Goal: Transaction & Acquisition: Purchase product/service

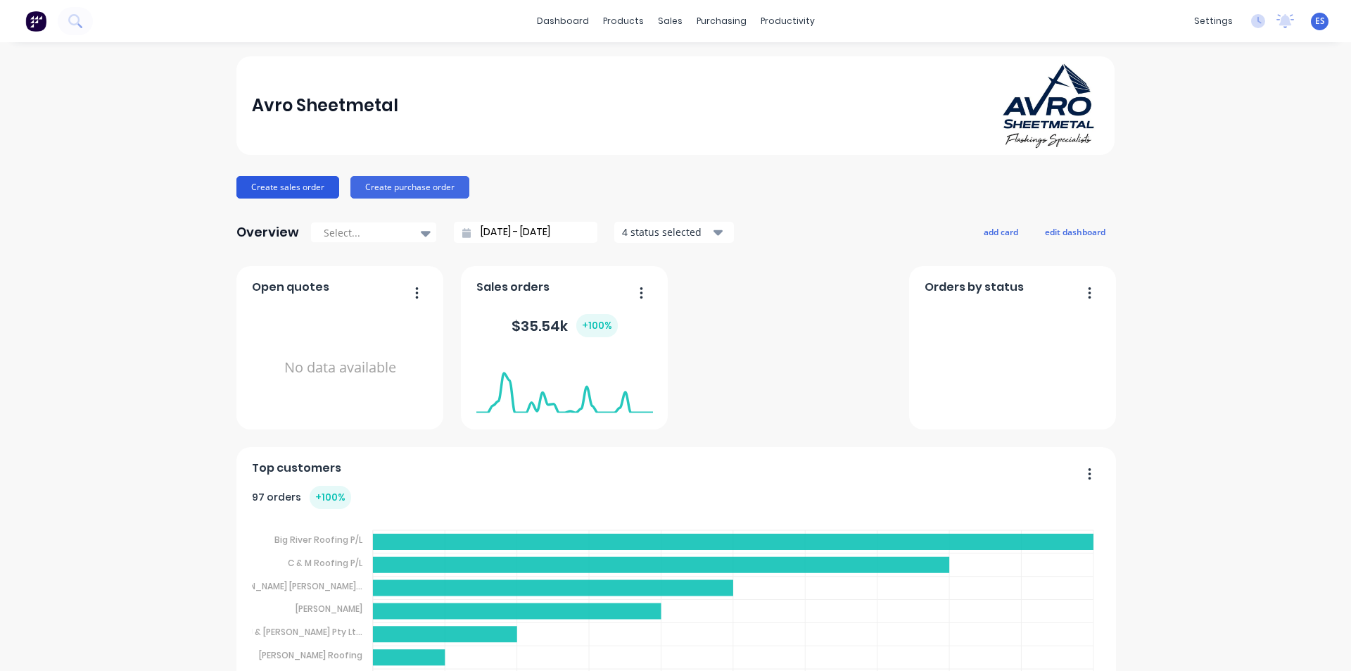
click at [274, 194] on button "Create sales order" at bounding box center [287, 187] width 103 height 23
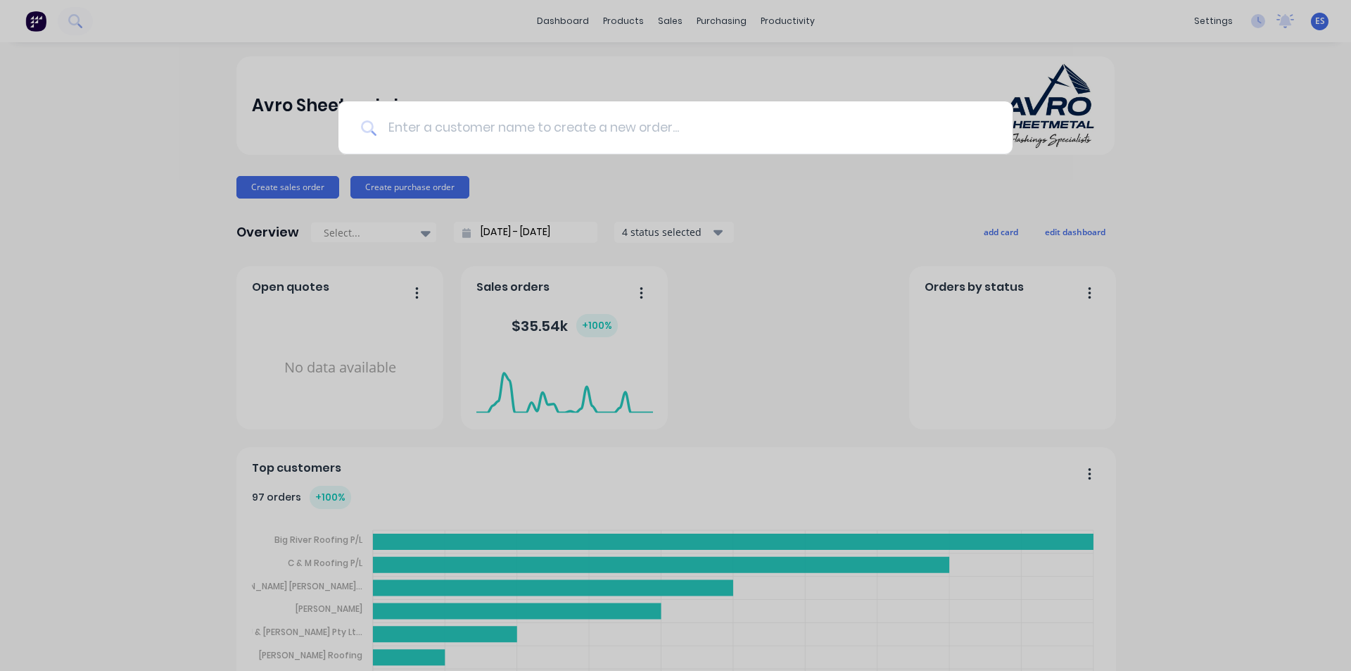
click at [653, 111] on input at bounding box center [684, 127] width 614 height 53
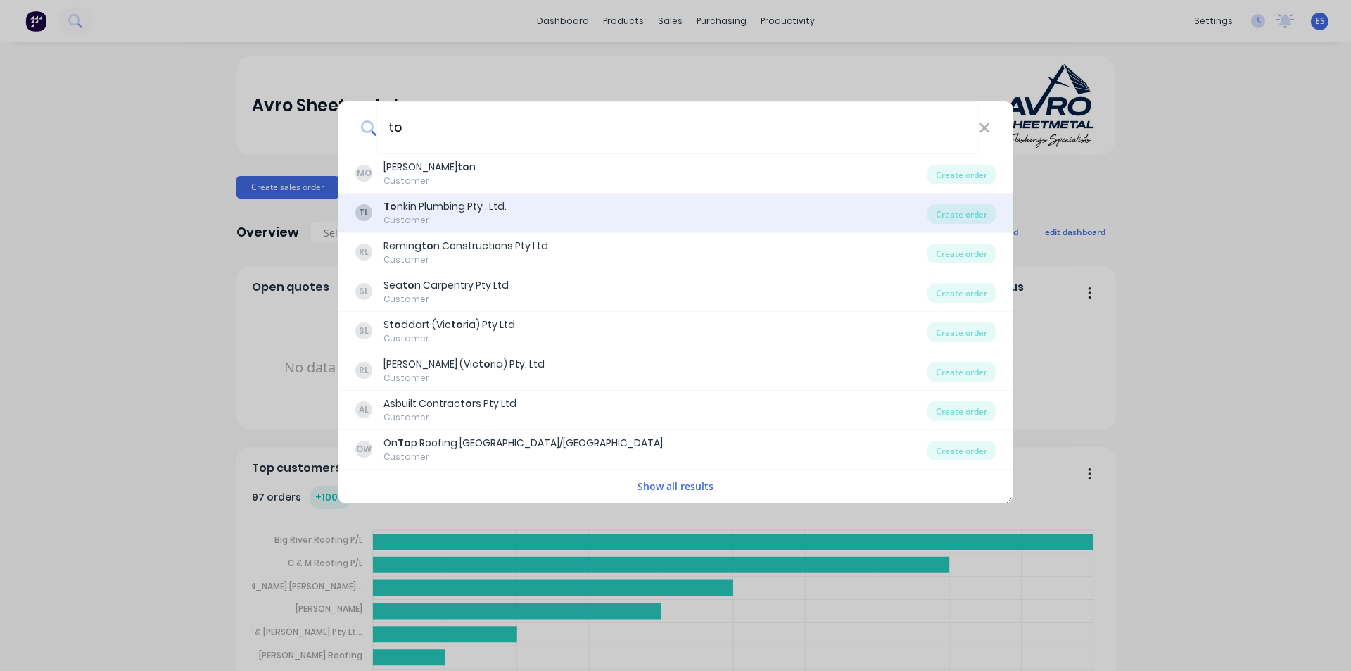
type input "to"
click at [442, 210] on div "To nkin Plumbing Pty . Ltd." at bounding box center [445, 206] width 123 height 15
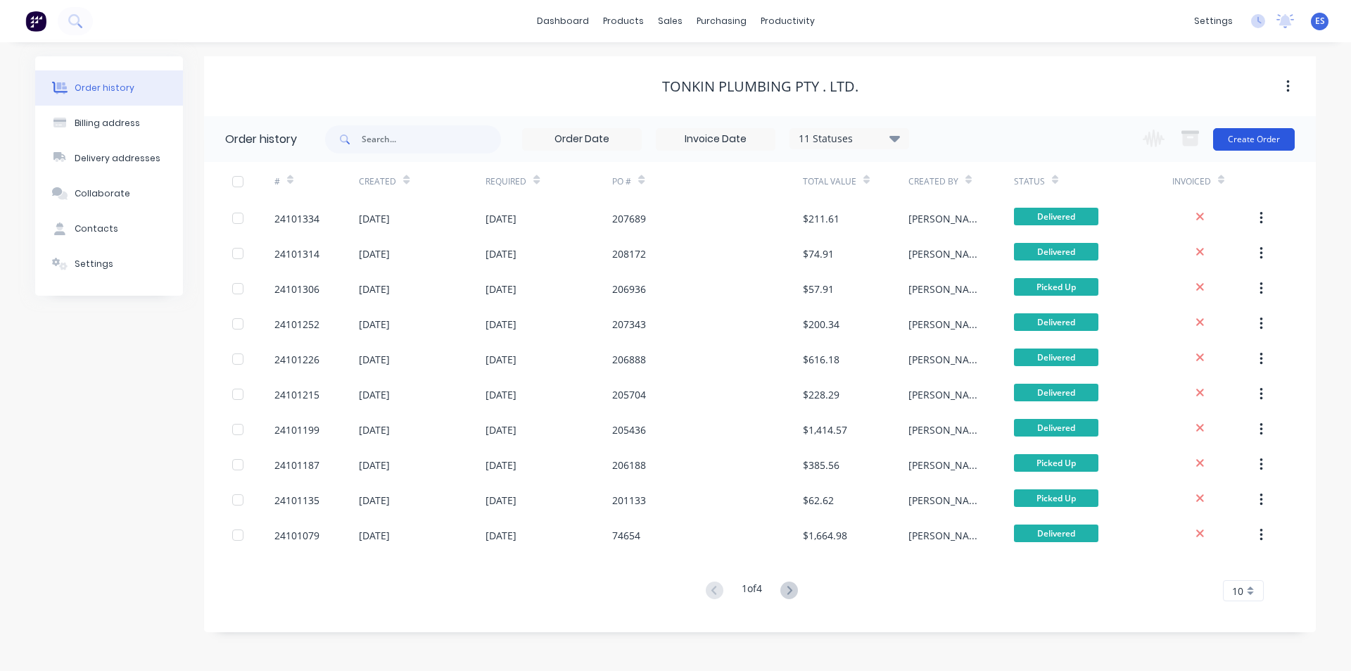
click at [1273, 137] on button "Create Order" at bounding box center [1254, 139] width 82 height 23
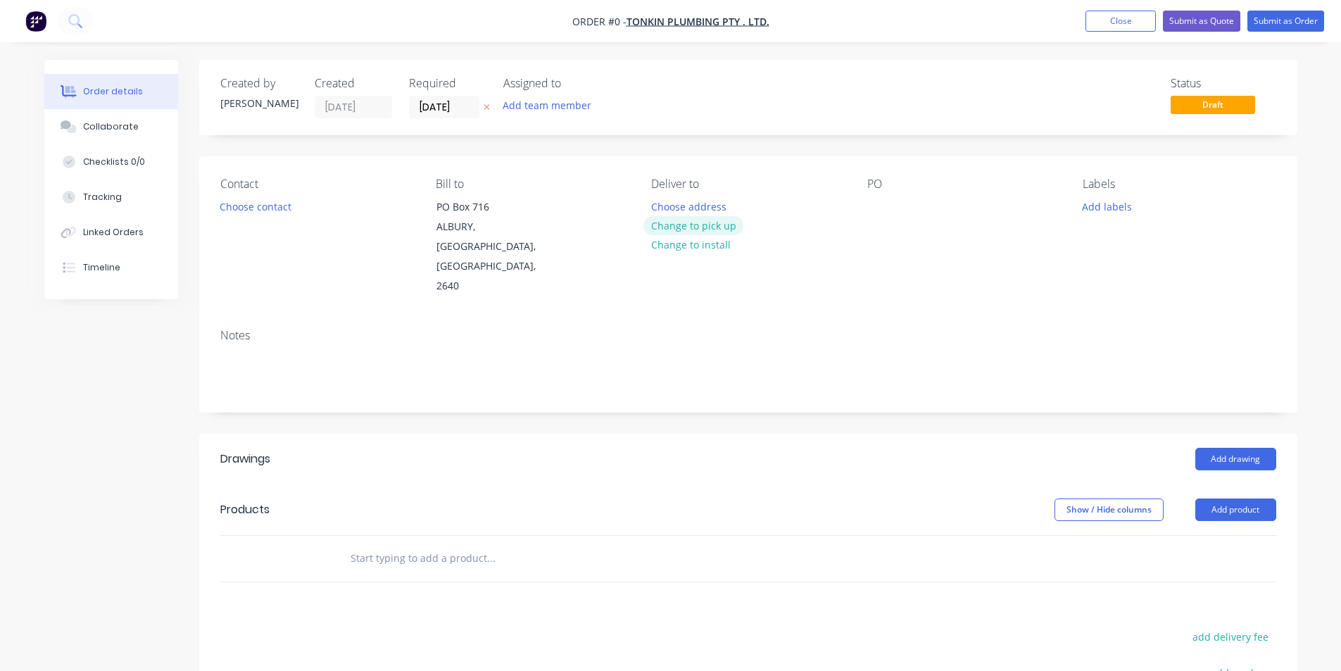
click at [712, 218] on button "Change to pick up" at bounding box center [693, 225] width 100 height 19
click at [248, 215] on button "Choose contact" at bounding box center [255, 205] width 87 height 19
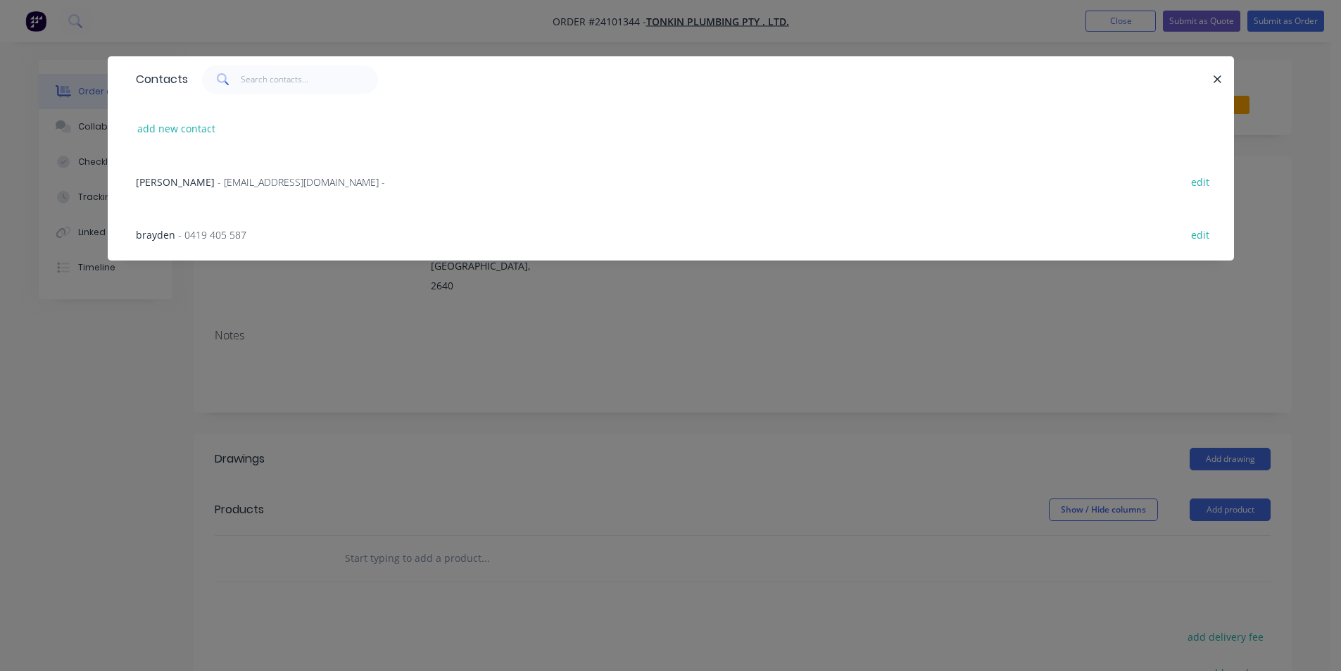
click at [206, 238] on span "- 0419 405 587" at bounding box center [212, 234] width 68 height 13
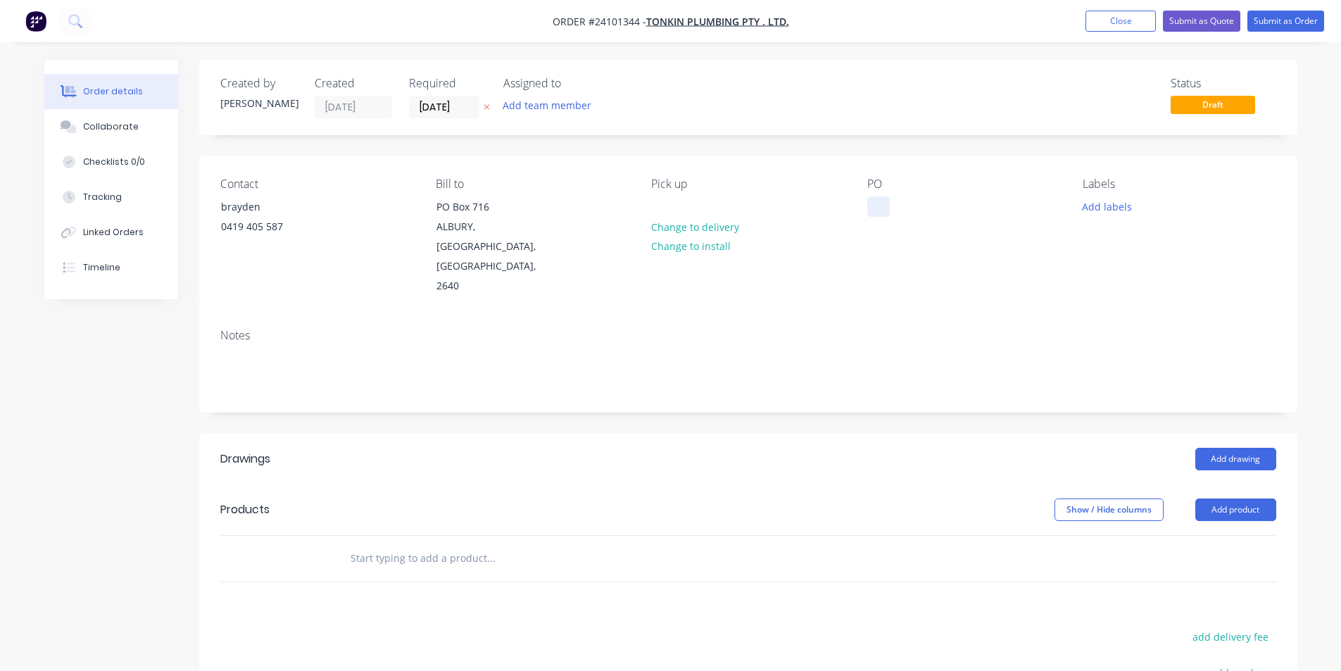
click at [872, 210] on div at bounding box center [878, 206] width 23 height 20
click at [1249, 448] on button "Add drawing" at bounding box center [1235, 459] width 81 height 23
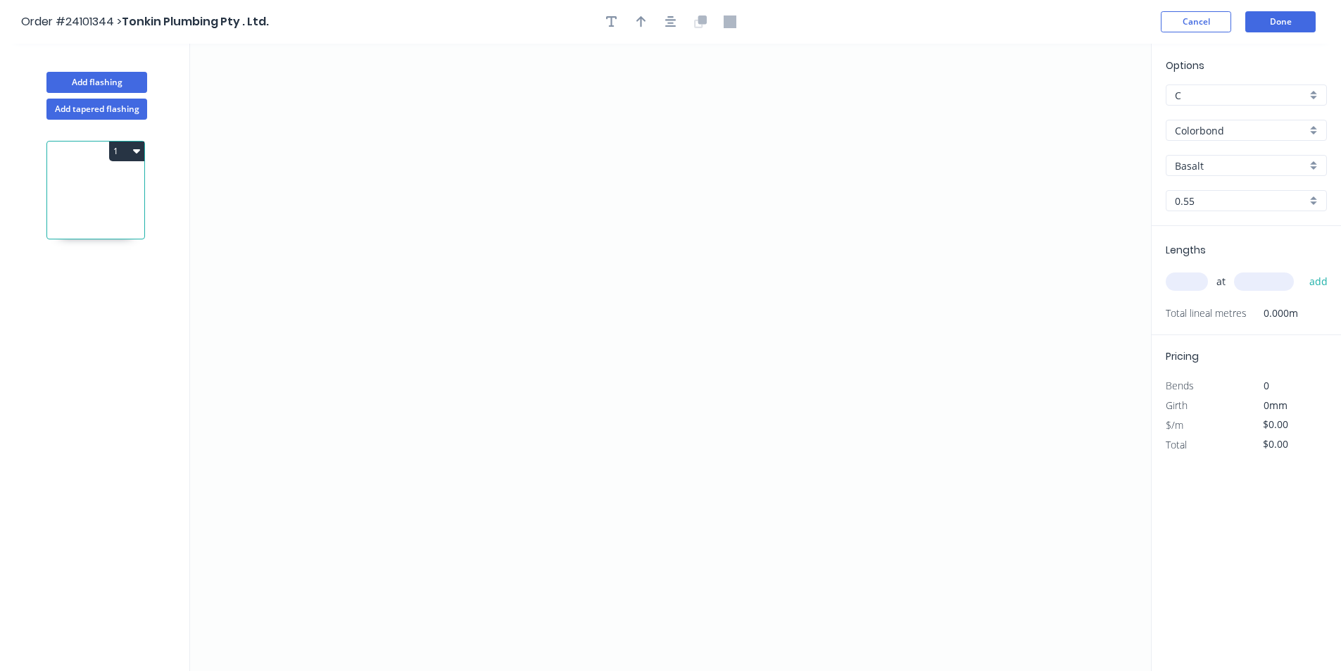
click at [1184, 130] on input "Colorbond" at bounding box center [1241, 130] width 132 height 15
click at [1227, 159] on div "Zincalume" at bounding box center [1246, 157] width 160 height 25
type input "Zincalume"
click at [357, 356] on icon "0" at bounding box center [670, 357] width 961 height 627
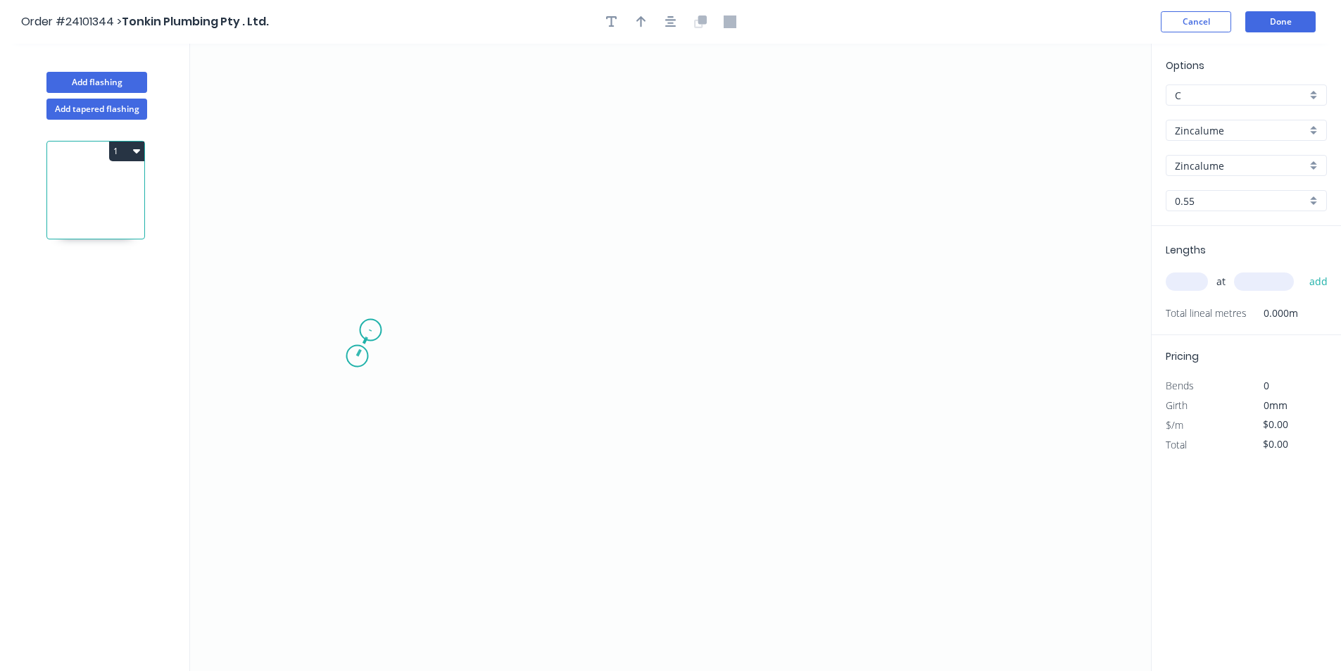
click at [370, 330] on icon at bounding box center [363, 343] width 13 height 26
click at [483, 288] on icon "0 ?" at bounding box center [670, 357] width 961 height 627
click at [488, 273] on icon at bounding box center [485, 280] width 5 height 15
click at [619, 220] on icon at bounding box center [553, 246] width 131 height 53
click at [749, 272] on icon "0 ? ? ? ? ? º ? º ? º" at bounding box center [670, 357] width 961 height 627
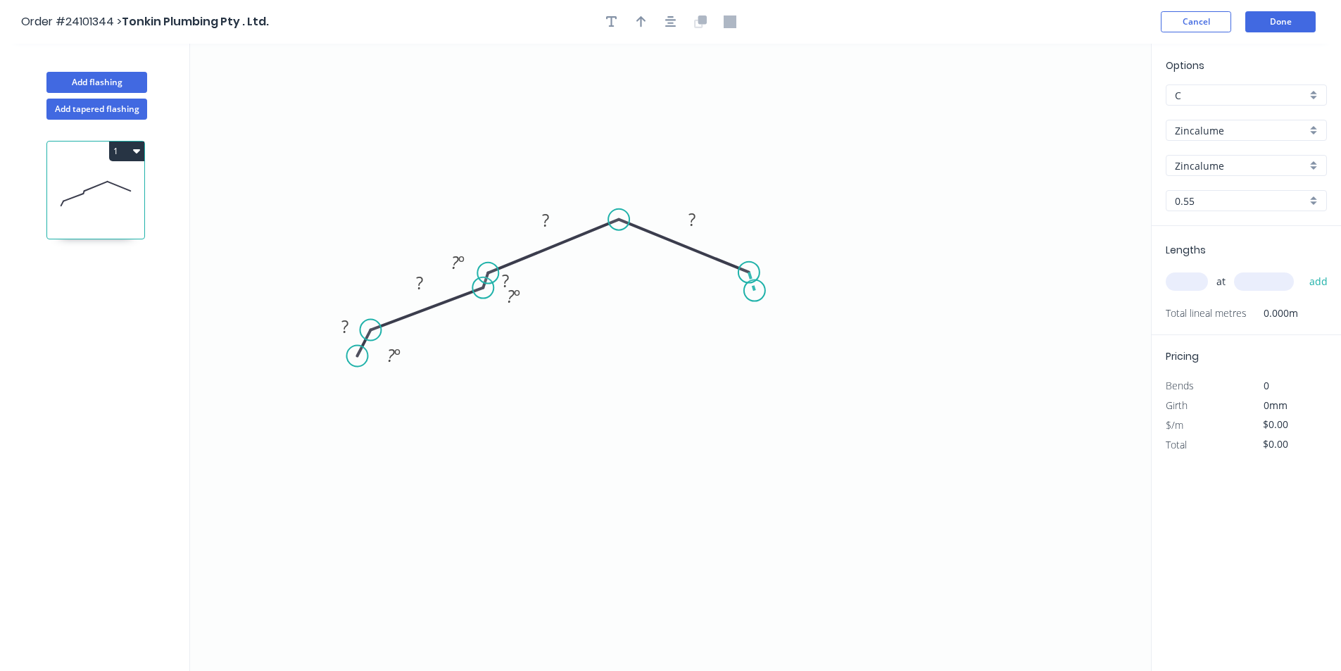
click at [755, 291] on icon "0 ? ? ? ? ? ? º ? º ? º" at bounding box center [670, 357] width 961 height 627
click at [879, 341] on icon "0 ? ? ? ? ? ? ? º ? º ? º ? º" at bounding box center [670, 357] width 961 height 627
click at [892, 367] on icon "0 ? ? ? ? ? ? ? ? º ? º ? º ? º ? º" at bounding box center [670, 357] width 961 height 627
click at [911, 334] on rect at bounding box center [904, 339] width 28 height 20
click at [350, 332] on rect at bounding box center [345, 327] width 28 height 20
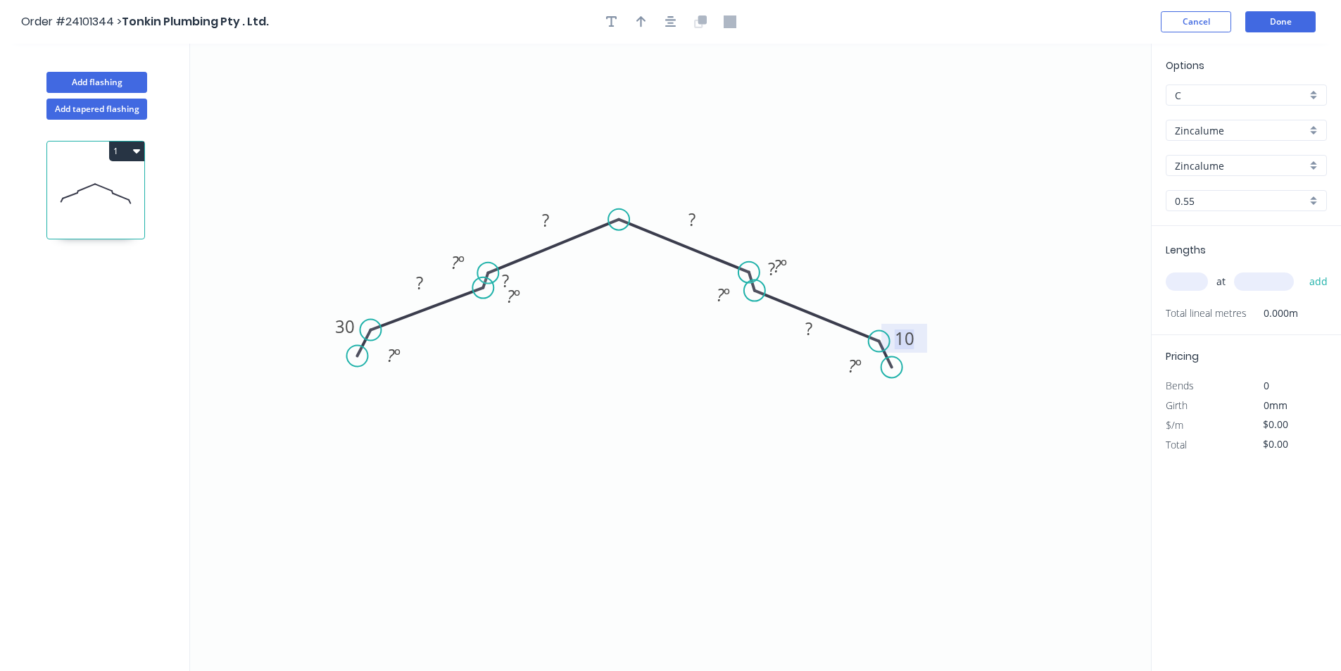
click at [905, 331] on tspan "10" at bounding box center [905, 338] width 20 height 23
click at [687, 212] on rect at bounding box center [692, 220] width 28 height 20
click at [774, 268] on tspan "?" at bounding box center [778, 265] width 8 height 23
click at [812, 305] on div "Hide angle" at bounding box center [862, 305] width 141 height 29
click at [755, 351] on div "Hide angle" at bounding box center [784, 342] width 141 height 29
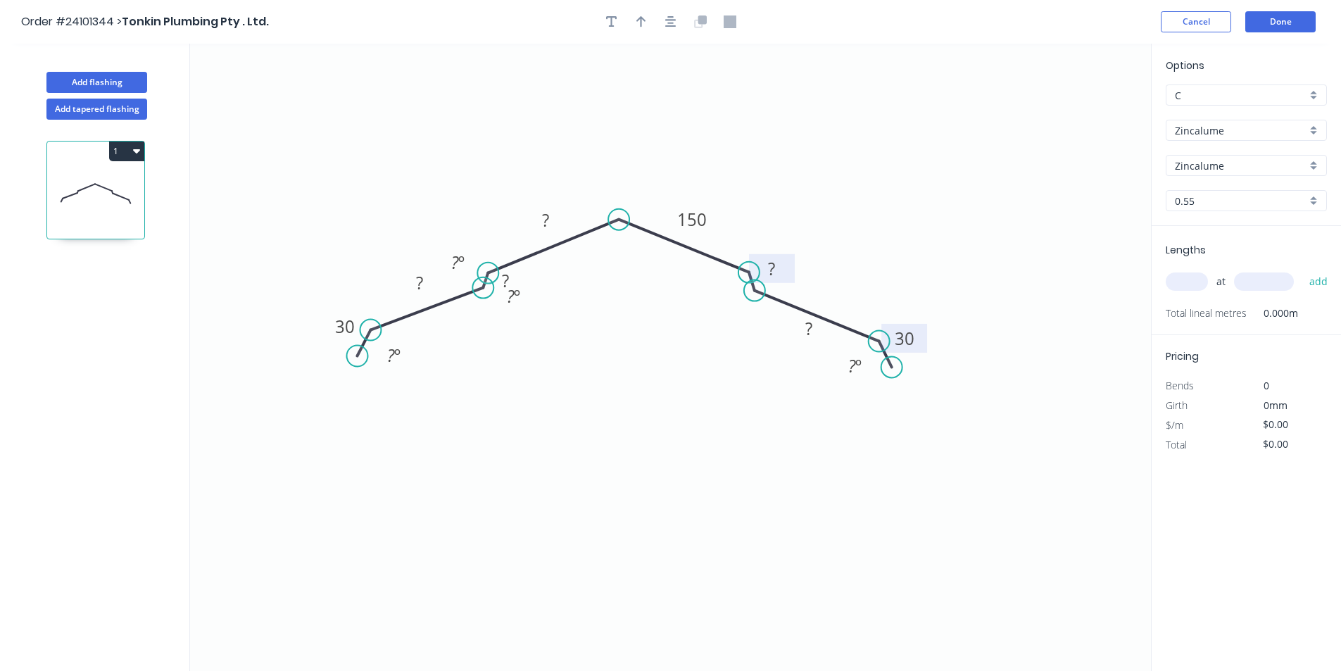
click at [770, 263] on tspan "?" at bounding box center [772, 268] width 7 height 23
click at [807, 340] on tspan "?" at bounding box center [808, 328] width 7 height 23
click at [754, 394] on icon "0 30 ? ? ? 150 10 150 30 ? º ? º ? º ? º" at bounding box center [670, 357] width 961 height 627
click at [874, 431] on div "Hide angle" at bounding box center [924, 424] width 141 height 29
click at [537, 225] on rect at bounding box center [545, 221] width 28 height 20
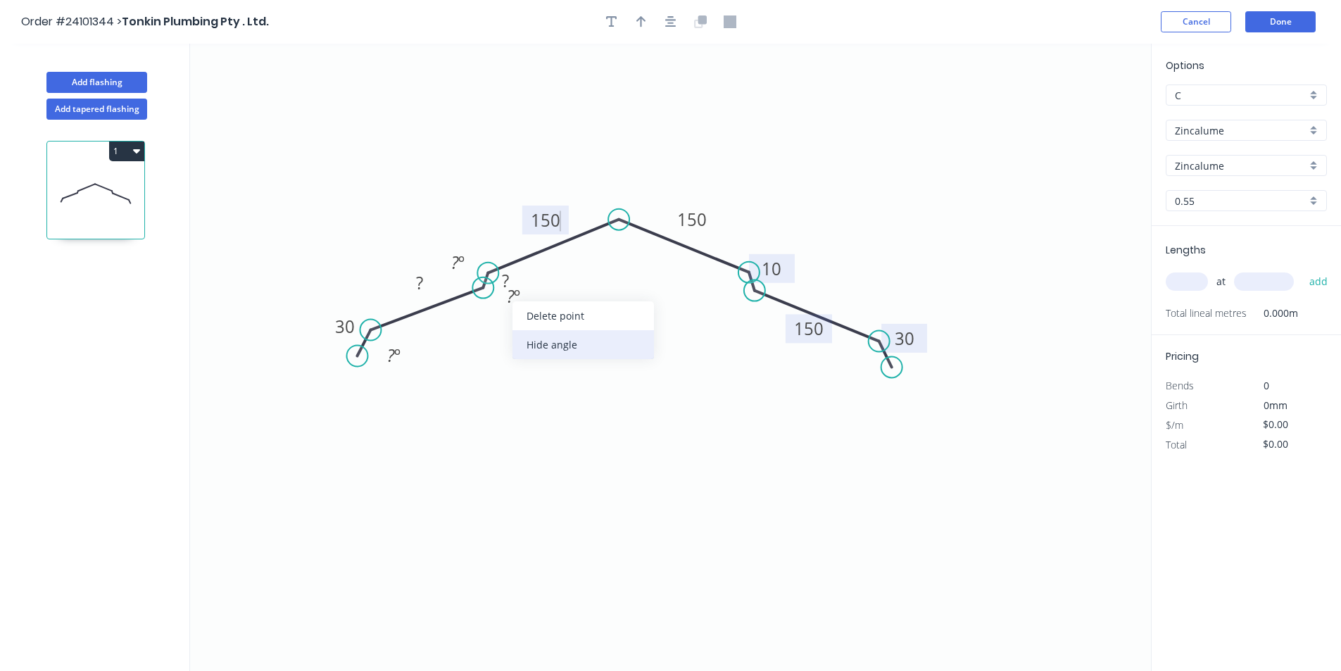
click at [526, 340] on div "Hide angle" at bounding box center [582, 344] width 141 height 29
click at [484, 326] on div "Hide angle" at bounding box center [535, 319] width 141 height 29
click at [500, 282] on rect at bounding box center [505, 282] width 28 height 20
click at [411, 285] on rect at bounding box center [419, 284] width 28 height 20
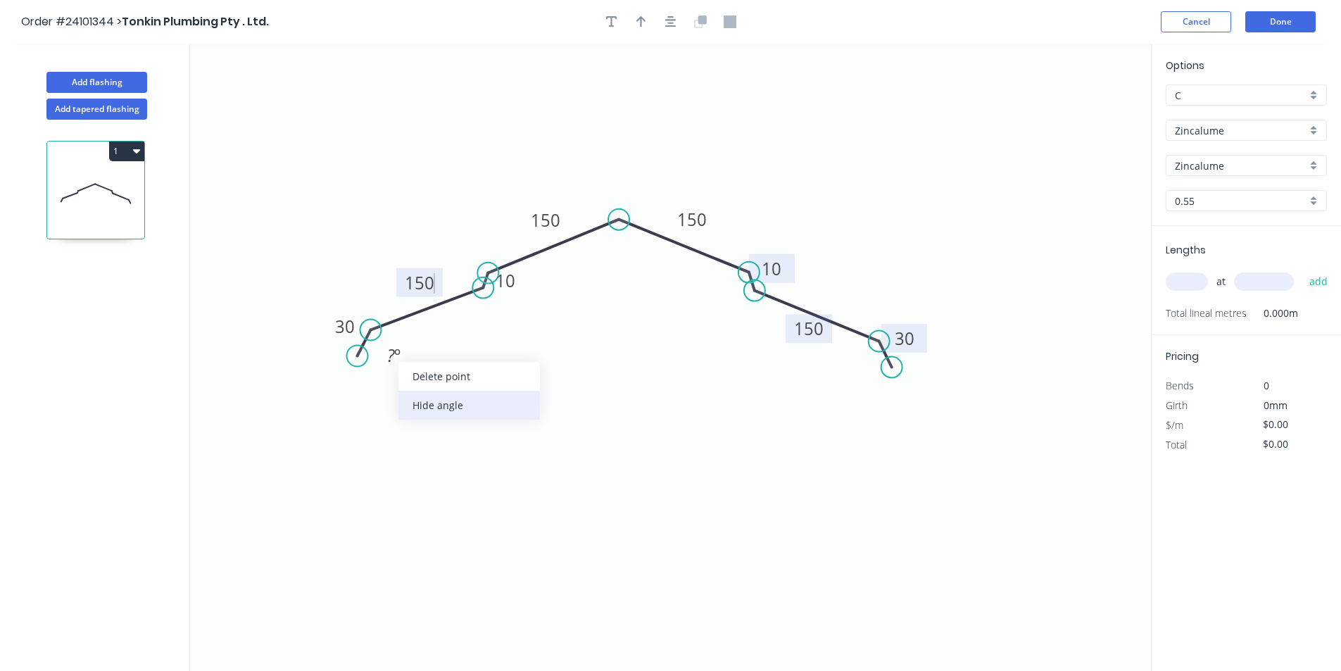
click at [447, 408] on div "Hide angle" at bounding box center [468, 405] width 141 height 29
type input "$35.93"
click at [1179, 275] on input "text" at bounding box center [1187, 281] width 42 height 18
type input "3"
click at [1287, 280] on input "text" at bounding box center [1264, 281] width 60 height 18
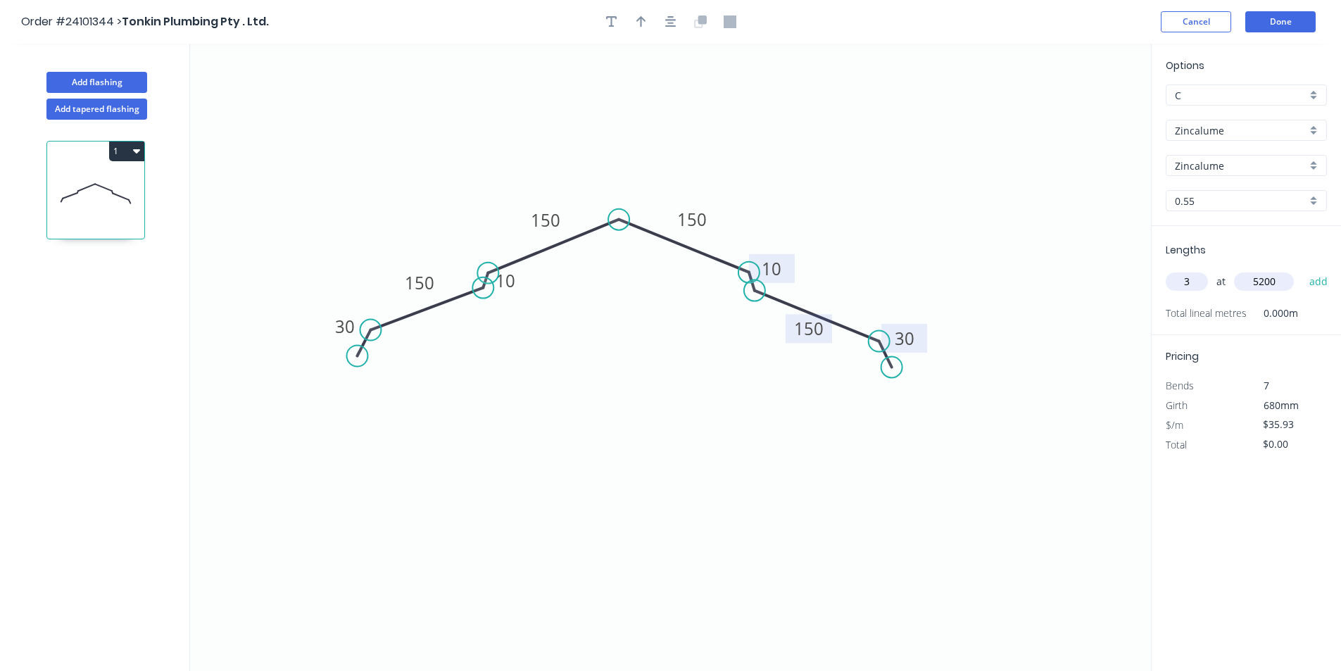
type input "5200"
click at [1302, 270] on button "add" at bounding box center [1318, 282] width 33 height 24
type input "$560.51"
click at [1267, 26] on button "Done" at bounding box center [1280, 21] width 70 height 21
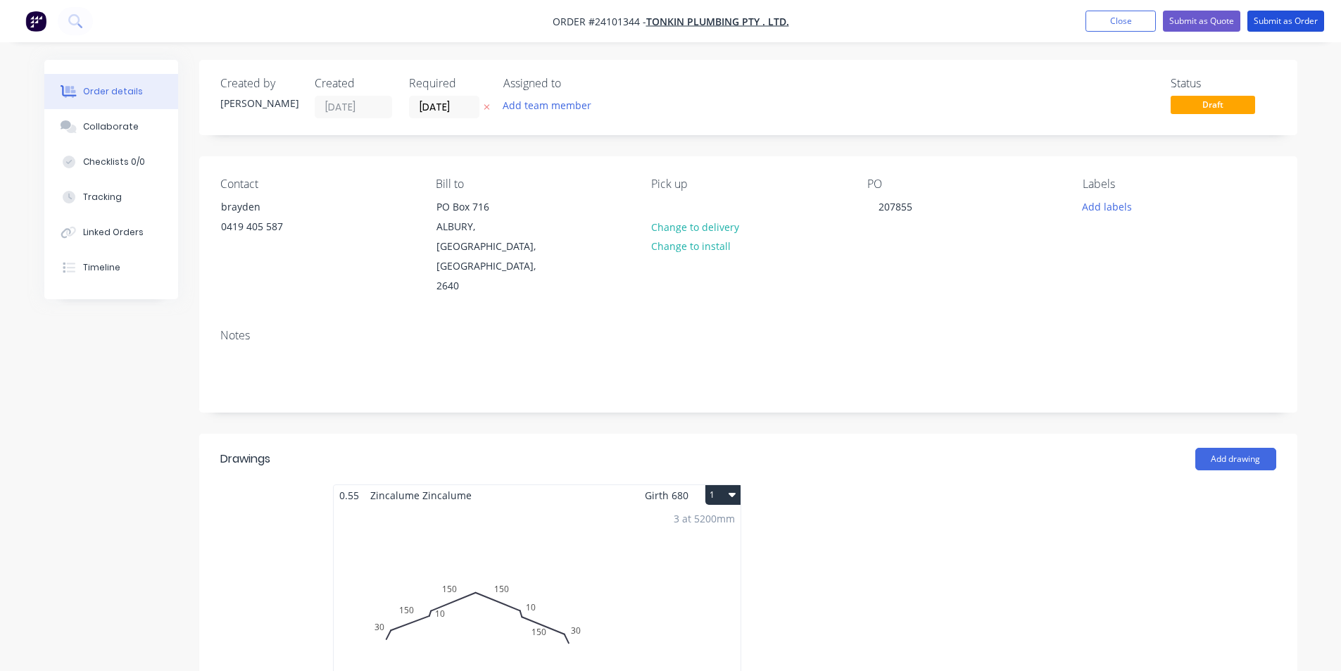
click at [1267, 26] on button "Submit as Order" at bounding box center [1285, 21] width 77 height 21
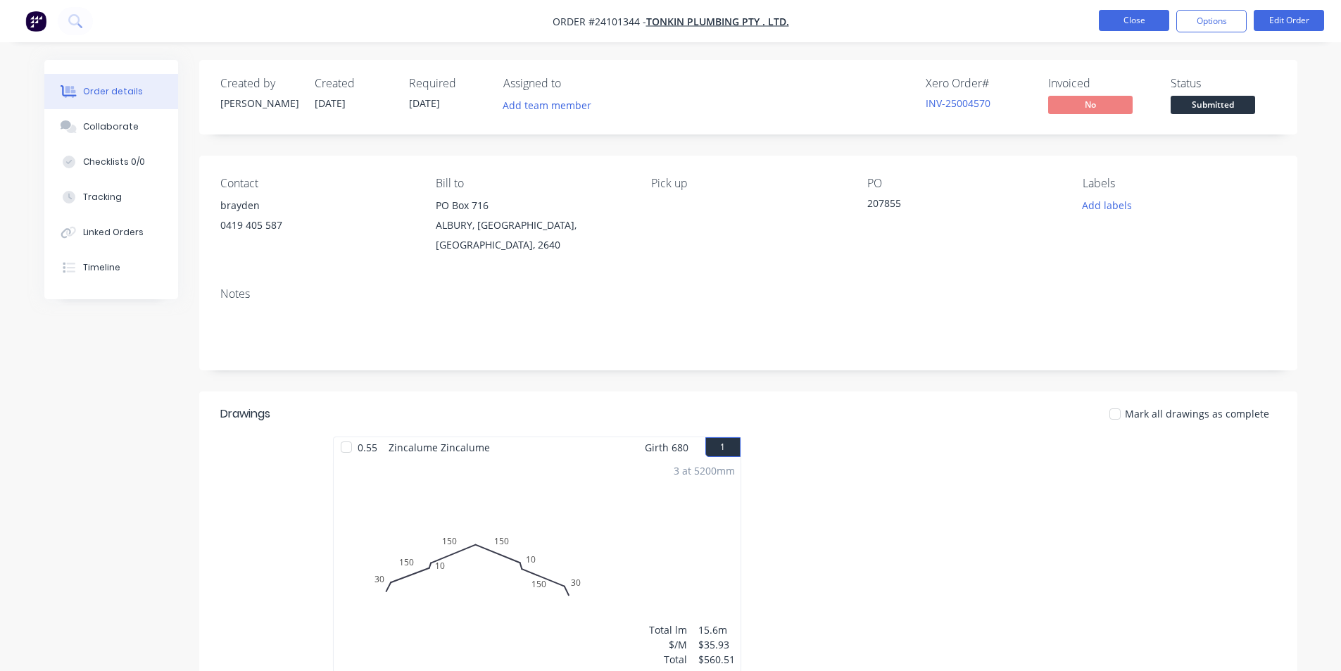
click at [1128, 14] on button "Close" at bounding box center [1134, 20] width 70 height 21
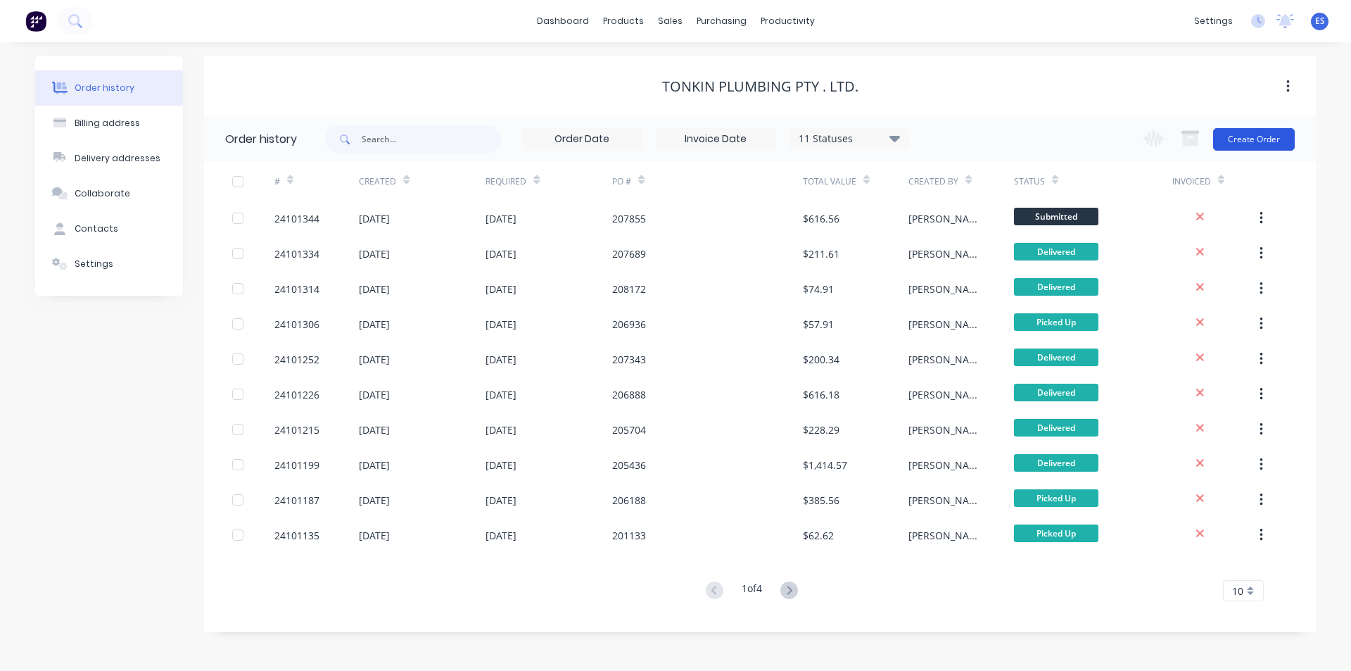
click at [1239, 139] on button "Create Order" at bounding box center [1254, 139] width 82 height 23
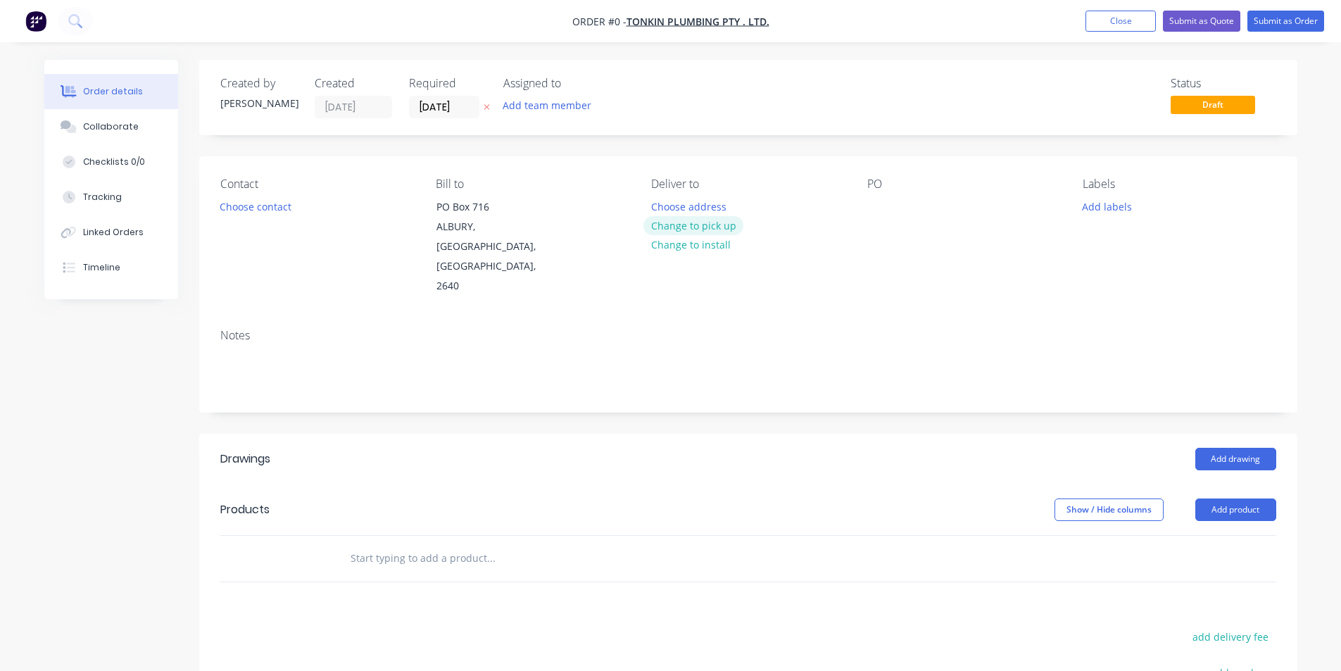
click at [676, 226] on button "Change to pick up" at bounding box center [693, 225] width 100 height 19
click at [880, 203] on div at bounding box center [878, 206] width 23 height 20
click at [1223, 448] on button "Add drawing" at bounding box center [1235, 459] width 81 height 23
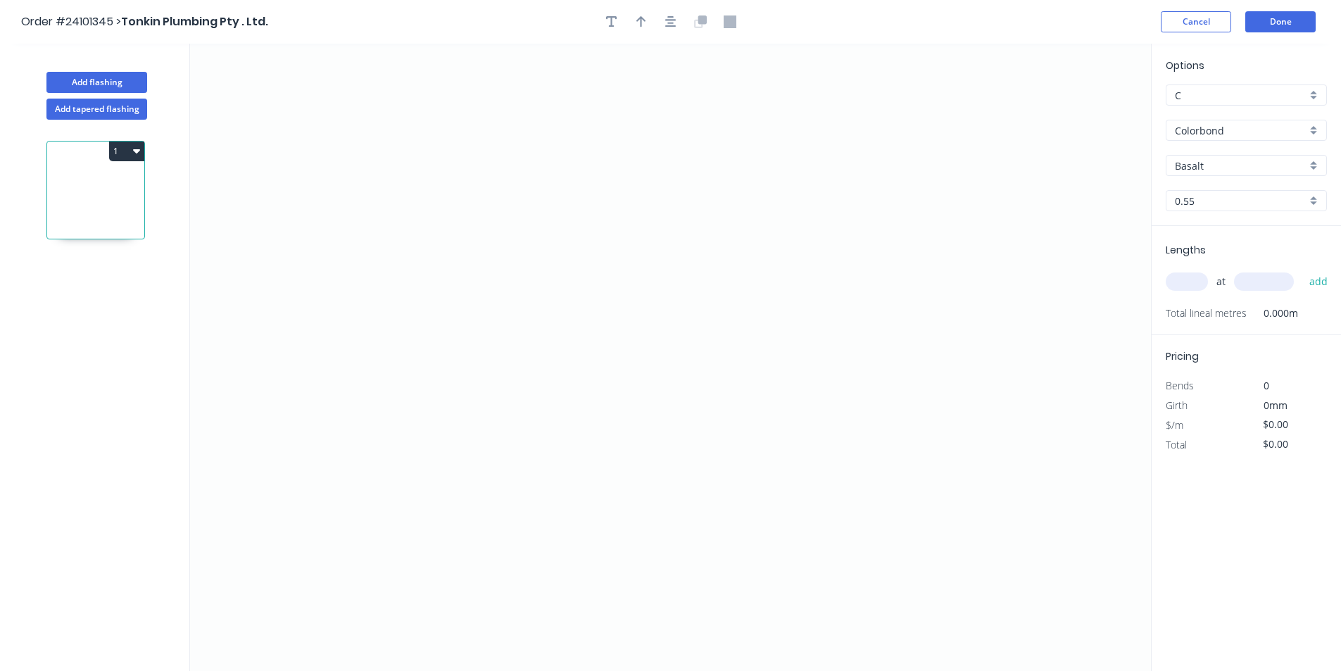
click at [1228, 133] on input "Colorbond" at bounding box center [1241, 130] width 132 height 15
click at [1225, 220] on div "Zincalume" at bounding box center [1246, 231] width 160 height 25
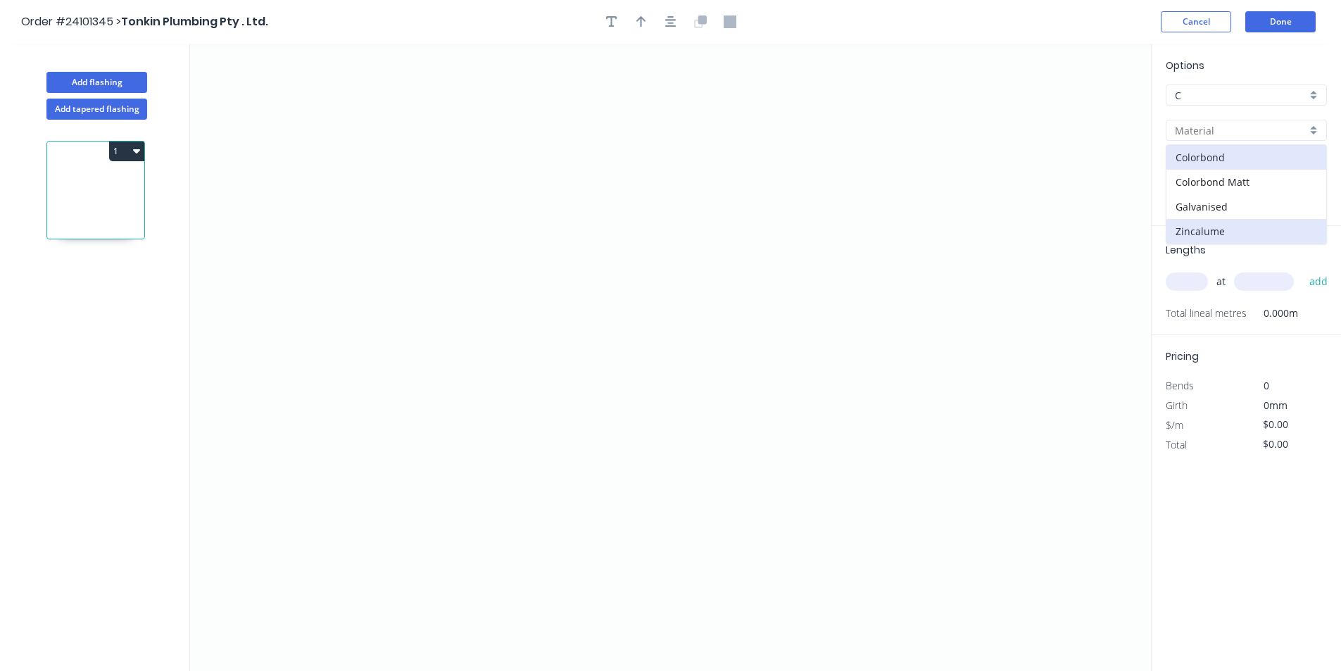
type input "Zincalume"
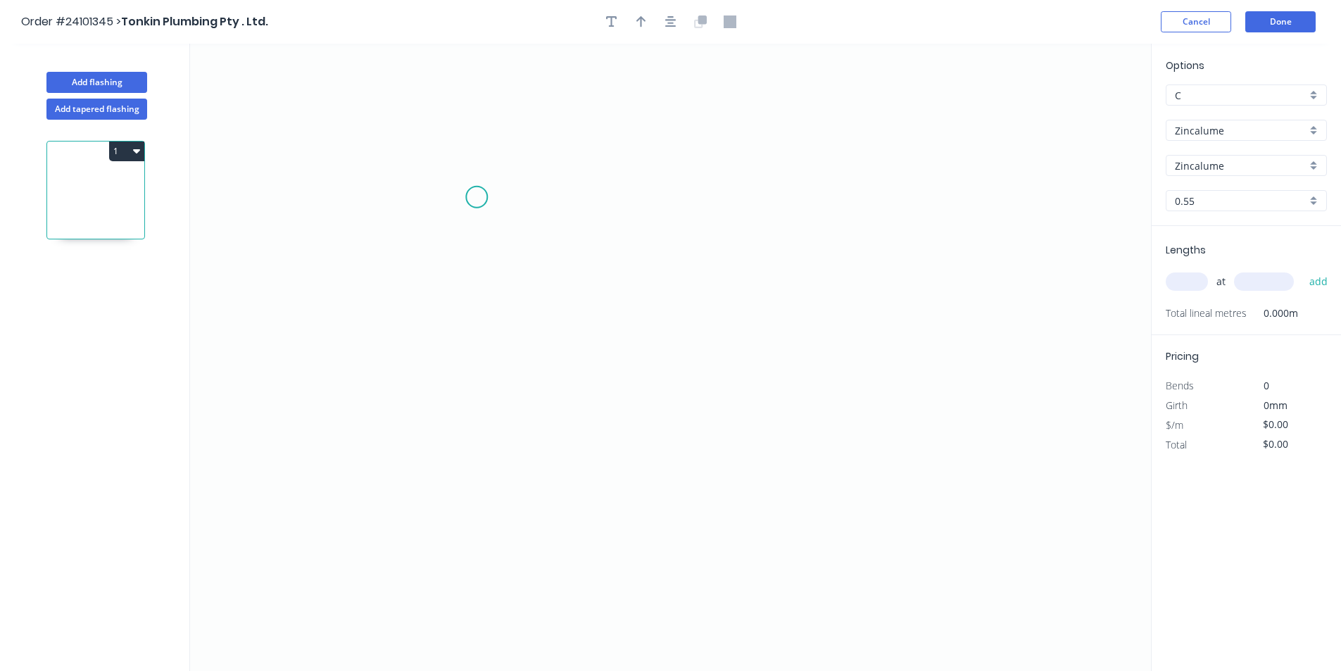
click at [479, 196] on icon "0" at bounding box center [670, 357] width 961 height 627
click at [488, 362] on icon "0" at bounding box center [670, 357] width 961 height 627
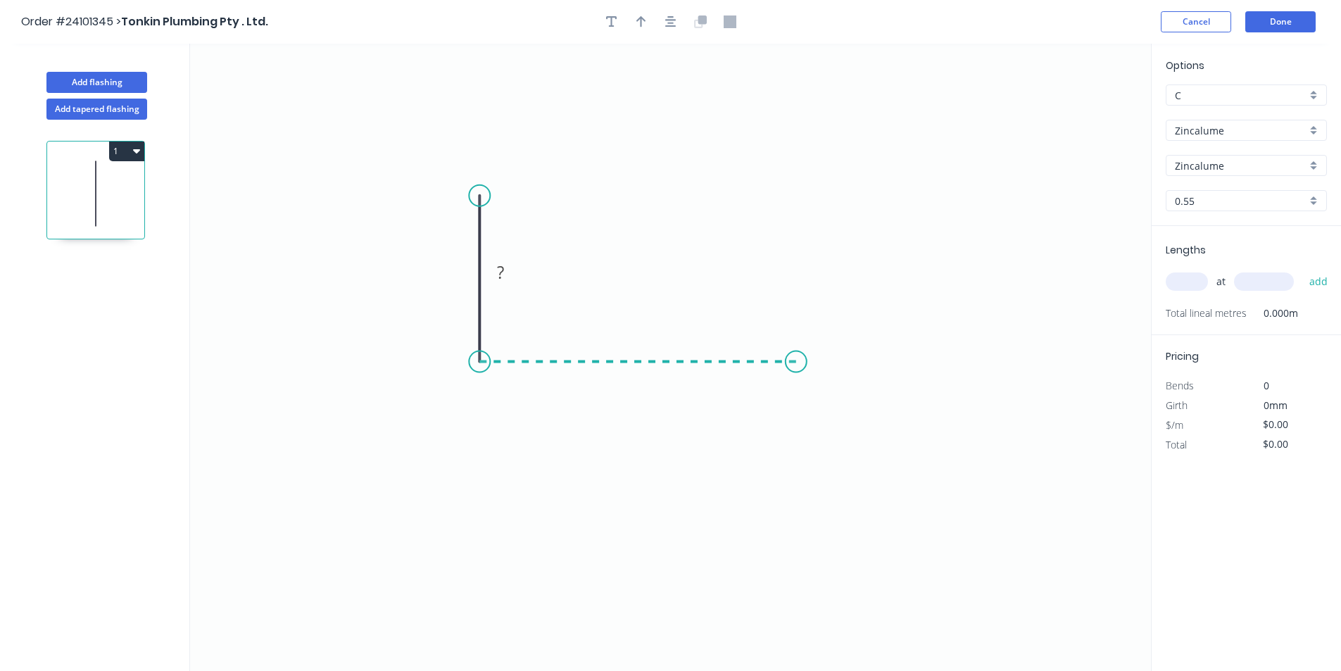
click at [796, 365] on icon "0 ?" at bounding box center [670, 357] width 961 height 627
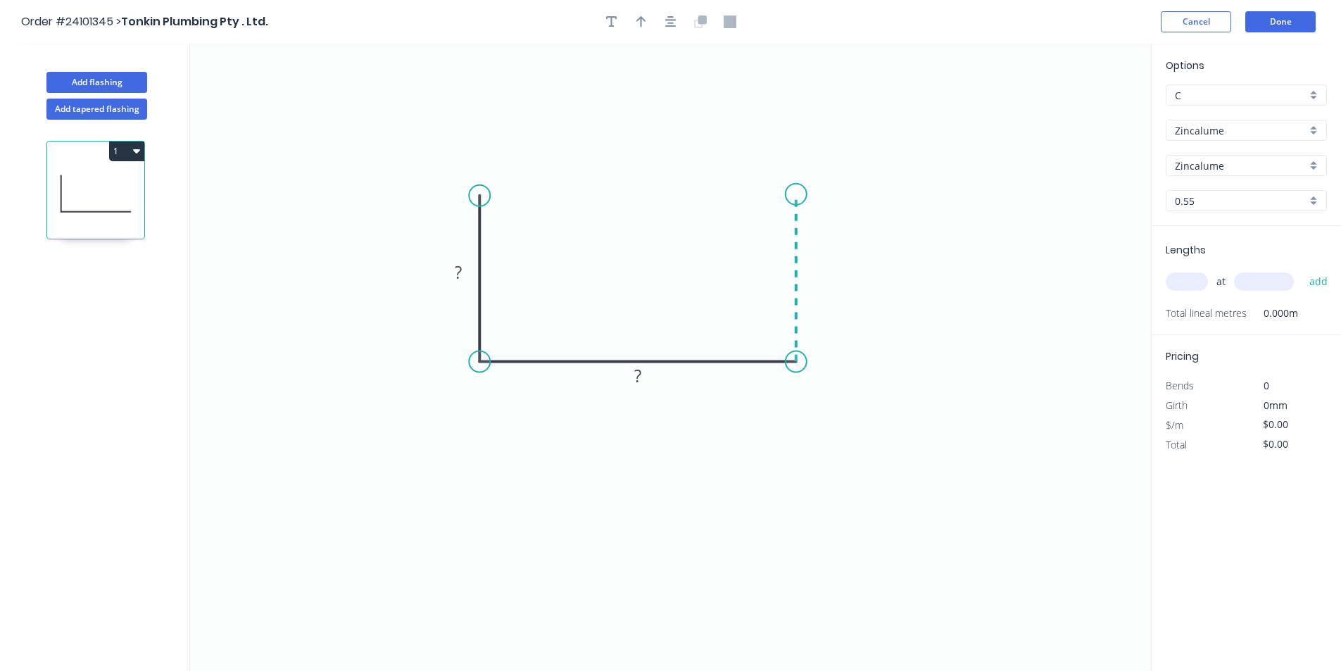
click at [797, 194] on icon "0 ? ?" at bounding box center [670, 357] width 961 height 627
click at [797, 194] on circle at bounding box center [795, 194] width 21 height 21
click at [824, 272] on rect at bounding box center [817, 273] width 28 height 20
click at [446, 272] on rect at bounding box center [458, 273] width 28 height 20
click at [653, 375] on rect at bounding box center [638, 375] width 46 height 29
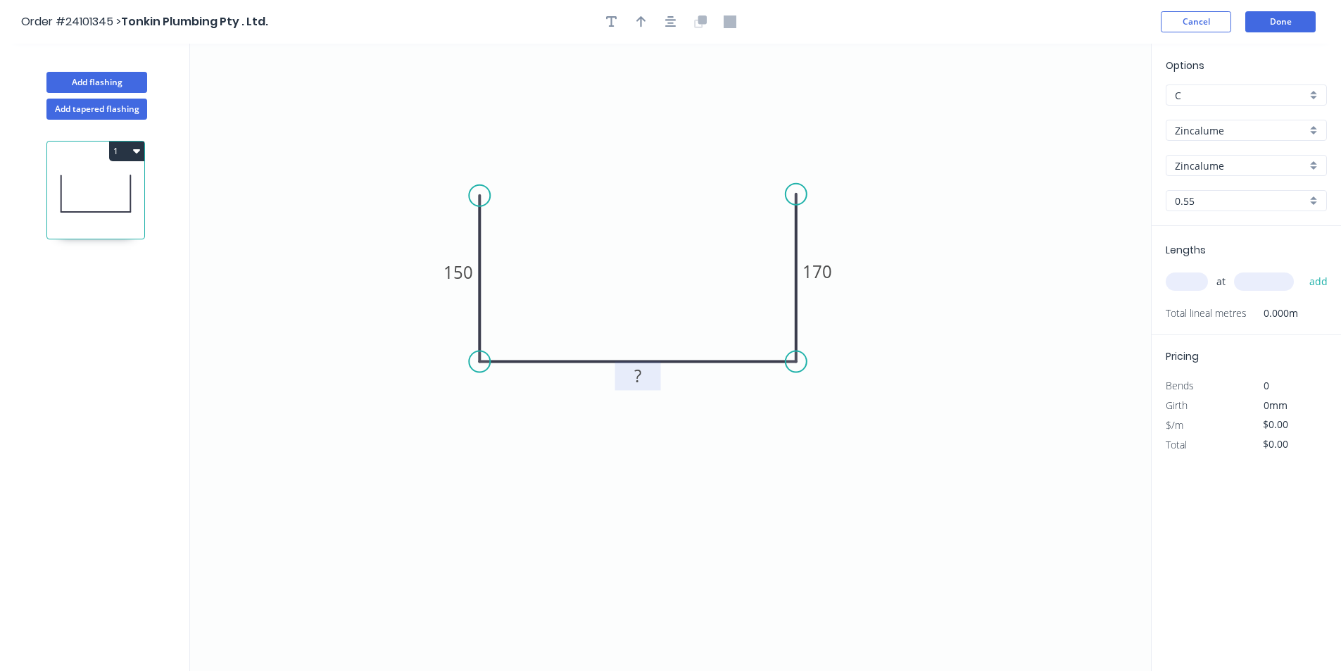
click at [642, 377] on rect at bounding box center [638, 377] width 28 height 20
click at [1180, 284] on input "text" at bounding box center [1187, 281] width 42 height 18
type input "$35.11"
type input "1"
click at [1261, 282] on input "text" at bounding box center [1264, 281] width 60 height 18
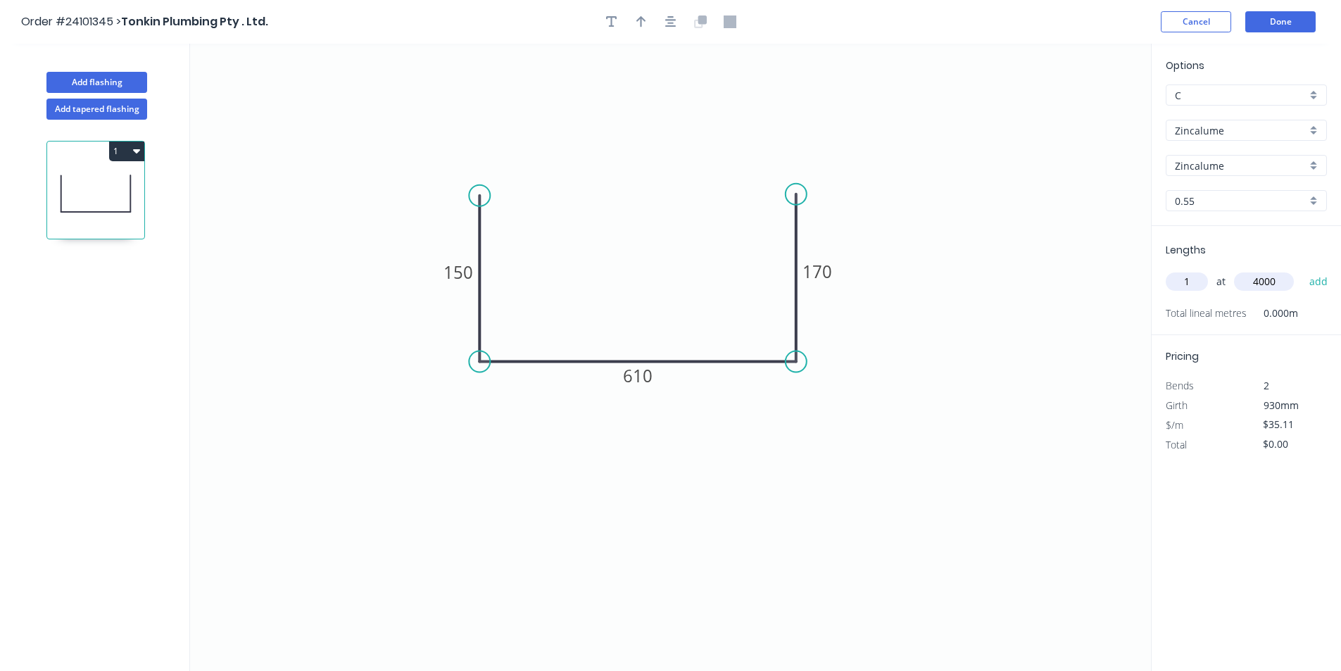
type input "4000"
click at [1302, 270] on button "add" at bounding box center [1318, 282] width 33 height 24
type input "$140.44"
click at [1282, 16] on button "Done" at bounding box center [1280, 21] width 70 height 21
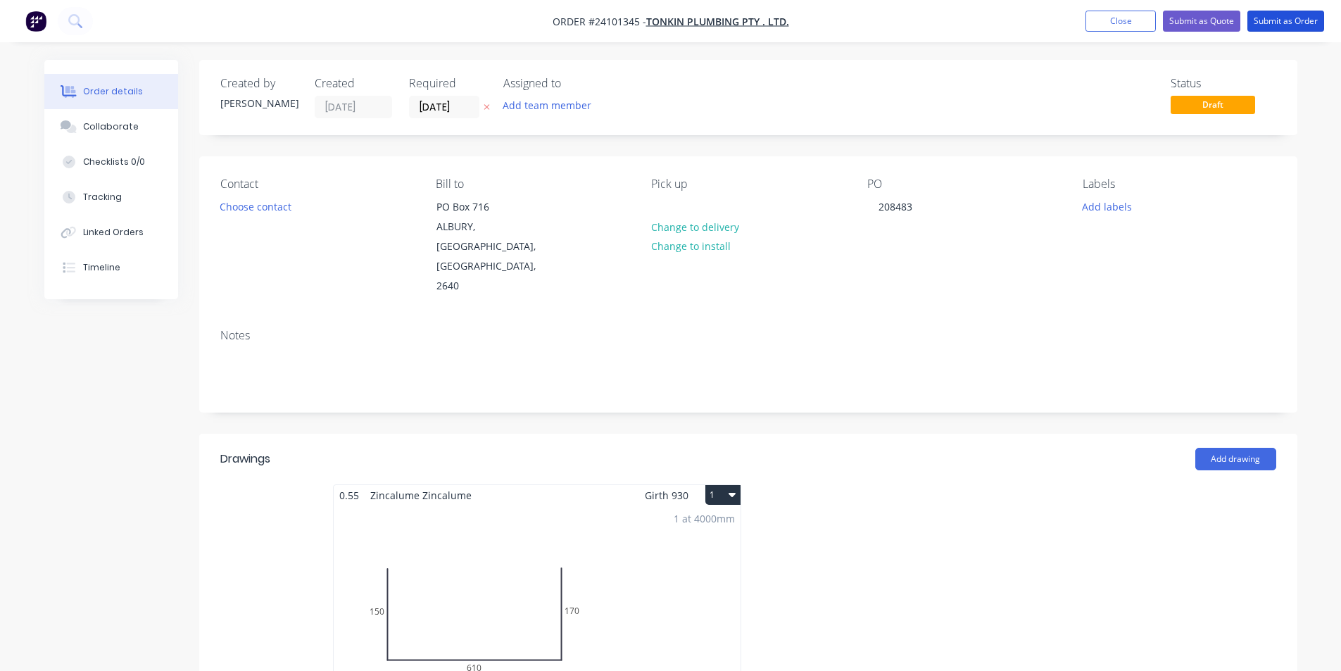
click at [1282, 16] on button "Submit as Order" at bounding box center [1285, 21] width 77 height 21
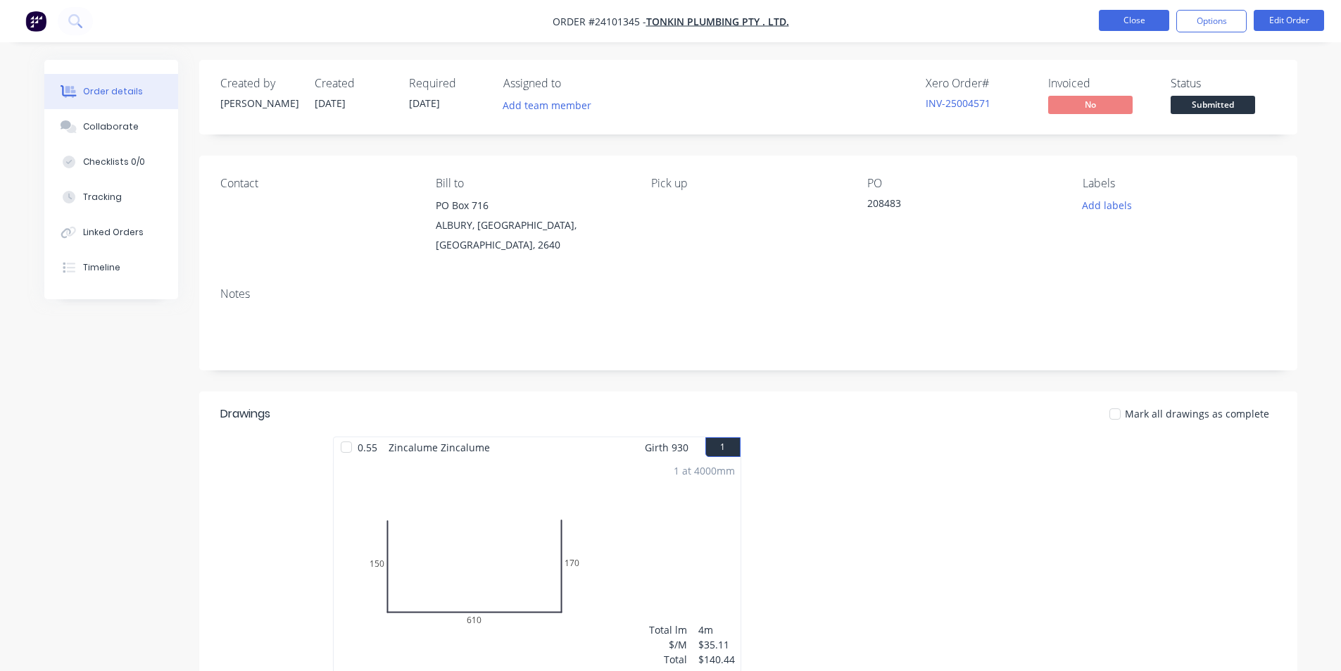
click at [1140, 10] on button "Close" at bounding box center [1134, 20] width 70 height 21
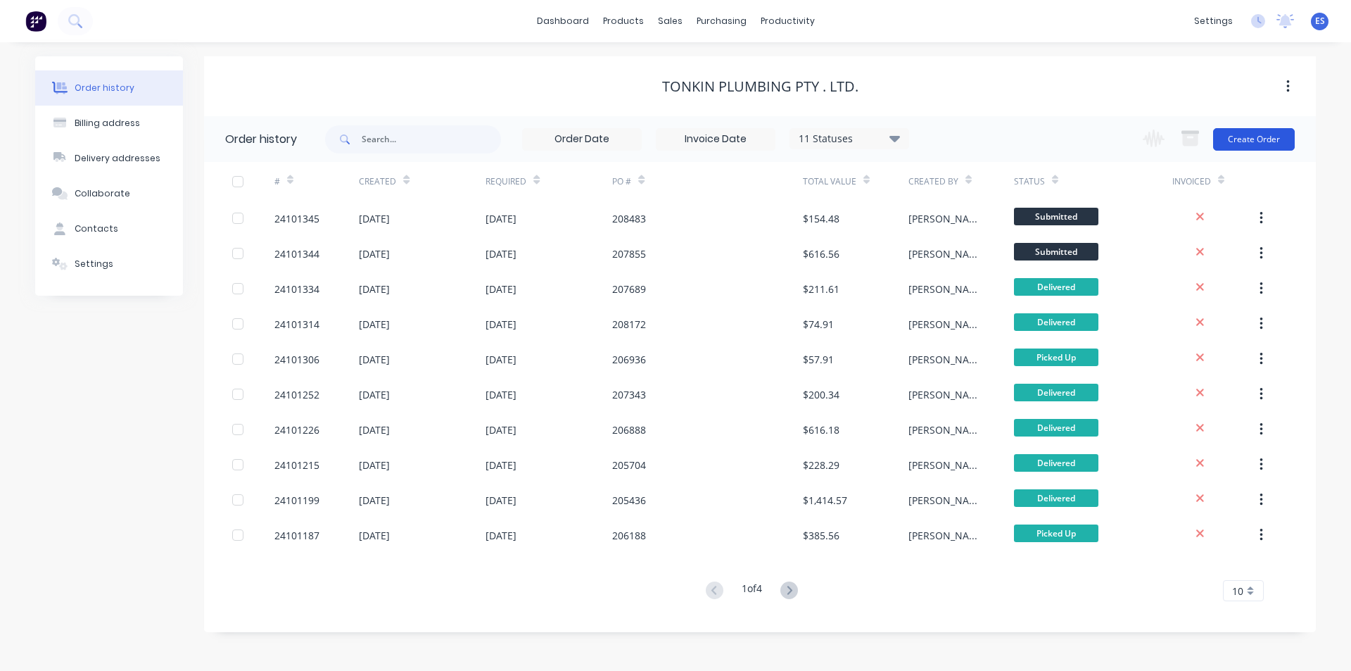
click at [1248, 137] on button "Create Order" at bounding box center [1254, 139] width 82 height 23
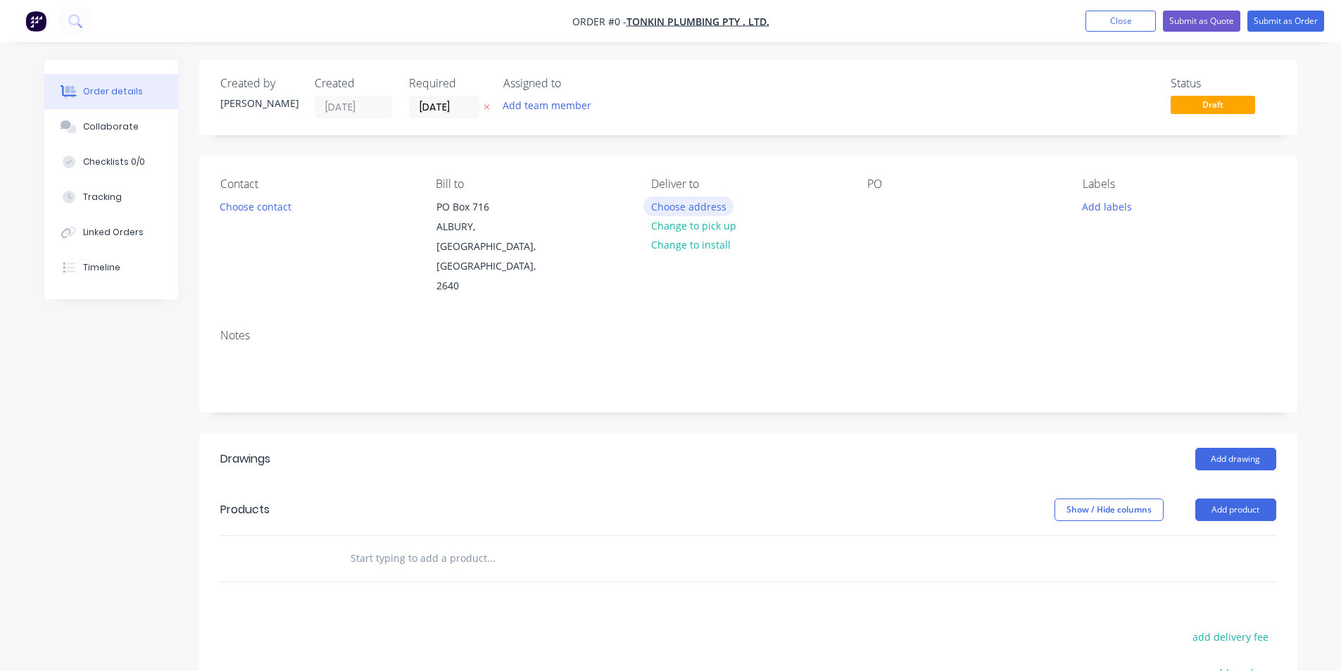
click at [698, 214] on button "Choose address" at bounding box center [688, 205] width 90 height 19
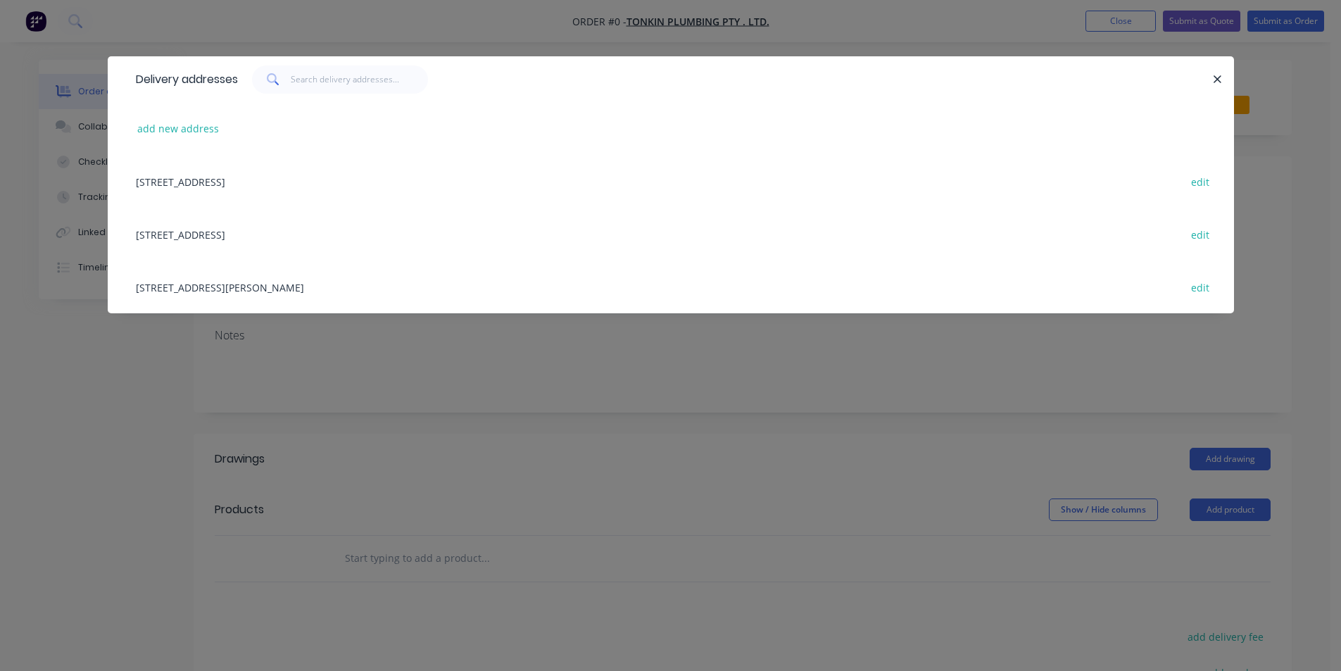
click at [194, 286] on div "[STREET_ADDRESS][PERSON_NAME] edit" at bounding box center [671, 286] width 1084 height 53
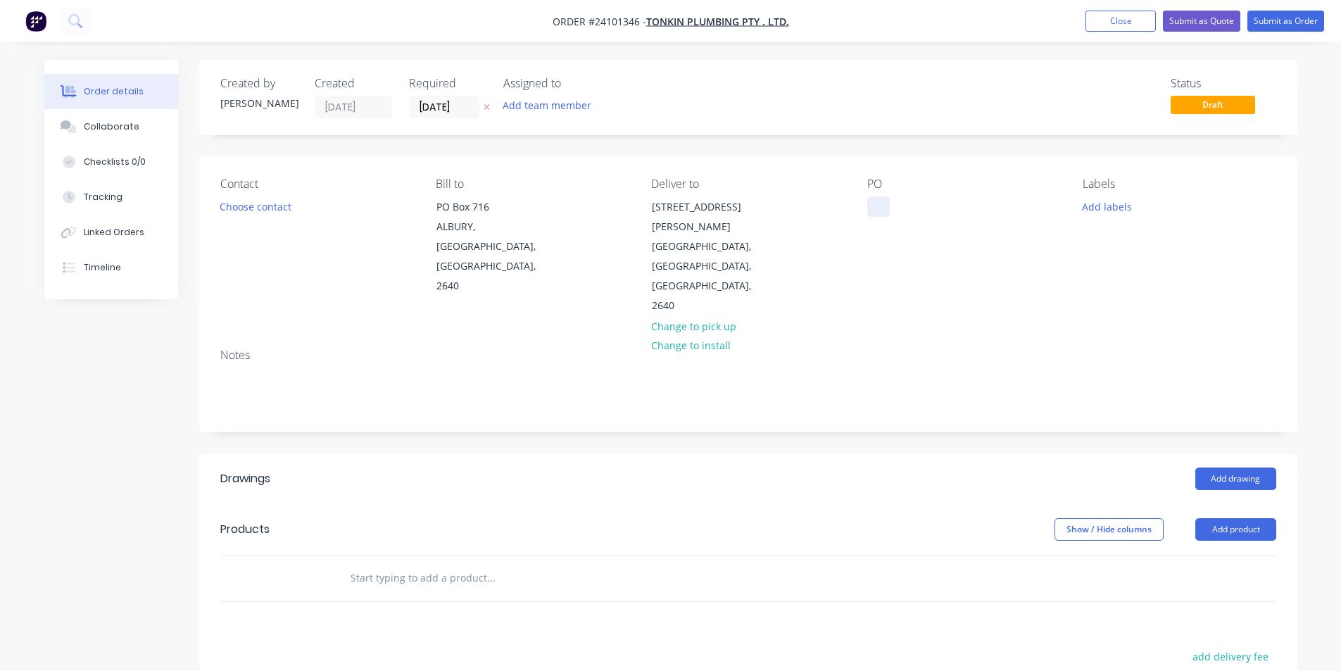
click at [876, 208] on div at bounding box center [878, 206] width 23 height 20
click at [1223, 467] on button "Add drawing" at bounding box center [1235, 478] width 81 height 23
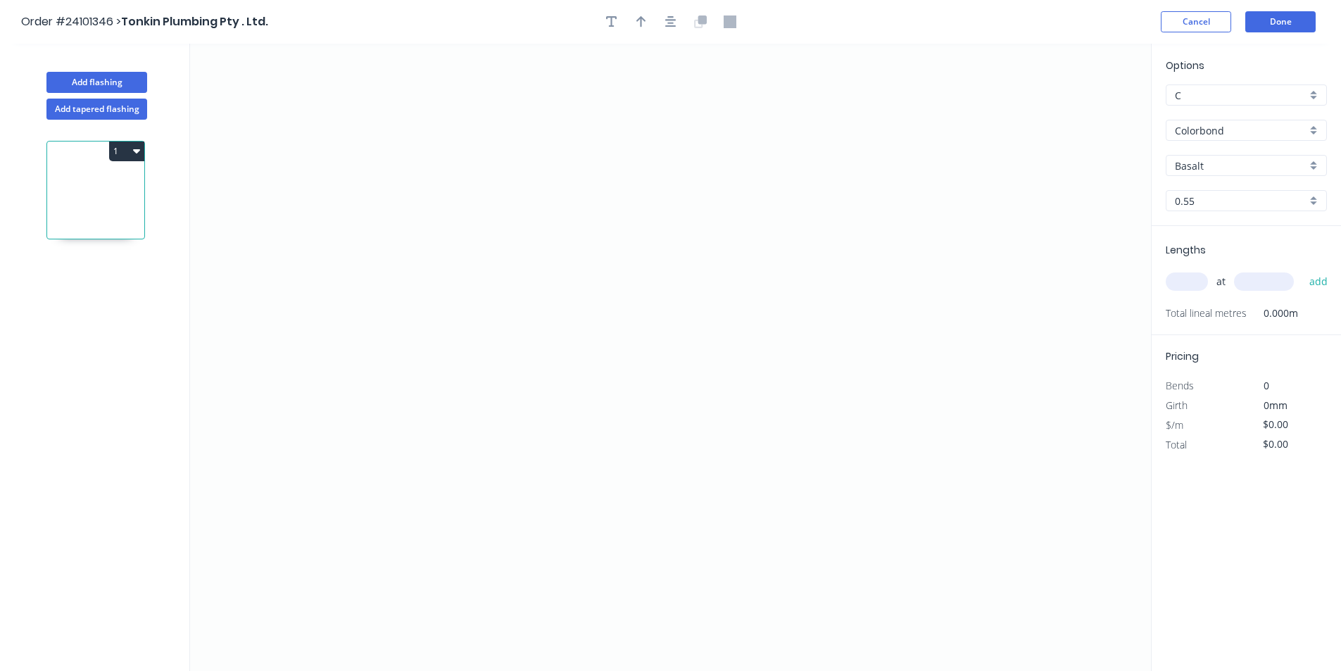
click at [1239, 126] on input "Colorbond" at bounding box center [1241, 130] width 132 height 15
click at [1210, 232] on div "Zincalume" at bounding box center [1246, 231] width 160 height 25
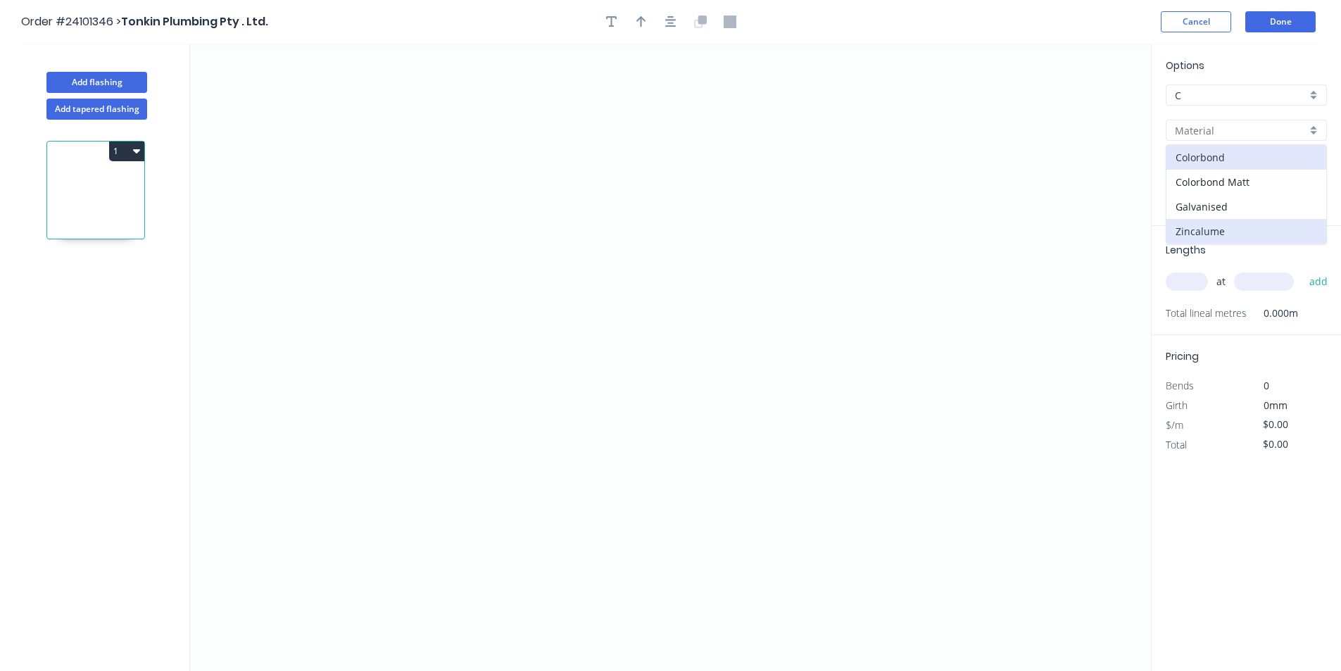
type input "Zincalume"
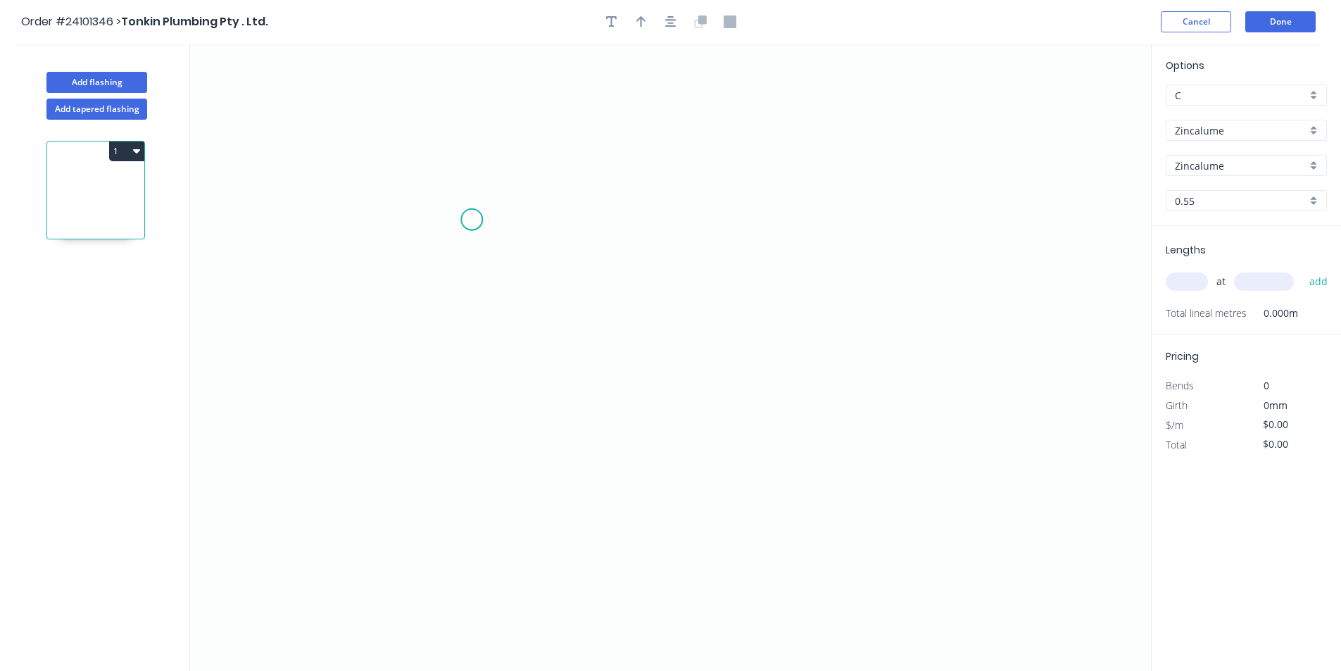
click at [472, 220] on icon "0" at bounding box center [670, 357] width 961 height 627
click at [469, 408] on icon "0" at bounding box center [670, 357] width 961 height 627
click at [869, 422] on icon "0 ?" at bounding box center [670, 357] width 961 height 627
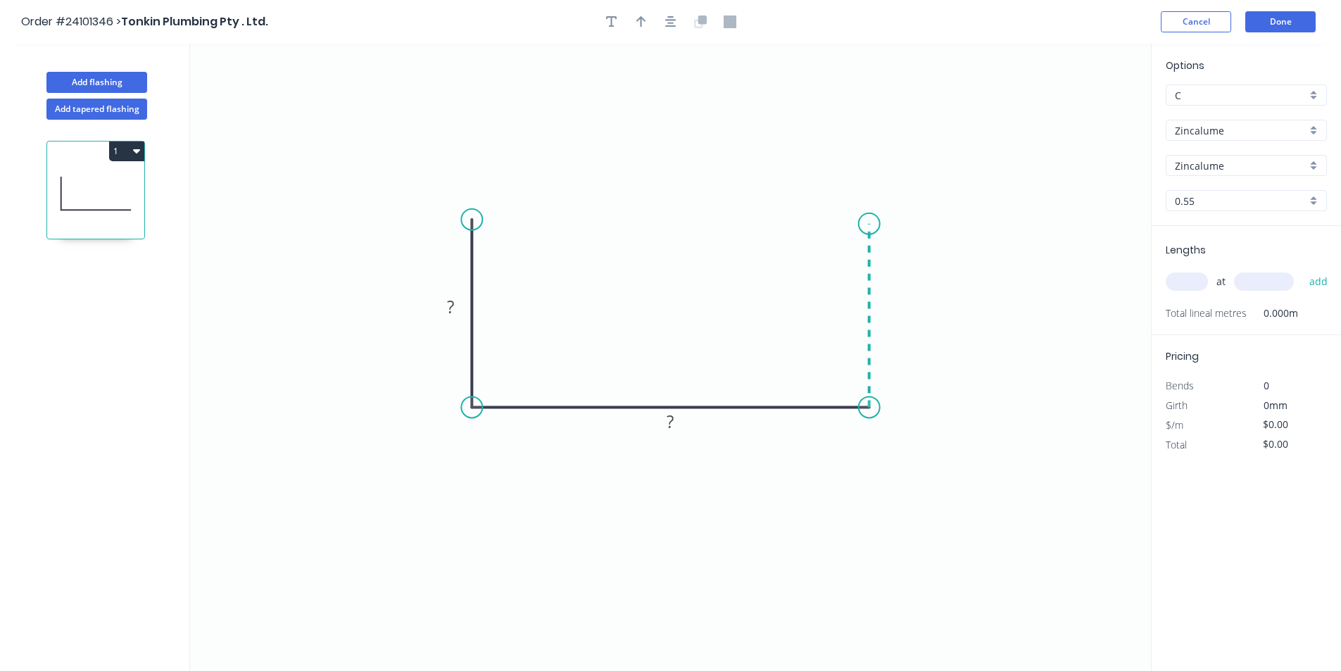
click at [864, 224] on icon "0 ? ?" at bounding box center [670, 357] width 961 height 627
click at [895, 317] on rect at bounding box center [890, 310] width 28 height 20
click at [462, 310] on rect at bounding box center [450, 308] width 28 height 20
click at [671, 425] on tspan "?" at bounding box center [670, 421] width 7 height 23
click at [1199, 274] on input "text" at bounding box center [1187, 281] width 42 height 18
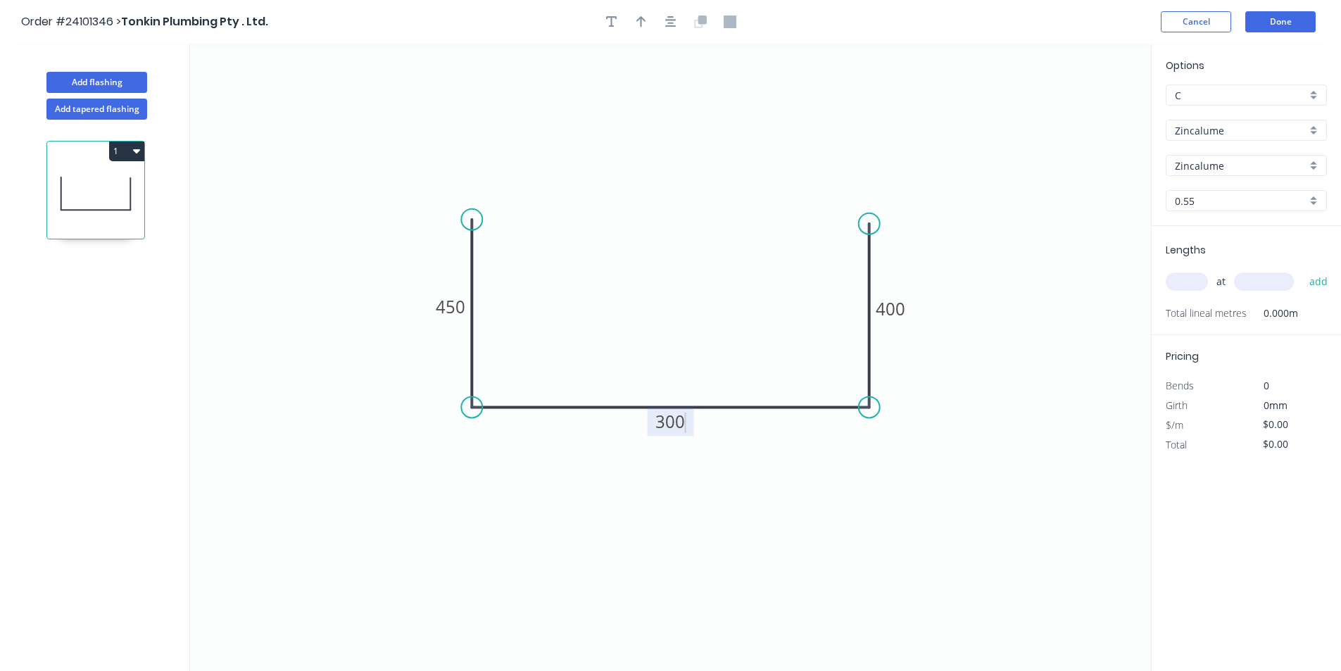
type input "$41.14"
type input "2"
click at [1258, 283] on input "text" at bounding box center [1264, 281] width 60 height 18
type input "6200"
click at [1302, 270] on button "add" at bounding box center [1318, 282] width 33 height 24
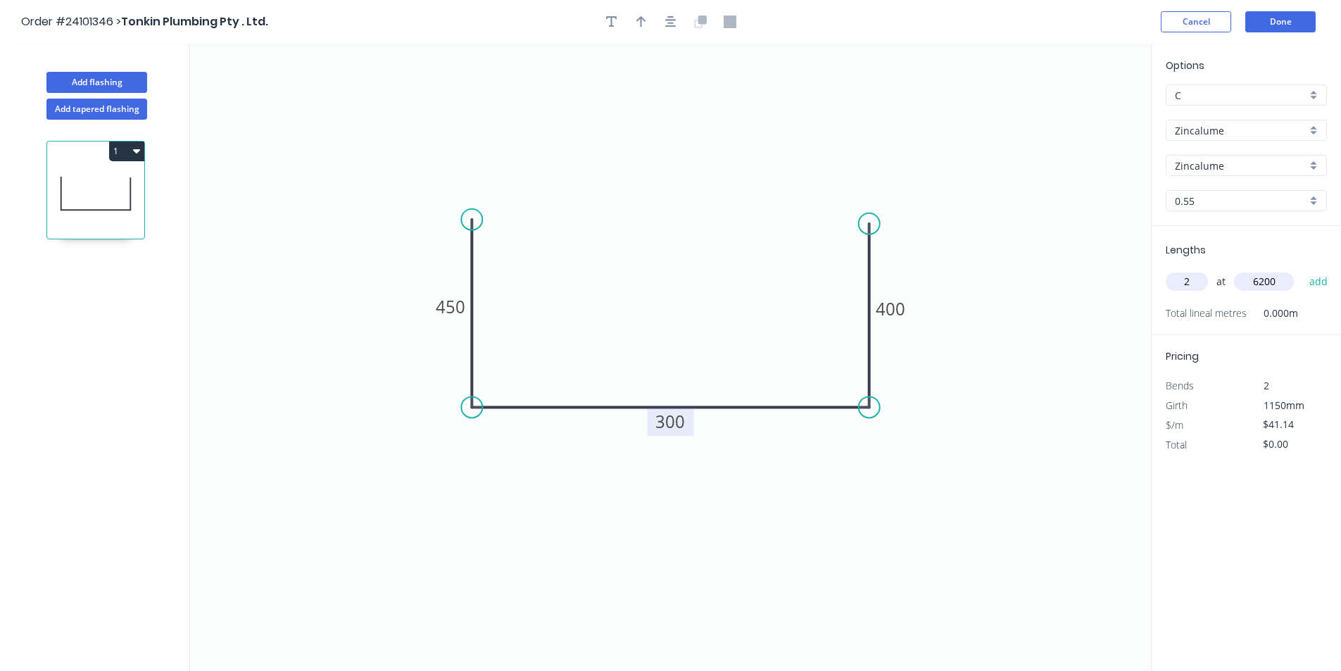
type input "$510.14"
click at [1287, 15] on button "Done" at bounding box center [1280, 21] width 70 height 21
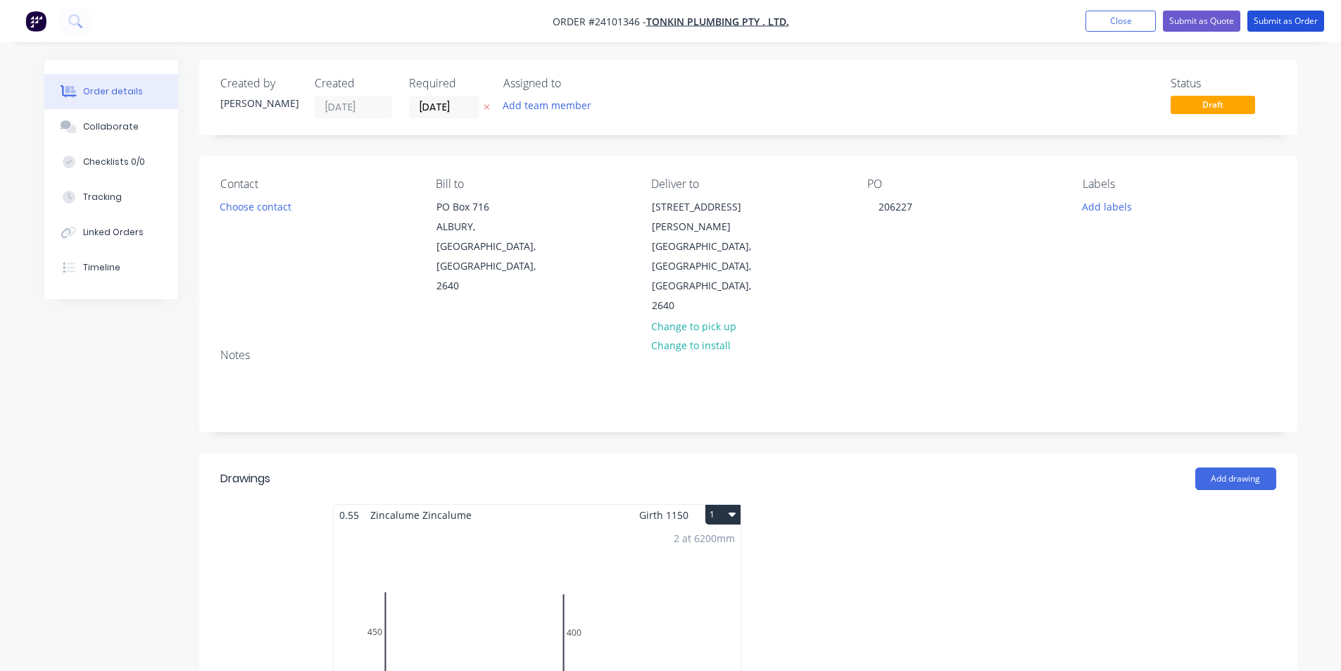
click at [1287, 18] on button "Submit as Order" at bounding box center [1285, 21] width 77 height 21
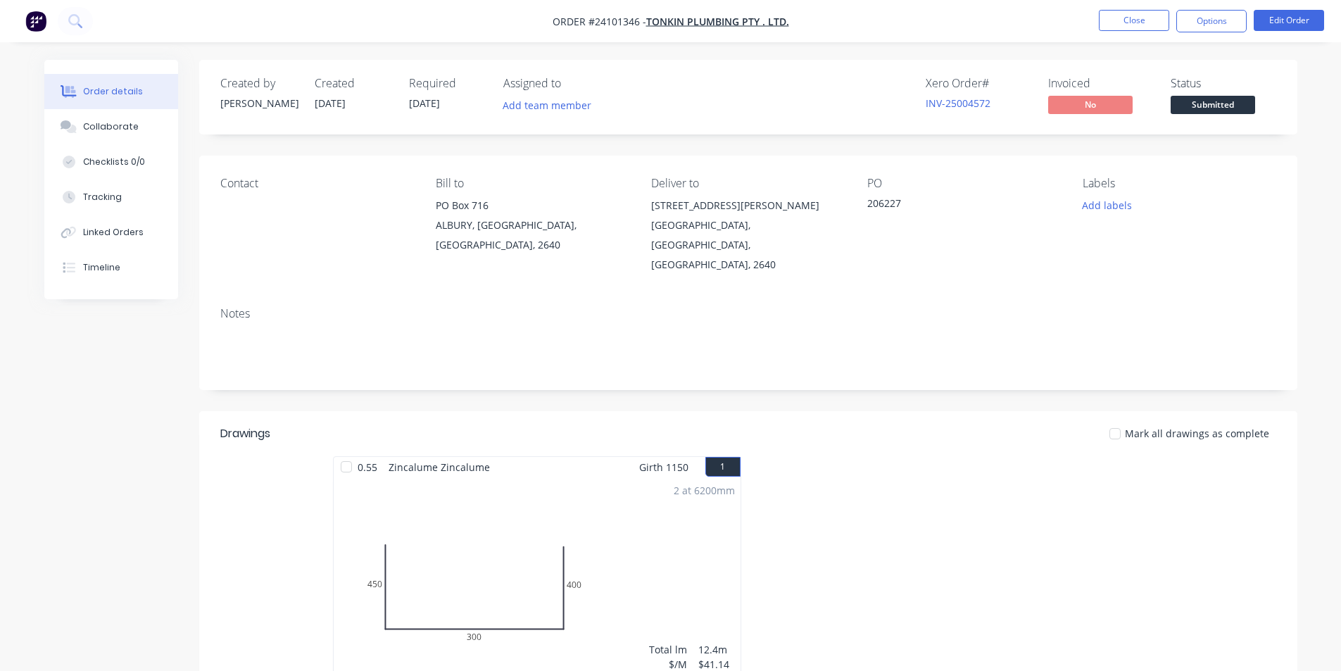
click at [42, 23] on img "button" at bounding box center [35, 21] width 21 height 21
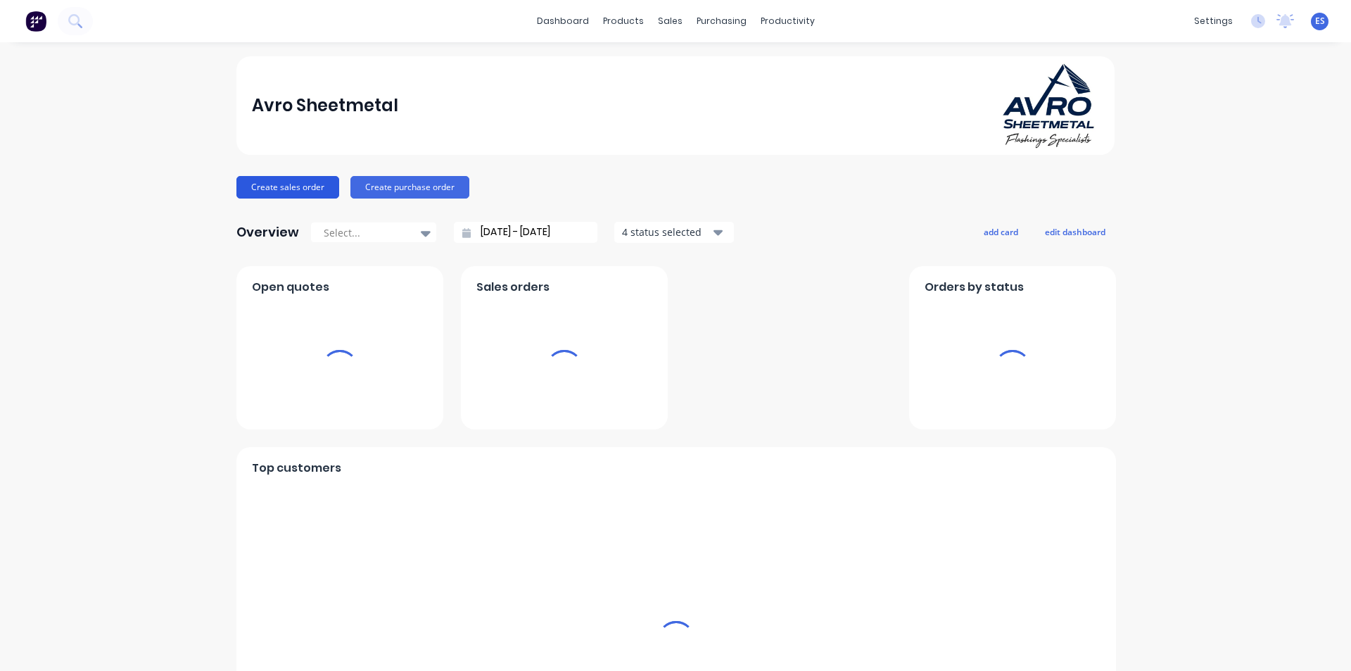
click at [293, 195] on button "Create sales order" at bounding box center [287, 187] width 103 height 23
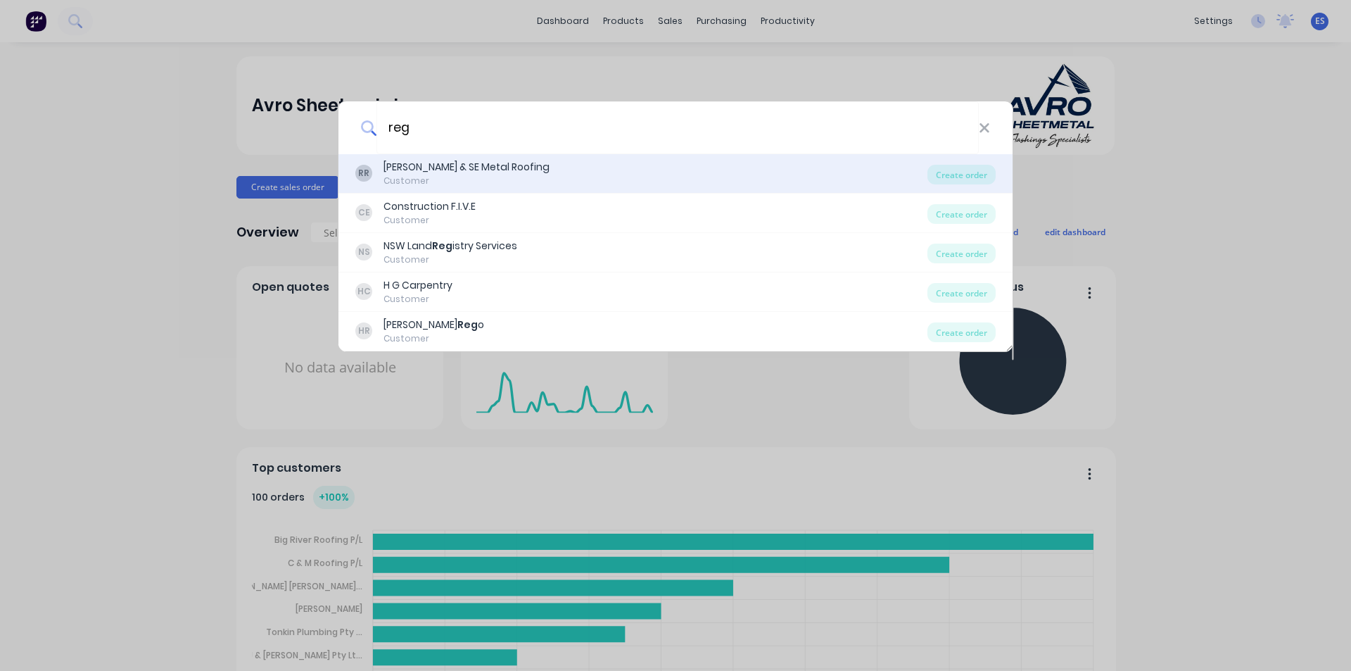
type input "reg"
click at [447, 174] on div "[PERSON_NAME] & SE Metal Roofing" at bounding box center [467, 167] width 166 height 15
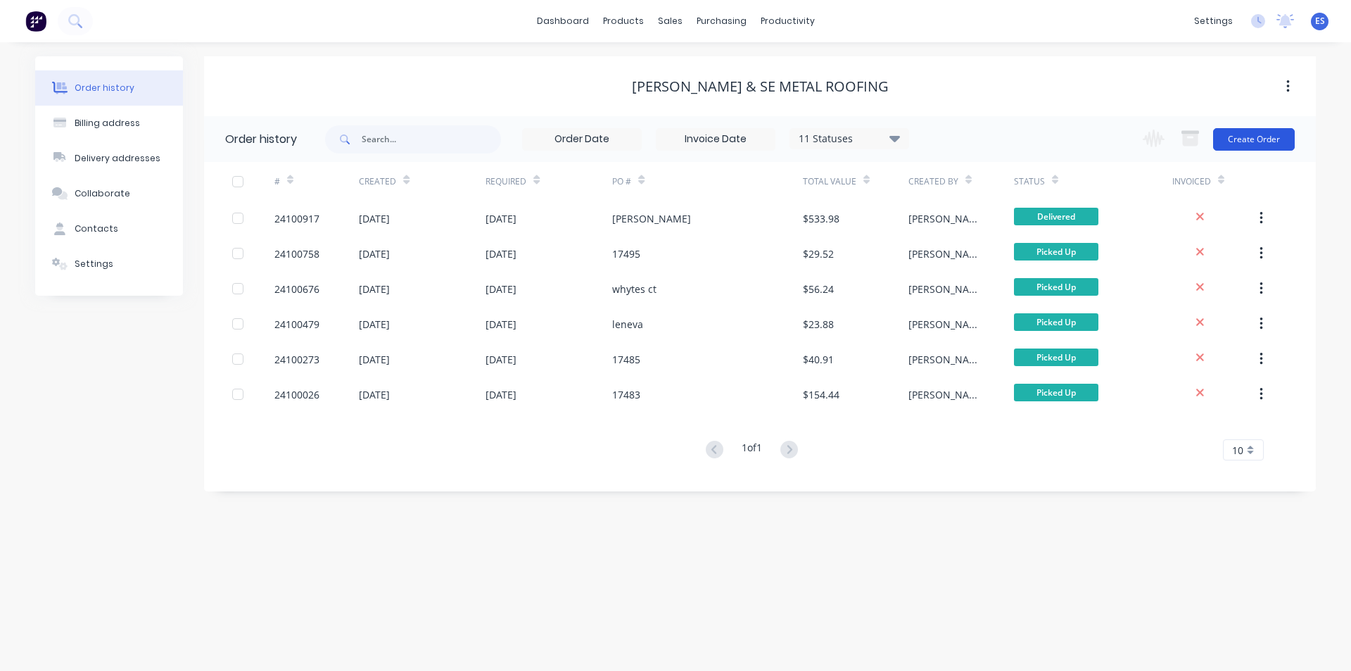
click at [1235, 146] on button "Create Order" at bounding box center [1254, 139] width 82 height 23
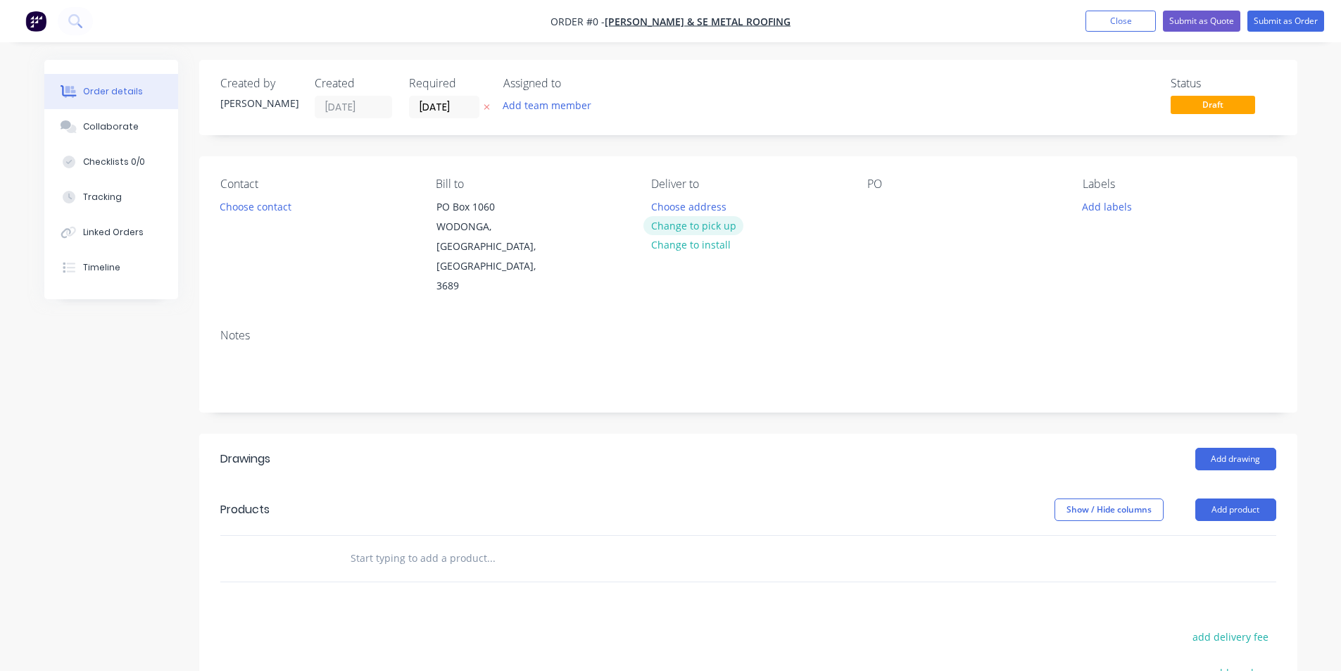
click at [691, 220] on button "Change to pick up" at bounding box center [693, 225] width 100 height 19
click at [275, 204] on button "Choose contact" at bounding box center [255, 205] width 87 height 19
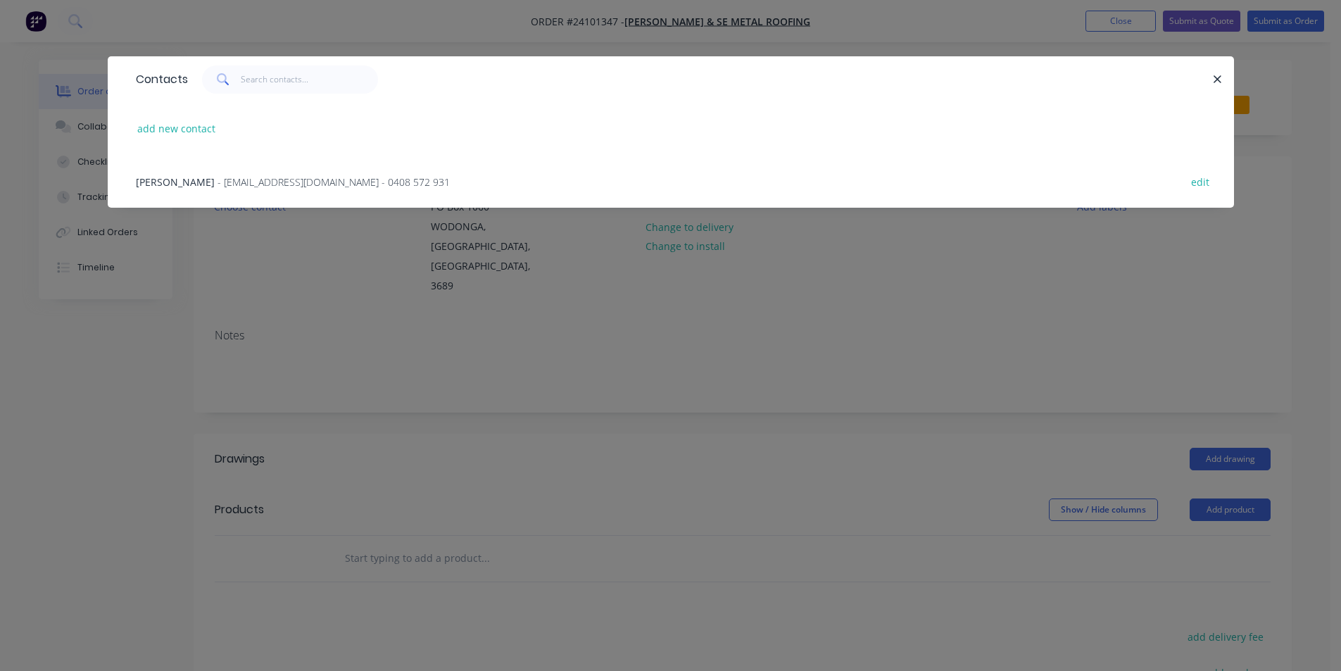
click at [279, 191] on div "[PERSON_NAME] - [EMAIL_ADDRESS][DOMAIN_NAME] - 0408 572 931 edit" at bounding box center [671, 181] width 1084 height 53
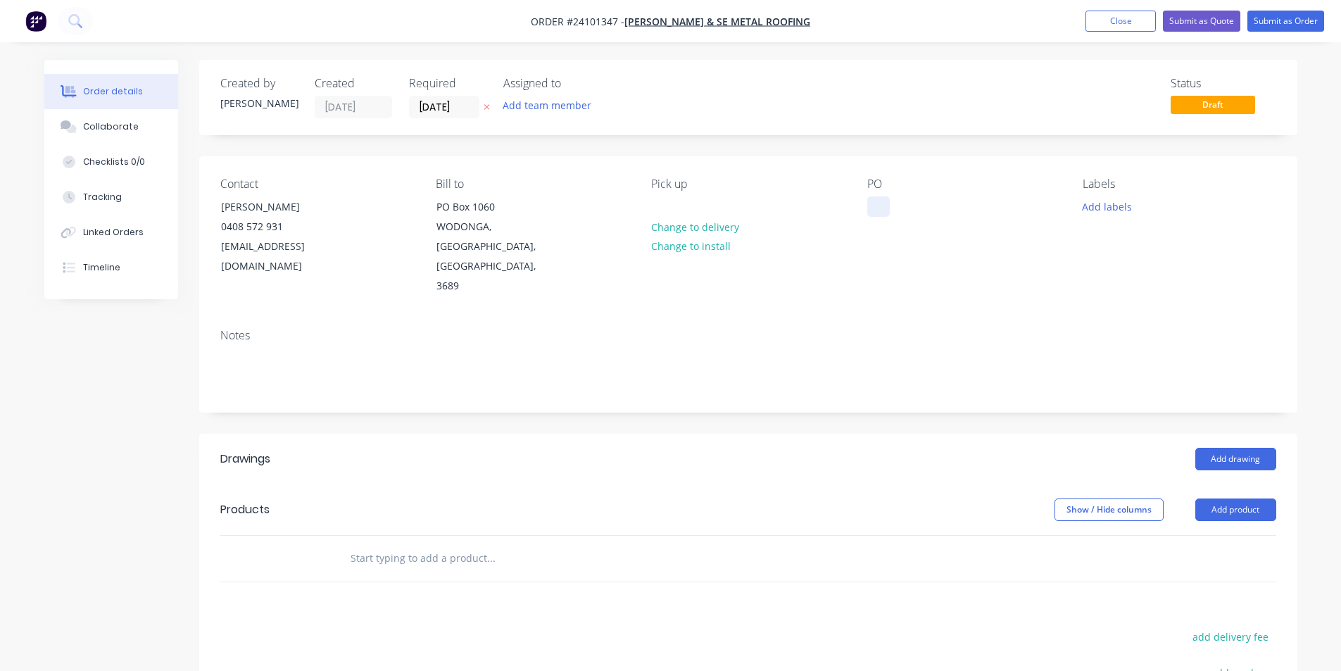
click at [875, 211] on div at bounding box center [878, 206] width 23 height 20
click at [1207, 448] on button "Add drawing" at bounding box center [1235, 459] width 81 height 23
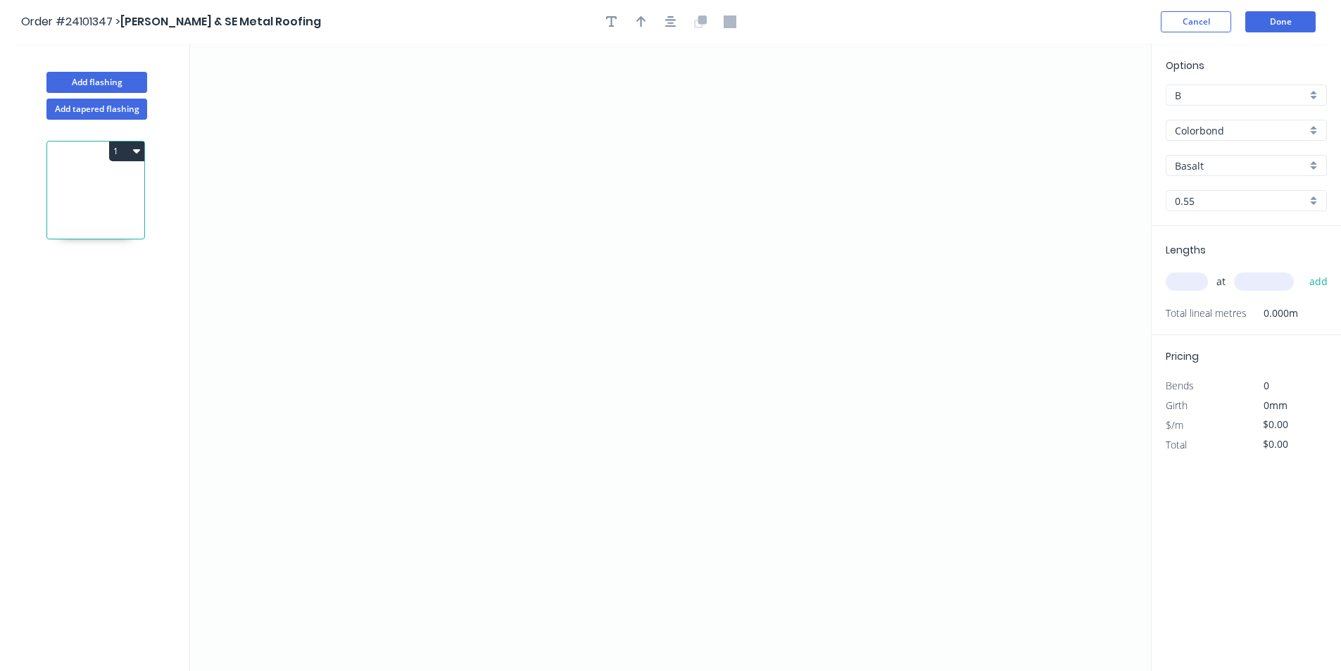
click at [1243, 163] on input "Basalt" at bounding box center [1241, 165] width 132 height 15
click at [1232, 214] on div "Night Sky" at bounding box center [1246, 217] width 160 height 25
type input "Night Sky"
click at [443, 306] on icon "0" at bounding box center [670, 357] width 961 height 627
click at [574, 302] on icon "0" at bounding box center [670, 357] width 961 height 627
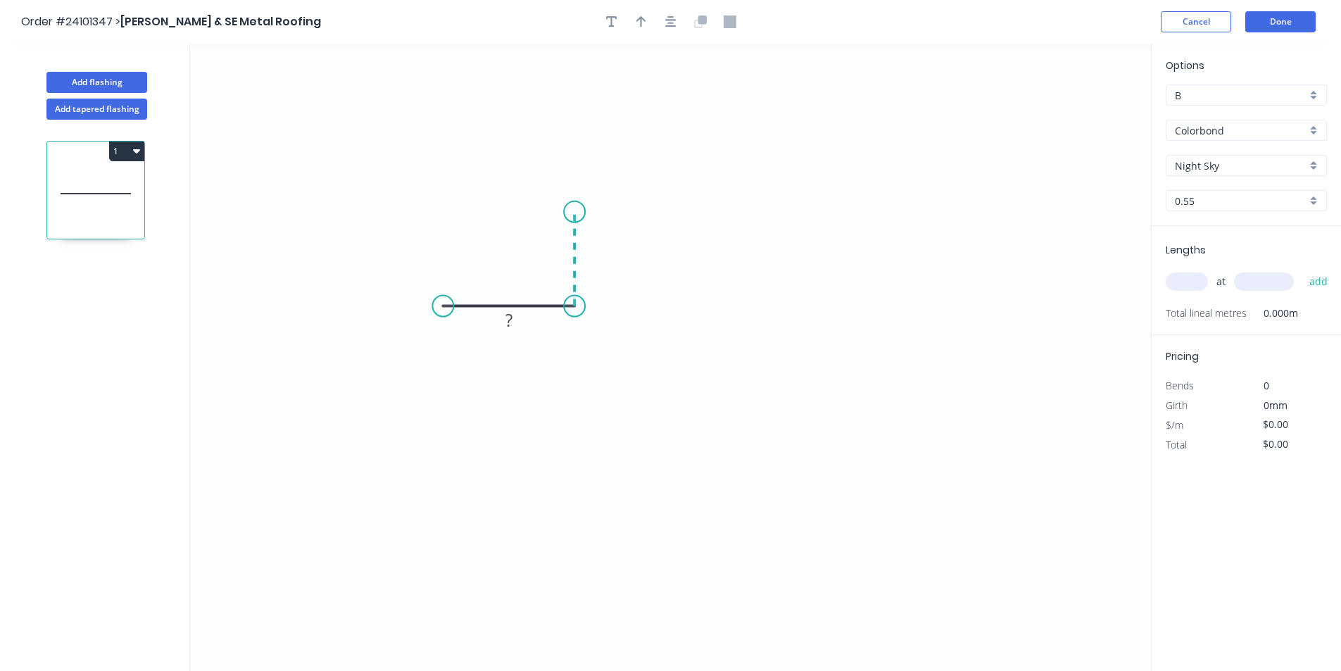
click at [579, 212] on icon "0 ?" at bounding box center [670, 357] width 961 height 627
click at [798, 210] on icon "0 ? ?" at bounding box center [670, 357] width 961 height 627
click at [800, 303] on icon "0 ? ? ?" at bounding box center [670, 357] width 961 height 627
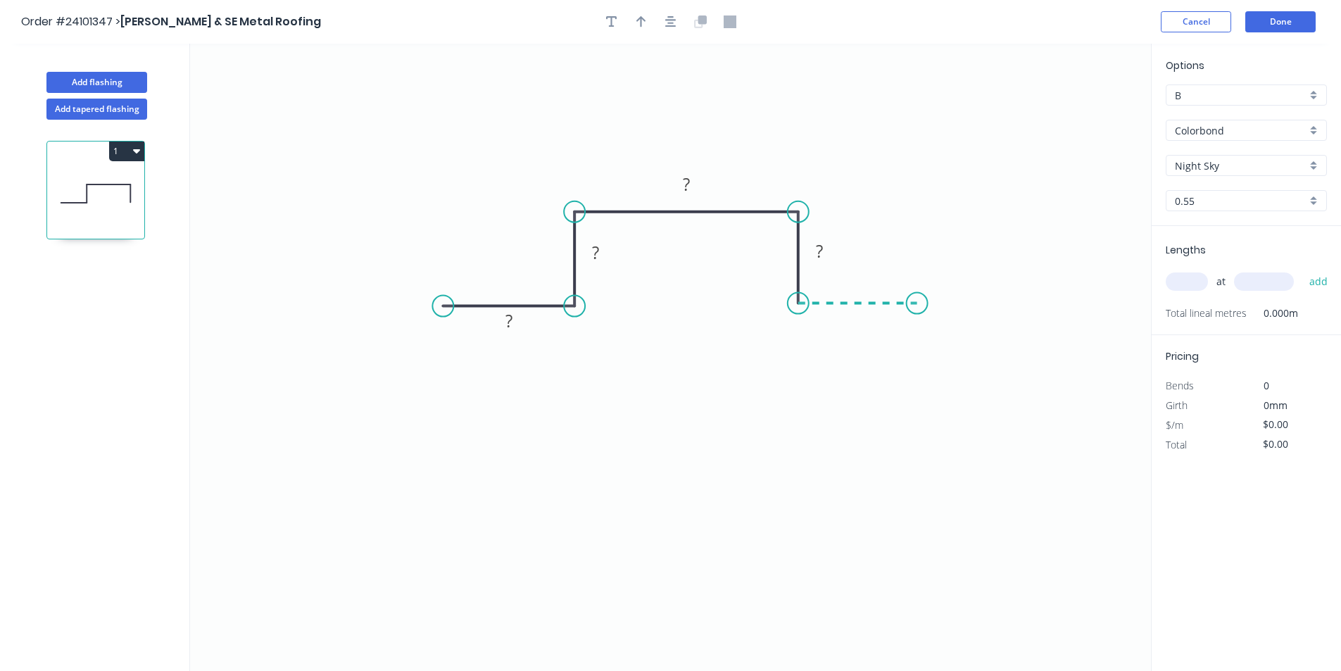
click at [917, 304] on icon "0 ? ? ? ?" at bounding box center [670, 357] width 961 height 627
click at [858, 315] on tspan "?" at bounding box center [857, 317] width 7 height 23
click at [504, 316] on rect at bounding box center [509, 322] width 28 height 20
click at [591, 256] on rect at bounding box center [595, 254] width 28 height 20
click at [813, 252] on rect at bounding box center [819, 252] width 28 height 20
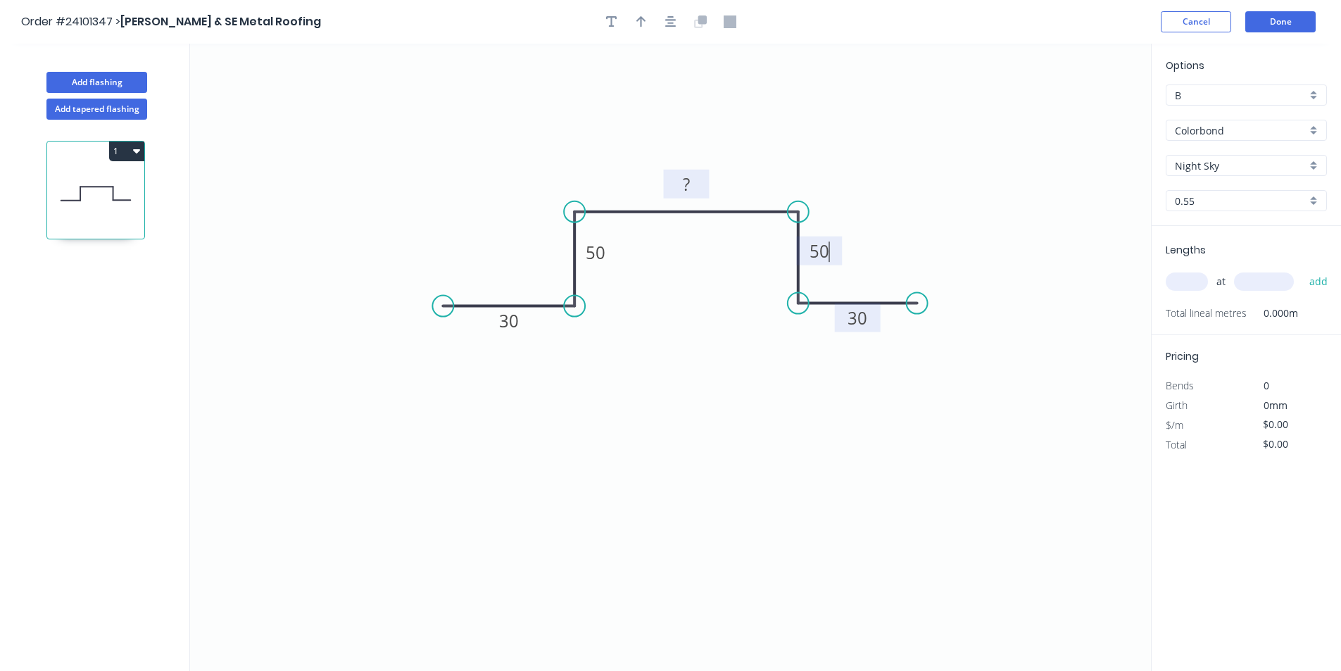
click at [687, 191] on tspan "?" at bounding box center [686, 183] width 7 height 23
click at [1180, 282] on input "text" at bounding box center [1187, 281] width 42 height 18
type input "$13.69"
type input "1"
click at [1254, 283] on input "text" at bounding box center [1264, 281] width 60 height 18
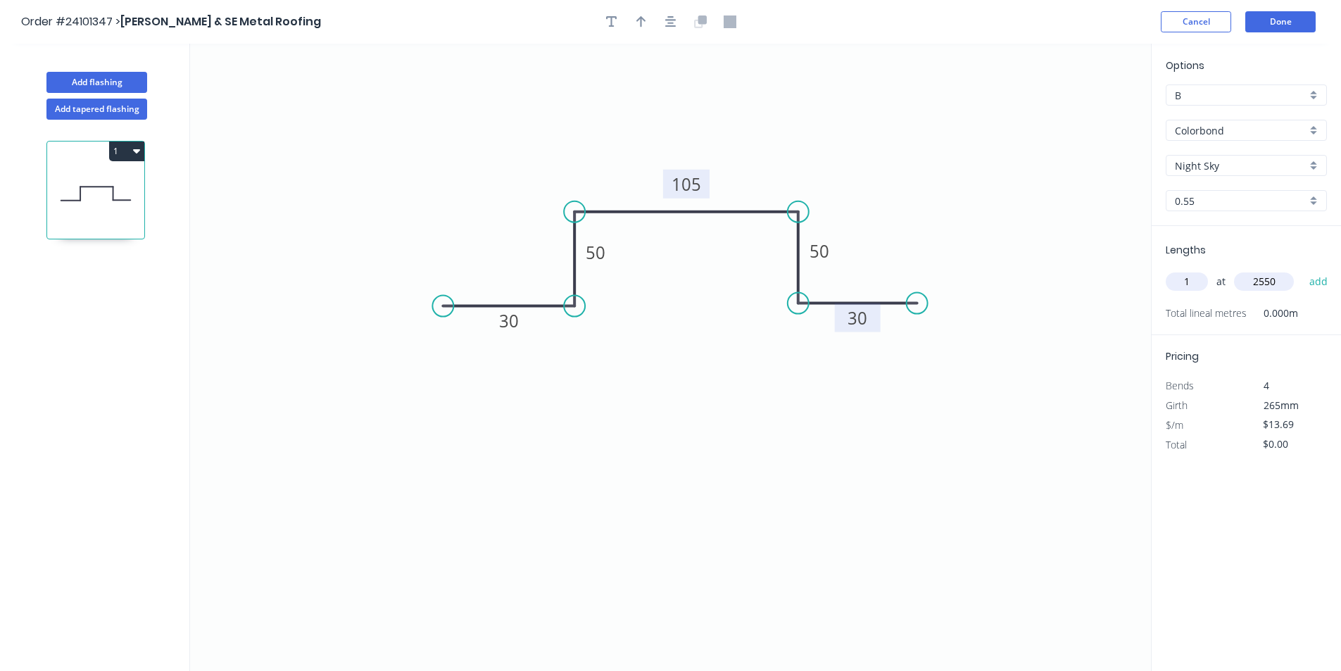
type input "2550"
click at [1302, 270] on button "add" at bounding box center [1318, 282] width 33 height 24
type input "$34.91"
click at [118, 85] on button "Add flashing" at bounding box center [96, 82] width 101 height 21
type input "$0.00"
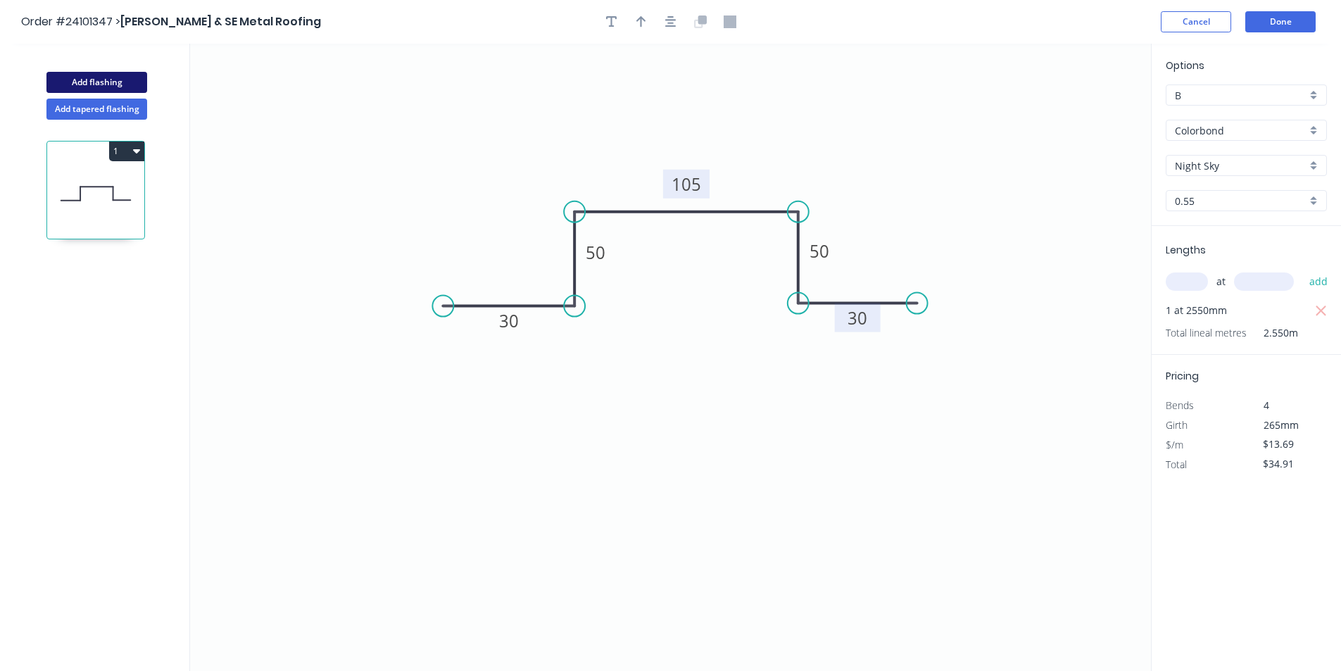
type input "$0.00"
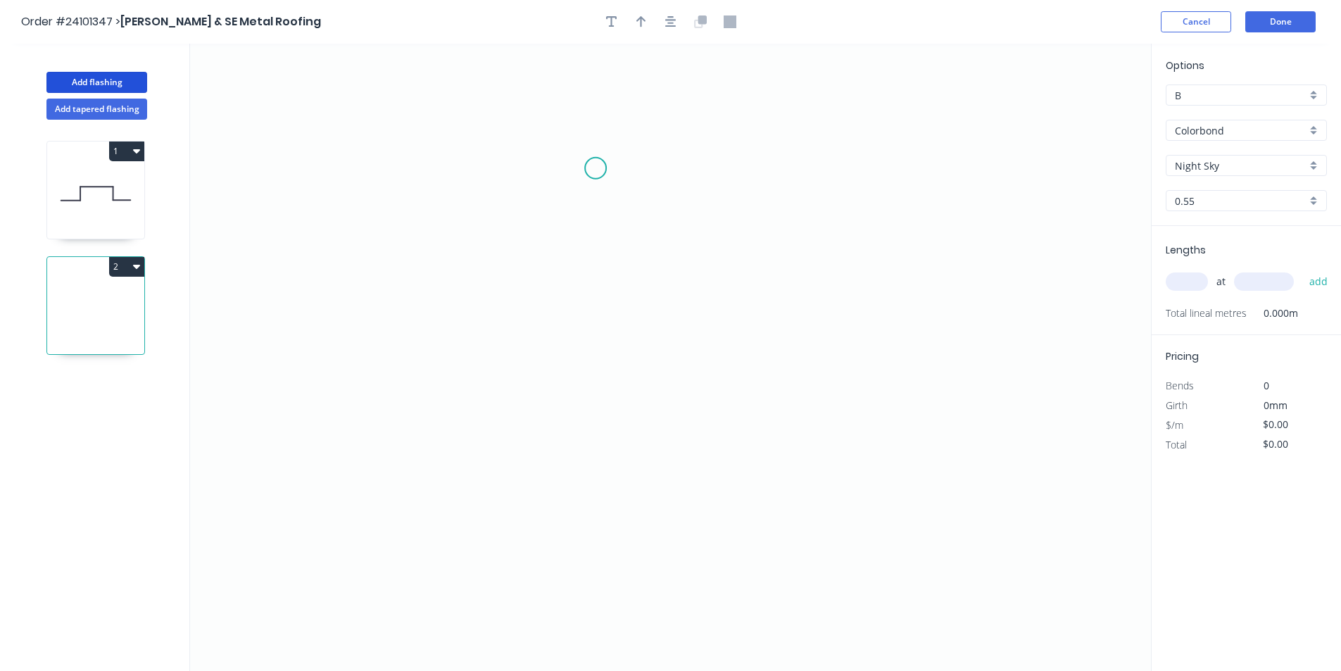
click at [598, 168] on icon "0" at bounding box center [670, 357] width 961 height 627
click at [591, 278] on icon "0" at bounding box center [670, 357] width 961 height 627
click at [479, 278] on icon "0 ?" at bounding box center [670, 357] width 961 height 627
click at [485, 467] on icon "0 ? ?" at bounding box center [670, 357] width 961 height 627
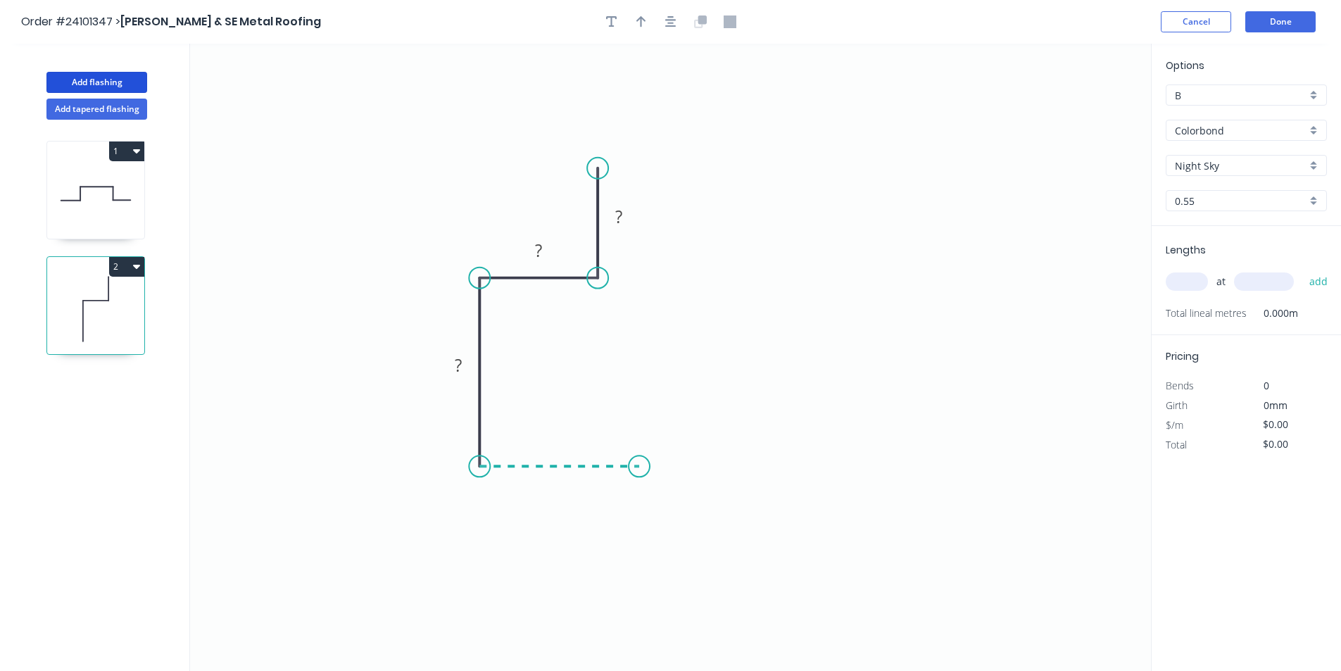
click at [639, 462] on icon "0 ? ? ?" at bounding box center [670, 357] width 961 height 627
click at [639, 462] on circle at bounding box center [639, 465] width 21 height 21
click at [574, 485] on rect at bounding box center [559, 480] width 46 height 29
click at [564, 478] on rect at bounding box center [559, 482] width 28 height 20
click at [454, 367] on rect at bounding box center [458, 367] width 28 height 20
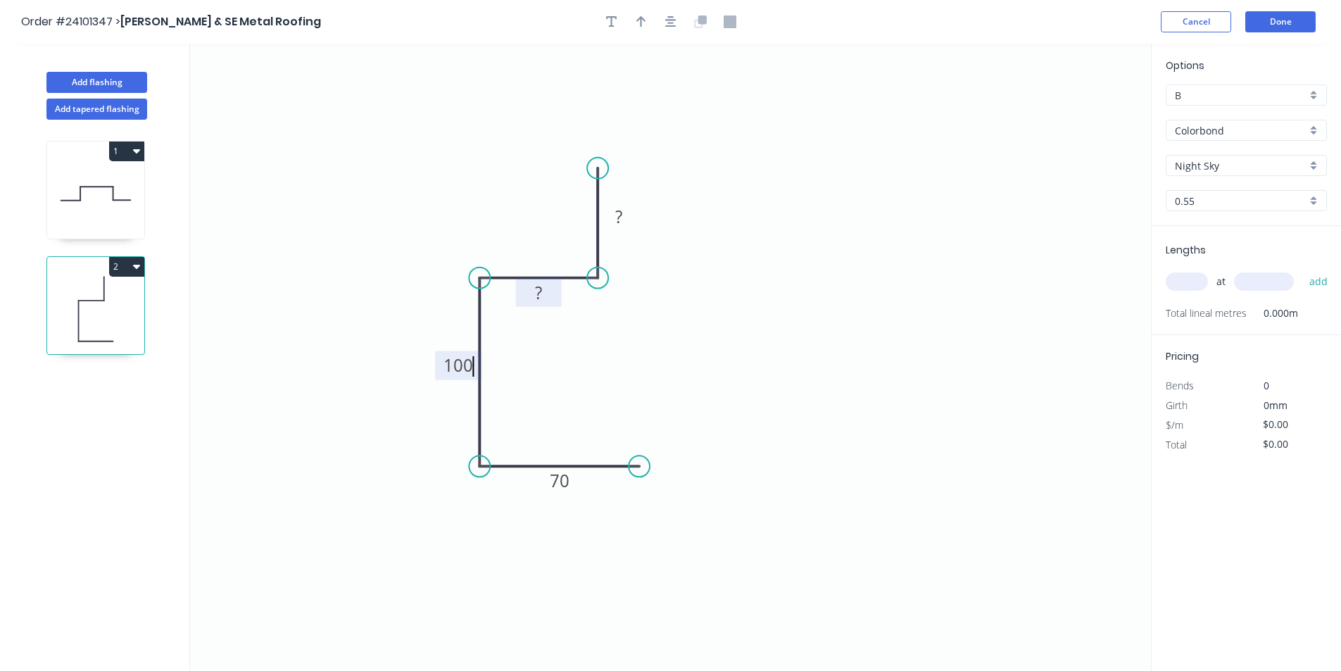
click at [543, 291] on rect at bounding box center [538, 294] width 28 height 20
click at [622, 217] on tspan "?" at bounding box center [618, 216] width 7 height 23
click at [1183, 282] on input "text" at bounding box center [1187, 281] width 42 height 18
type input "$14.06"
type input "2"
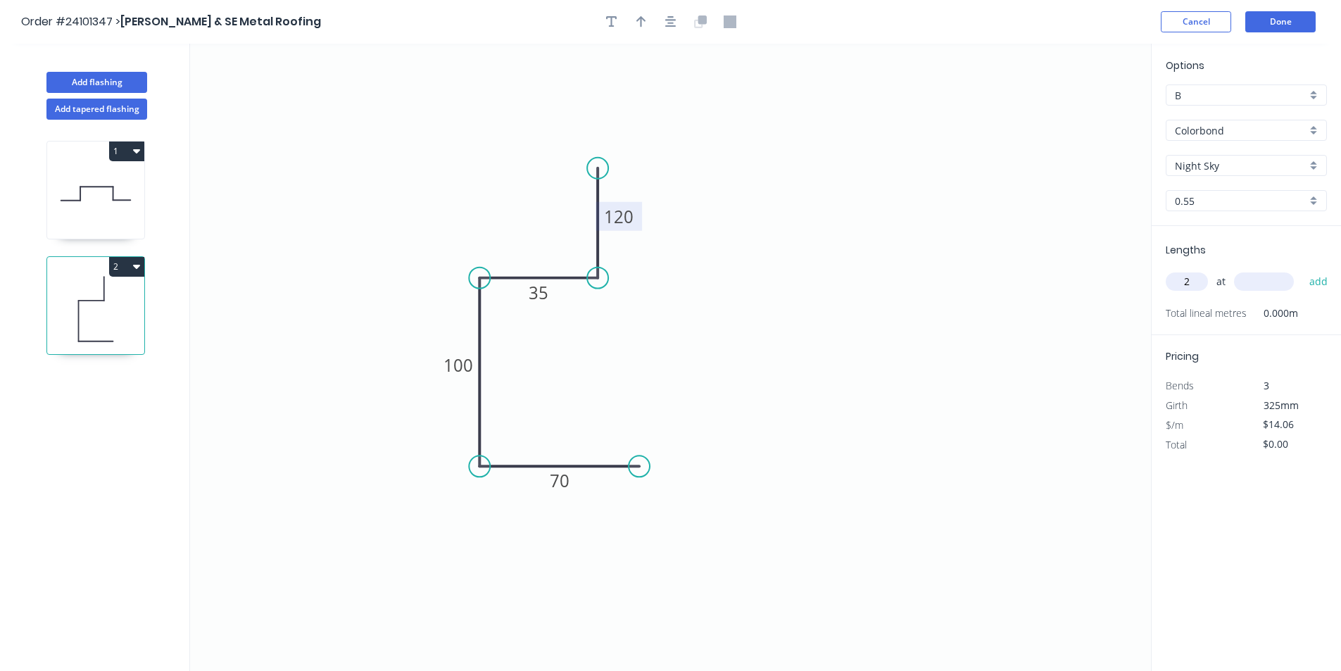
click at [1255, 280] on input "text" at bounding box center [1264, 281] width 60 height 18
type input "8000"
click at [1302, 270] on button "add" at bounding box center [1318, 282] width 33 height 24
type input "$224.96"
click at [133, 80] on button "Add flashing" at bounding box center [96, 82] width 101 height 21
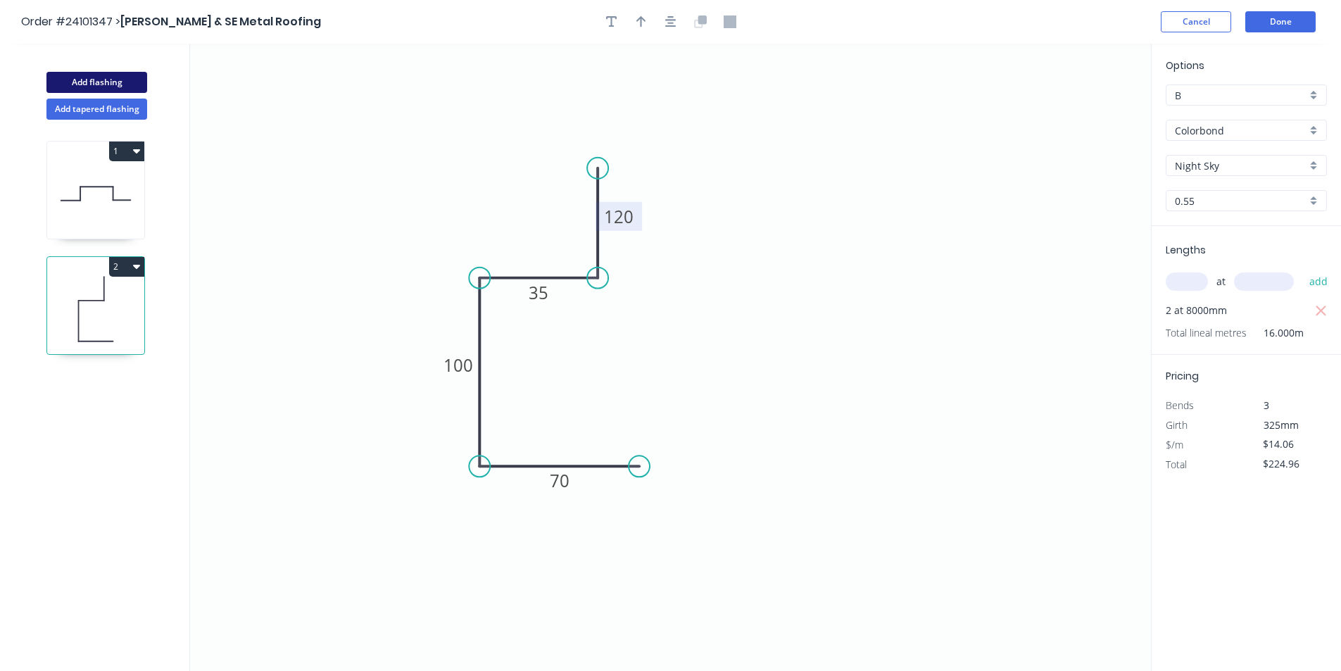
type input "$0.00"
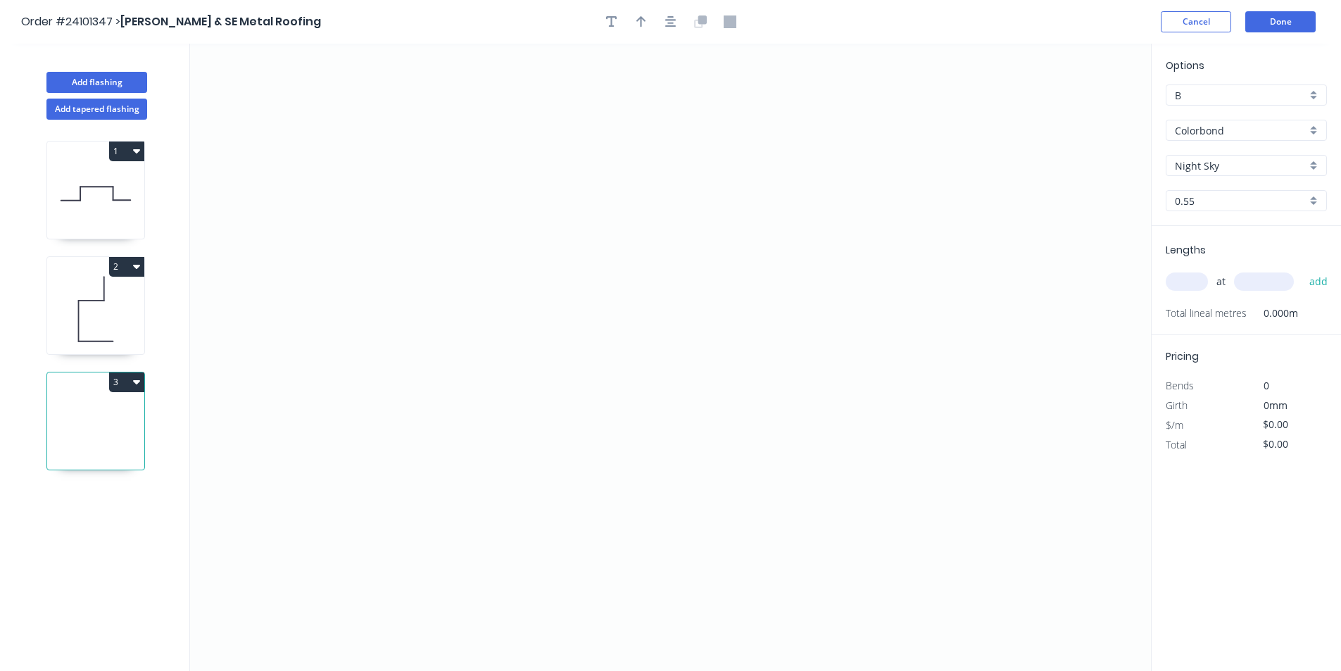
click at [1224, 168] on input "Night Sky" at bounding box center [1241, 165] width 132 height 15
click at [1224, 198] on div "Surfmist" at bounding box center [1246, 192] width 160 height 25
type input "Surfmist"
click at [541, 267] on icon "0" at bounding box center [670, 357] width 961 height 627
click at [546, 389] on icon "0" at bounding box center [670, 357] width 961 height 627
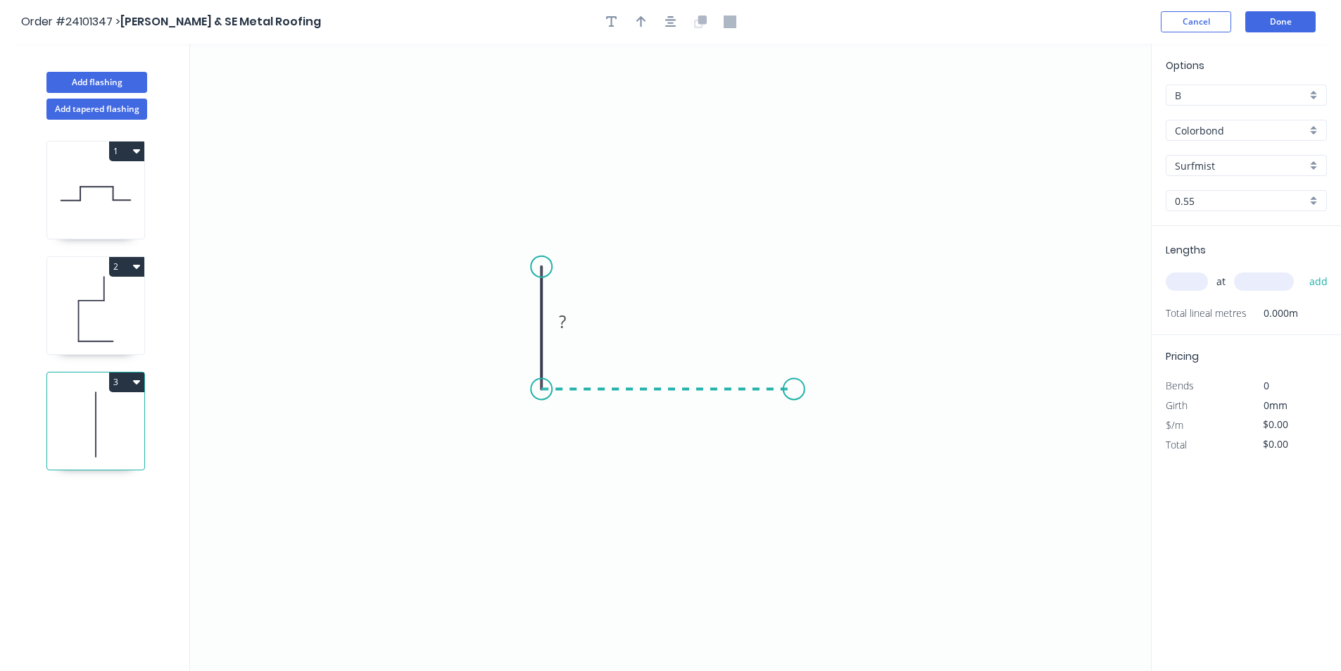
click at [794, 386] on icon "0 ?" at bounding box center [670, 357] width 961 height 627
click at [798, 268] on icon "0 ? ?" at bounding box center [670, 357] width 961 height 627
click at [798, 268] on circle at bounding box center [793, 268] width 21 height 21
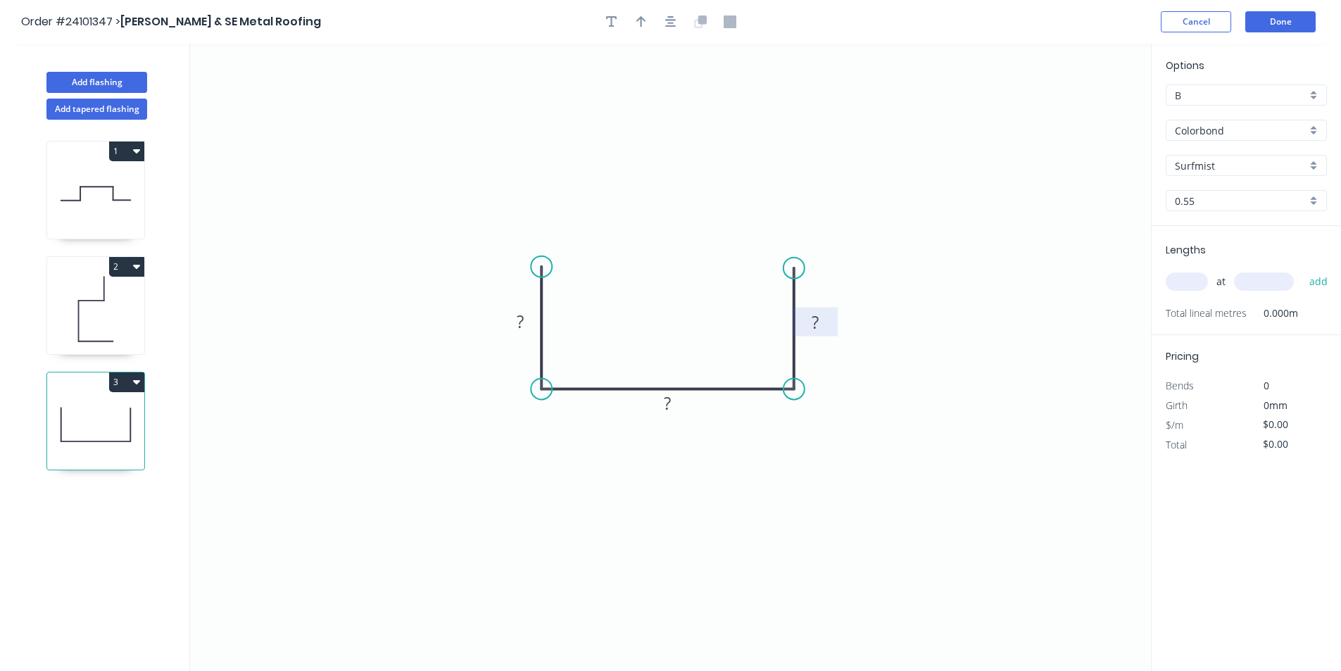
click at [822, 326] on rect at bounding box center [815, 323] width 28 height 20
click at [524, 318] on tspan "?" at bounding box center [520, 321] width 7 height 23
click at [674, 407] on rect at bounding box center [668, 404] width 28 height 20
click at [1187, 286] on input "text" at bounding box center [1187, 281] width 42 height 18
type input "$13.11"
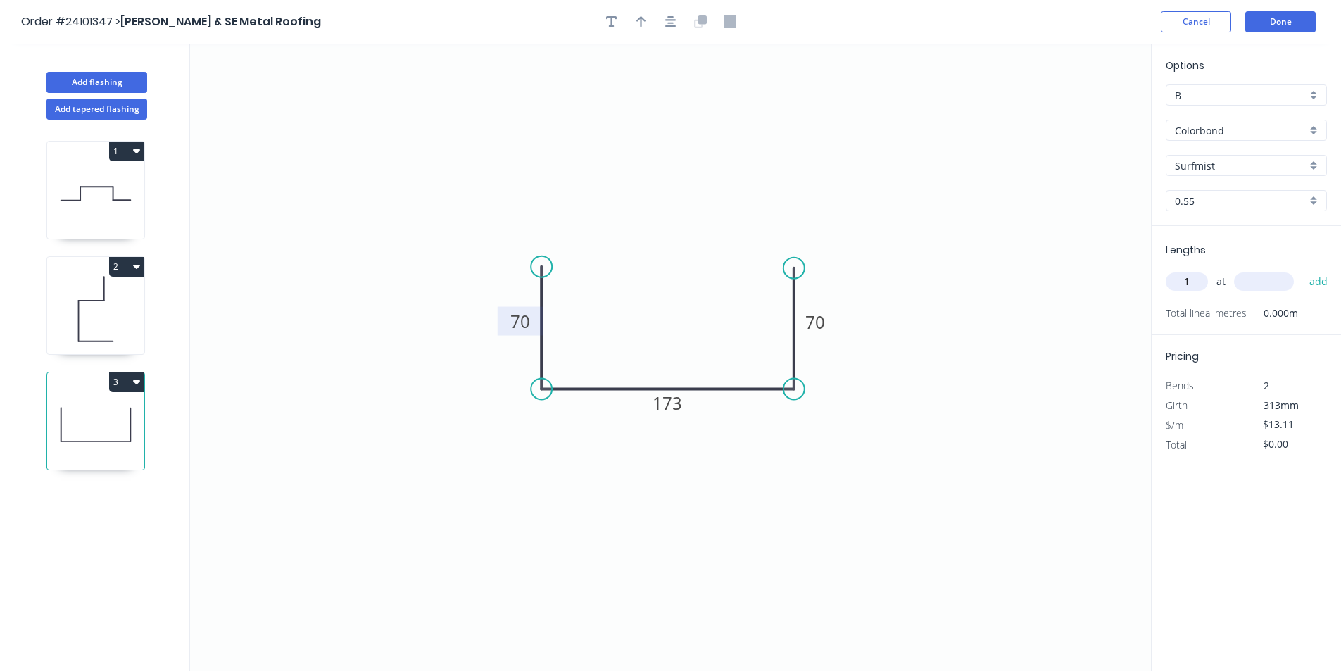
type input "1"
click at [1269, 286] on input "text" at bounding box center [1264, 281] width 60 height 18
type input "1500"
click at [1302, 270] on button "add" at bounding box center [1318, 282] width 33 height 24
type input "$19.67"
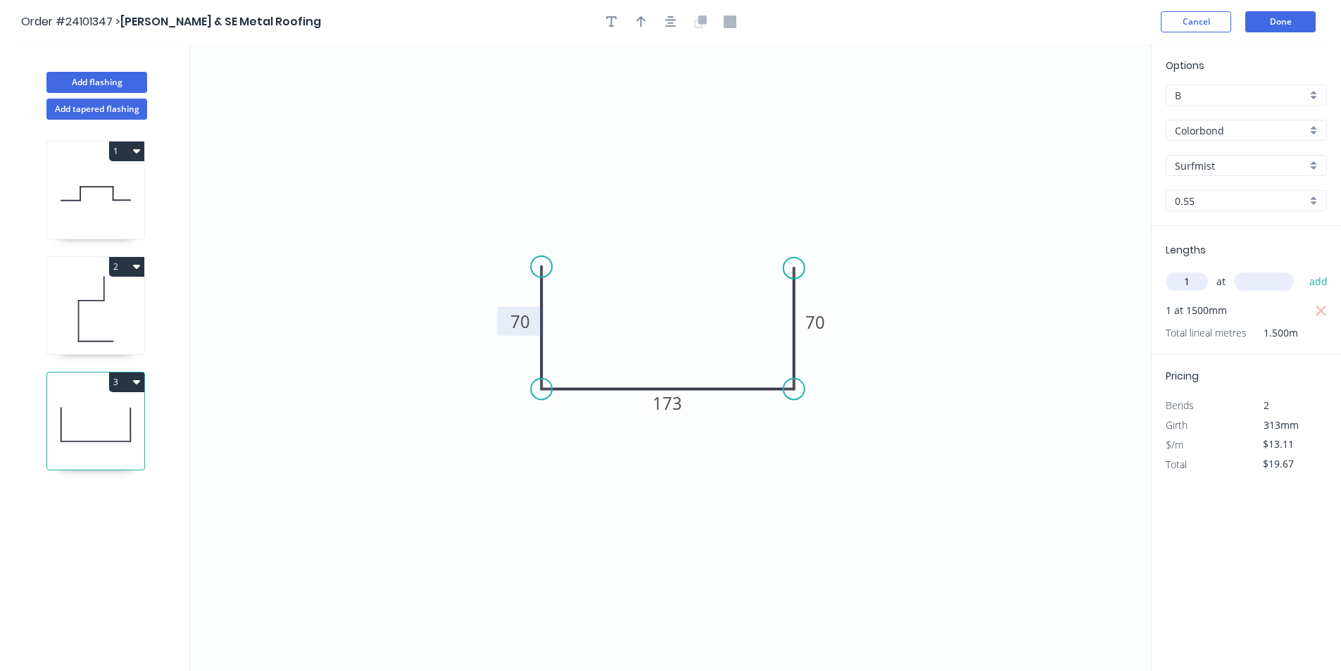
type input "1"
click at [1269, 286] on input "text" at bounding box center [1264, 281] width 60 height 18
type input "2600"
click at [1302, 270] on button "add" at bounding box center [1318, 282] width 33 height 24
type input "$53.75"
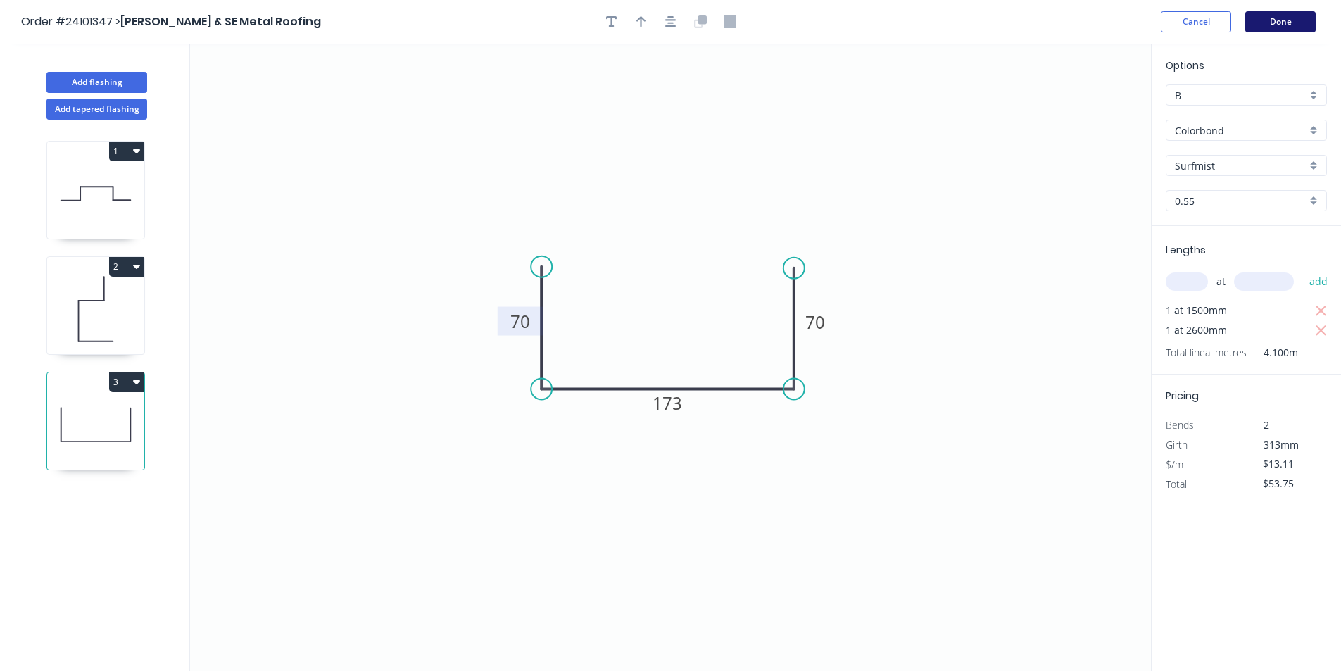
click at [1289, 22] on button "Done" at bounding box center [1280, 21] width 70 height 21
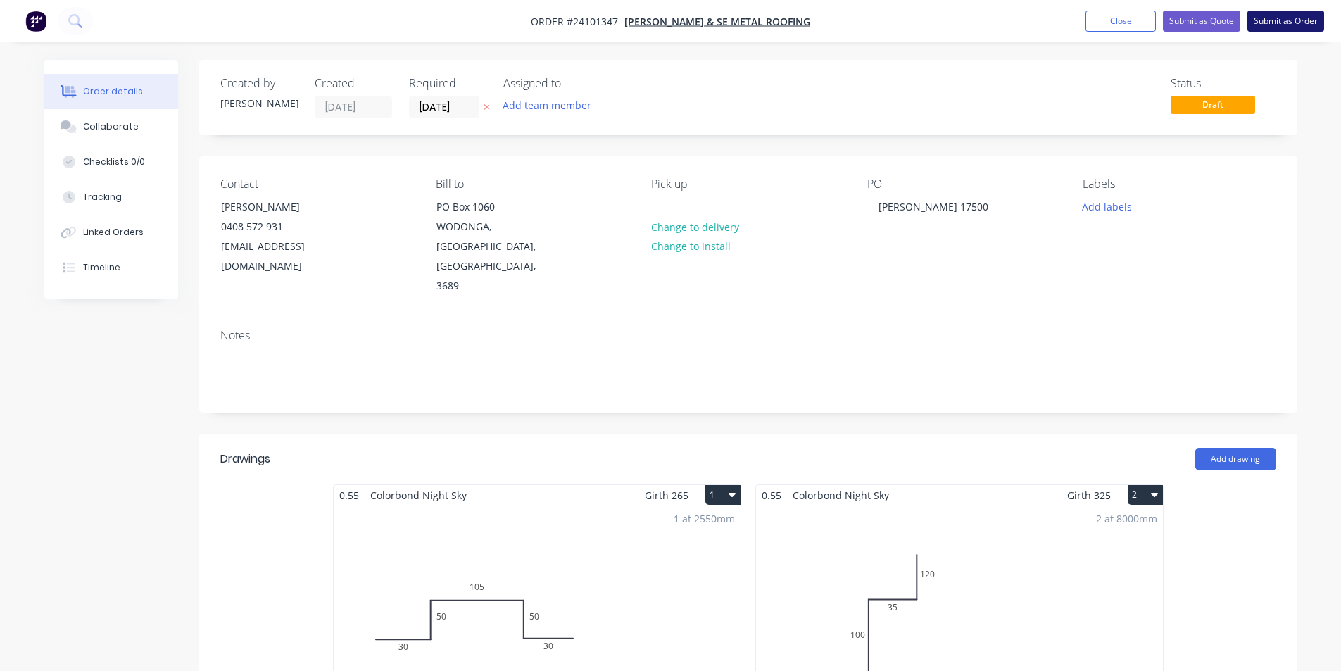
click at [1304, 30] on button "Submit as Order" at bounding box center [1285, 21] width 77 height 21
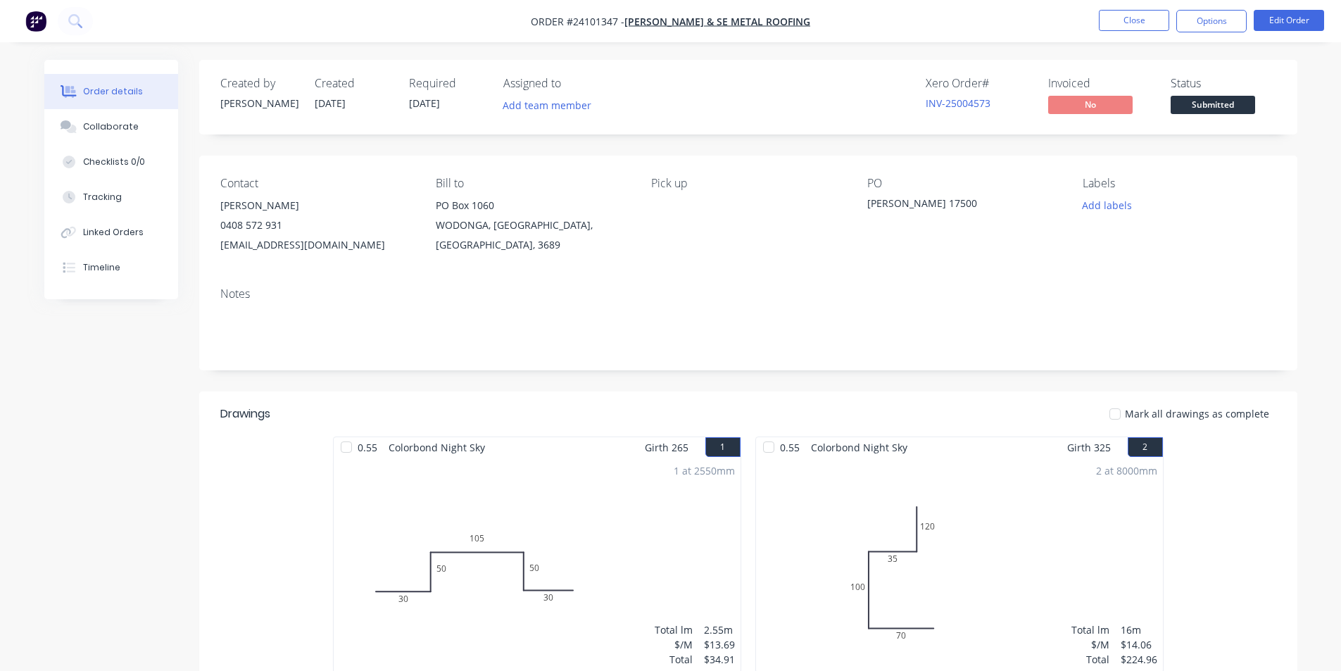
click at [34, 20] on img "button" at bounding box center [35, 21] width 21 height 21
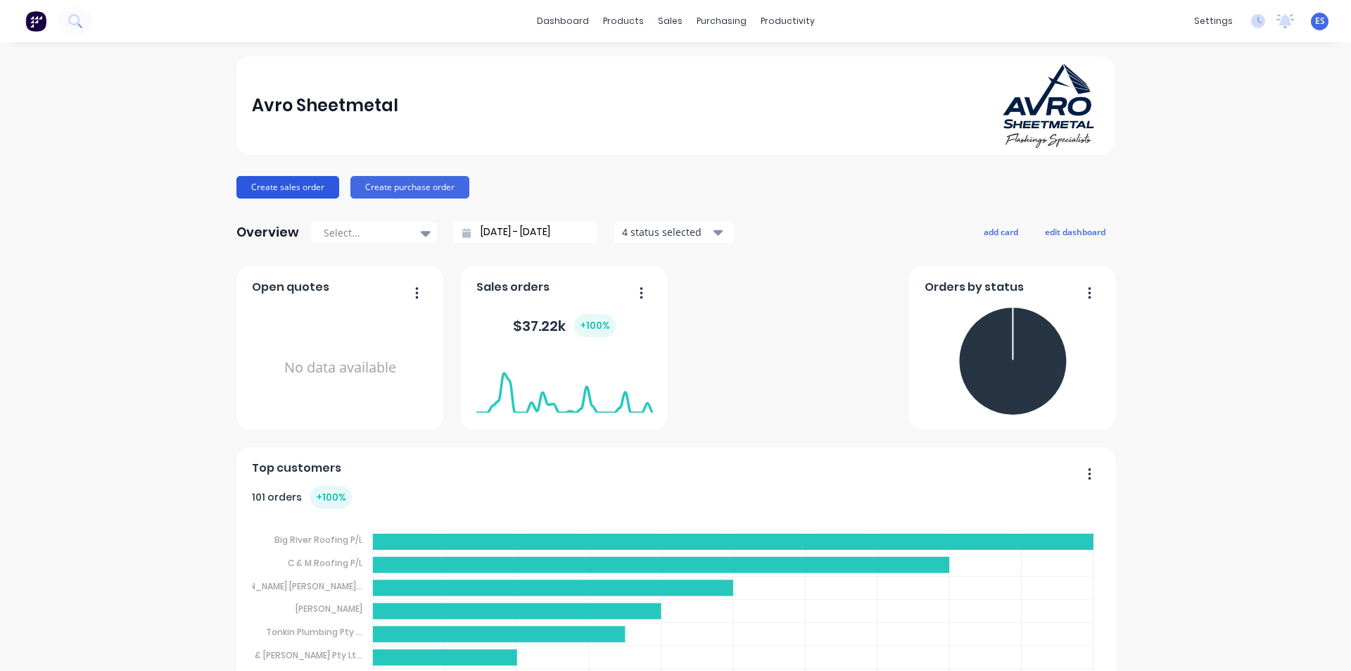
click at [251, 186] on button "Create sales order" at bounding box center [287, 187] width 103 height 23
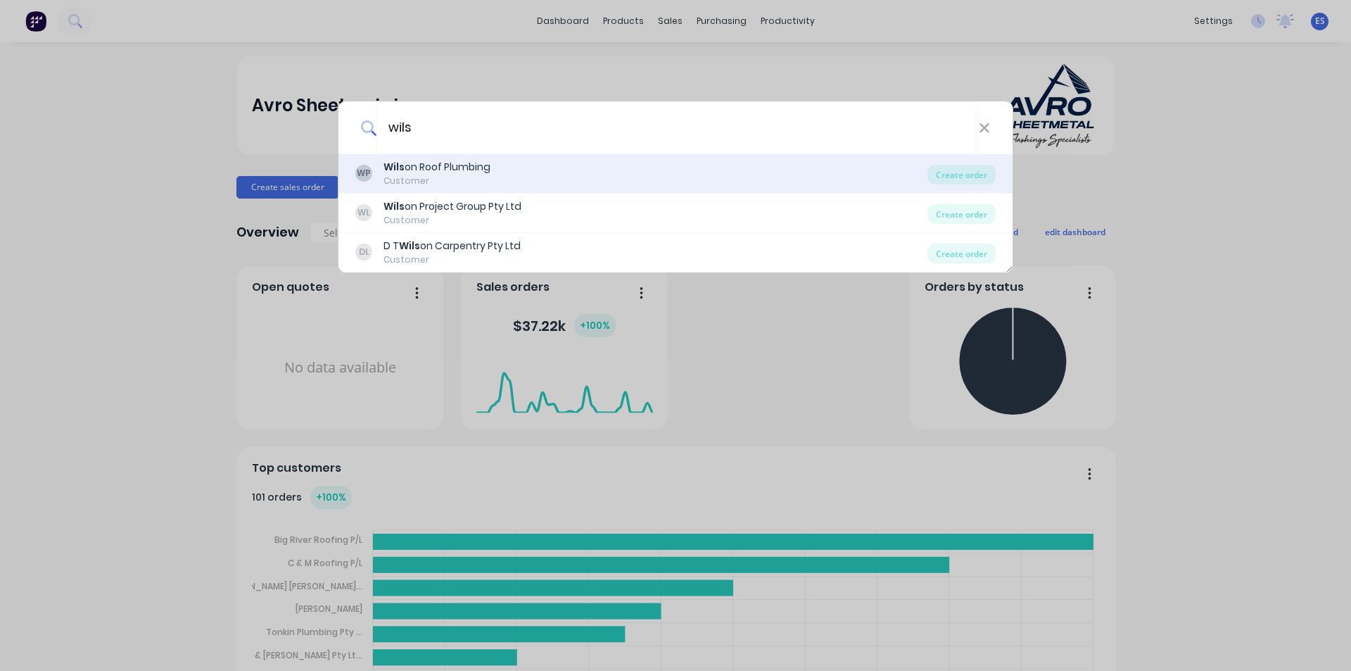
type input "wils"
click at [472, 176] on div "Customer" at bounding box center [437, 181] width 107 height 13
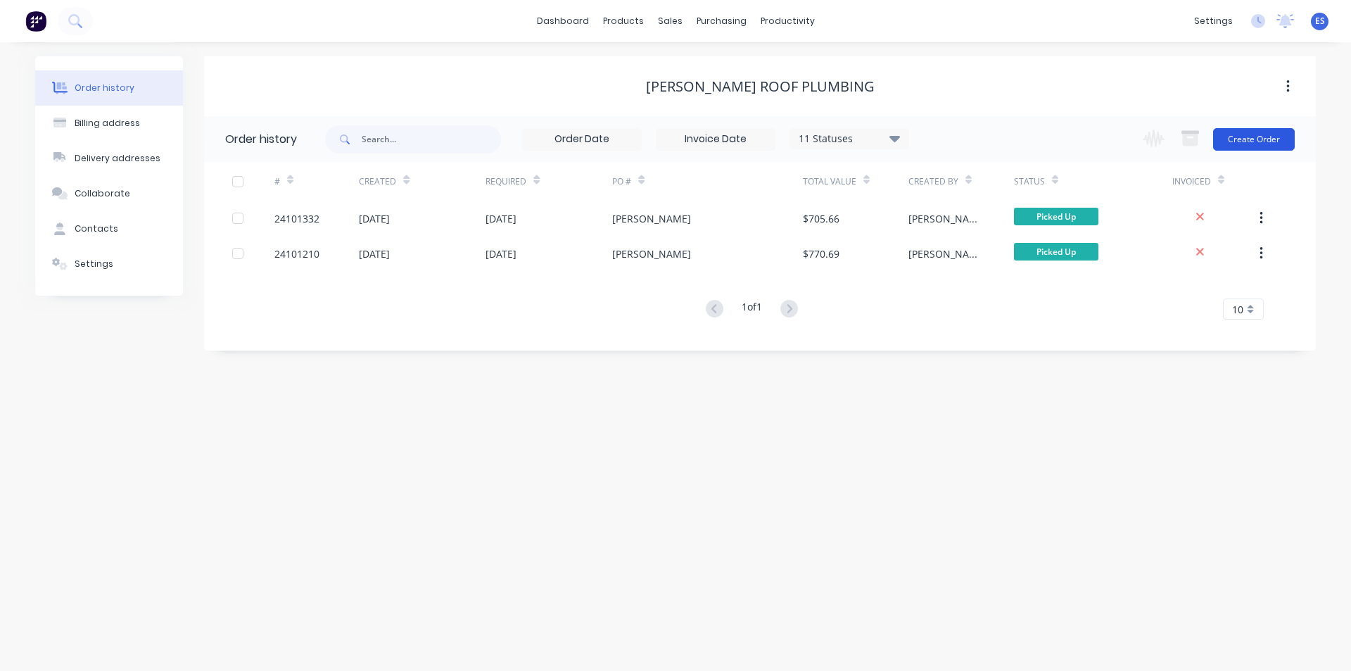
click at [1252, 141] on button "Create Order" at bounding box center [1254, 139] width 82 height 23
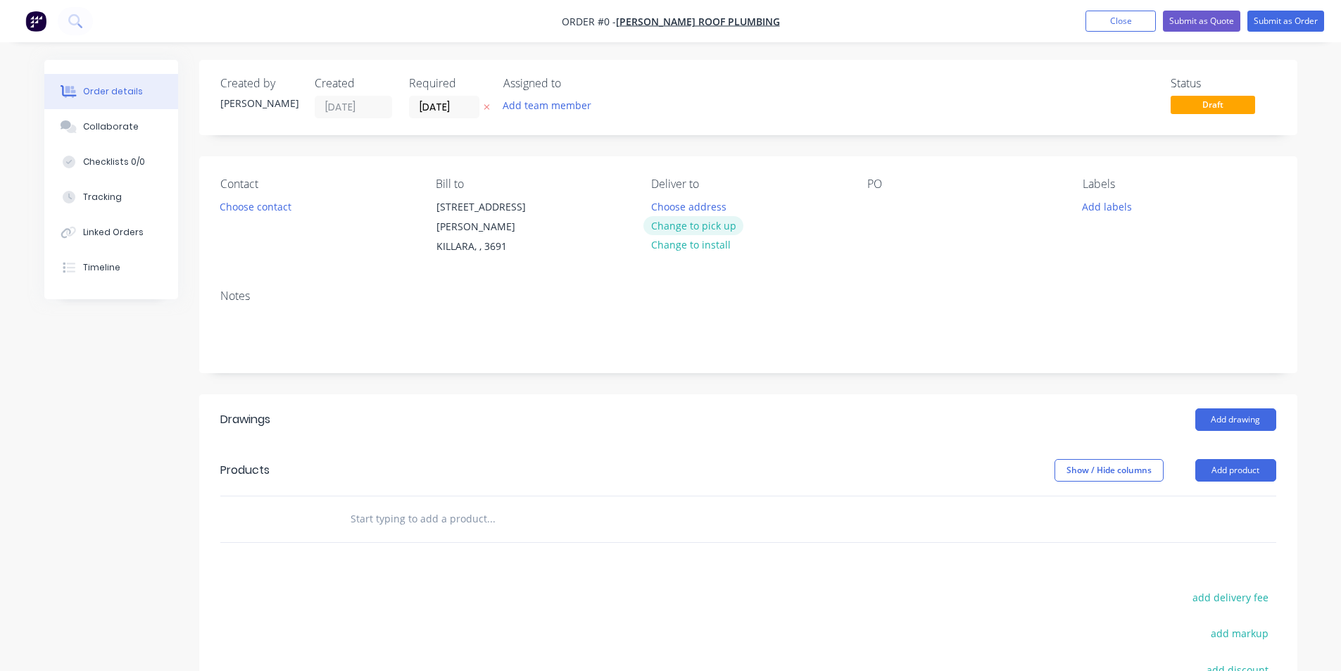
click at [683, 224] on button "Change to pick up" at bounding box center [693, 225] width 100 height 19
click at [233, 208] on button "Choose contact" at bounding box center [255, 205] width 87 height 19
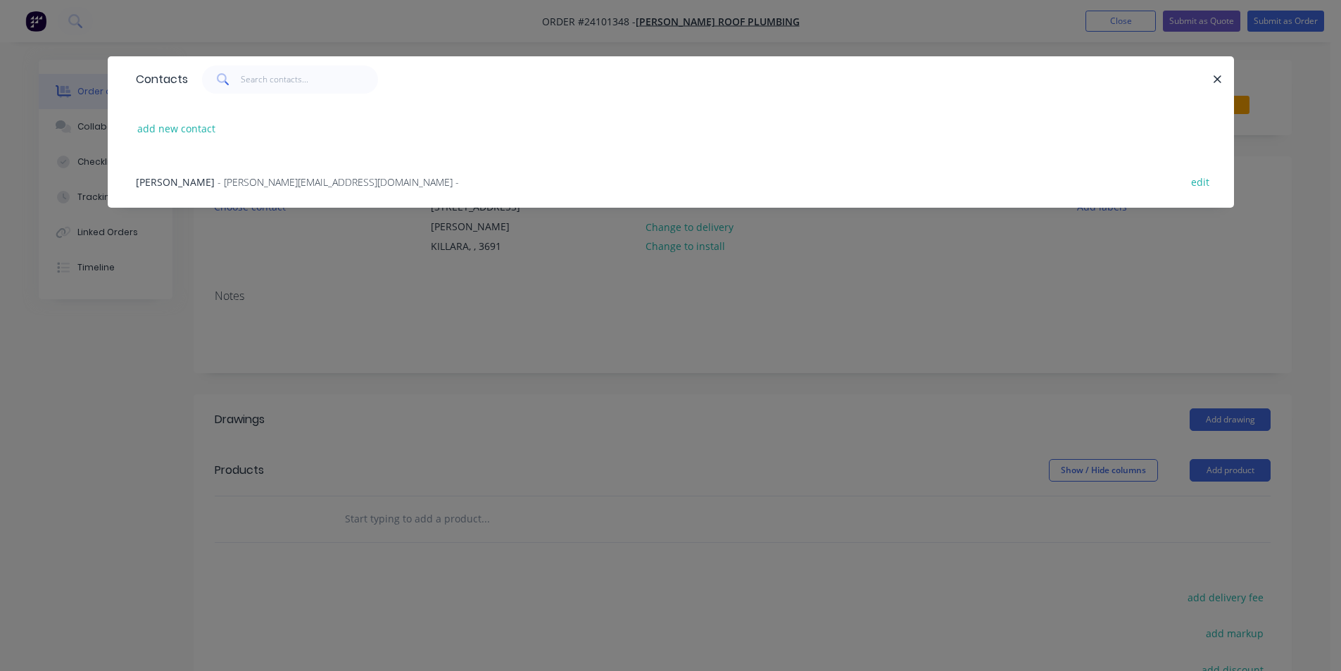
click at [279, 194] on div "[PERSON_NAME] - [PERSON_NAME][EMAIL_ADDRESS][DOMAIN_NAME] - edit" at bounding box center [671, 181] width 1084 height 53
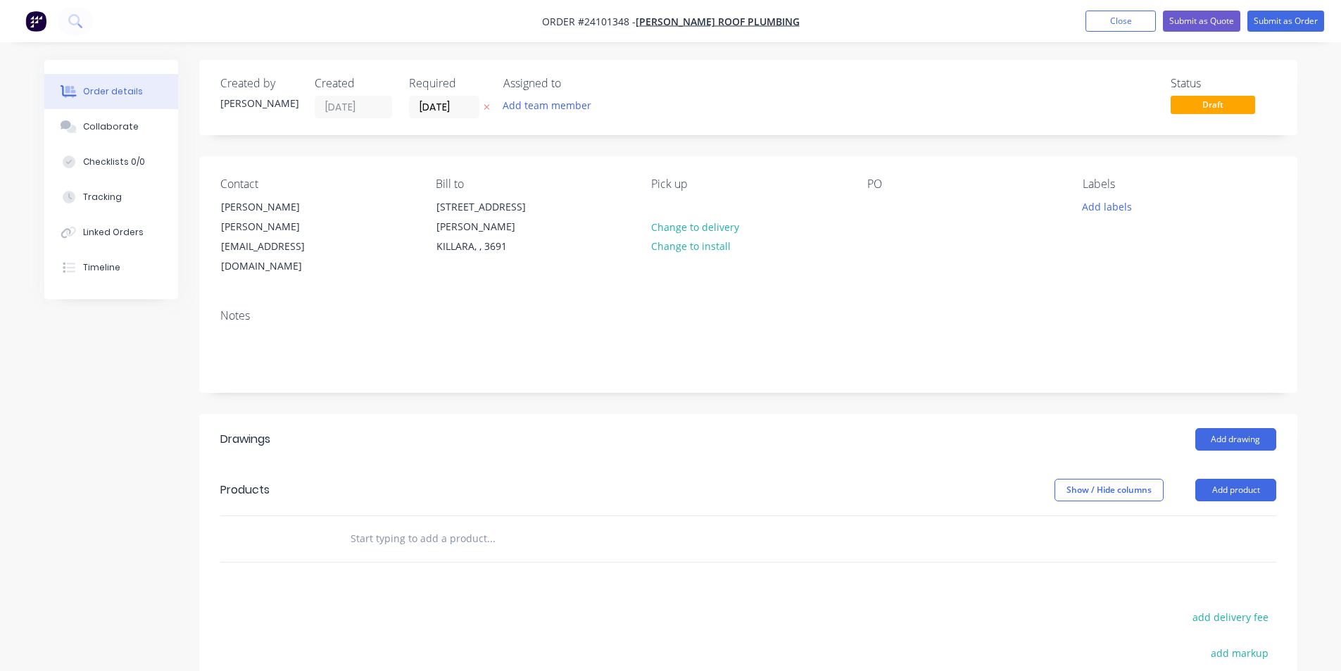
click at [890, 208] on div "PO" at bounding box center [963, 226] width 193 height 99
click at [883, 208] on div at bounding box center [878, 206] width 23 height 20
click at [1238, 428] on button "Add drawing" at bounding box center [1235, 439] width 81 height 23
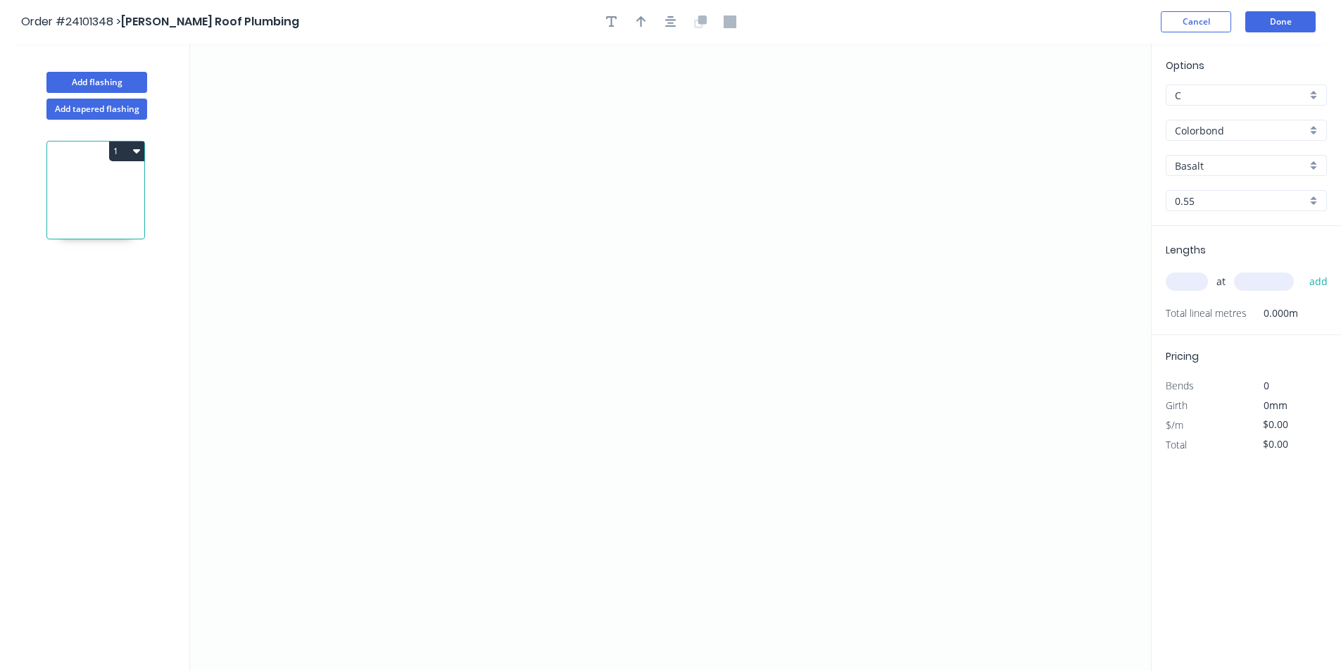
click at [1218, 168] on input "Basalt" at bounding box center [1241, 165] width 132 height 15
click at [1210, 190] on div "Monument" at bounding box center [1246, 192] width 160 height 25
type input "Monument"
click at [463, 228] on icon "0" at bounding box center [670, 357] width 961 height 627
click at [465, 172] on icon "0" at bounding box center [670, 357] width 961 height 627
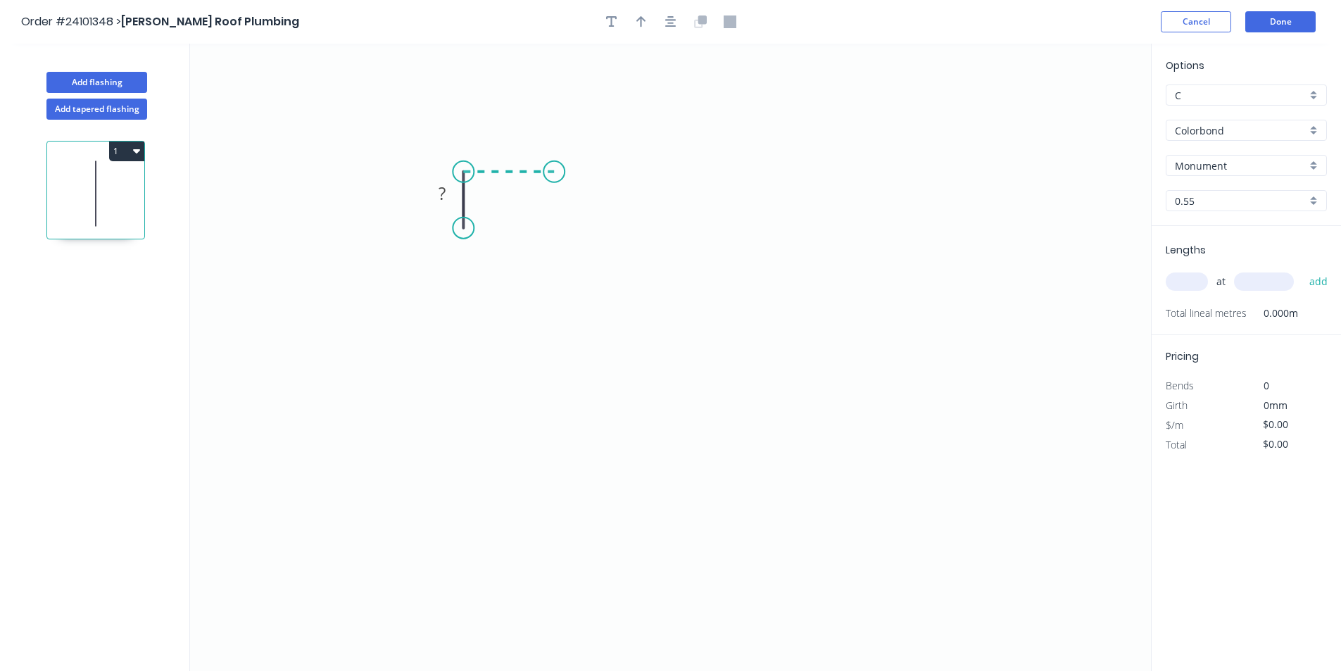
click at [554, 174] on icon "0 ?" at bounding box center [670, 357] width 961 height 627
click at [564, 357] on icon "0 ? ?" at bounding box center [670, 357] width 961 height 627
click at [778, 358] on icon "0 ? ? ?" at bounding box center [670, 357] width 961 height 627
click at [796, 378] on icon "0 ? ? ? ?" at bounding box center [670, 357] width 961 height 627
click at [806, 343] on rect at bounding box center [802, 345] width 28 height 20
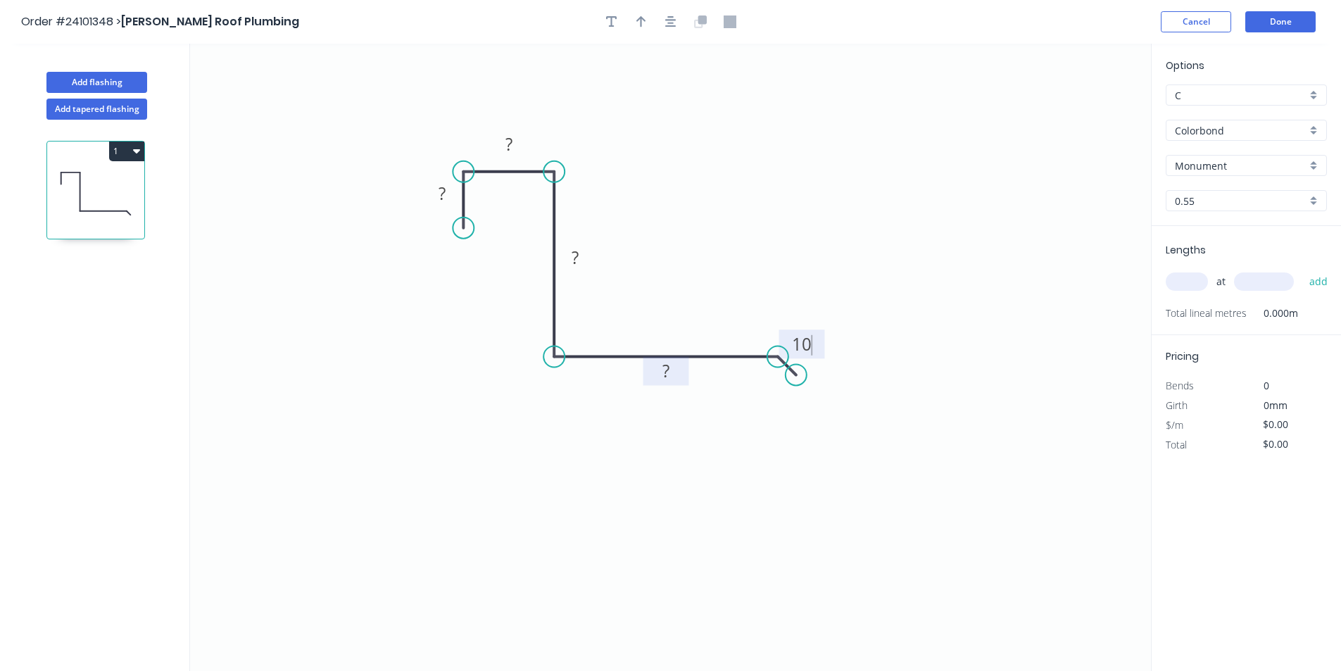
click at [674, 370] on rect at bounding box center [666, 372] width 28 height 20
click at [576, 256] on tspan "?" at bounding box center [575, 257] width 7 height 23
click at [514, 150] on rect at bounding box center [509, 145] width 28 height 20
click at [448, 202] on rect at bounding box center [442, 194] width 28 height 20
click at [1187, 284] on input "text" at bounding box center [1187, 281] width 42 height 18
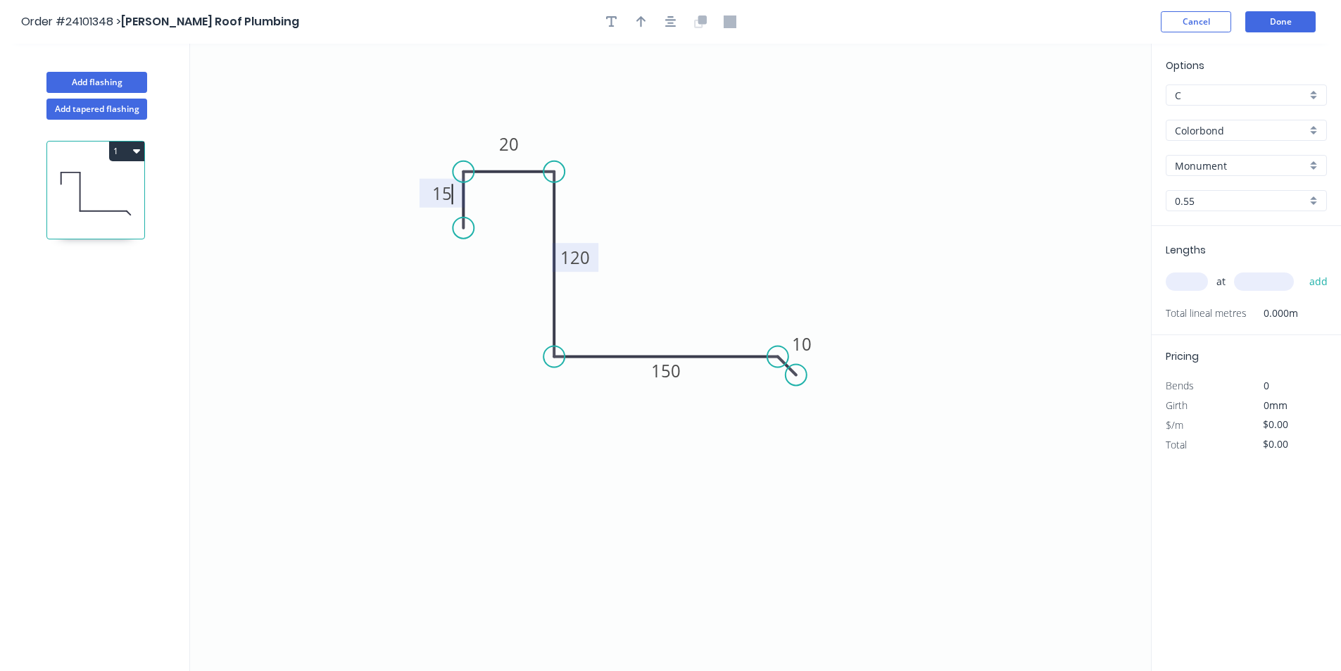
type input "$16.52"
type input "1"
click at [1275, 284] on input "text" at bounding box center [1264, 281] width 60 height 18
type input "6700"
click at [1302, 270] on button "add" at bounding box center [1318, 282] width 33 height 24
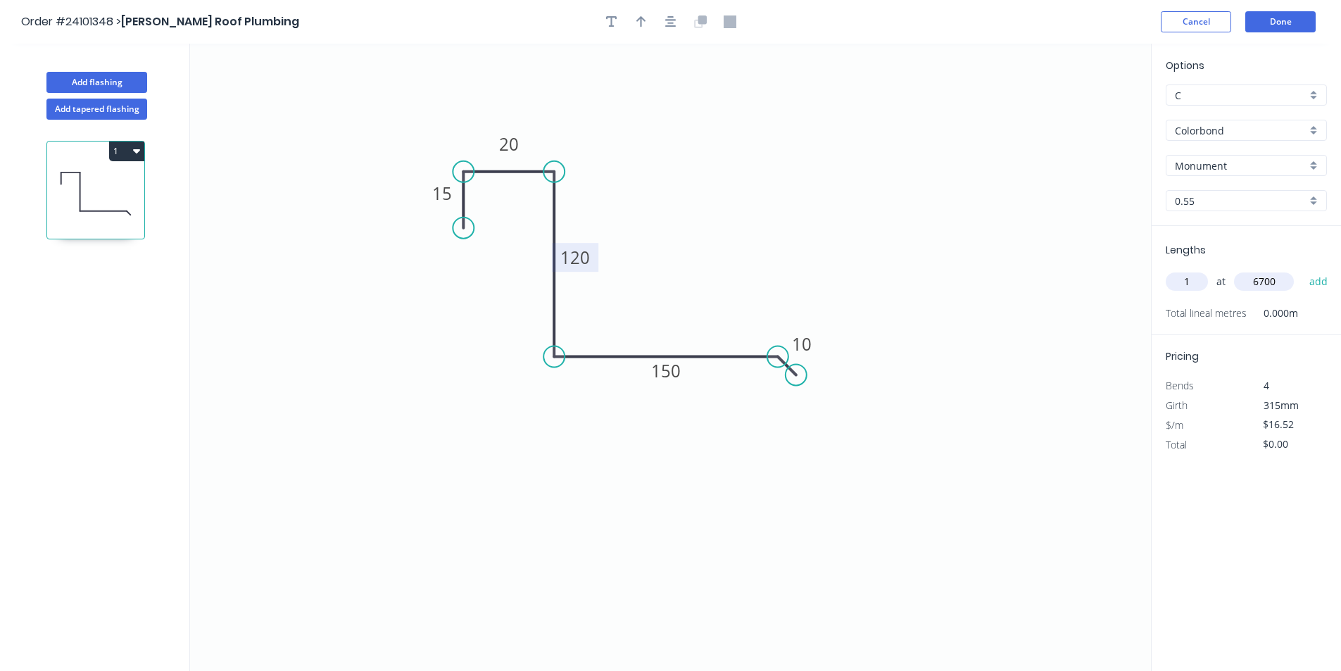
type input "$110.68"
click at [104, 75] on button "Add flashing" at bounding box center [96, 82] width 101 height 21
type input "$0.00"
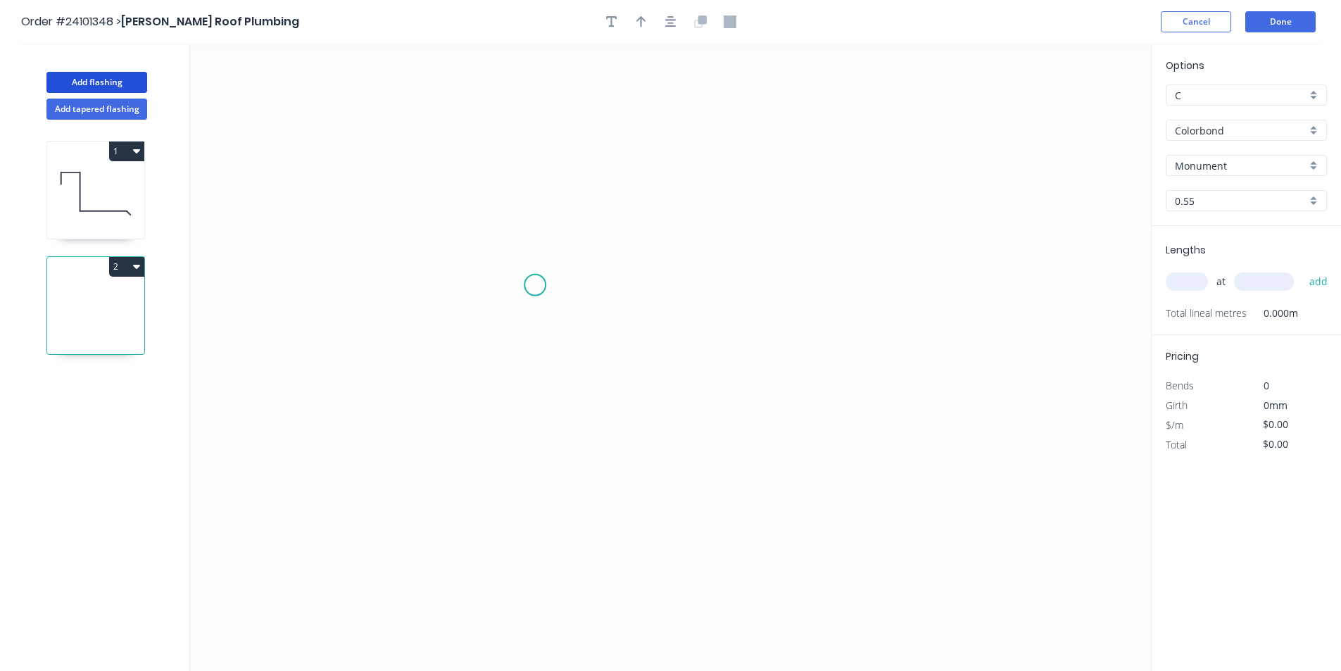
click at [515, 292] on icon "0" at bounding box center [670, 357] width 961 height 627
click at [793, 291] on icon "0" at bounding box center [670, 357] width 961 height 627
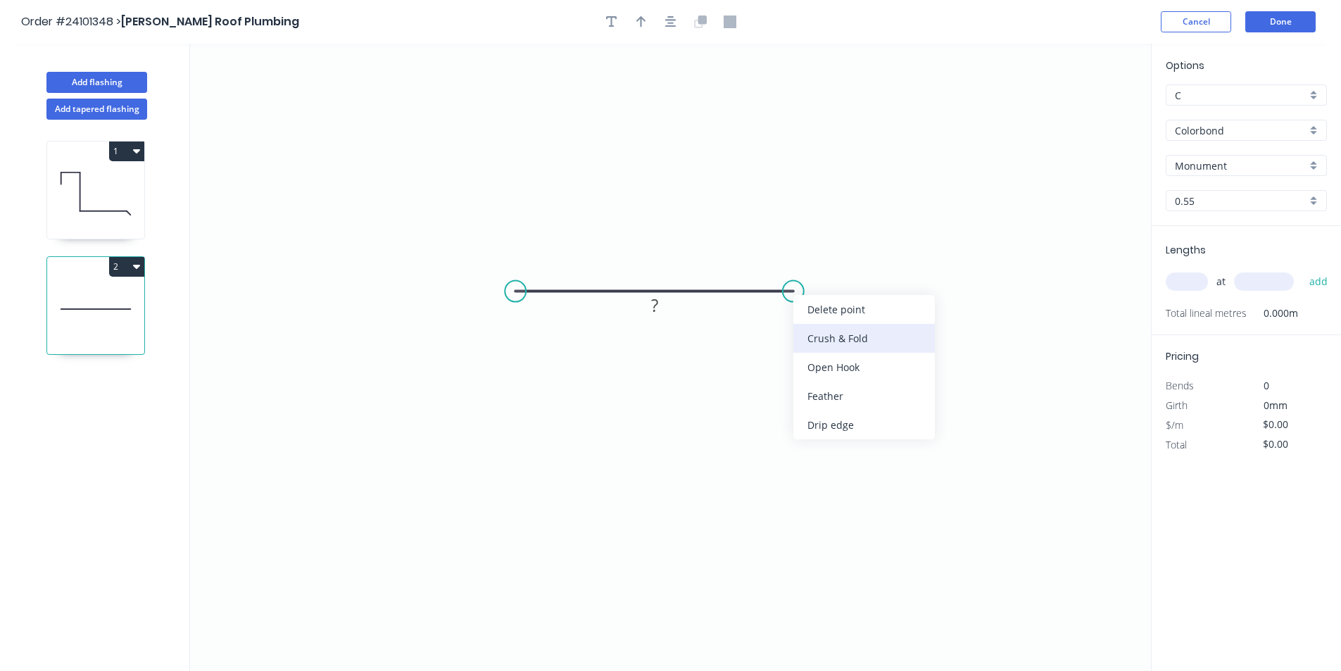
click at [810, 336] on div "Crush & Fold" at bounding box center [863, 338] width 141 height 29
click at [655, 311] on tspan "?" at bounding box center [654, 305] width 7 height 23
click at [1199, 279] on input "text" at bounding box center [1187, 281] width 42 height 18
type input "$8.99"
type input "1"
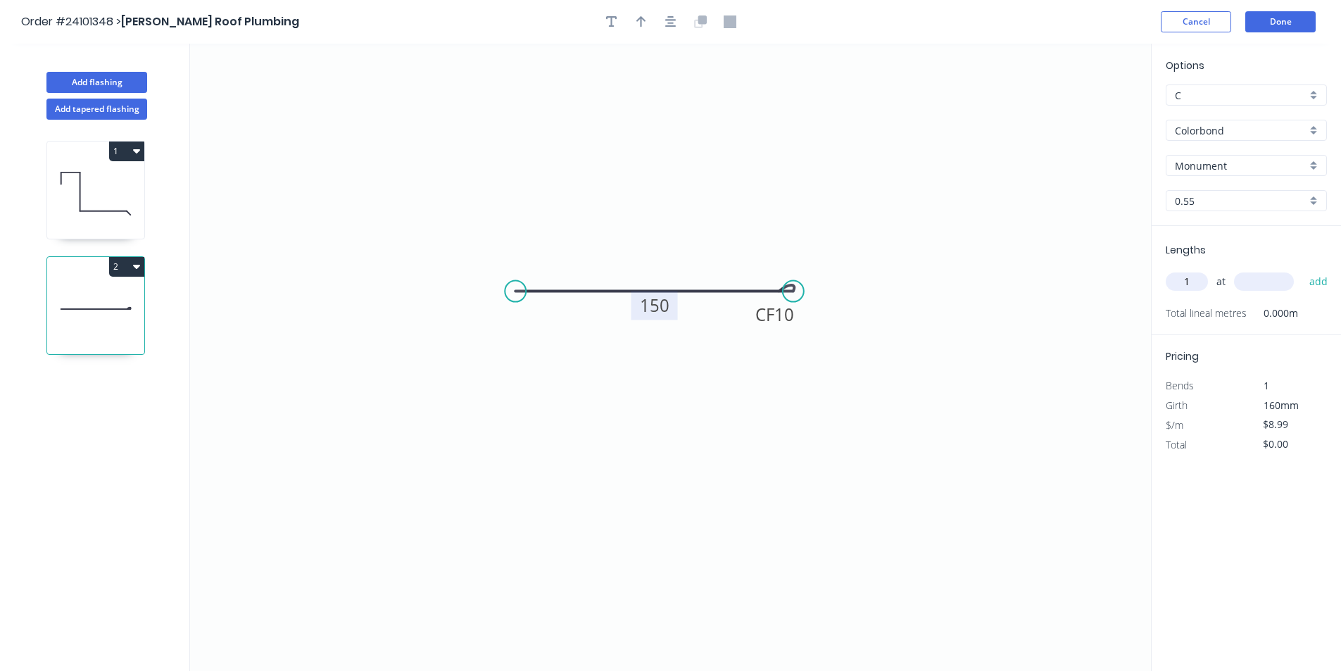
click at [1247, 284] on input "text" at bounding box center [1264, 281] width 60 height 18
type input "1500"
click at [1302, 270] on button "add" at bounding box center [1318, 282] width 33 height 24
type input "$13.49"
type input "1"
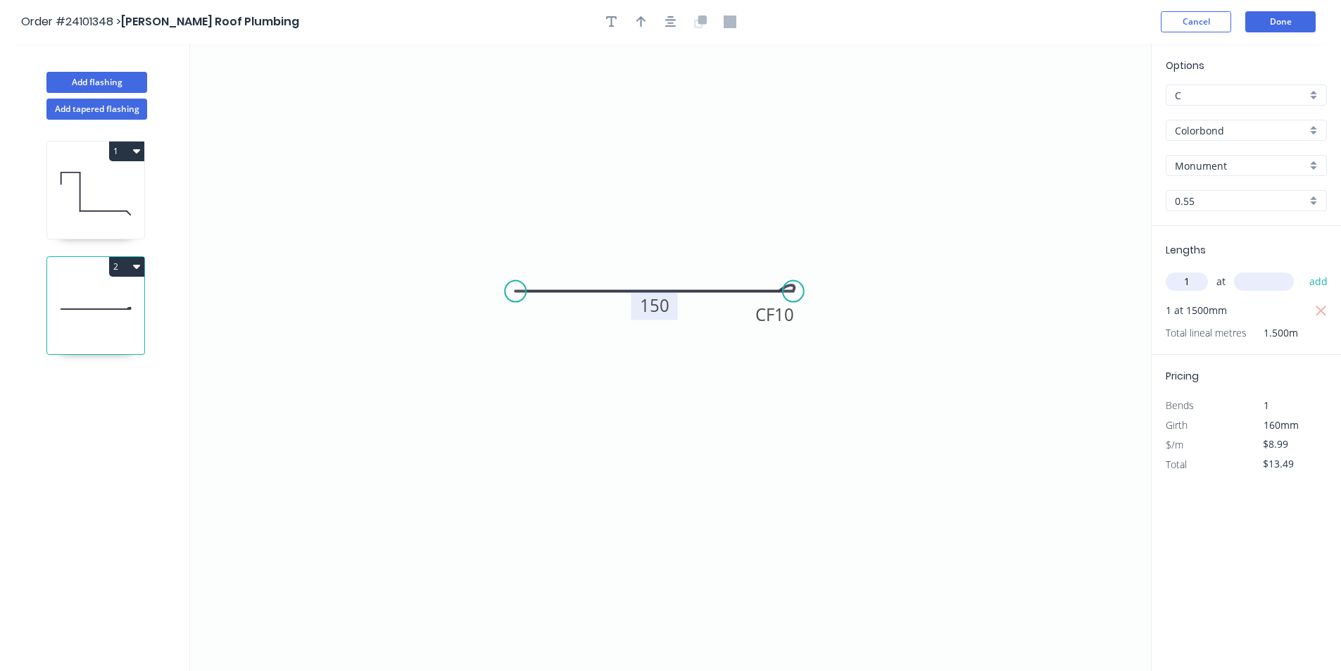
click at [1247, 284] on input "text" at bounding box center [1264, 281] width 60 height 18
type input "2000"
click at [1302, 270] on button "add" at bounding box center [1318, 282] width 33 height 24
type input "$31.47"
click at [87, 116] on button "Add tapered flashing" at bounding box center [96, 109] width 101 height 21
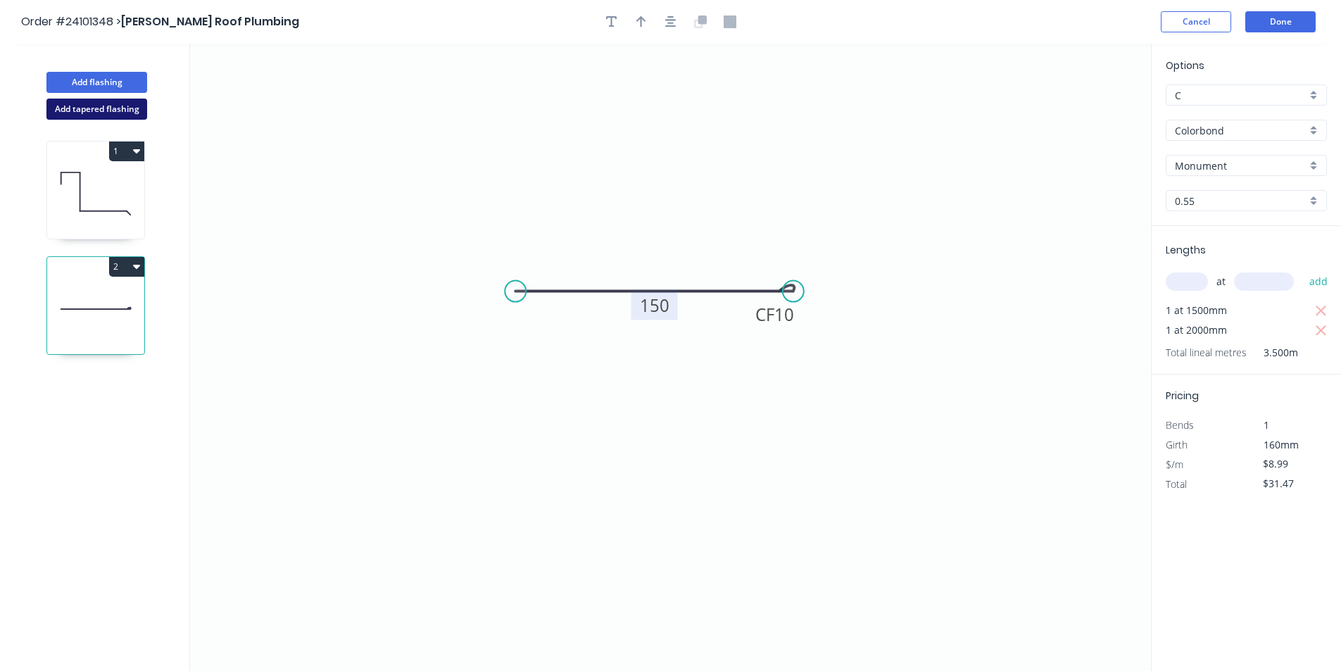
type input "$0.00"
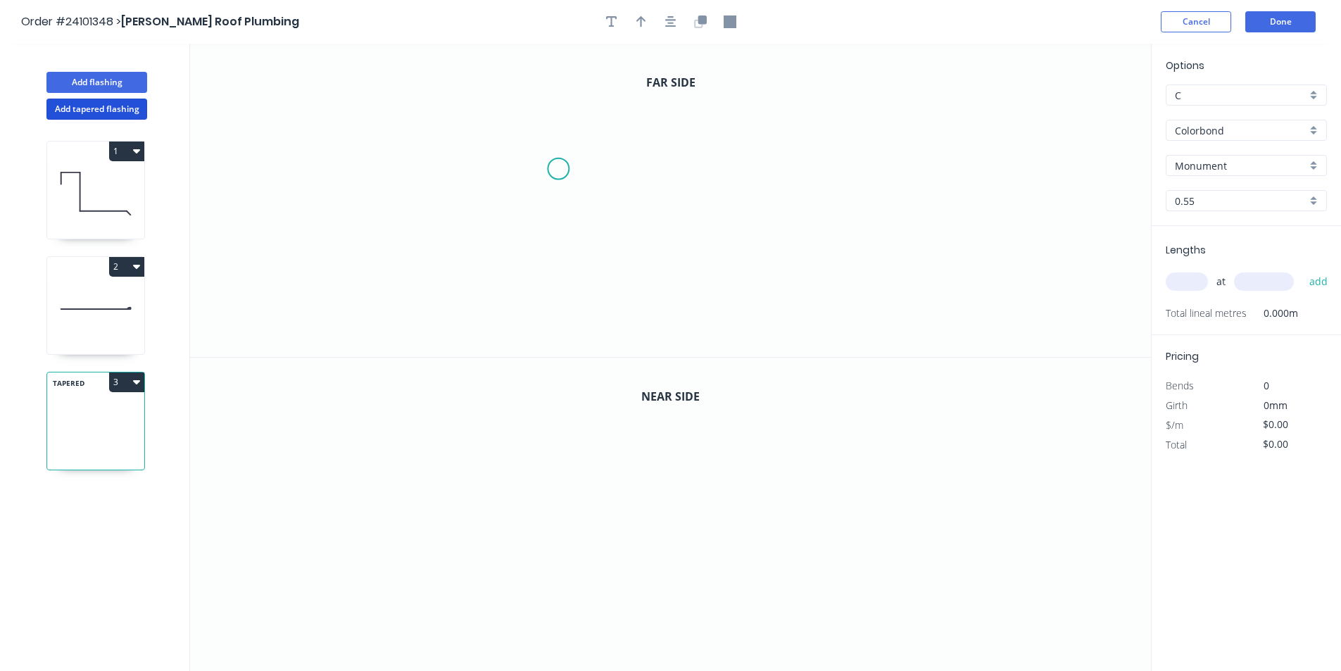
click at [557, 168] on icon "0" at bounding box center [670, 200] width 961 height 313
click at [558, 132] on icon "0" at bounding box center [670, 200] width 961 height 313
click at [597, 133] on icon "0 ?" at bounding box center [670, 200] width 961 height 313
click at [586, 285] on icon "0 ? ?" at bounding box center [670, 200] width 961 height 313
click at [772, 281] on icon "0 ? ? ?" at bounding box center [670, 200] width 961 height 313
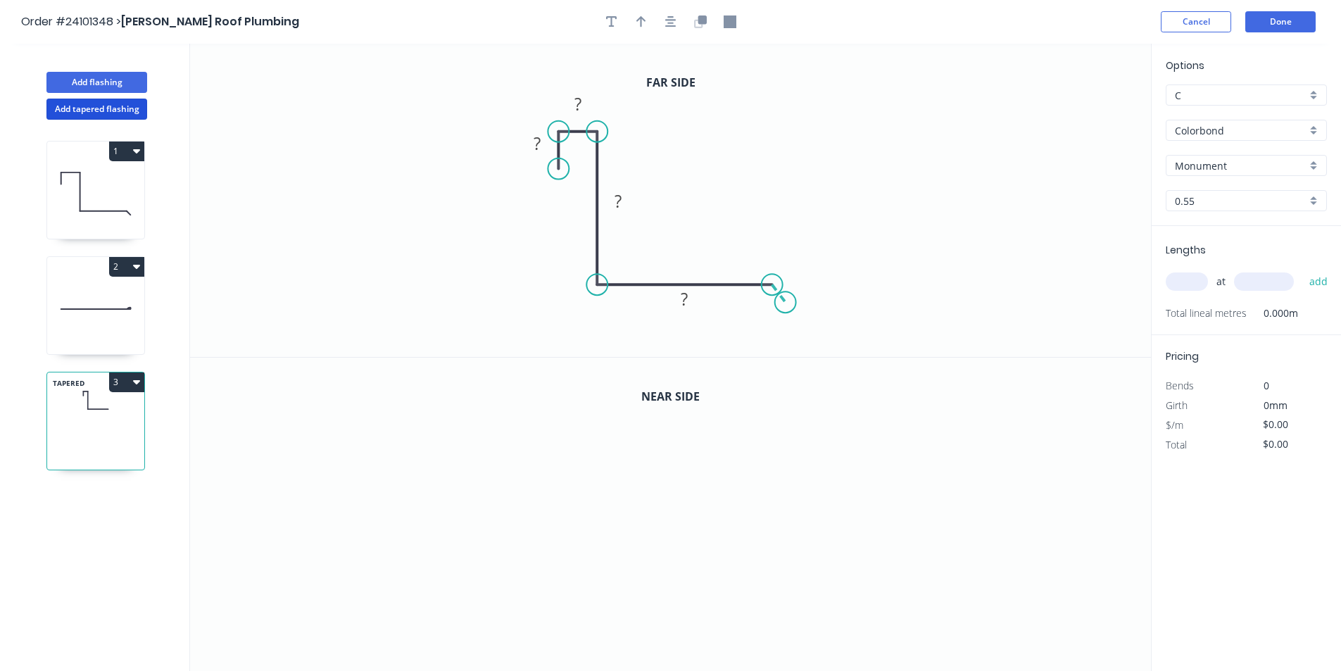
click at [785, 303] on icon "0 ? ? ? ?" at bounding box center [670, 200] width 961 height 313
click at [790, 277] on rect at bounding box center [795, 275] width 28 height 20
click at [786, 362] on div "Hide angle" at bounding box center [827, 369] width 141 height 29
click at [693, 298] on rect at bounding box center [685, 300] width 28 height 20
click at [628, 203] on rect at bounding box center [618, 203] width 28 height 20
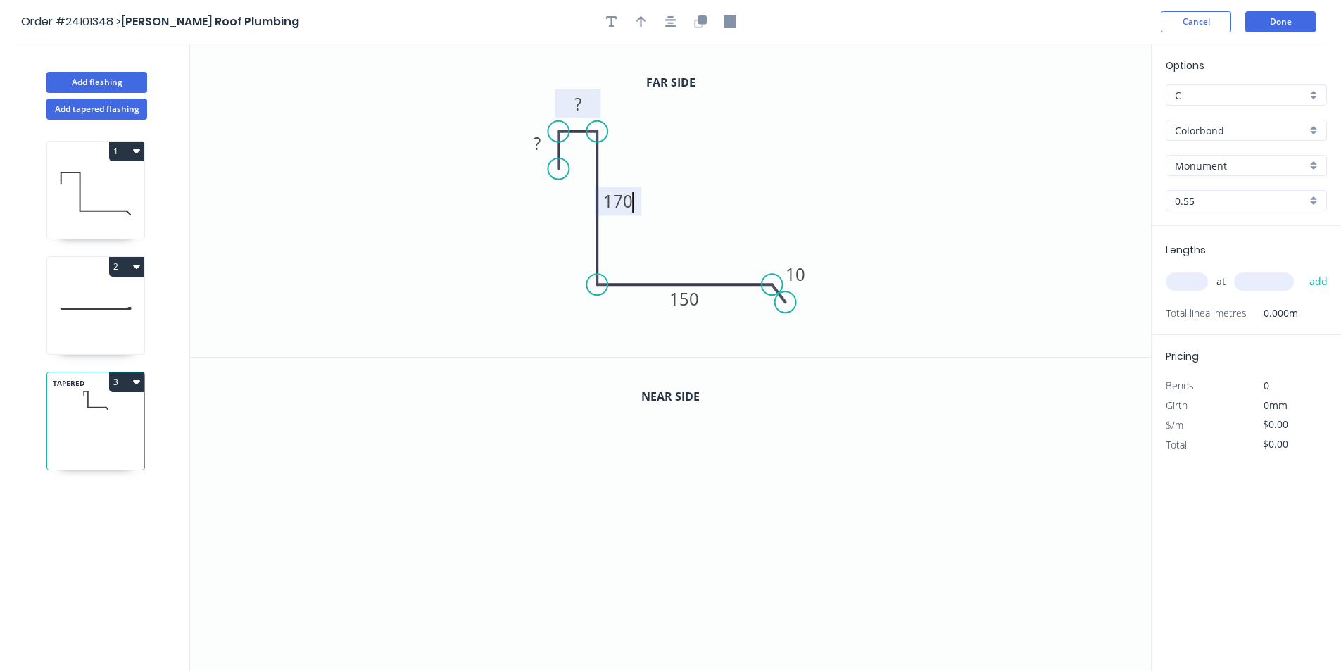
click at [580, 110] on tspan "?" at bounding box center [577, 103] width 7 height 23
click at [536, 139] on tspan "?" at bounding box center [537, 143] width 7 height 23
click at [704, 24] on icon "button" at bounding box center [702, 19] width 8 height 8
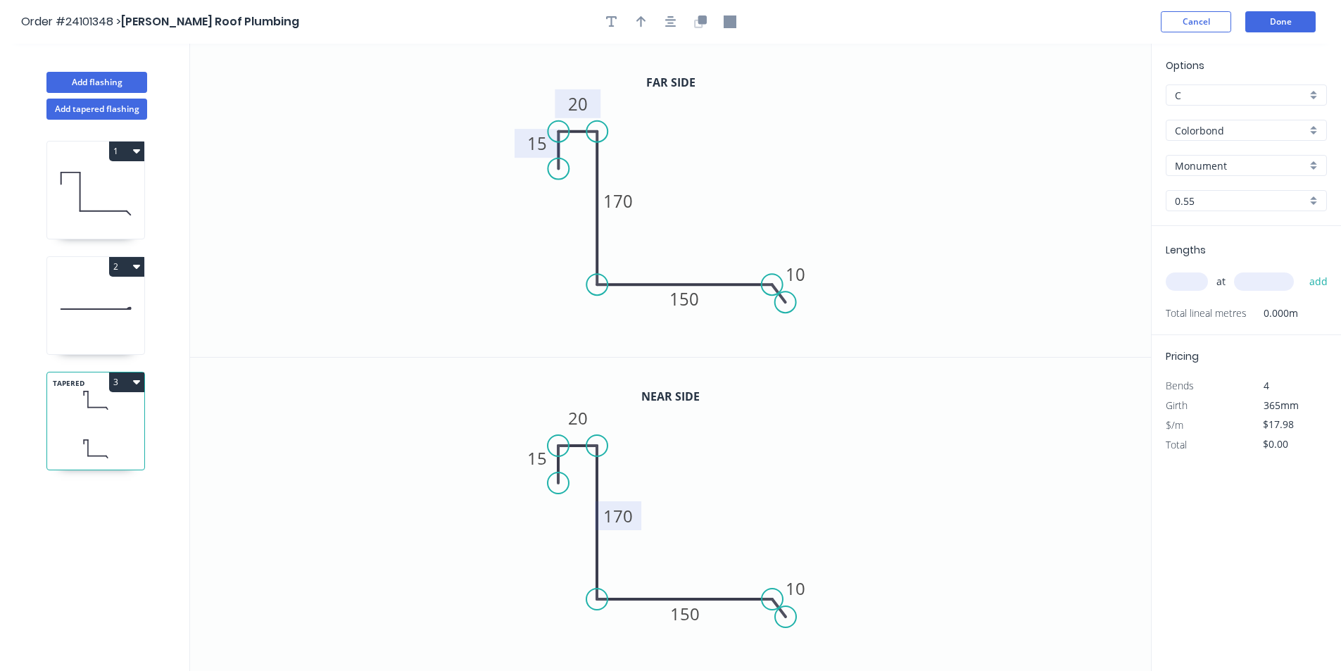
click at [617, 512] on tspan "170" at bounding box center [618, 515] width 30 height 23
click at [1187, 281] on input "text" at bounding box center [1187, 281] width 42 height 18
type input "$21.67"
type input "1"
click at [1242, 285] on input "text" at bounding box center [1264, 281] width 60 height 18
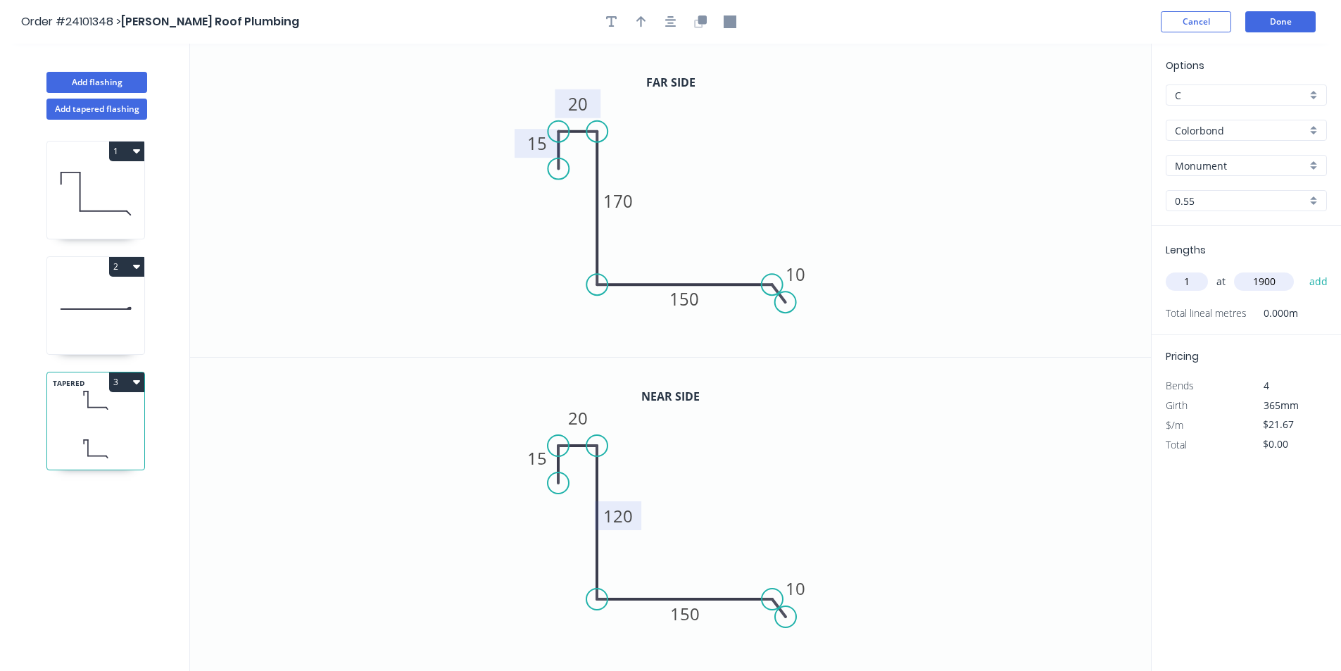
type input "1900"
click at [1302, 270] on button "add" at bounding box center [1318, 282] width 33 height 24
type input "$41.17"
click at [1288, 30] on button "Done" at bounding box center [1280, 21] width 70 height 21
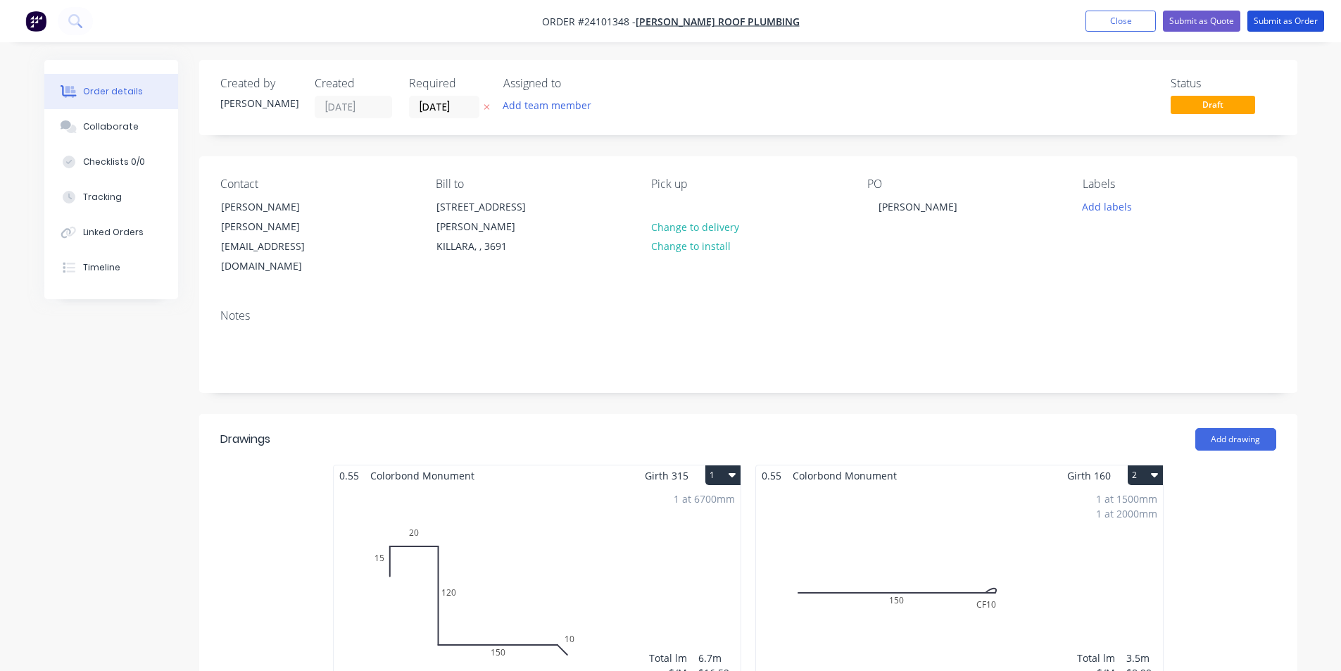
click at [1288, 30] on button "Submit as Order" at bounding box center [1285, 21] width 77 height 21
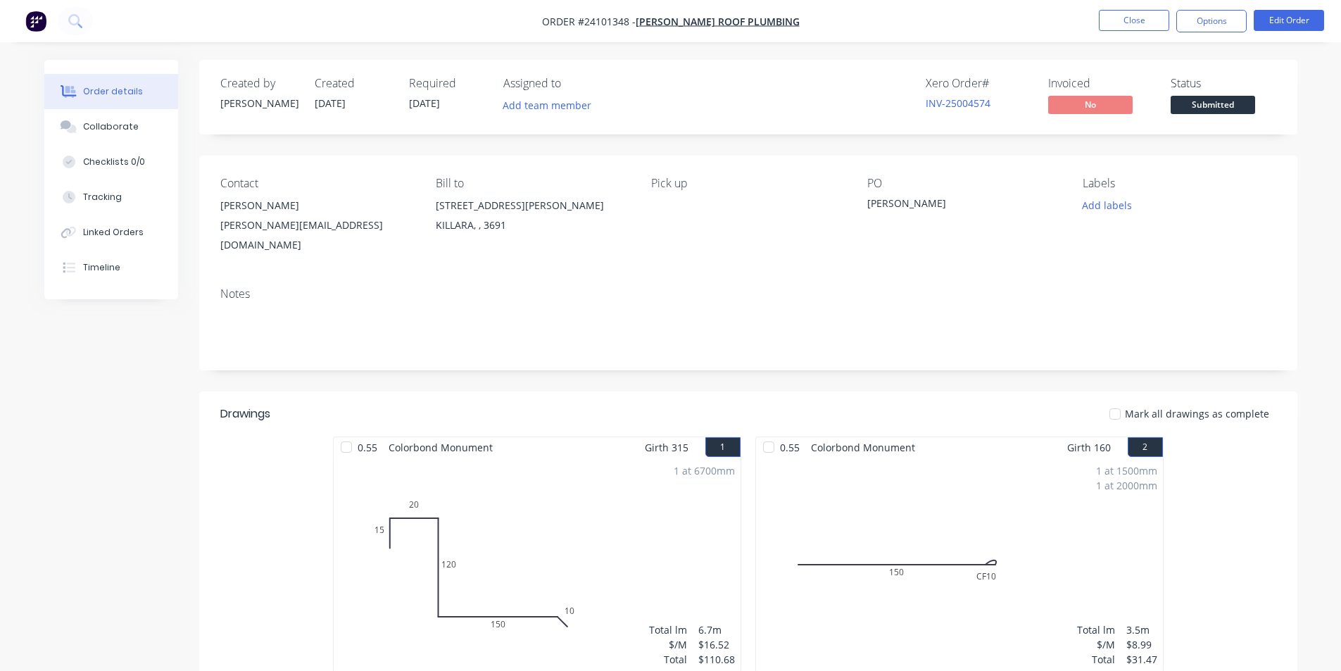
click at [38, 21] on img "button" at bounding box center [35, 21] width 21 height 21
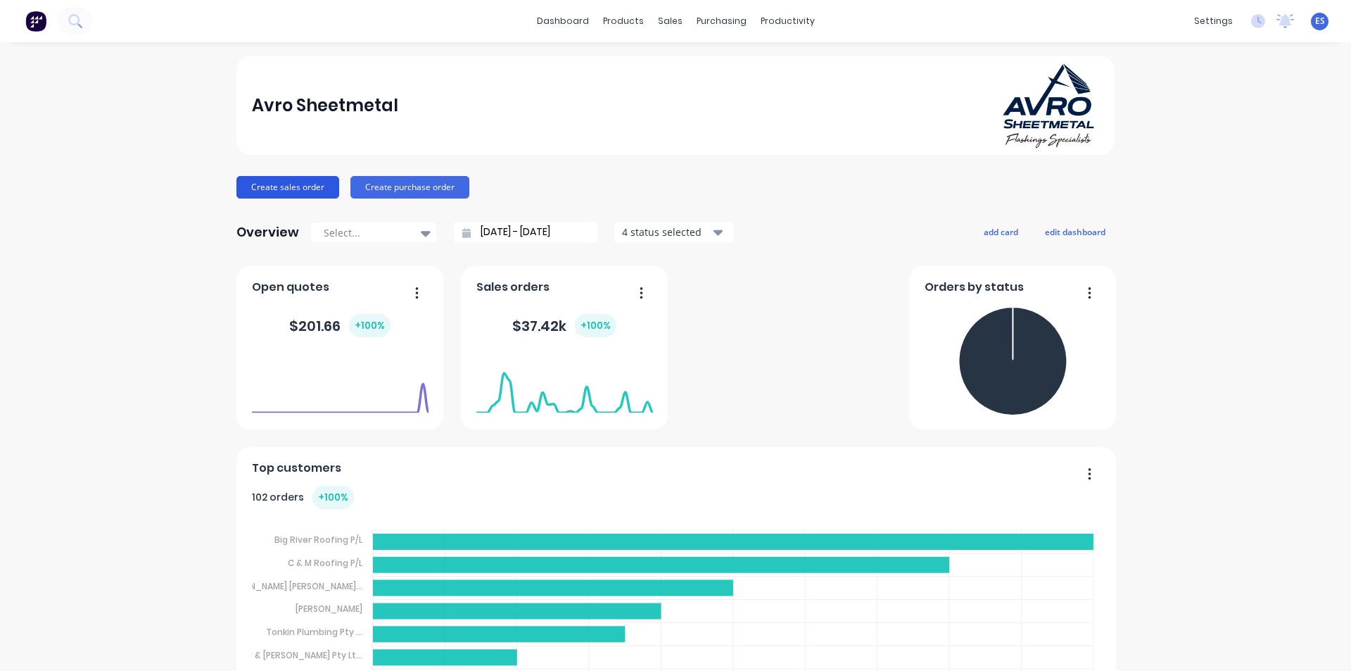
click at [314, 198] on button "Create sales order" at bounding box center [287, 187] width 103 height 23
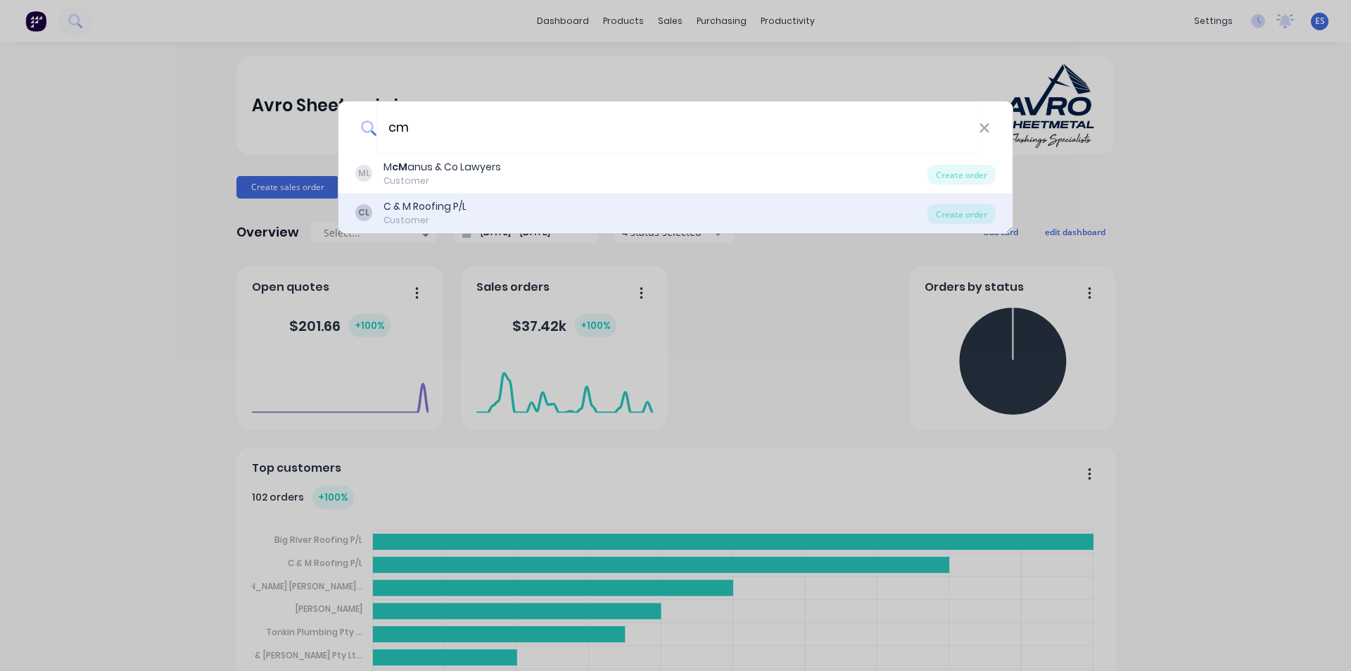
type input "cm"
click at [418, 214] on div "Customer" at bounding box center [425, 220] width 83 height 13
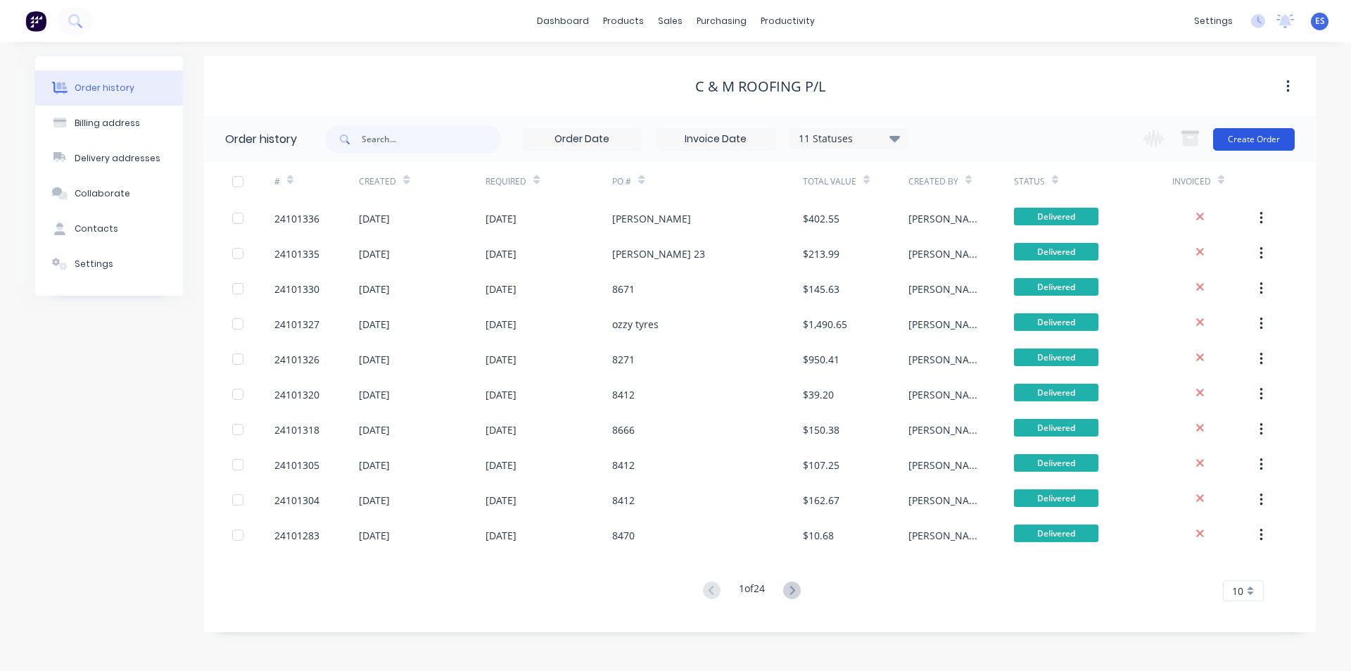
click at [1251, 137] on button "Create Order" at bounding box center [1254, 139] width 82 height 23
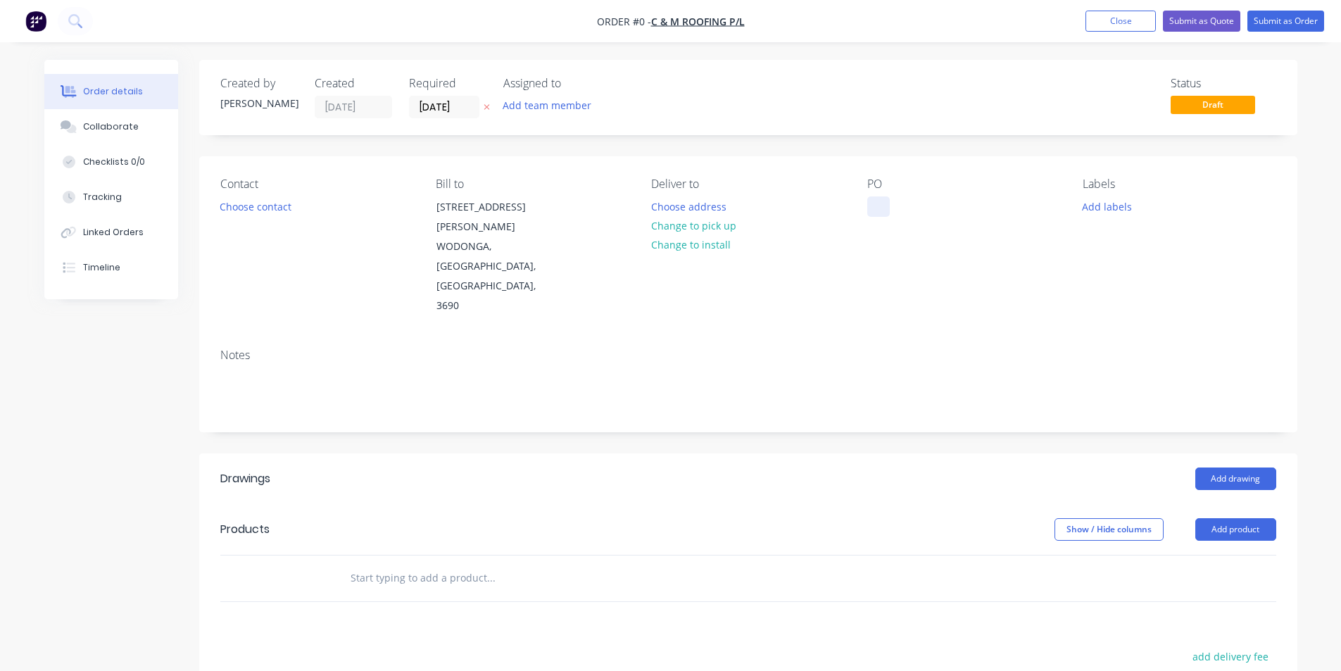
click at [876, 202] on div at bounding box center [878, 206] width 23 height 20
click at [665, 204] on div "Order details Collaborate Checklists 0/0 Tracking Linked Orders Timeline Order …" at bounding box center [670, 510] width 1281 height 901
click at [665, 204] on button "Choose address" at bounding box center [688, 205] width 90 height 19
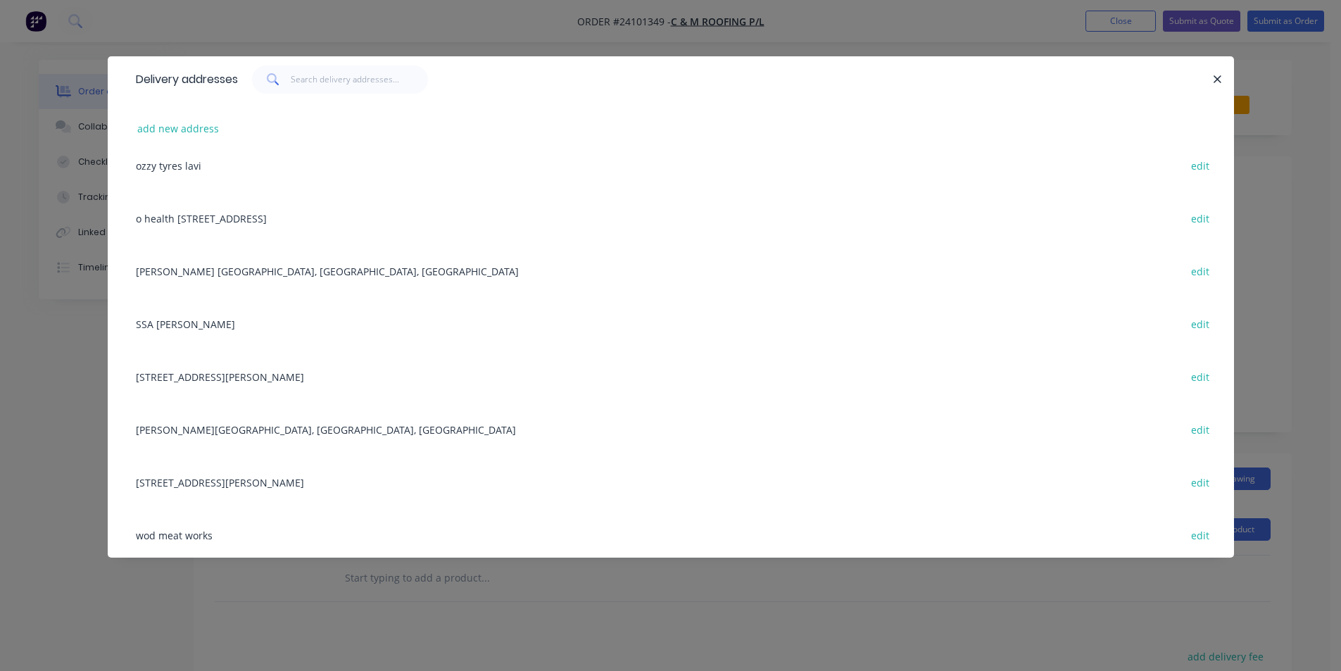
scroll to position [352, 0]
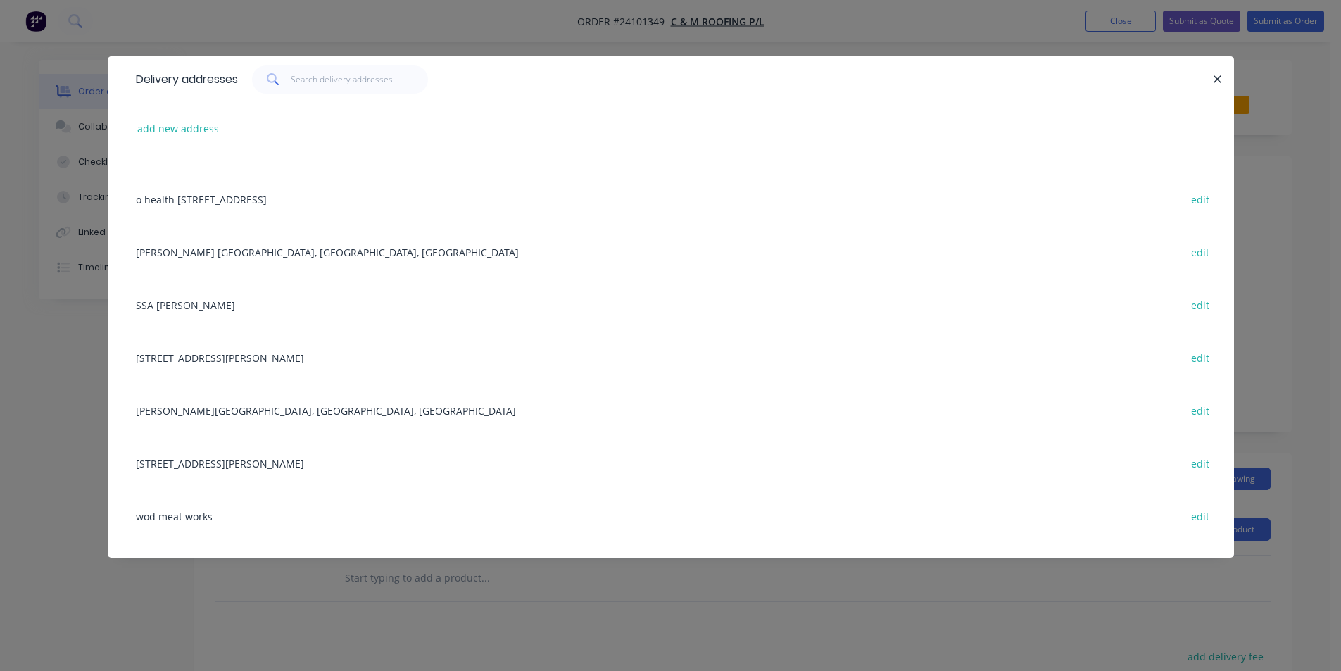
click at [171, 202] on div "o health 799 mate st edit" at bounding box center [671, 198] width 1084 height 53
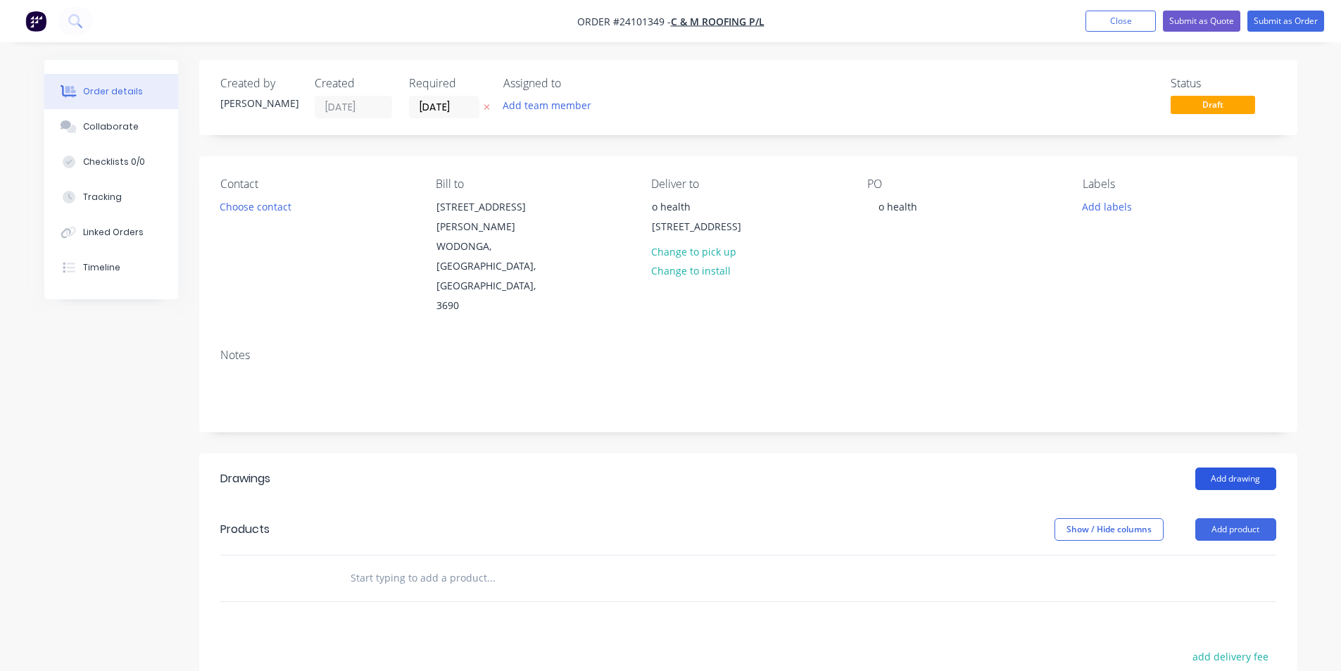
click at [1225, 467] on button "Add drawing" at bounding box center [1235, 478] width 81 height 23
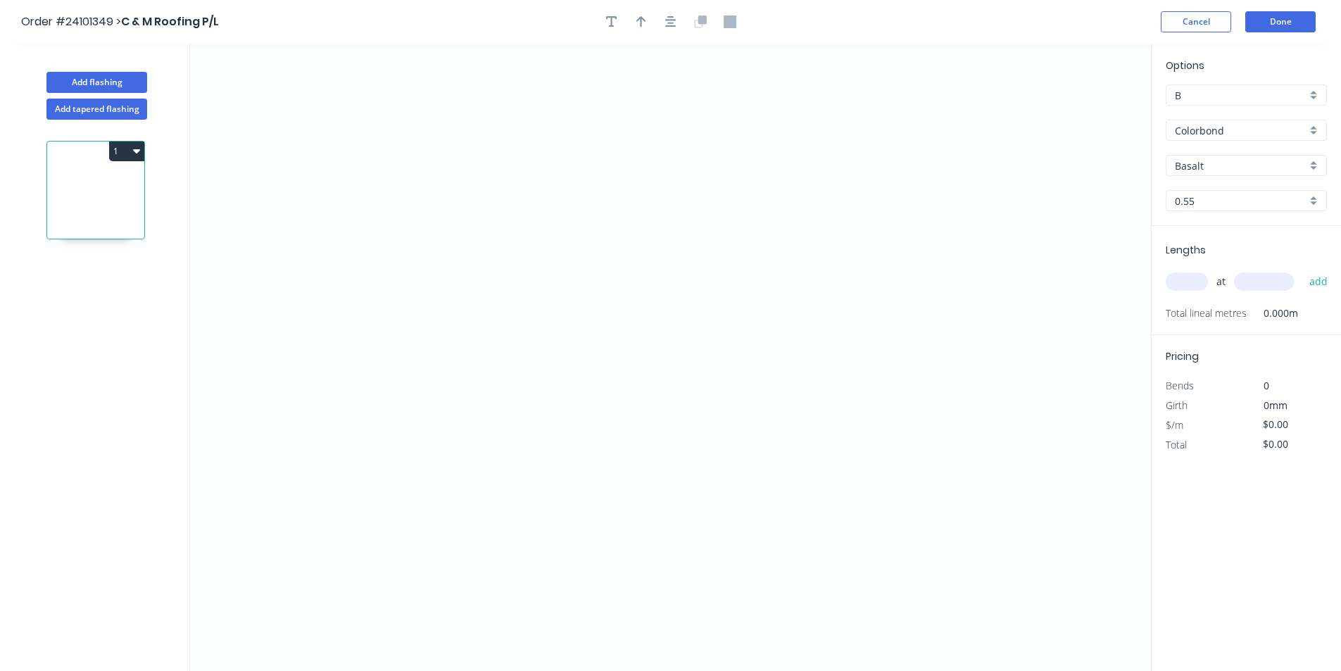
click at [1213, 163] on input "Basalt" at bounding box center [1241, 165] width 132 height 15
click at [1210, 195] on div "Surfmist" at bounding box center [1246, 192] width 160 height 25
type input "Surfmist"
click at [436, 358] on icon "0" at bounding box center [670, 357] width 961 height 627
click at [460, 305] on icon at bounding box center [448, 331] width 24 height 53
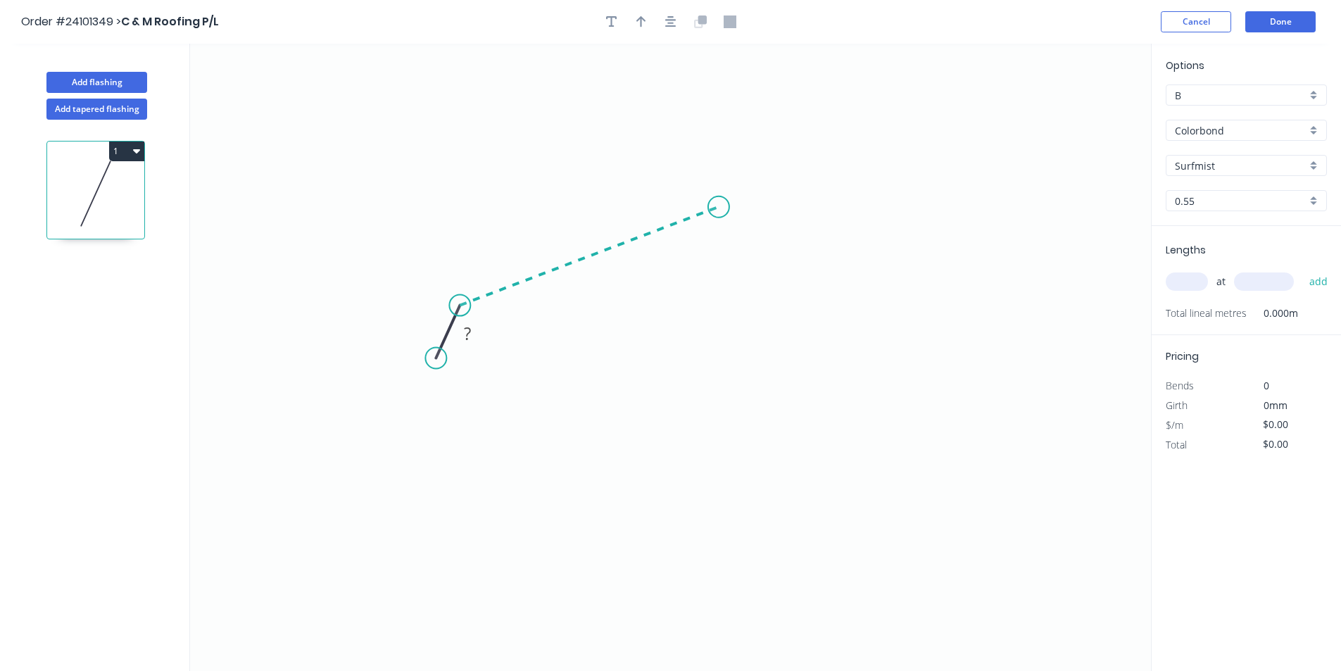
click at [719, 207] on icon "0 ?" at bounding box center [670, 357] width 961 height 627
click at [952, 320] on icon "0 ? ?" at bounding box center [670, 357] width 961 height 627
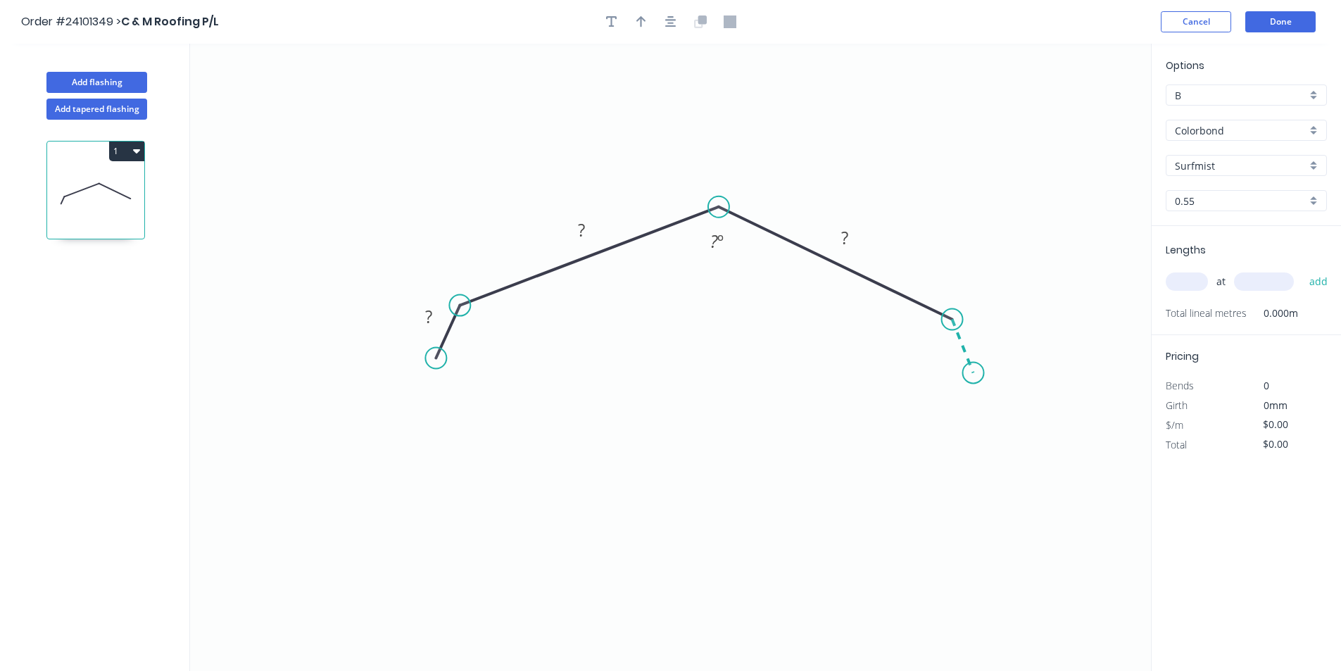
click at [973, 373] on icon "0 ? ? ? ? º" at bounding box center [670, 357] width 961 height 627
click at [973, 373] on circle at bounding box center [973, 372] width 21 height 21
click at [965, 394] on div "Hide angle" at bounding box center [1005, 395] width 141 height 29
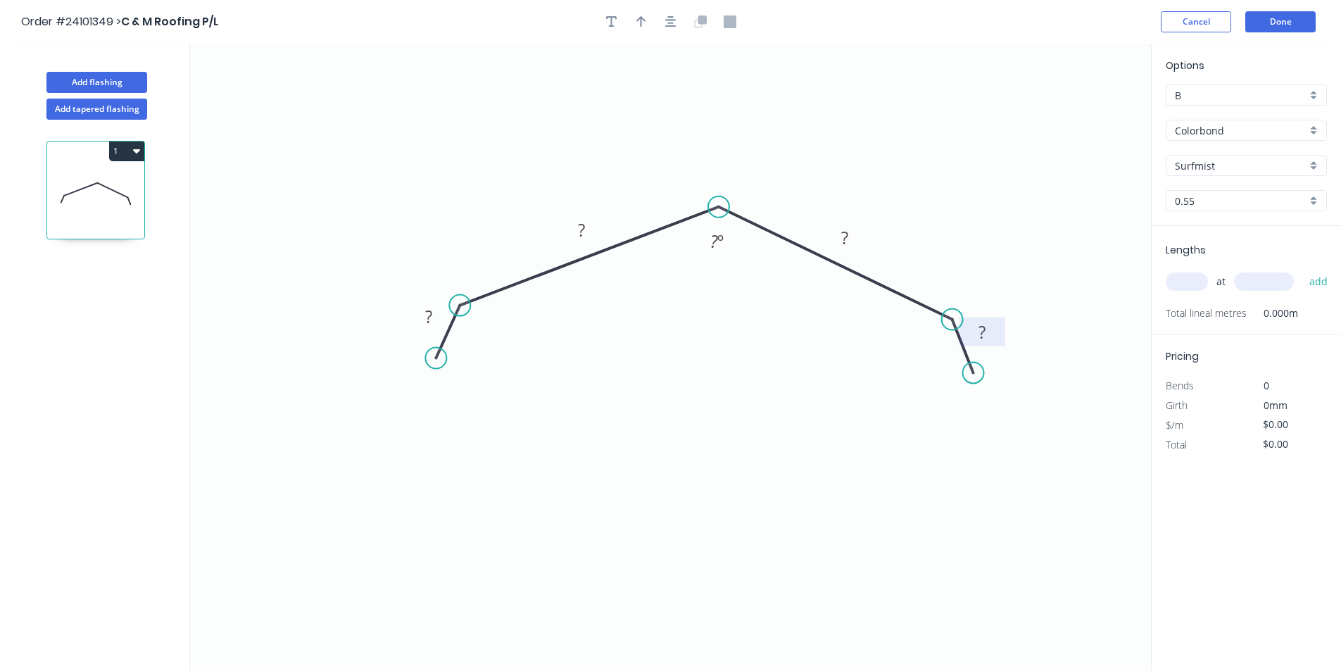
click at [988, 341] on rect at bounding box center [982, 333] width 28 height 20
click at [411, 313] on rect at bounding box center [429, 316] width 46 height 29
click at [422, 313] on rect at bounding box center [429, 318] width 28 height 20
click at [582, 227] on tspan "?" at bounding box center [581, 229] width 7 height 23
click at [841, 232] on tspan "?" at bounding box center [844, 237] width 7 height 23
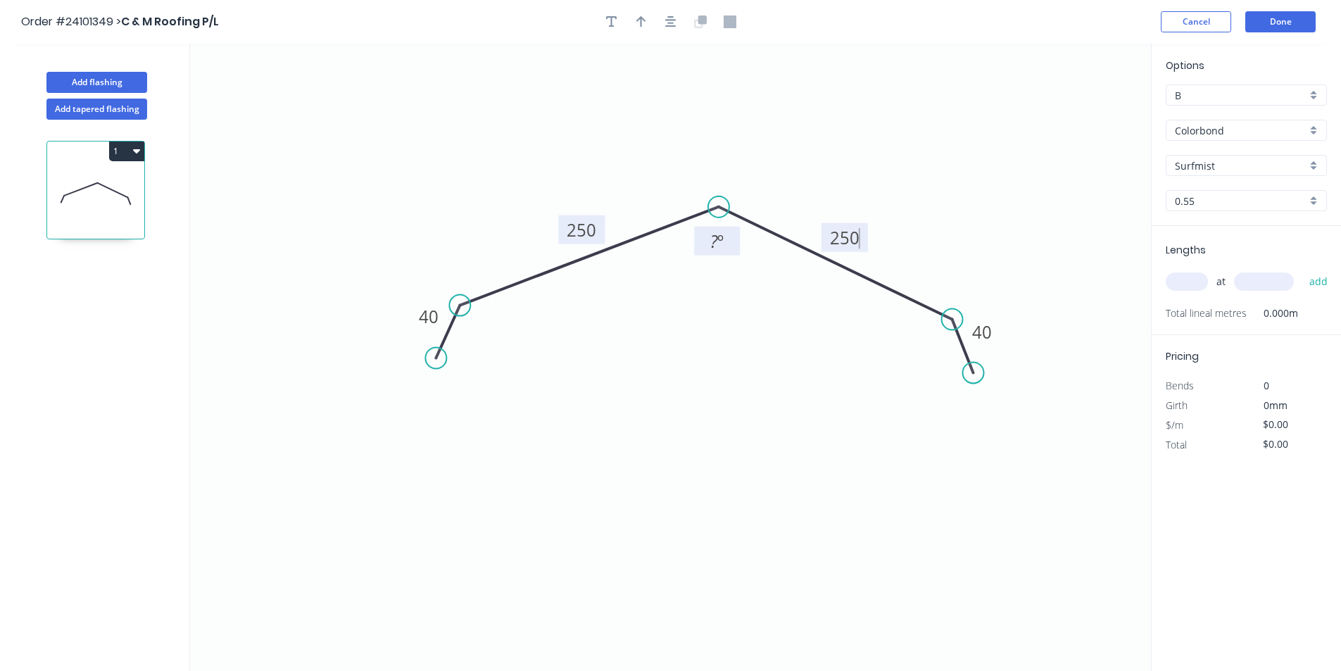
type input "$20.71"
click at [723, 249] on tspan "º" at bounding box center [720, 240] width 6 height 23
click at [1176, 286] on input "text" at bounding box center [1187, 281] width 42 height 18
type input "1"
click at [1251, 284] on input "text" at bounding box center [1264, 281] width 60 height 18
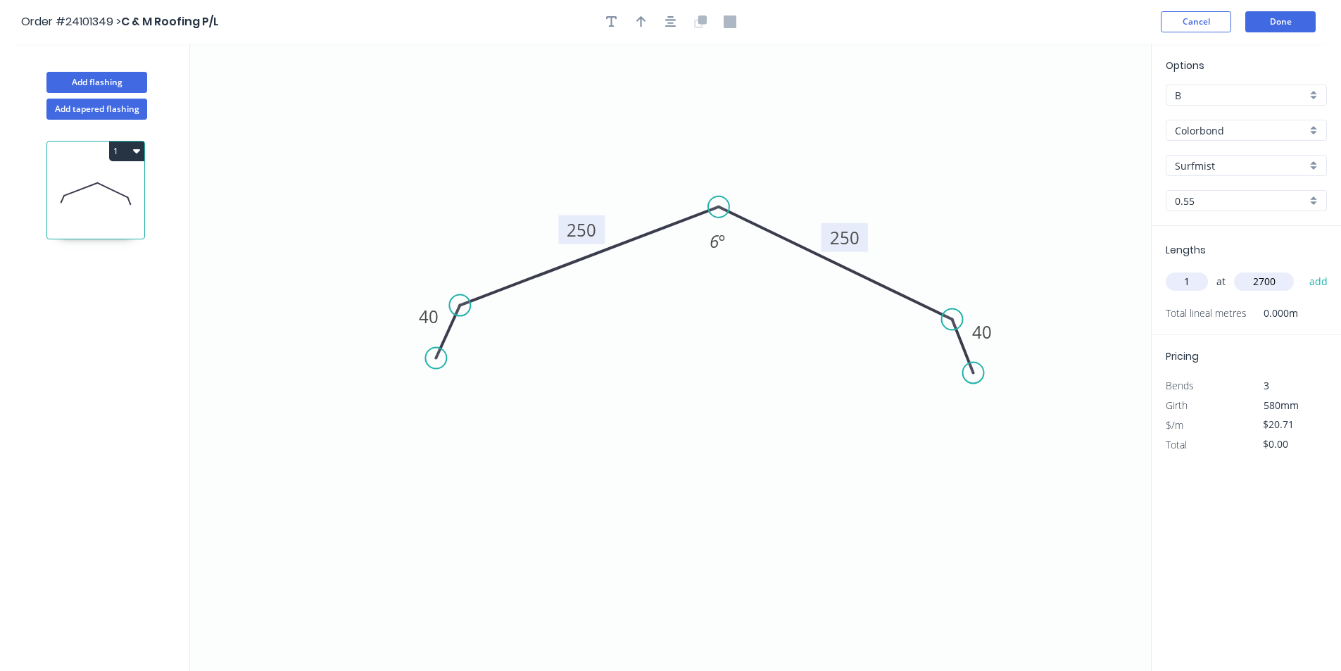
type input "2700"
click at [1302, 270] on button "add" at bounding box center [1318, 282] width 33 height 24
type input "$55.92"
click at [1286, 23] on button "Done" at bounding box center [1280, 21] width 70 height 21
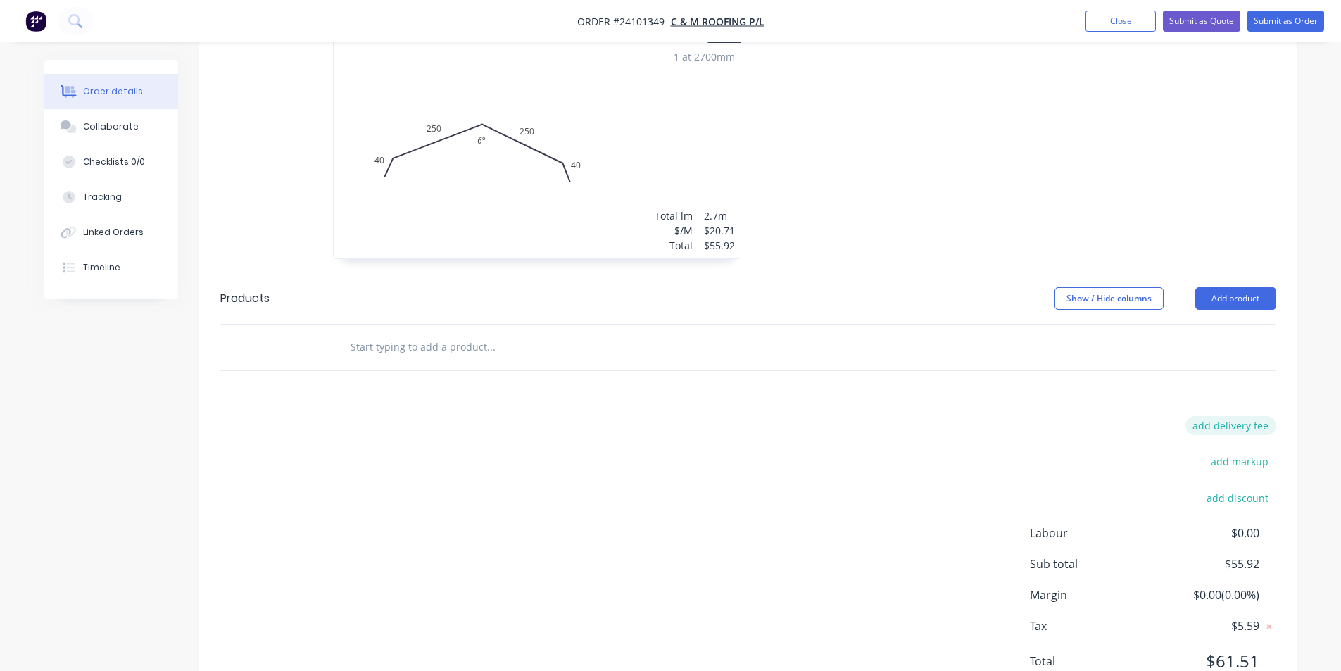
click at [1244, 416] on button "add delivery fee" at bounding box center [1230, 425] width 91 height 19
type input "50"
click input "submit" at bounding box center [0, 0] width 0 height 0
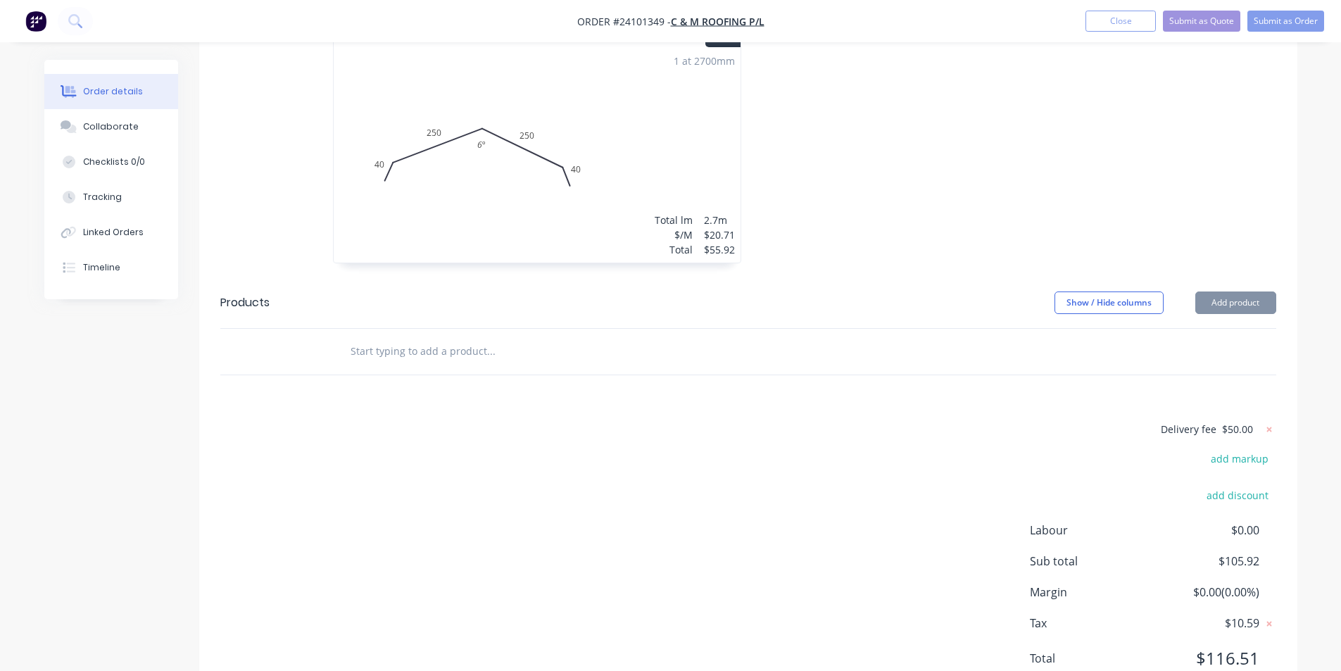
scroll to position [474, 0]
click at [1284, 15] on button "Submit as Order" at bounding box center [1285, 21] width 77 height 21
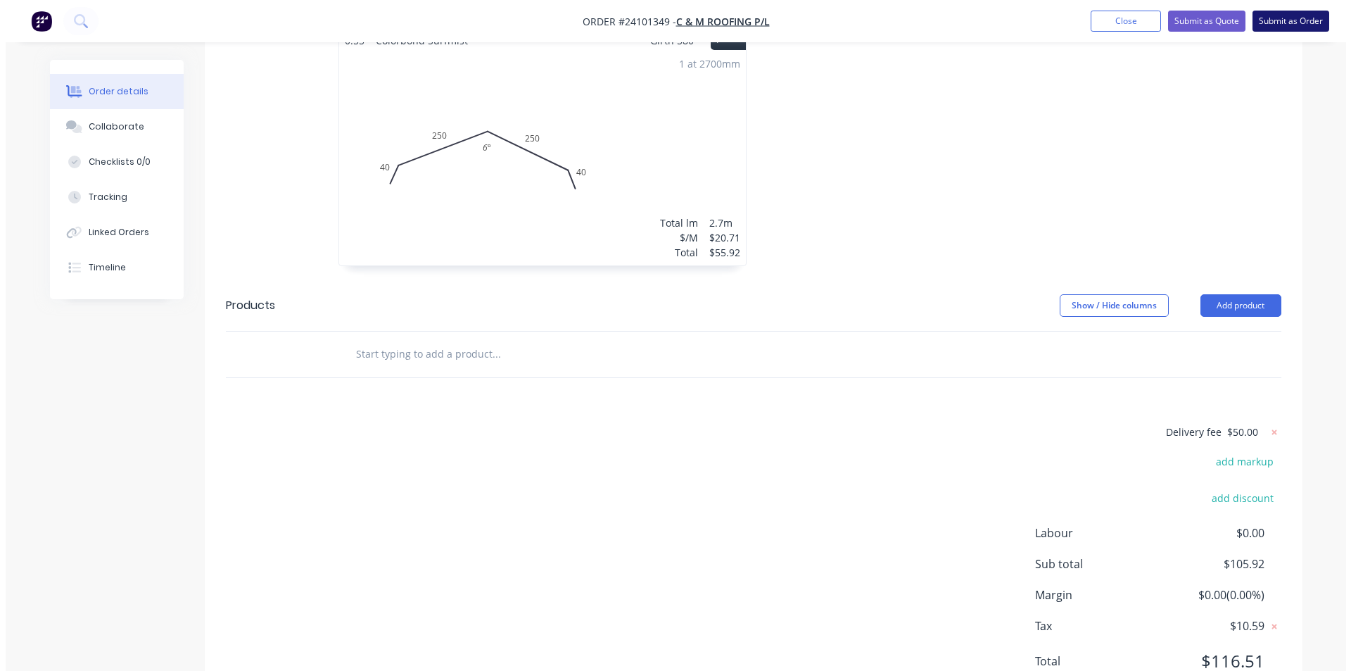
scroll to position [0, 0]
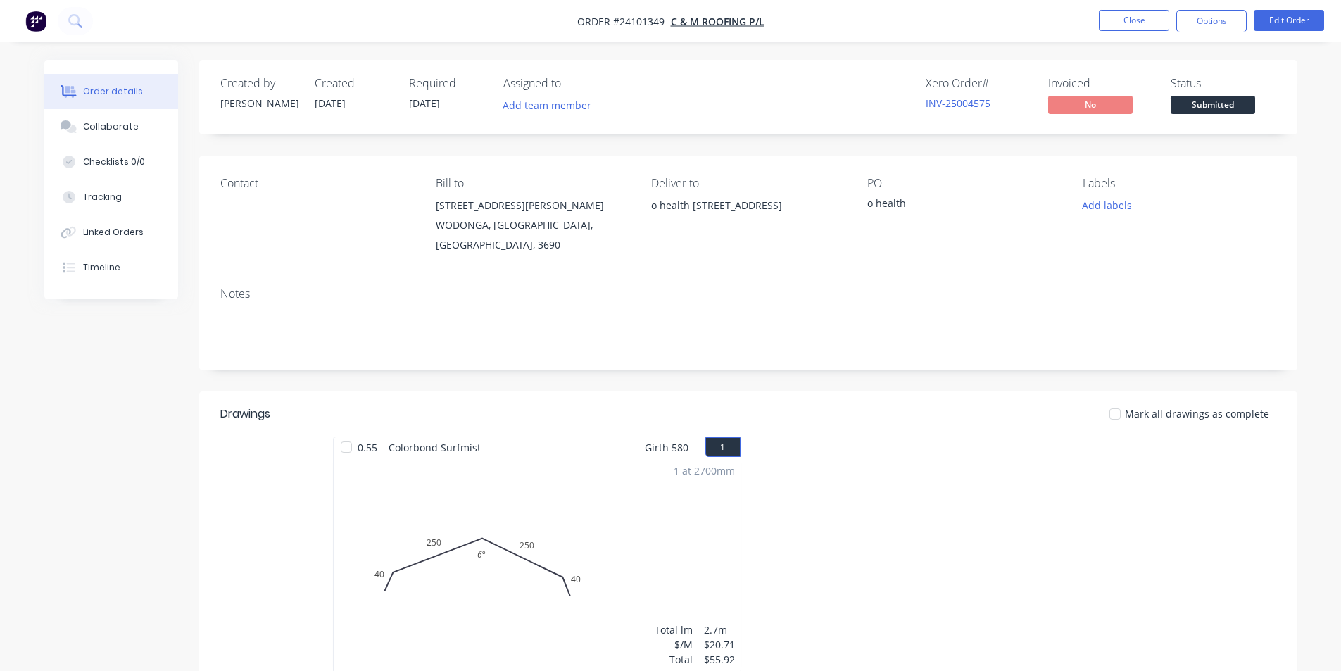
click at [44, 25] on img "button" at bounding box center [35, 21] width 21 height 21
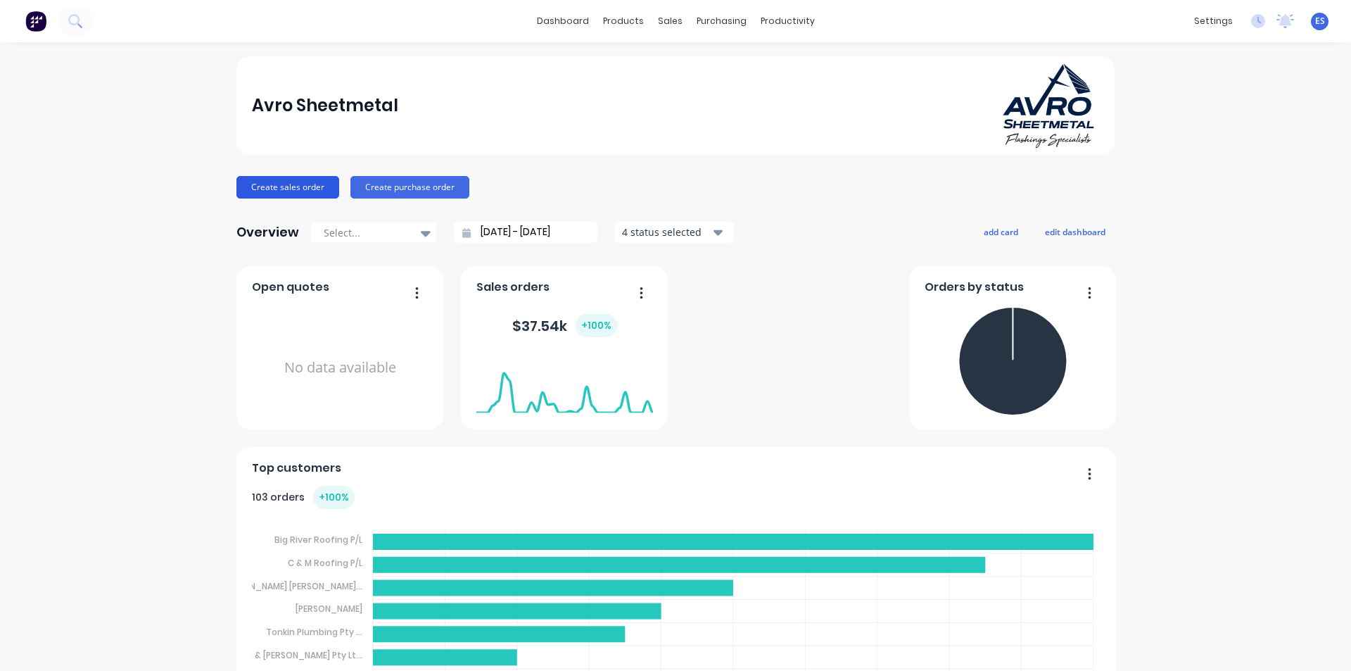
click at [310, 188] on button "Create sales order" at bounding box center [287, 187] width 103 height 23
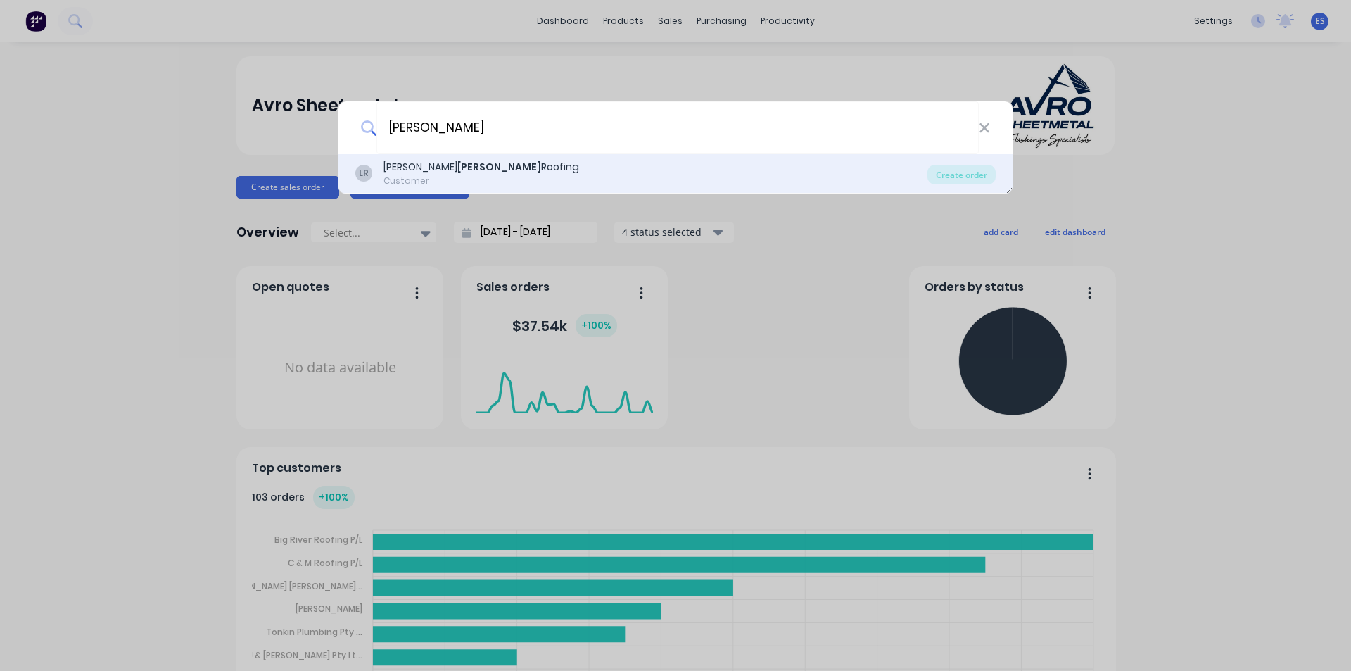
type input "[PERSON_NAME]"
click at [408, 156] on div "LR [PERSON_NAME] Roofing Customer Create order" at bounding box center [676, 173] width 674 height 39
click at [496, 166] on div "LR [PERSON_NAME] Roofing Customer" at bounding box center [641, 173] width 572 height 27
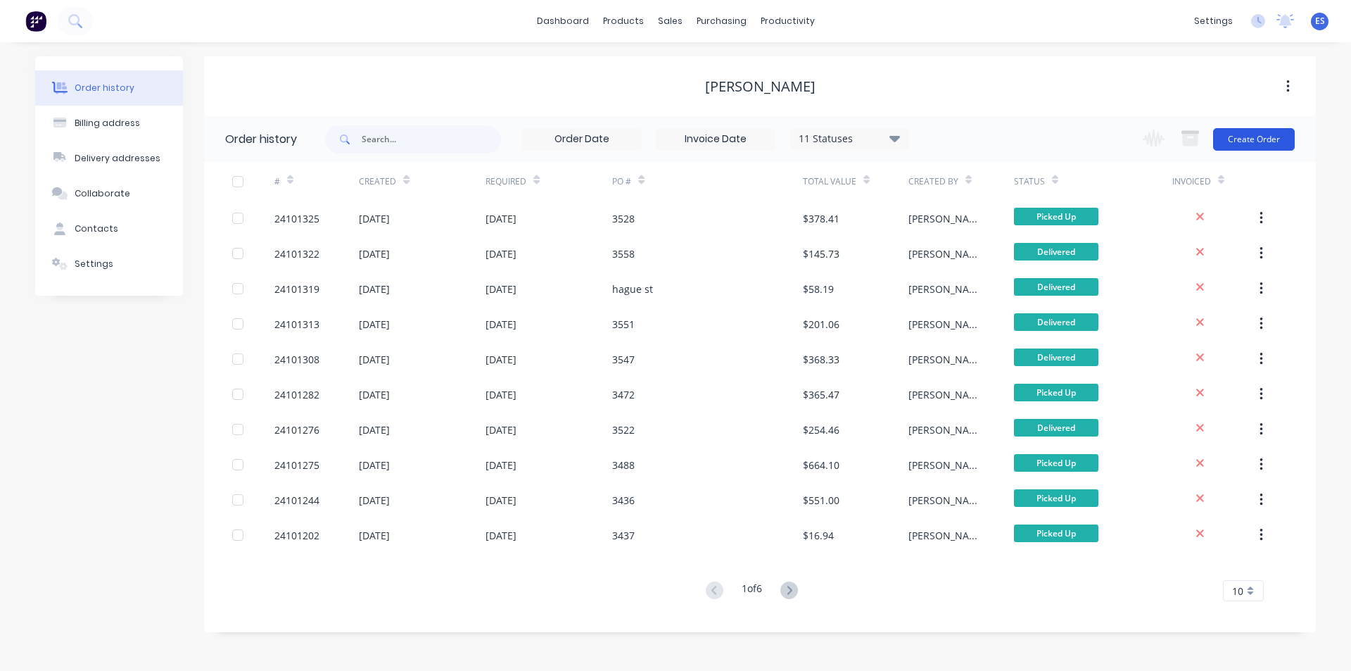
click at [1281, 148] on button "Create Order" at bounding box center [1254, 139] width 82 height 23
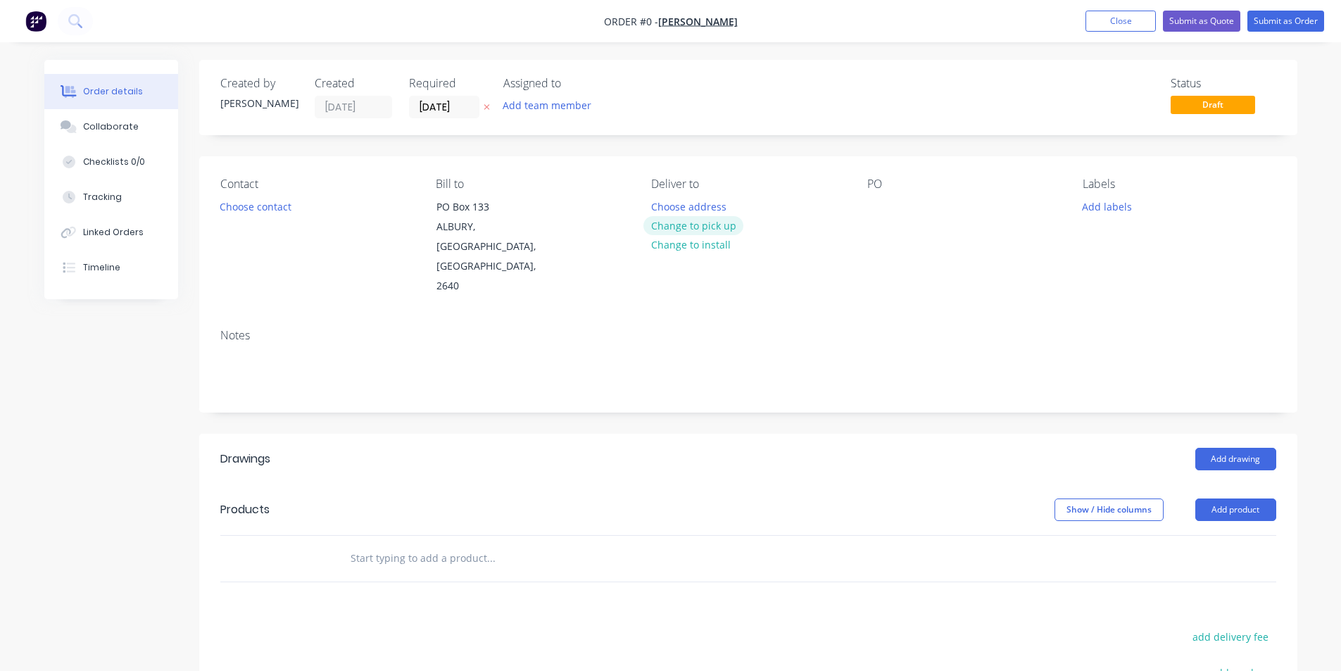
click at [669, 221] on button "Change to pick up" at bounding box center [693, 225] width 100 height 19
click at [278, 208] on button "Choose contact" at bounding box center [255, 205] width 87 height 19
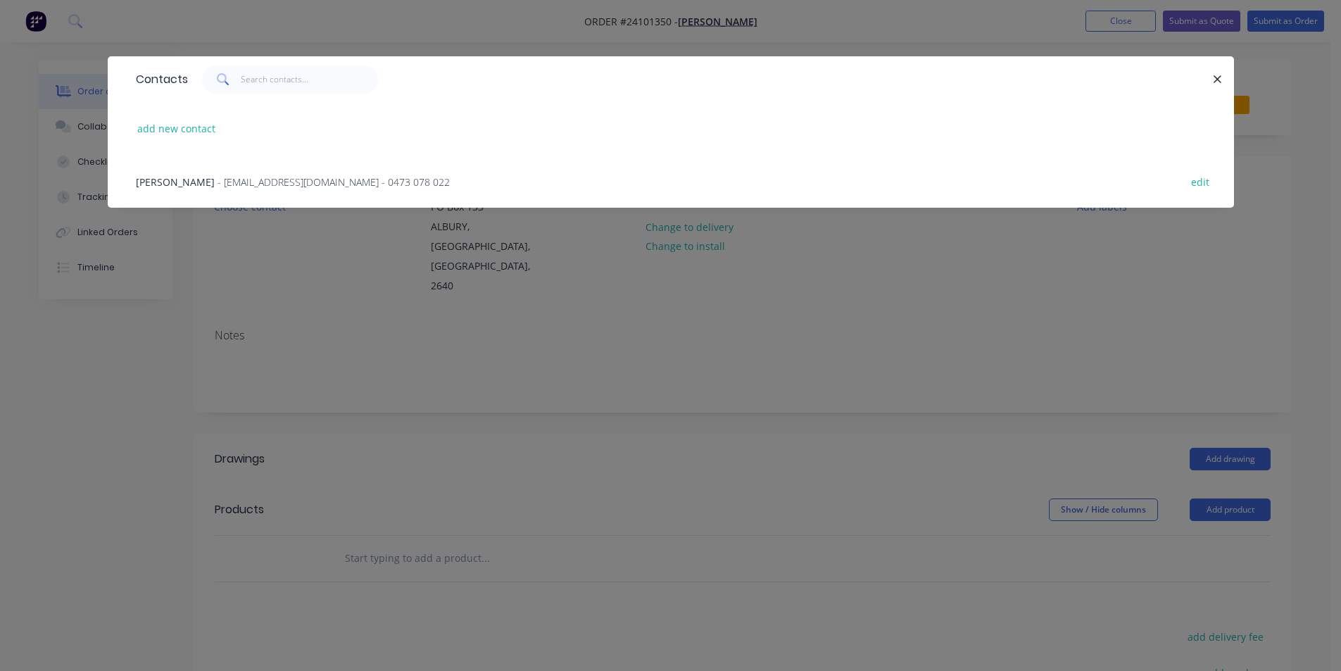
click at [259, 196] on div "[PERSON_NAME] - [EMAIL_ADDRESS][DOMAIN_NAME] - 0473 078 022 edit" at bounding box center [671, 181] width 1084 height 53
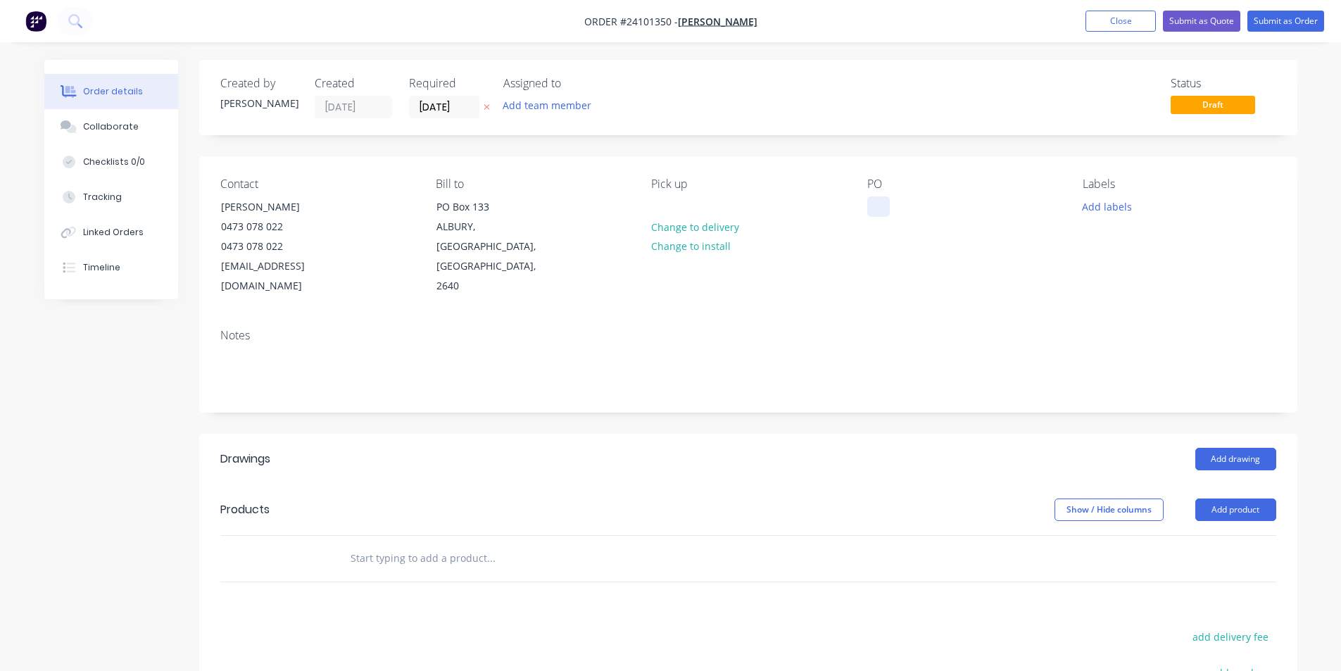
click at [878, 213] on div at bounding box center [878, 206] width 23 height 20
click at [1225, 448] on button "Add drawing" at bounding box center [1235, 459] width 81 height 23
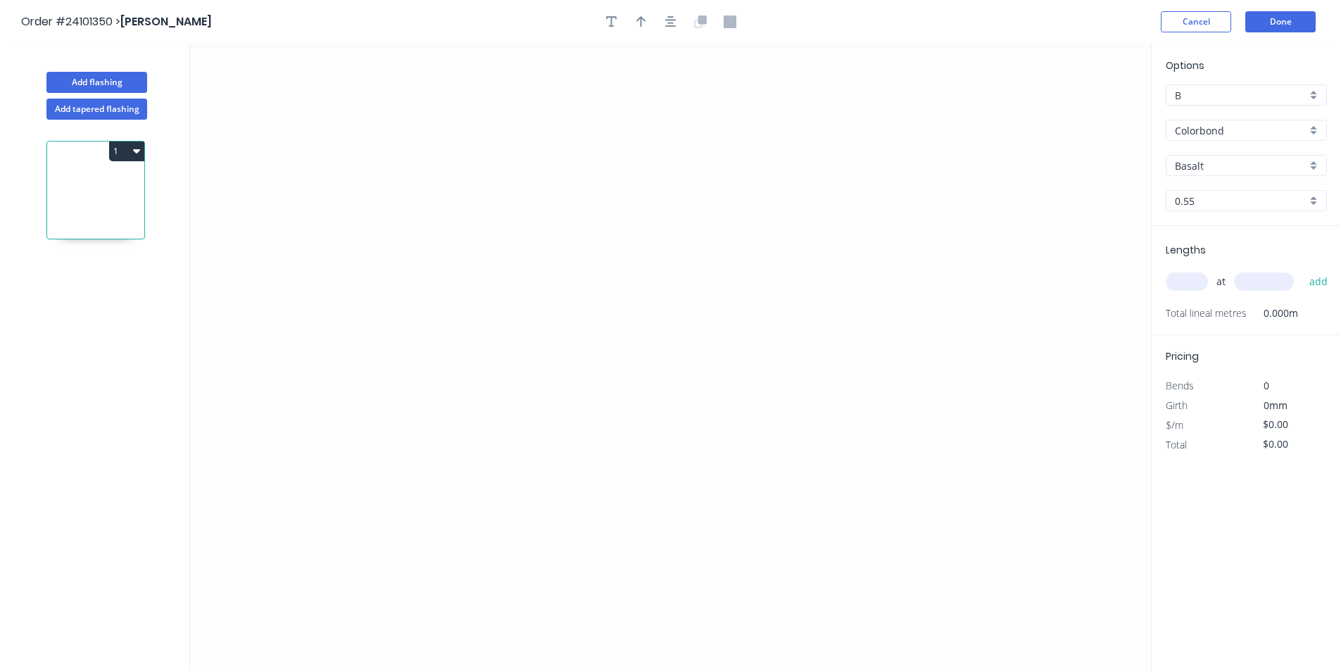
click at [1211, 163] on input "Basalt" at bounding box center [1241, 165] width 132 height 15
click at [1216, 137] on input "Colorbond" at bounding box center [1241, 130] width 132 height 15
click at [1203, 232] on div "Zincalume" at bounding box center [1246, 231] width 160 height 25
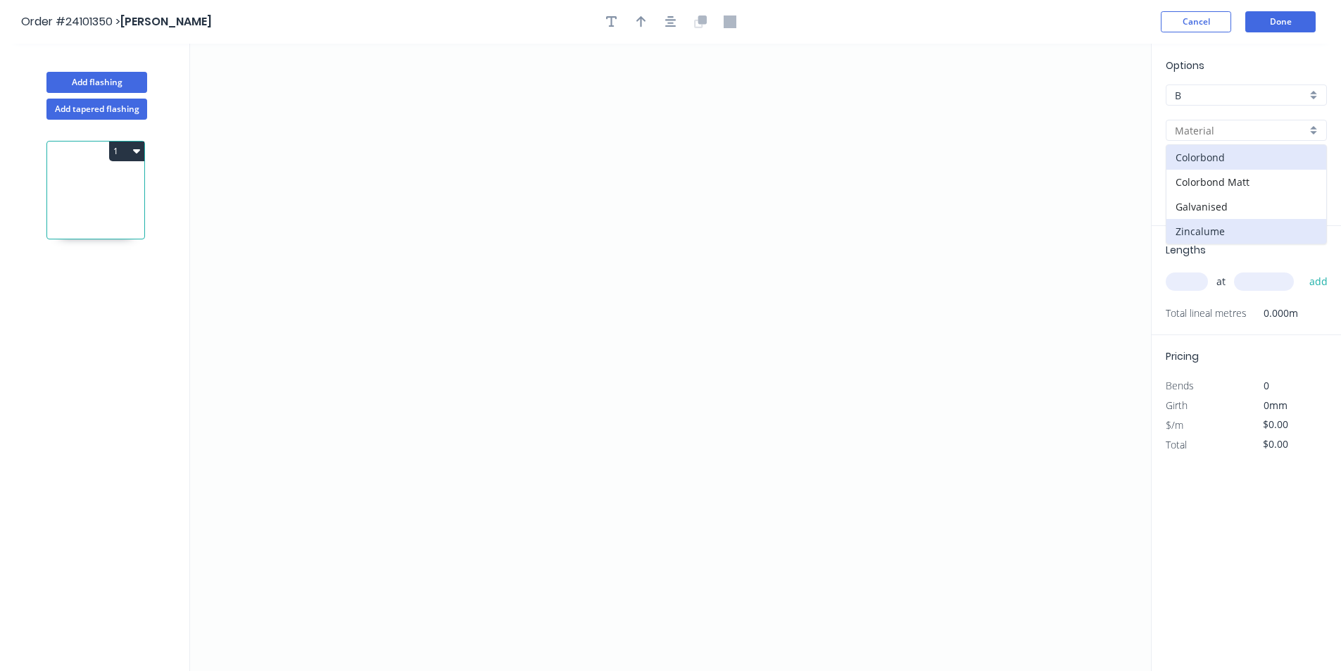
type input "Zincalume"
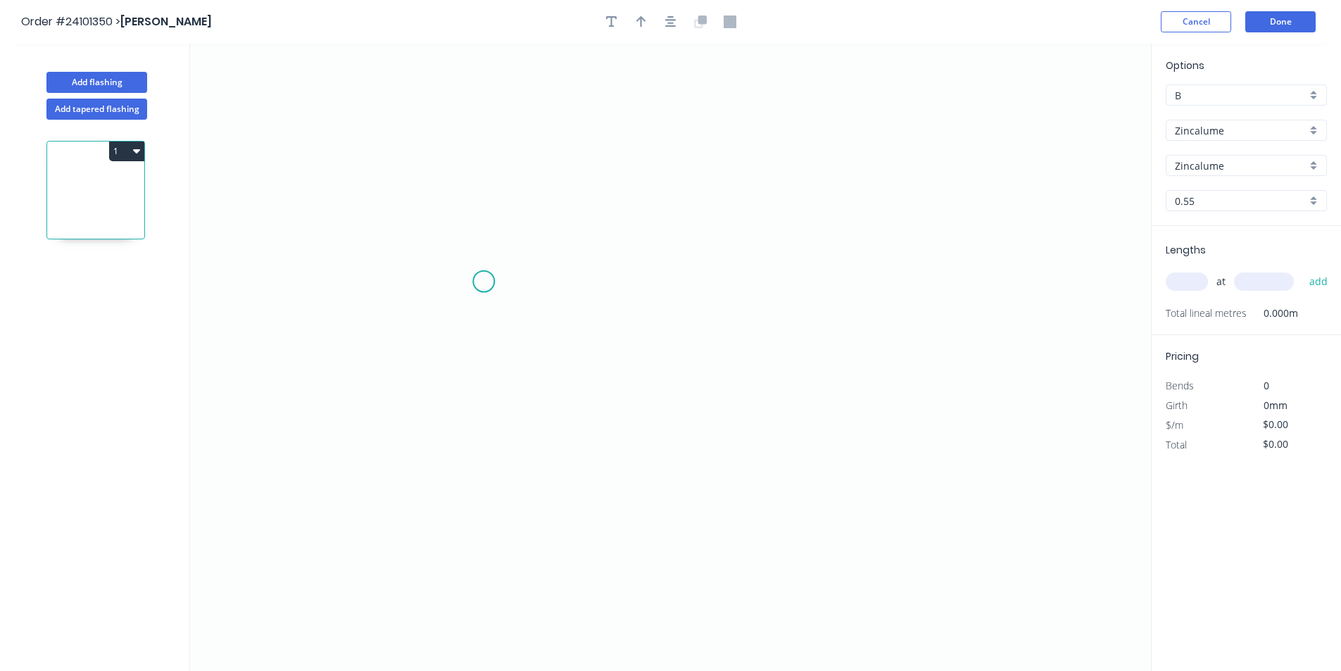
click at [484, 282] on icon "0" at bounding box center [670, 357] width 961 height 627
click at [572, 279] on icon "0" at bounding box center [670, 357] width 961 height 627
click at [574, 211] on icon "0 ?" at bounding box center [670, 357] width 961 height 627
click at [726, 214] on icon "0 ? ?" at bounding box center [670, 357] width 961 height 627
click at [724, 282] on icon "0 ? ? ?" at bounding box center [670, 357] width 961 height 627
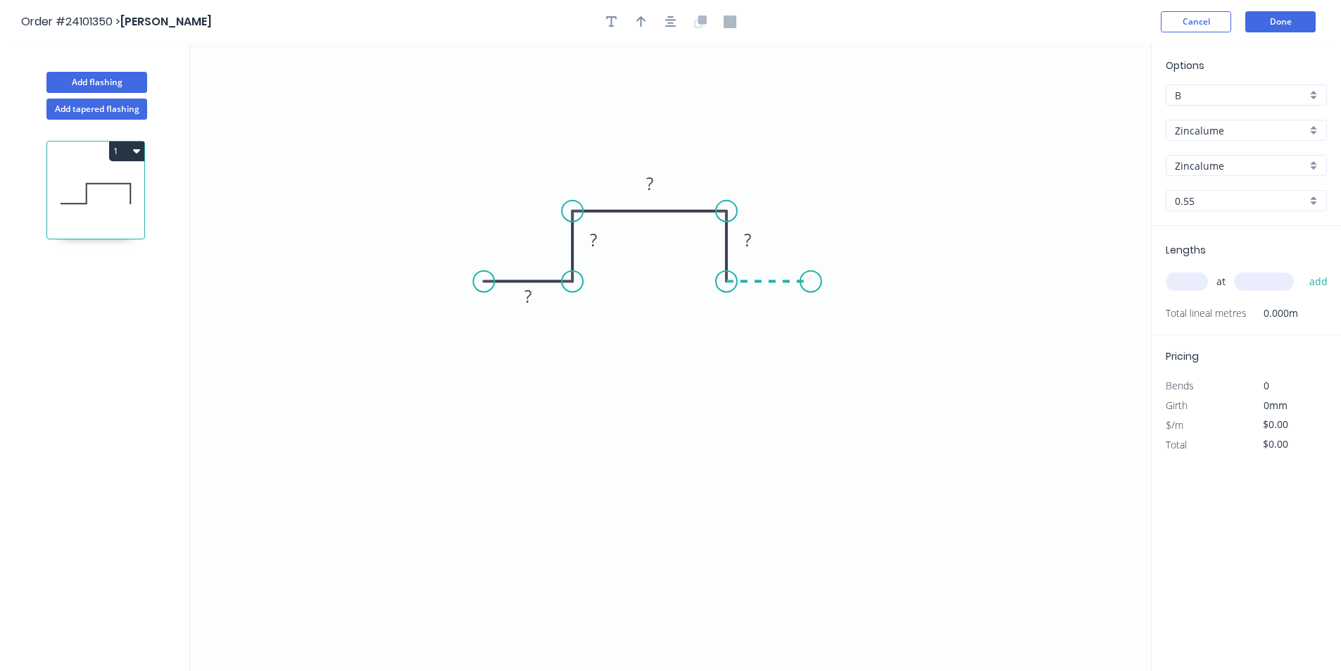
click at [811, 278] on icon "0 ? ? ? ?" at bounding box center [670, 357] width 961 height 627
click at [811, 278] on circle at bounding box center [810, 281] width 21 height 21
click at [780, 302] on rect at bounding box center [769, 297] width 28 height 20
click at [754, 235] on rect at bounding box center [747, 241] width 28 height 20
click at [649, 179] on tspan "?" at bounding box center [649, 183] width 7 height 23
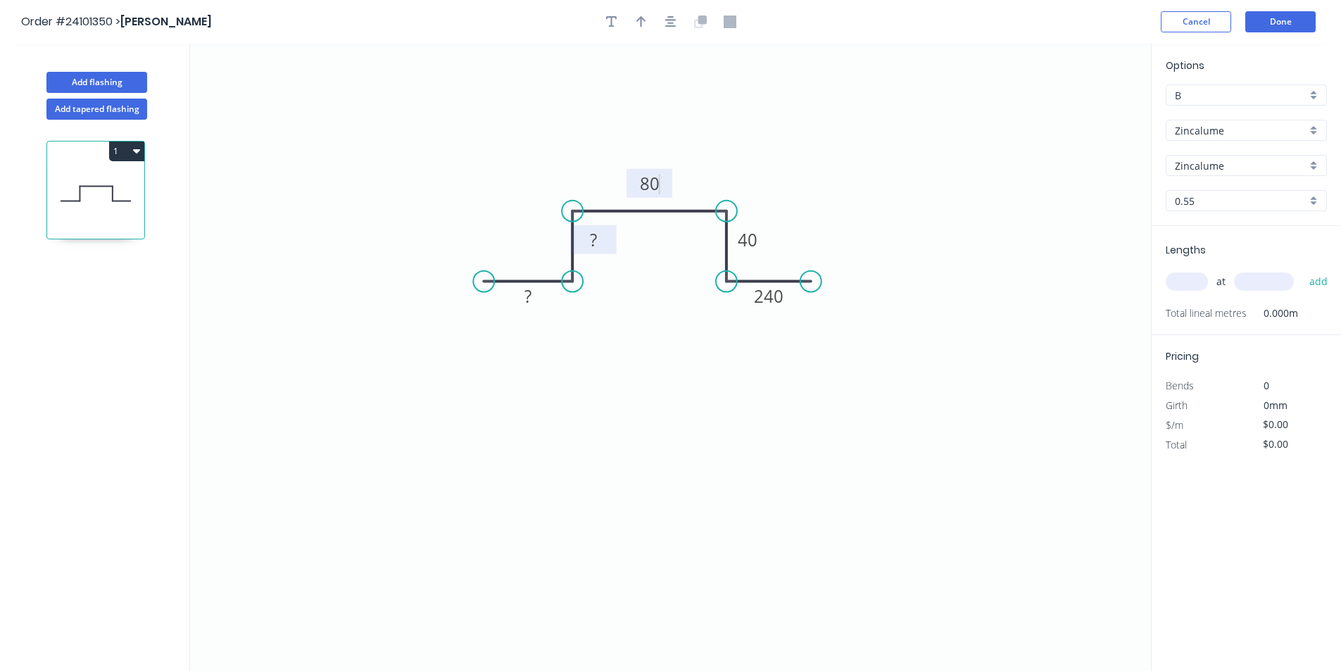
click at [607, 238] on rect at bounding box center [593, 241] width 28 height 20
click at [538, 302] on rect at bounding box center [528, 297] width 28 height 20
click at [1196, 284] on input "text" at bounding box center [1187, 281] width 42 height 18
type input "$28.71"
type input "2"
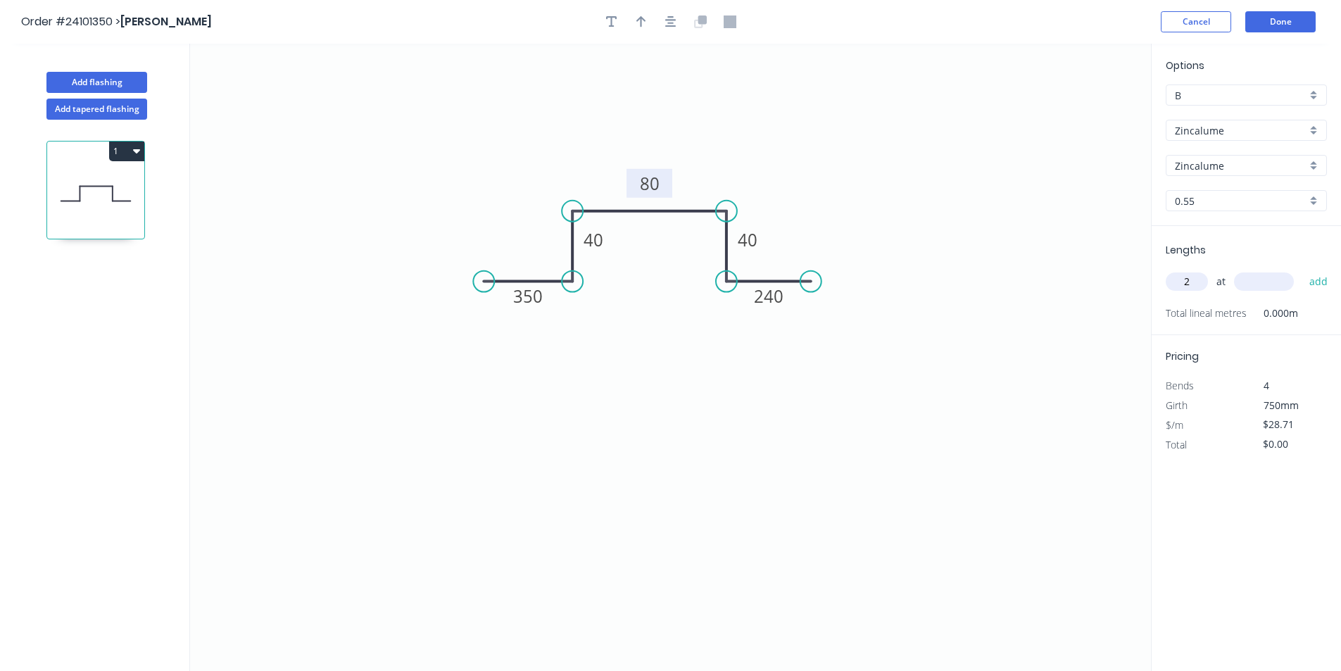
click at [1261, 278] on input "text" at bounding box center [1264, 281] width 60 height 18
type input "4200"
click at [1302, 270] on button "add" at bounding box center [1318, 282] width 33 height 24
type input "$241.16"
click at [75, 75] on button "Add flashing" at bounding box center [96, 82] width 101 height 21
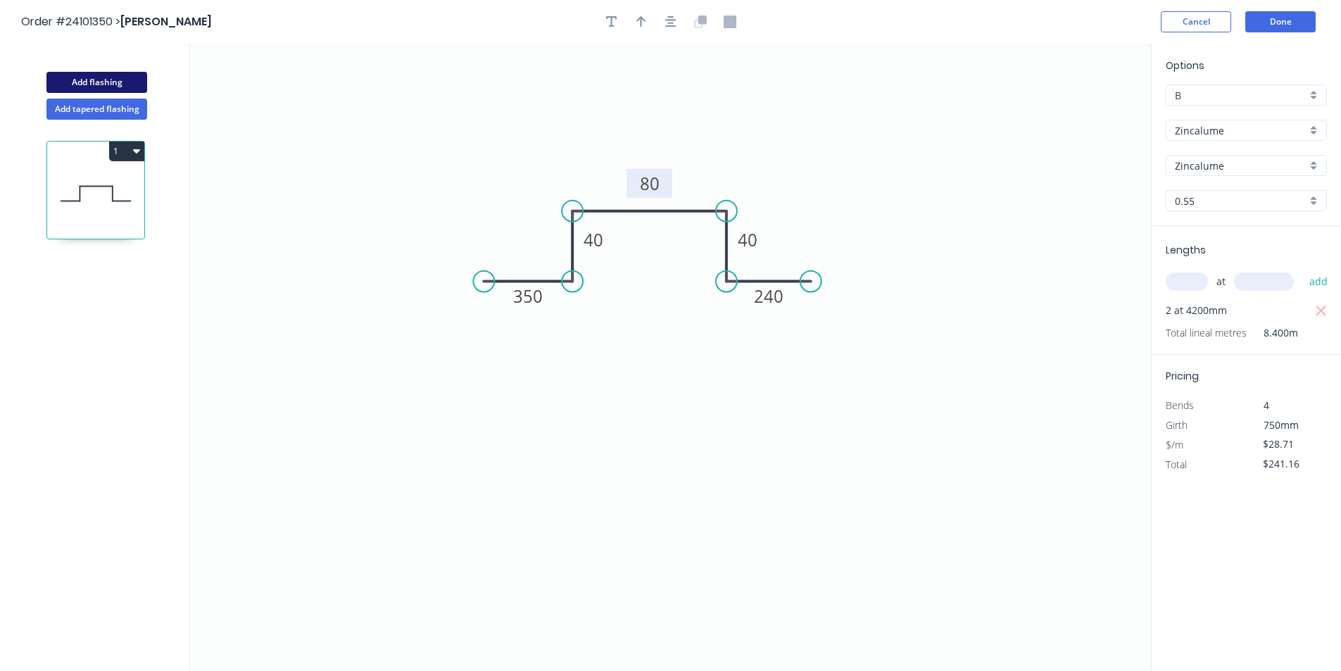
type input "$0.00"
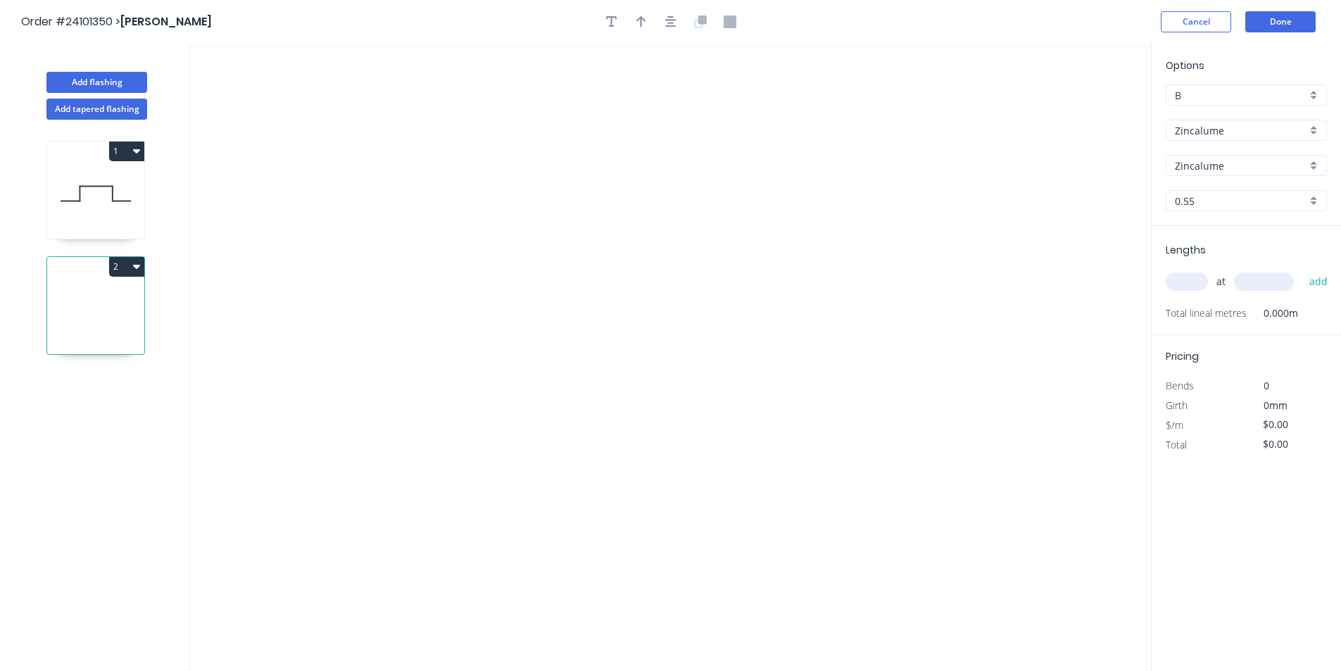
click at [1226, 134] on input "Zincalume" at bounding box center [1241, 130] width 132 height 15
click at [1223, 161] on div "Colorbond" at bounding box center [1246, 157] width 160 height 25
type input "Colorbond"
type input "Basalt"
click at [1223, 168] on input "Basalt" at bounding box center [1241, 165] width 132 height 15
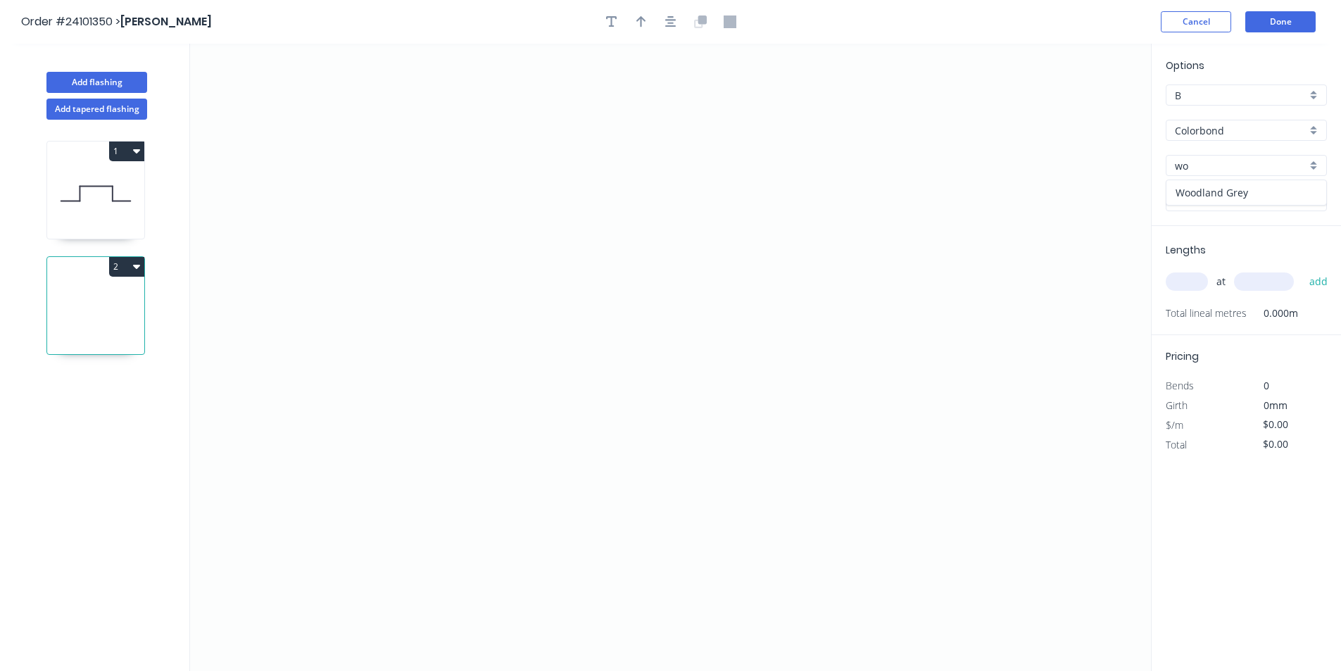
click at [1233, 201] on div "Woodland Grey" at bounding box center [1246, 192] width 160 height 25
type input "Woodland Grey"
click at [594, 191] on icon "0" at bounding box center [670, 357] width 961 height 627
click at [554, 194] on icon "0" at bounding box center [670, 357] width 961 height 627
click at [555, 358] on icon "0 ?" at bounding box center [670, 357] width 961 height 627
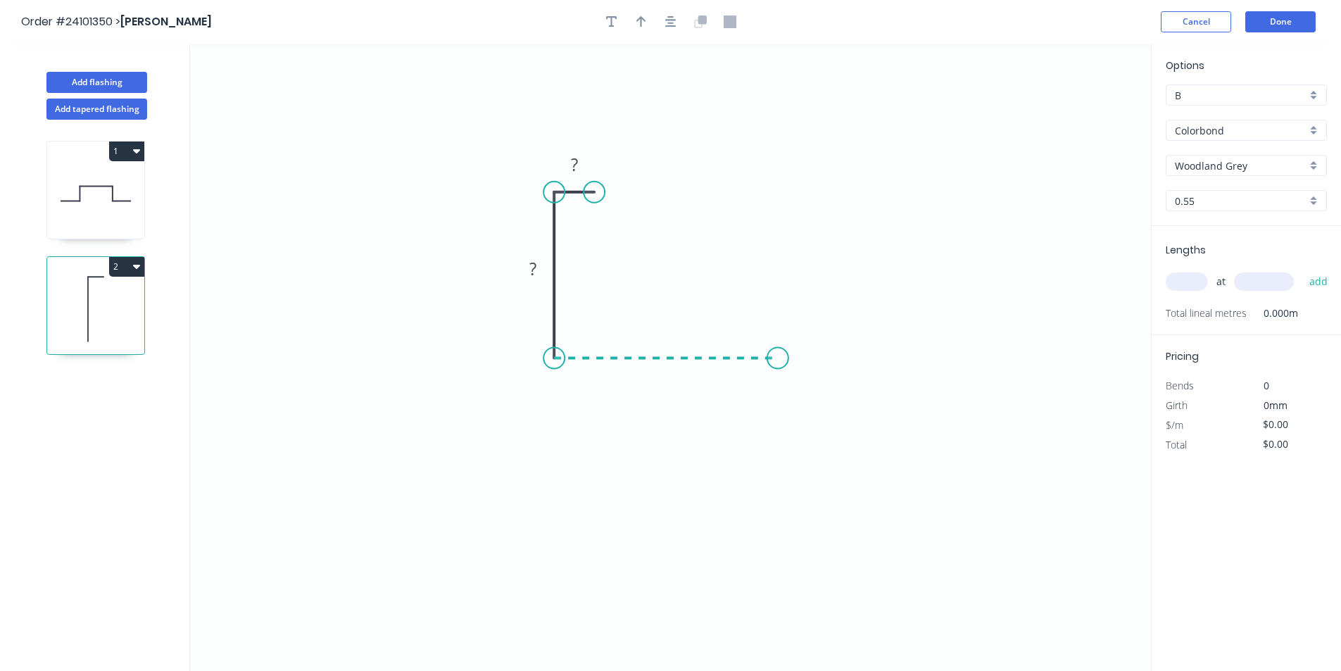
click at [778, 367] on icon "0 ? ?" at bounding box center [670, 357] width 961 height 627
click at [800, 386] on icon "0 ? ? ?" at bounding box center [670, 357] width 961 height 627
click at [800, 386] on circle at bounding box center [800, 385] width 21 height 21
click at [802, 362] on tspan "?" at bounding box center [805, 352] width 7 height 23
click at [676, 375] on rect at bounding box center [666, 373] width 28 height 20
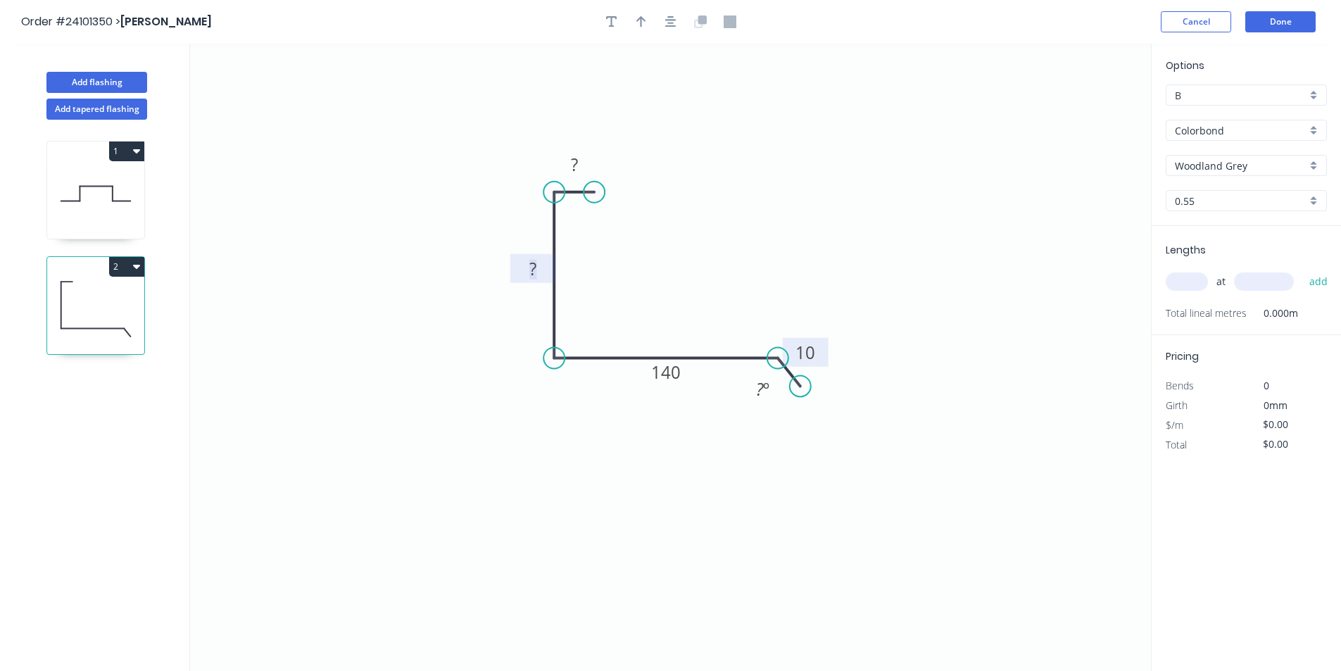
click at [547, 270] on rect at bounding box center [533, 270] width 28 height 20
click at [577, 160] on tspan "?" at bounding box center [574, 164] width 7 height 23
click at [1192, 286] on input "text" at bounding box center [1187, 281] width 42 height 18
type input "$12.73"
type input "4"
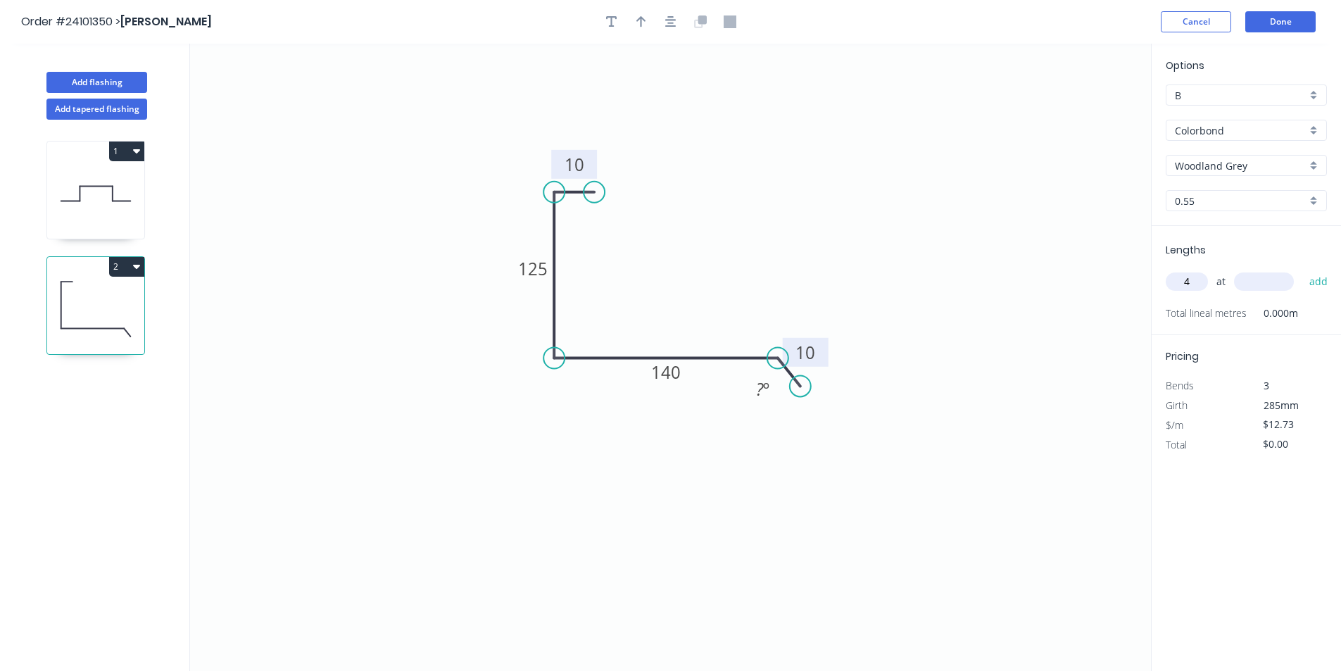
click at [1270, 286] on input "text" at bounding box center [1264, 281] width 60 height 18
type input "900"
click at [1302, 270] on button "add" at bounding box center [1318, 282] width 33 height 24
click at [137, 271] on icon "button" at bounding box center [136, 265] width 7 height 11
click at [93, 308] on div "Duplicate" at bounding box center [77, 301] width 108 height 20
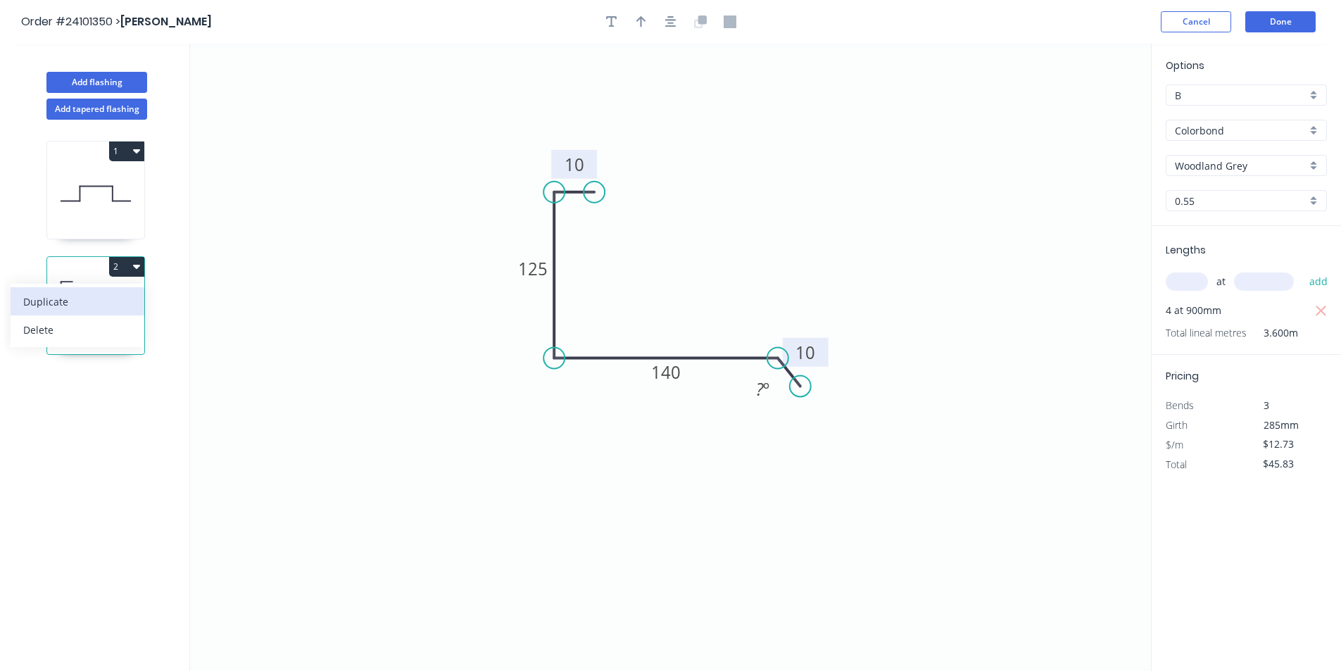
type input "$0.00"
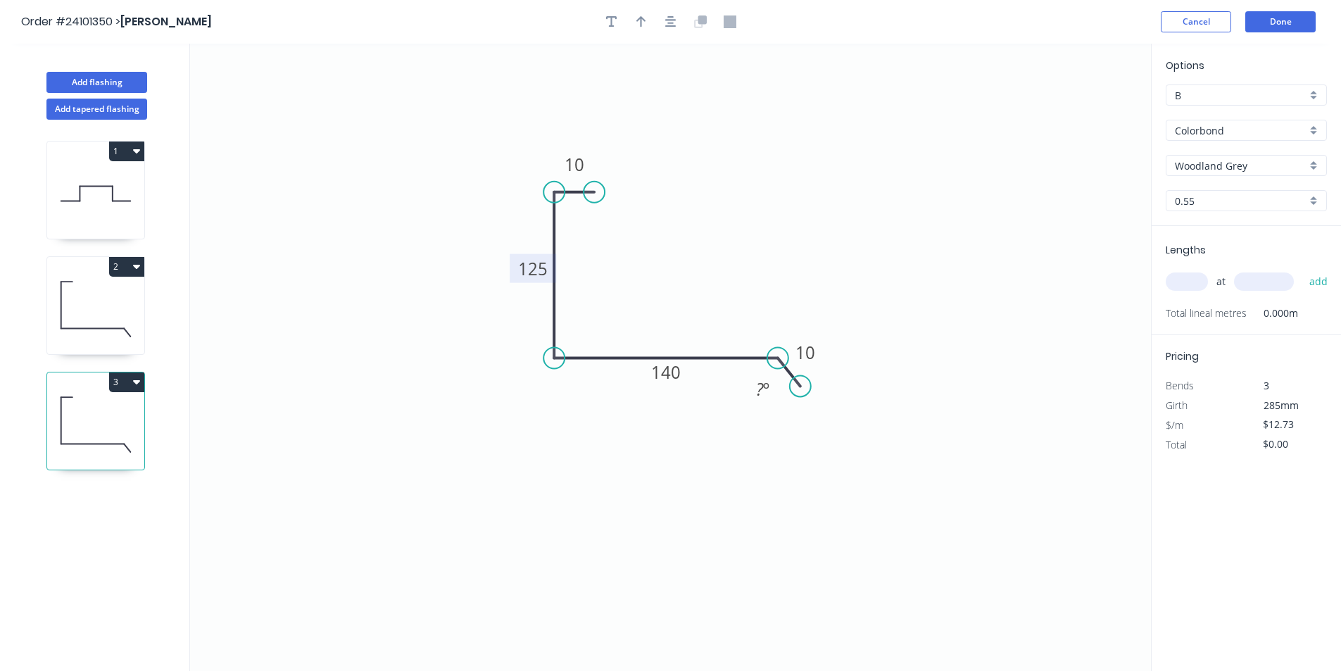
click at [530, 264] on tspan "125" at bounding box center [533, 268] width 30 height 23
click at [1182, 282] on input "text" at bounding box center [1187, 281] width 42 height 18
type input "2"
click at [1258, 283] on input "text" at bounding box center [1264, 281] width 60 height 18
type input "900"
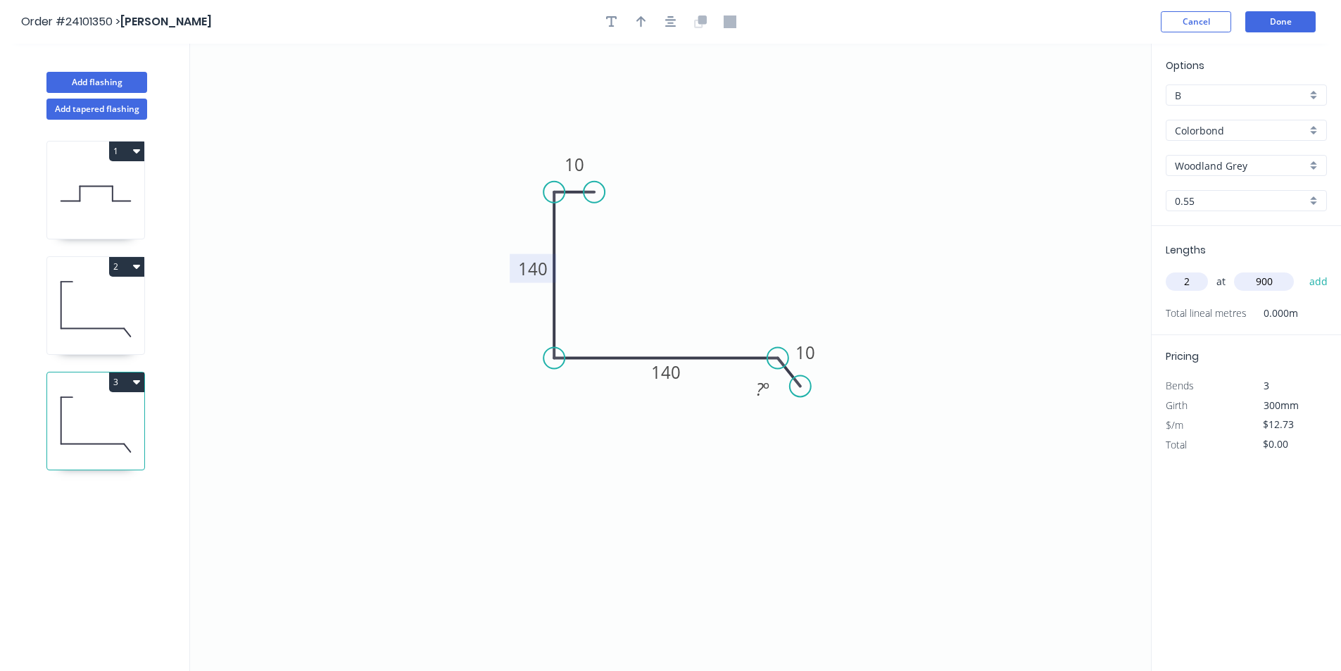
click at [1302, 270] on button "add" at bounding box center [1318, 282] width 33 height 24
click at [80, 310] on icon at bounding box center [95, 309] width 97 height 90
click at [93, 422] on icon at bounding box center [95, 424] width 97 height 90
click at [120, 305] on icon at bounding box center [95, 309] width 97 height 90
type input "$45.83"
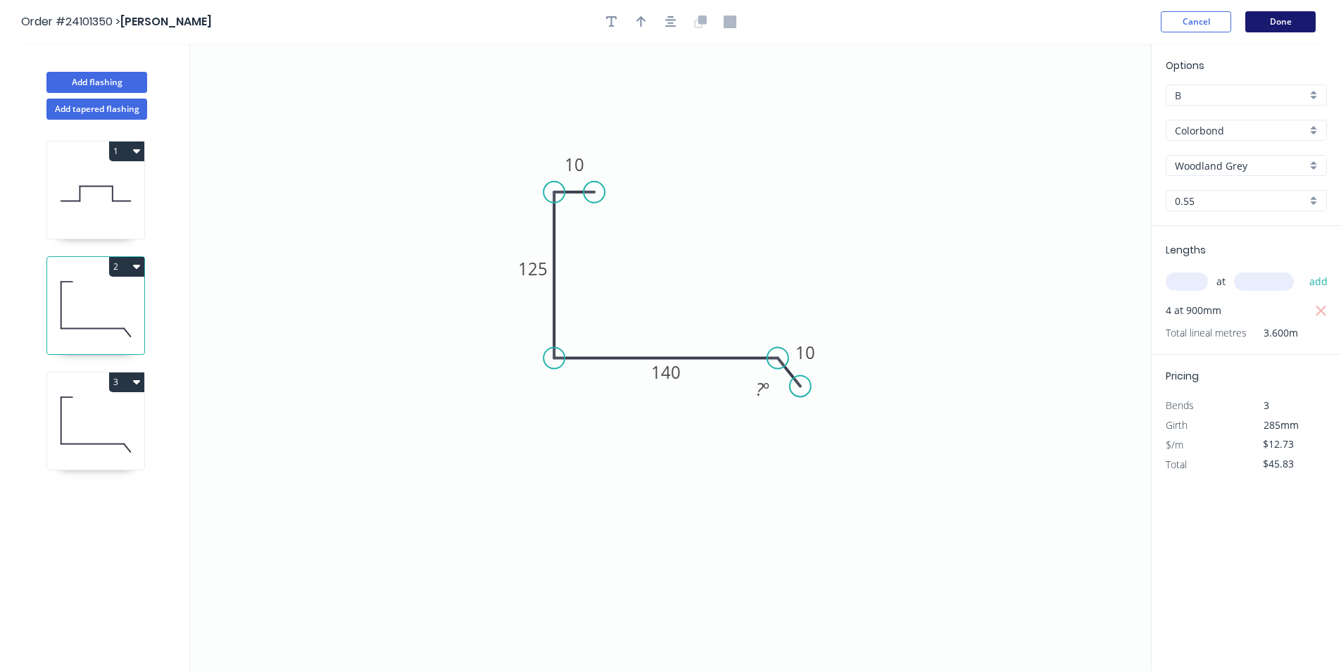
click at [1260, 19] on button "Done" at bounding box center [1280, 21] width 70 height 21
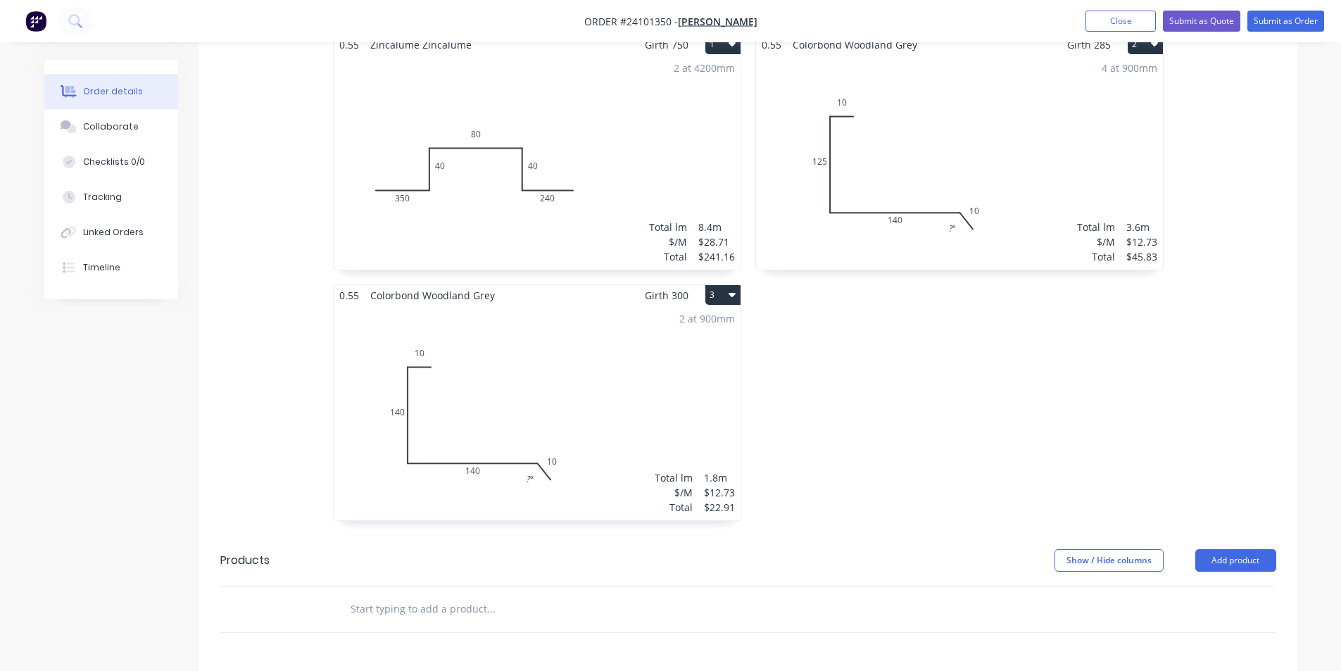
scroll to position [563, 0]
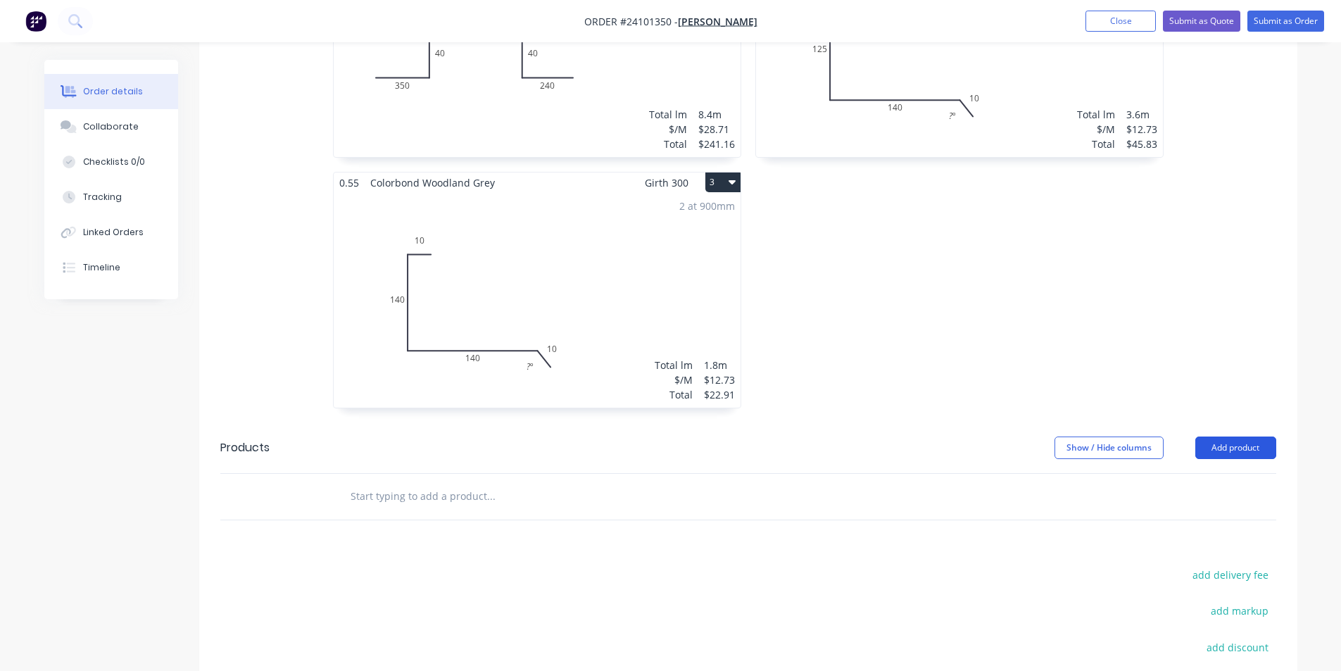
click at [1216, 436] on button "Add product" at bounding box center [1235, 447] width 81 height 23
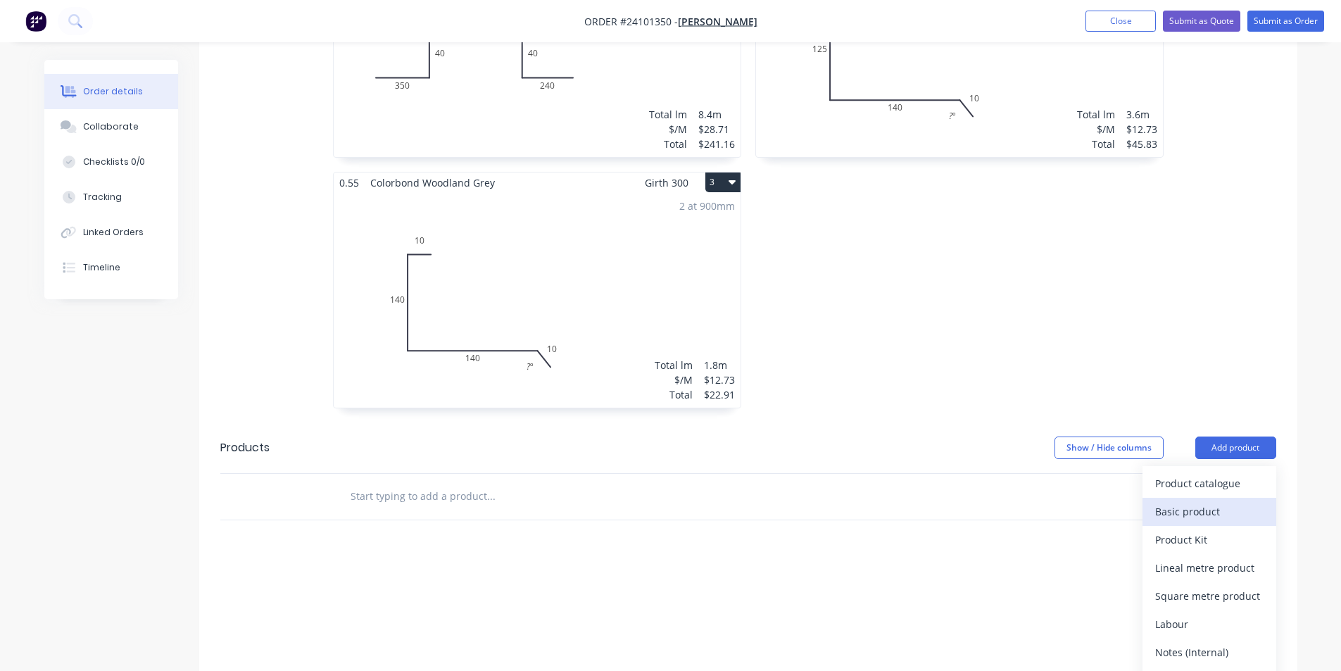
click at [1199, 501] on div "Basic product" at bounding box center [1209, 511] width 108 height 20
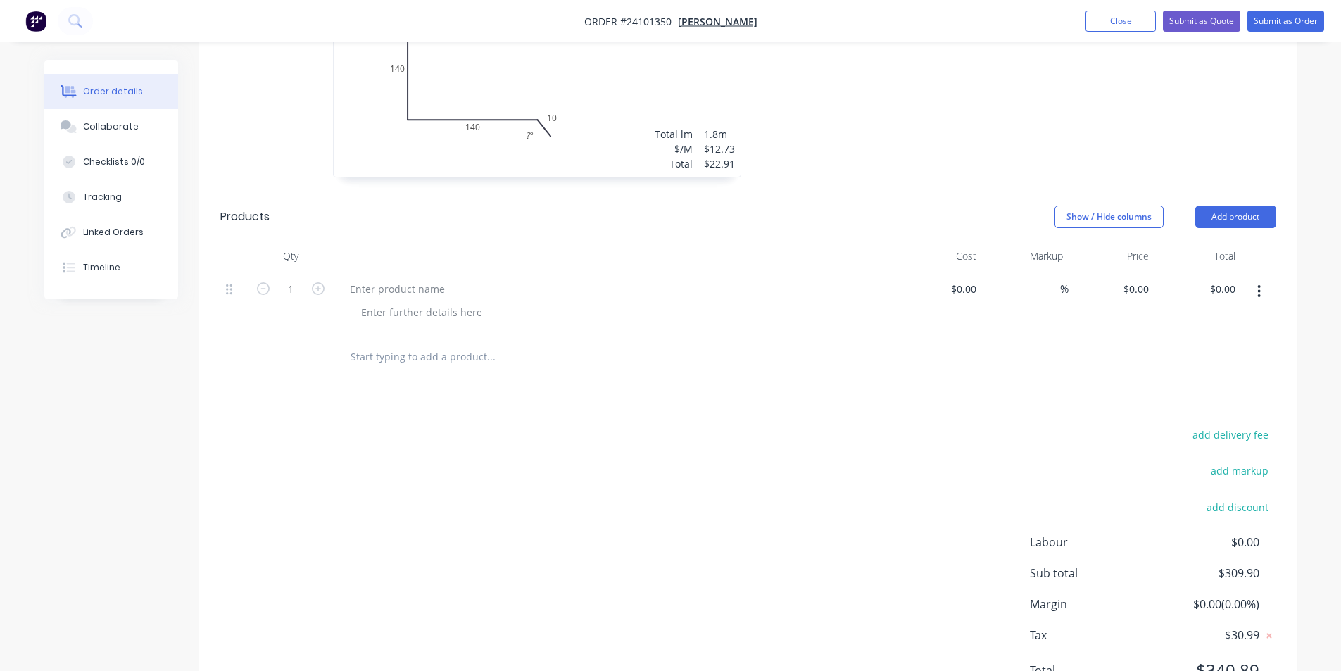
scroll to position [843, 0]
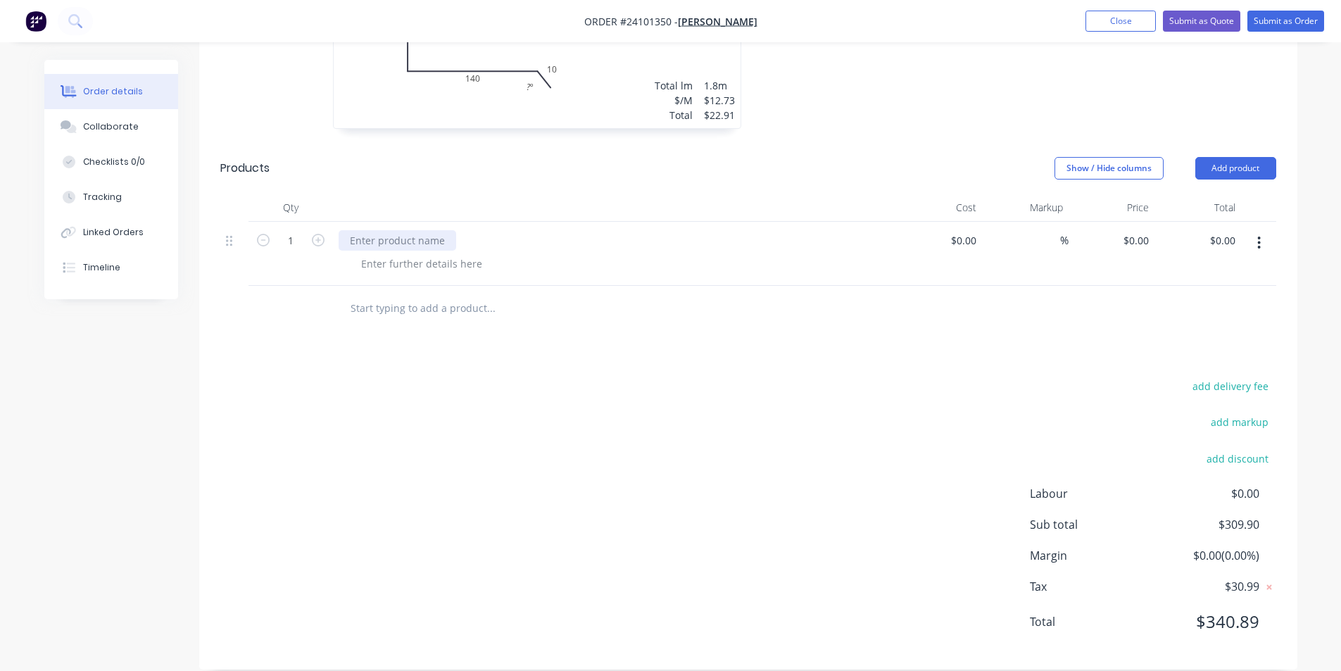
click at [389, 230] on div at bounding box center [398, 240] width 118 height 20
click at [971, 230] on input at bounding box center [965, 240] width 32 height 20
type input "$35.51"
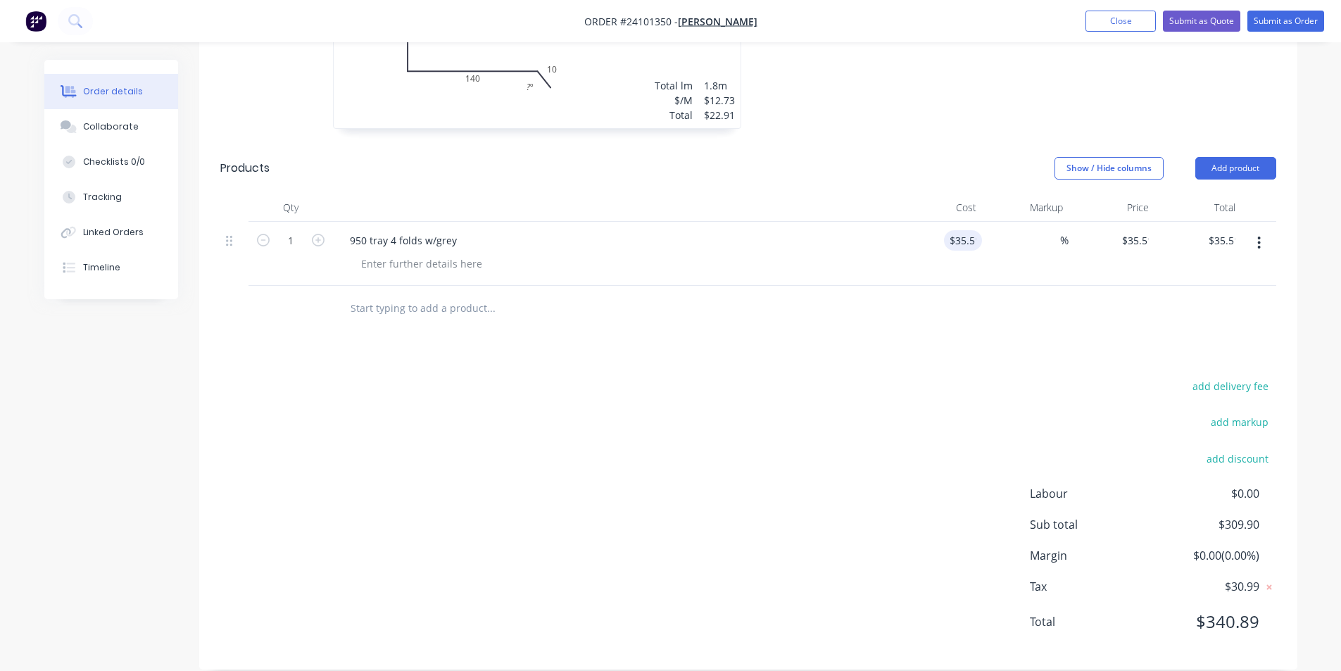
click at [880, 350] on div "Drawings Add drawing 0.55 Zincalume Zincalume Girth 750 1 0 350 40 80 40 240 0 …" at bounding box center [748, 130] width 1098 height 1078
click at [322, 234] on icon "button" at bounding box center [318, 240] width 13 height 13
type input "2"
type input "$71.02"
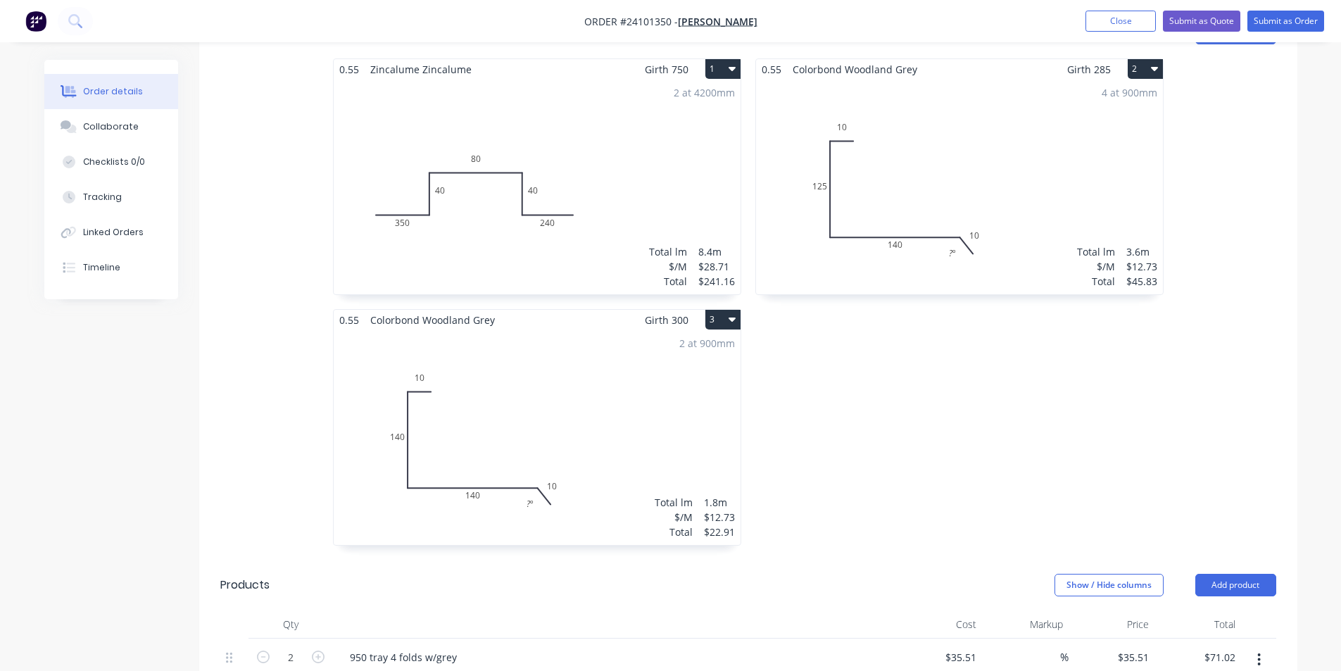
scroll to position [350, 0]
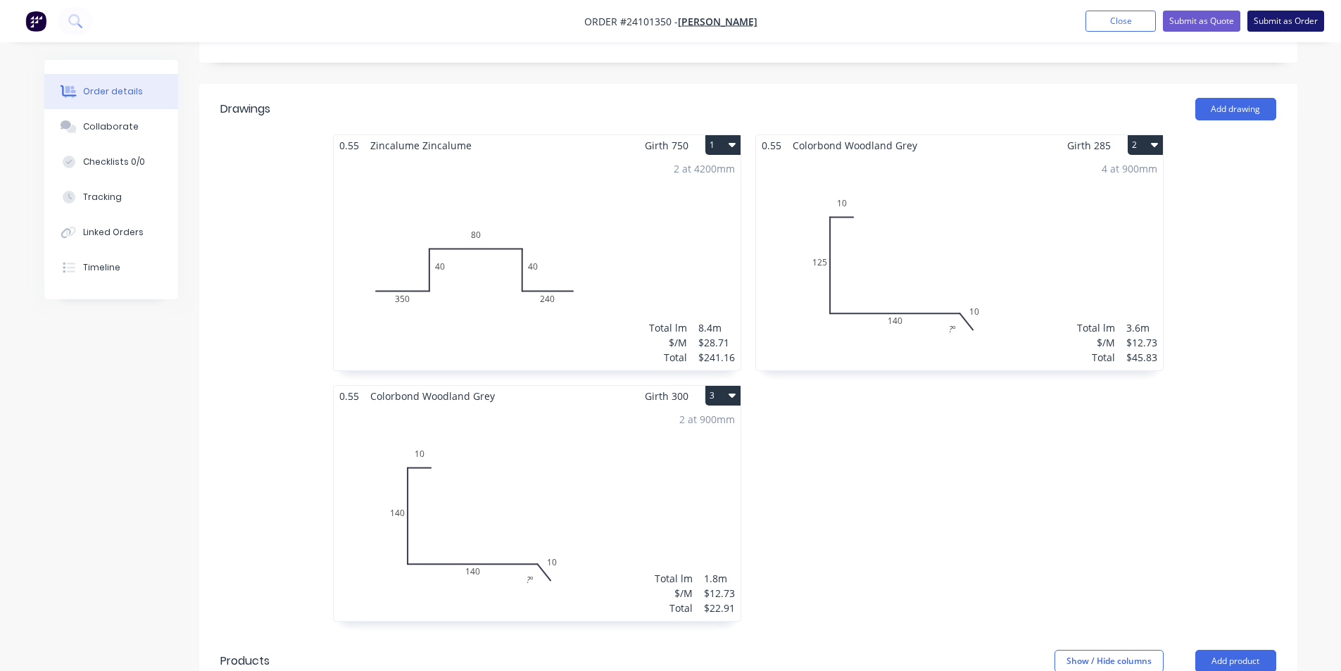
click at [1284, 29] on button "Submit as Order" at bounding box center [1285, 21] width 77 height 21
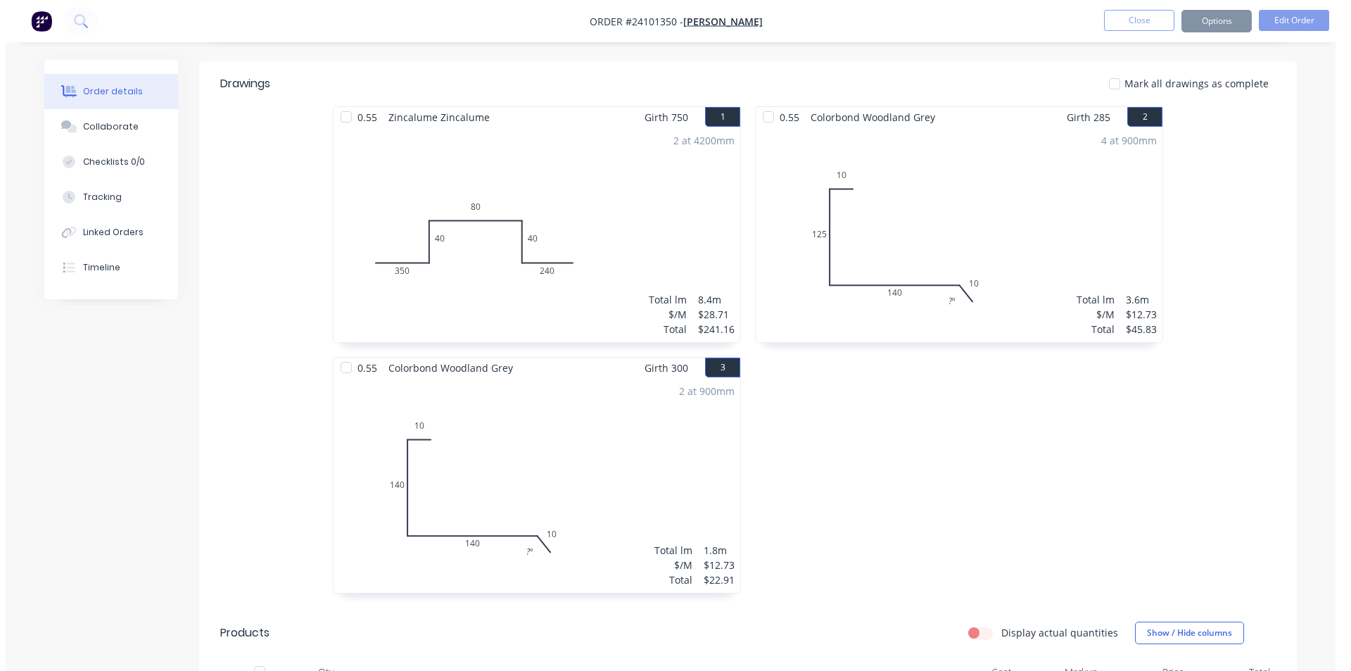
scroll to position [0, 0]
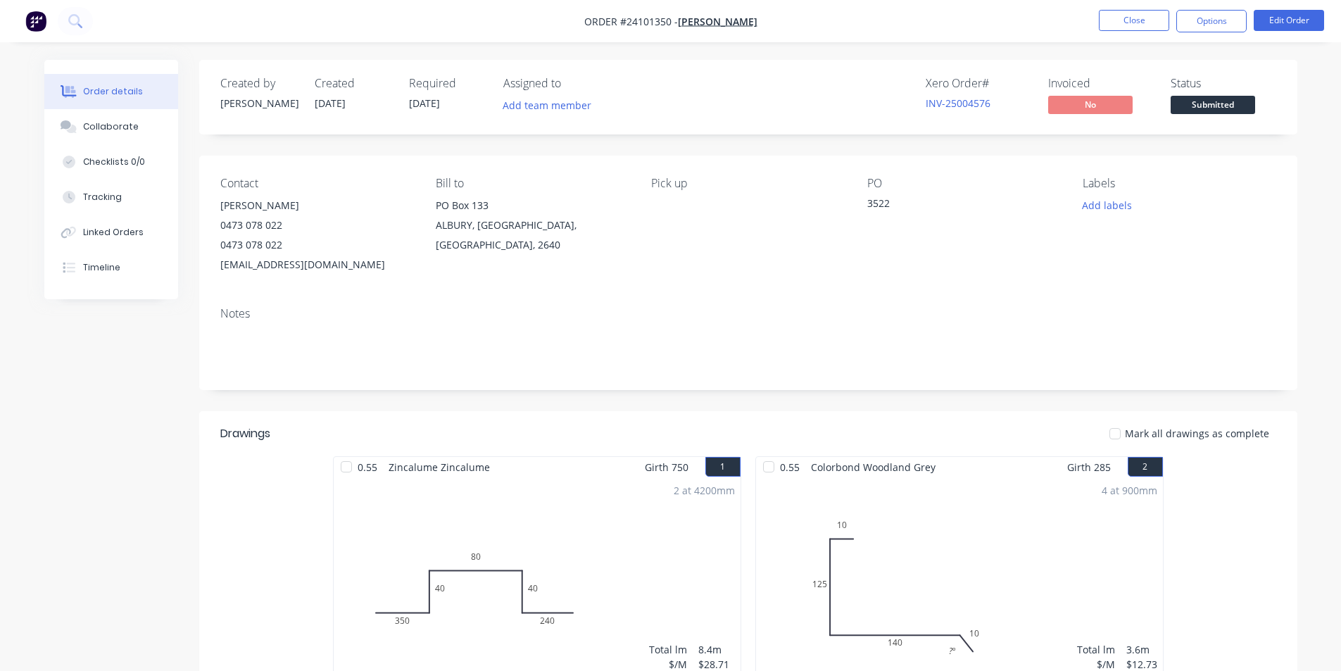
click at [27, 27] on img "button" at bounding box center [35, 21] width 21 height 21
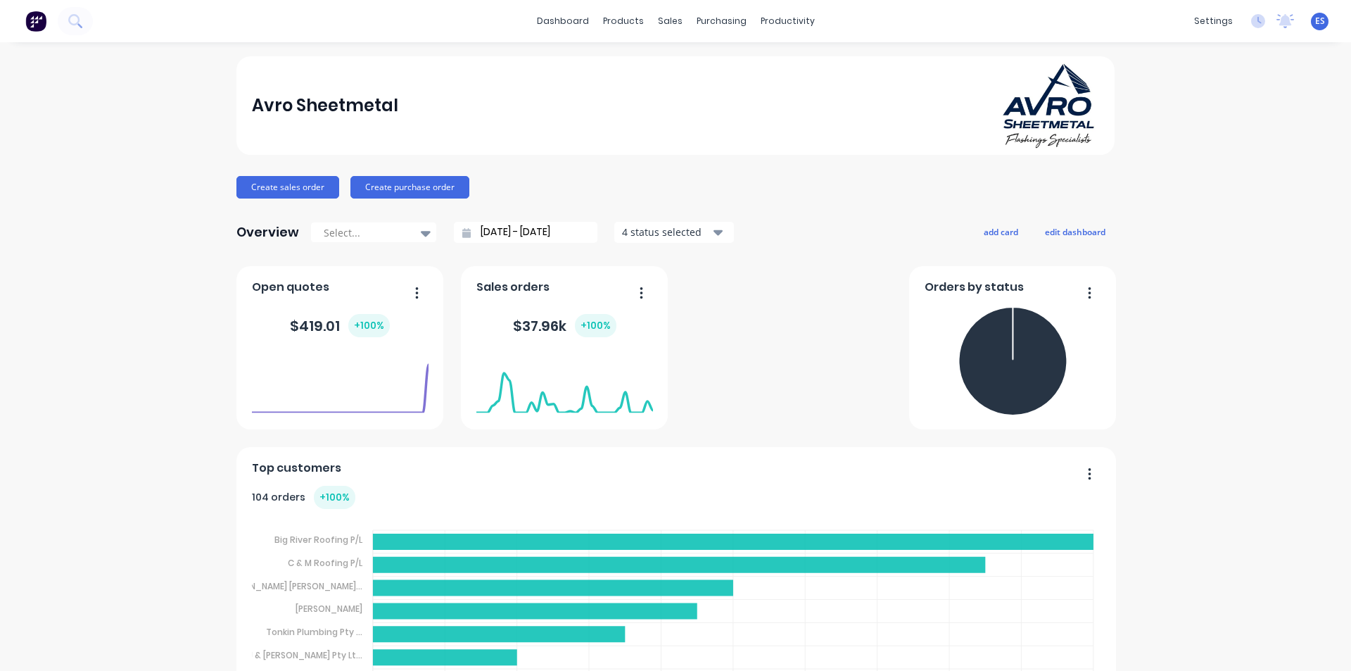
click at [683, 63] on div at bounding box center [673, 67] width 21 height 13
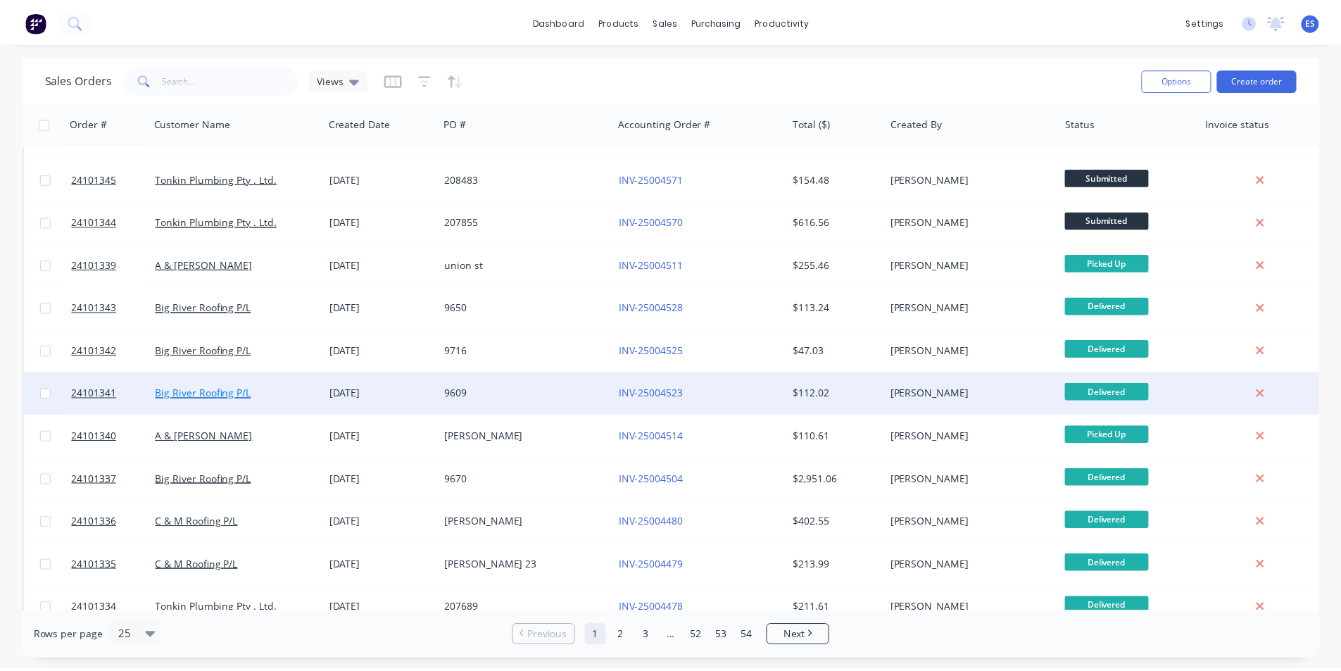
scroll to position [211, 0]
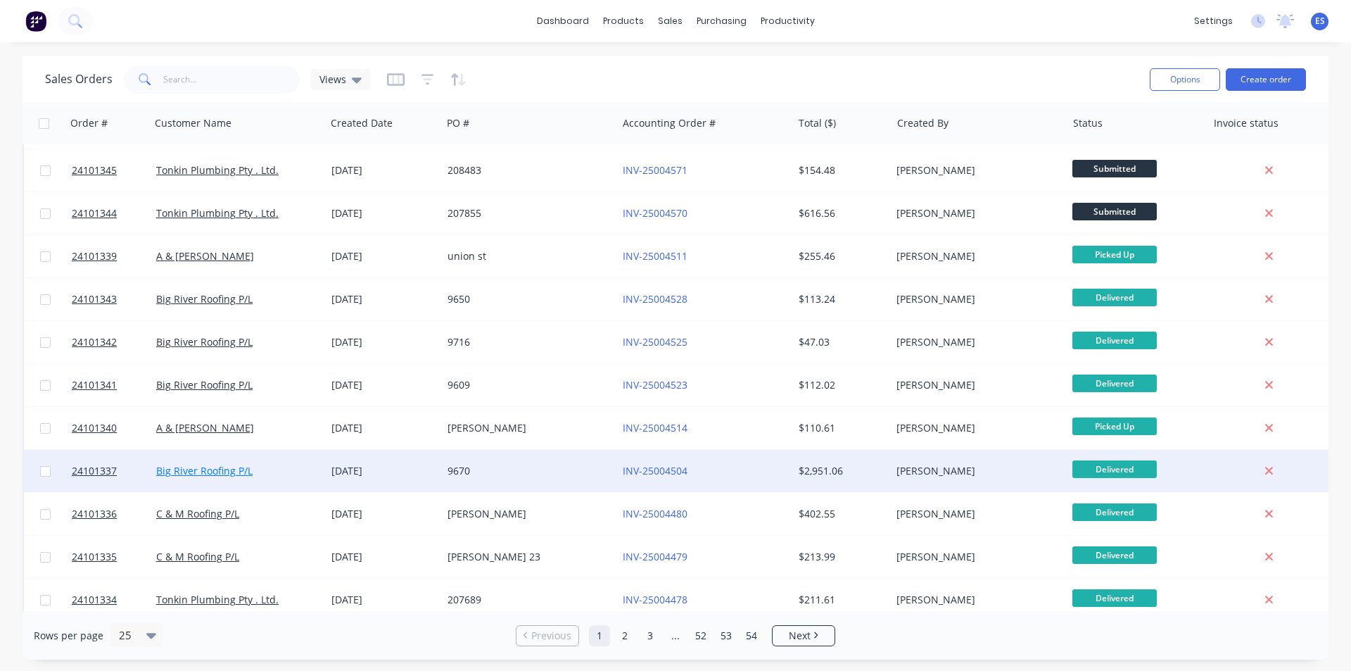
click at [237, 477] on link "Big River Roofing P/L" at bounding box center [204, 470] width 96 height 13
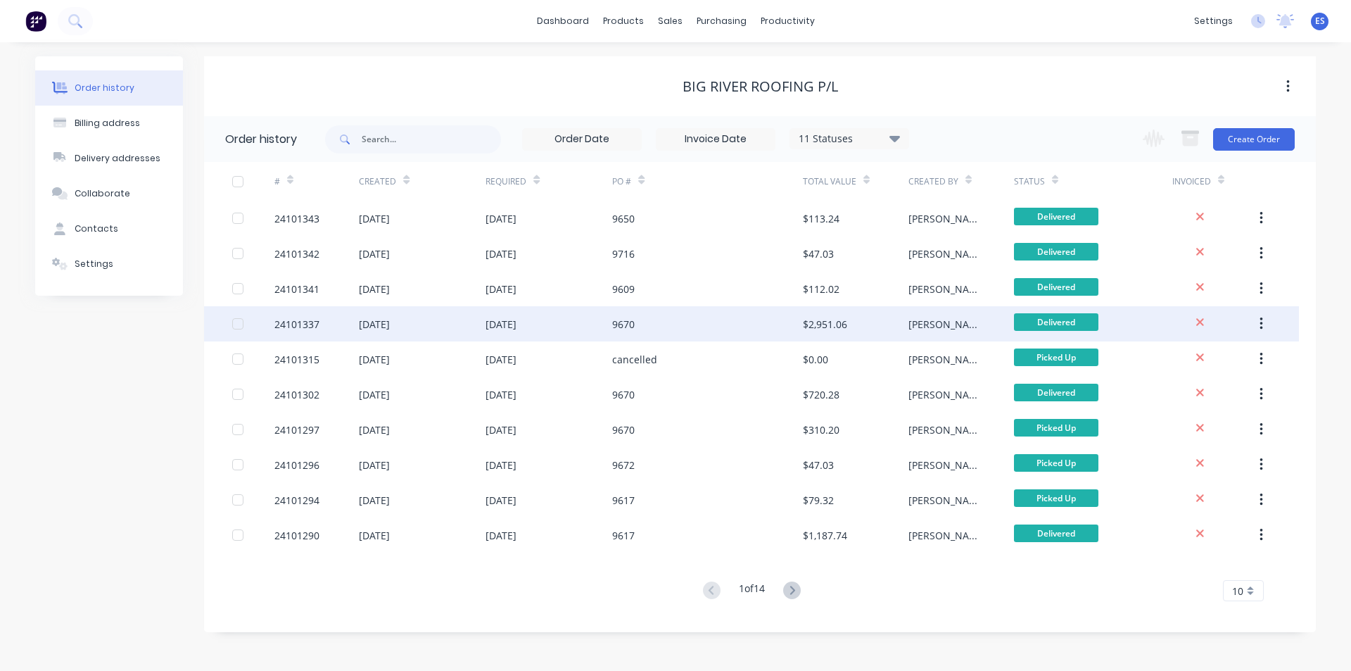
click at [737, 332] on div "9670" at bounding box center [707, 323] width 190 height 35
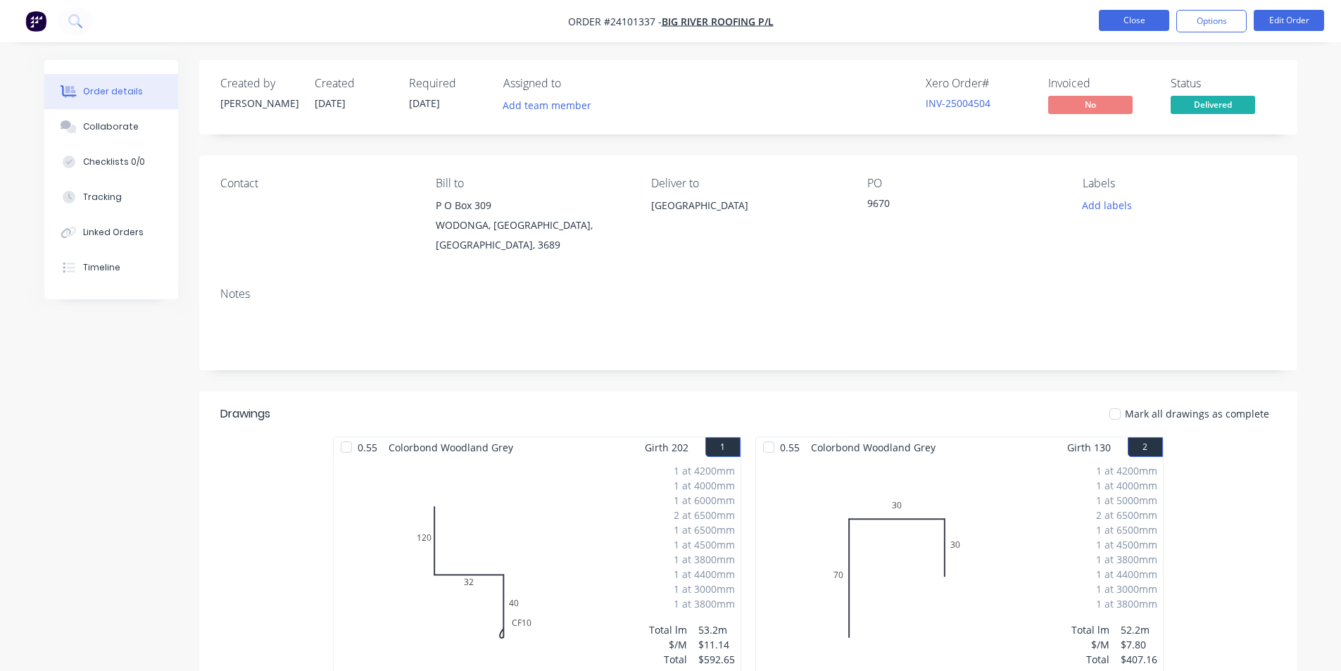
click at [1141, 15] on button "Close" at bounding box center [1134, 20] width 70 height 21
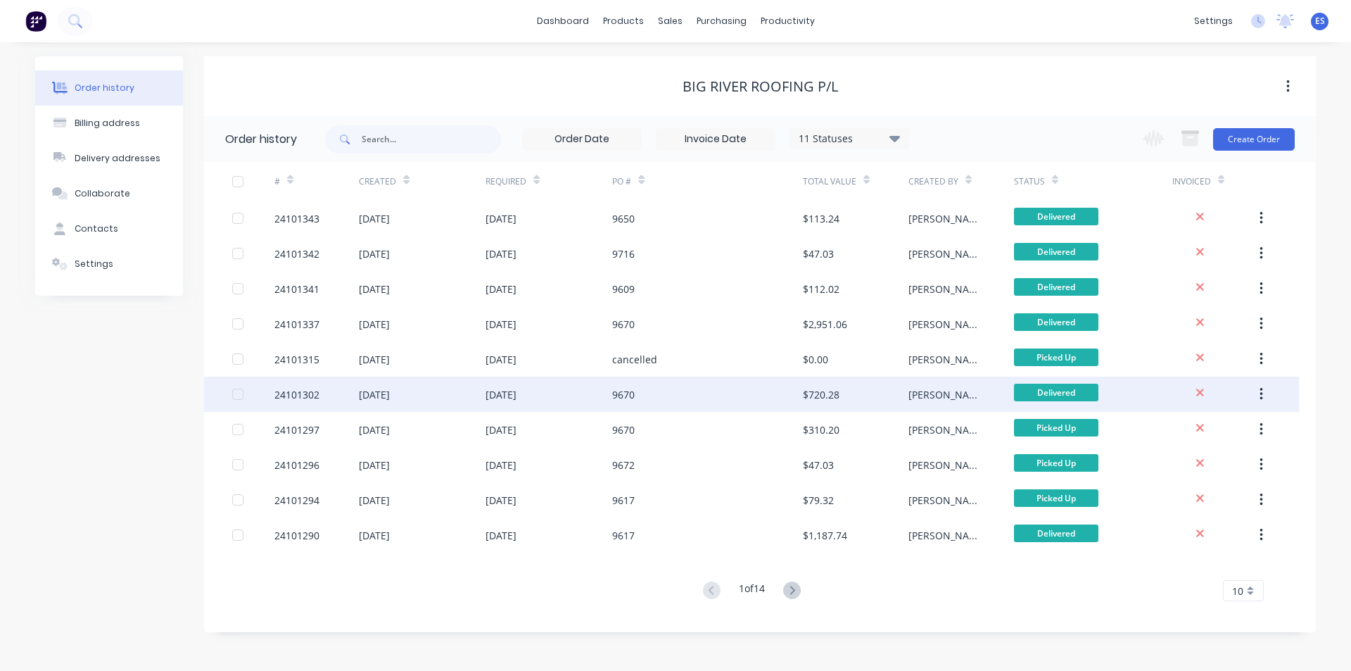
click at [625, 396] on div "9670" at bounding box center [623, 394] width 23 height 15
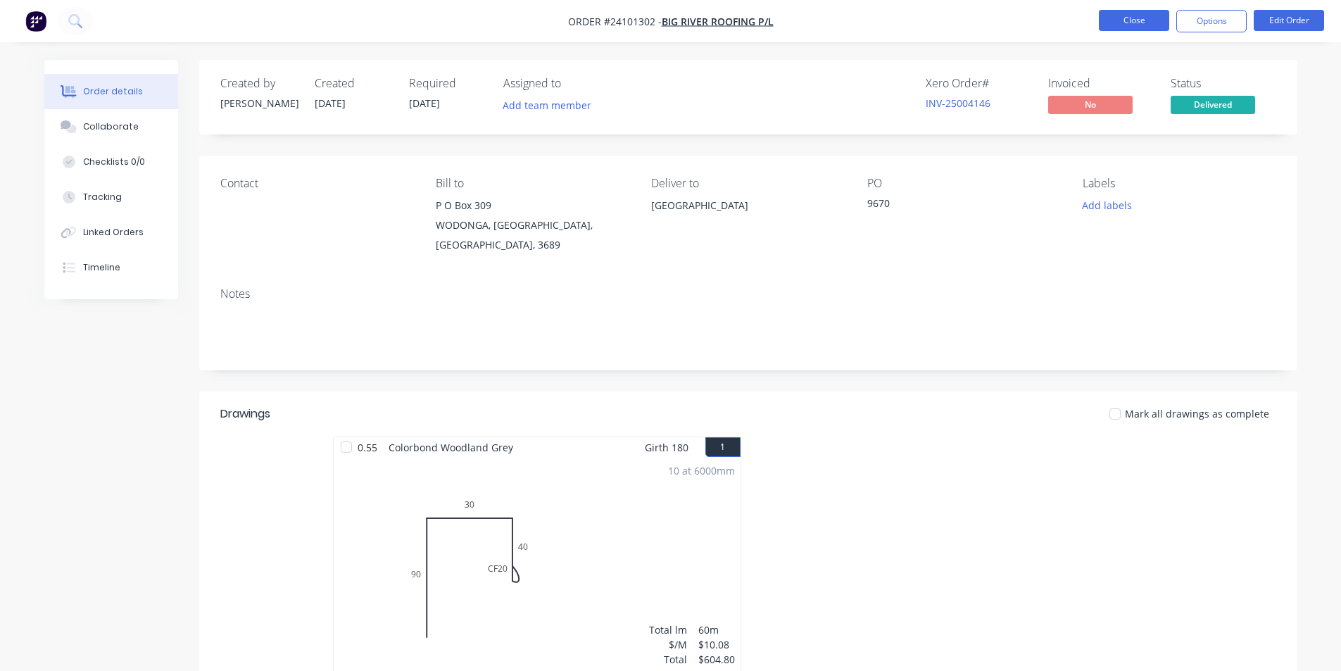
click at [1128, 17] on button "Close" at bounding box center [1134, 20] width 70 height 21
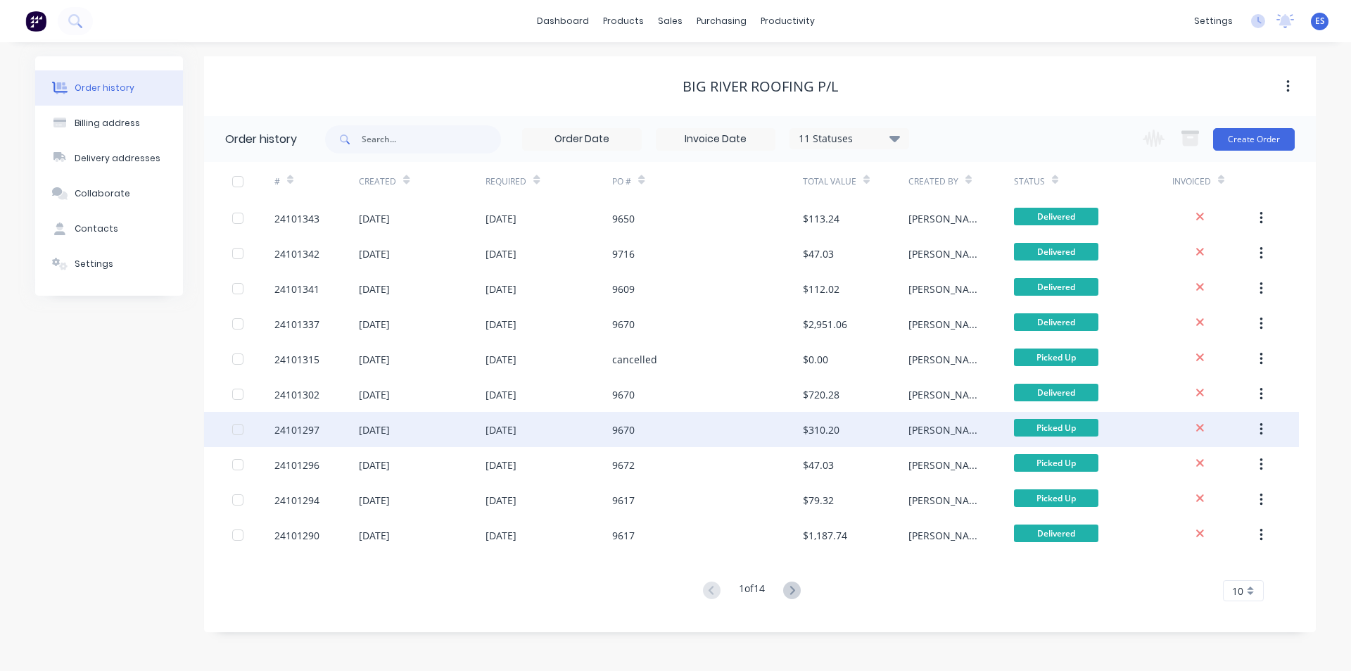
click at [650, 431] on div "9670" at bounding box center [707, 429] width 190 height 35
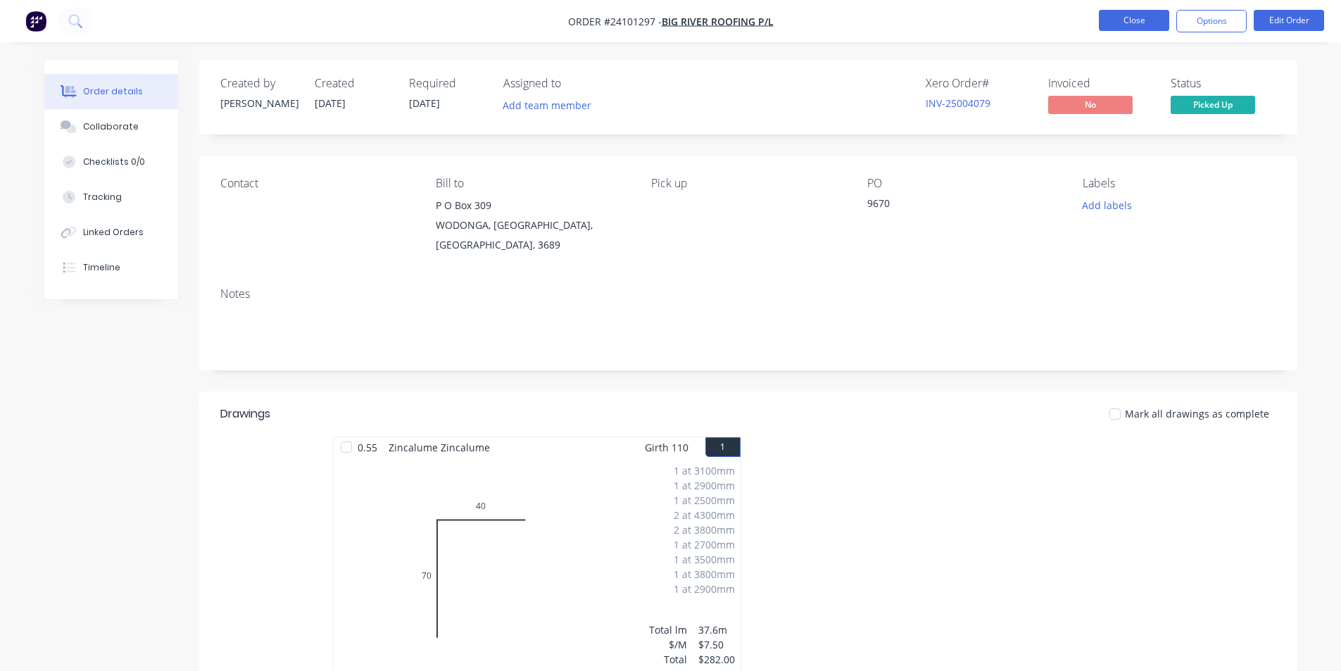
click at [1125, 15] on button "Close" at bounding box center [1134, 20] width 70 height 21
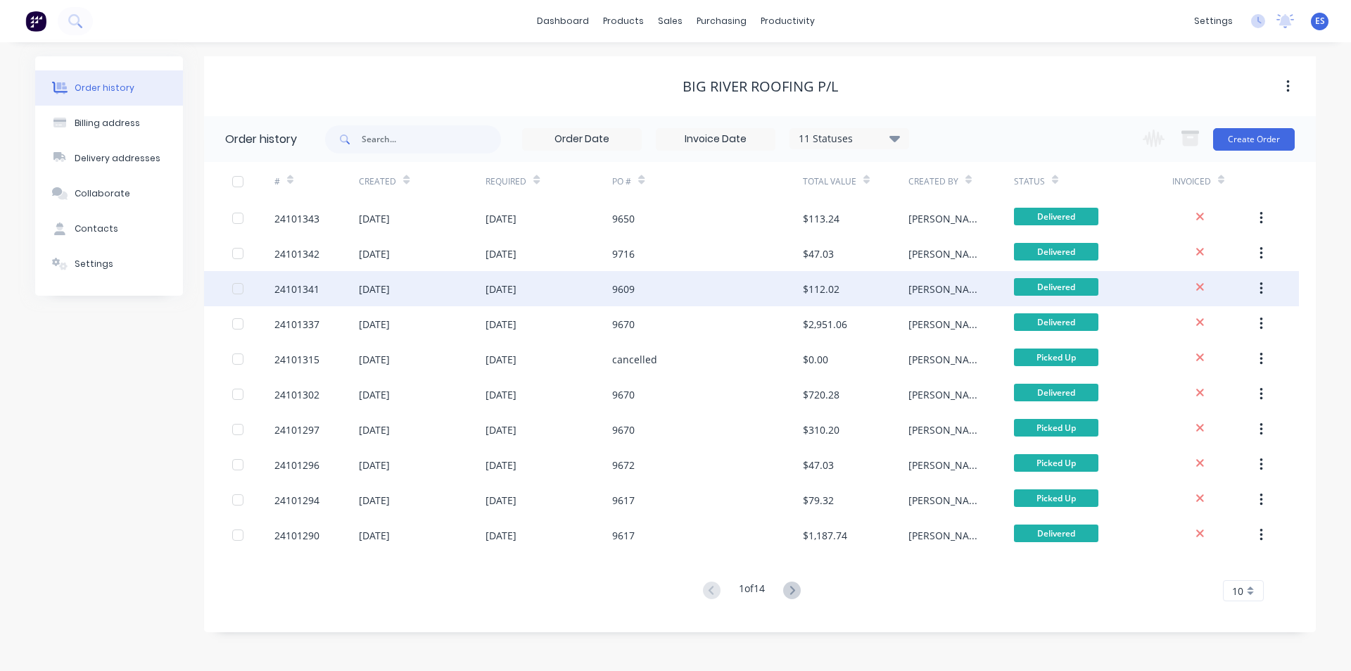
click at [648, 281] on div "9609" at bounding box center [707, 288] width 190 height 35
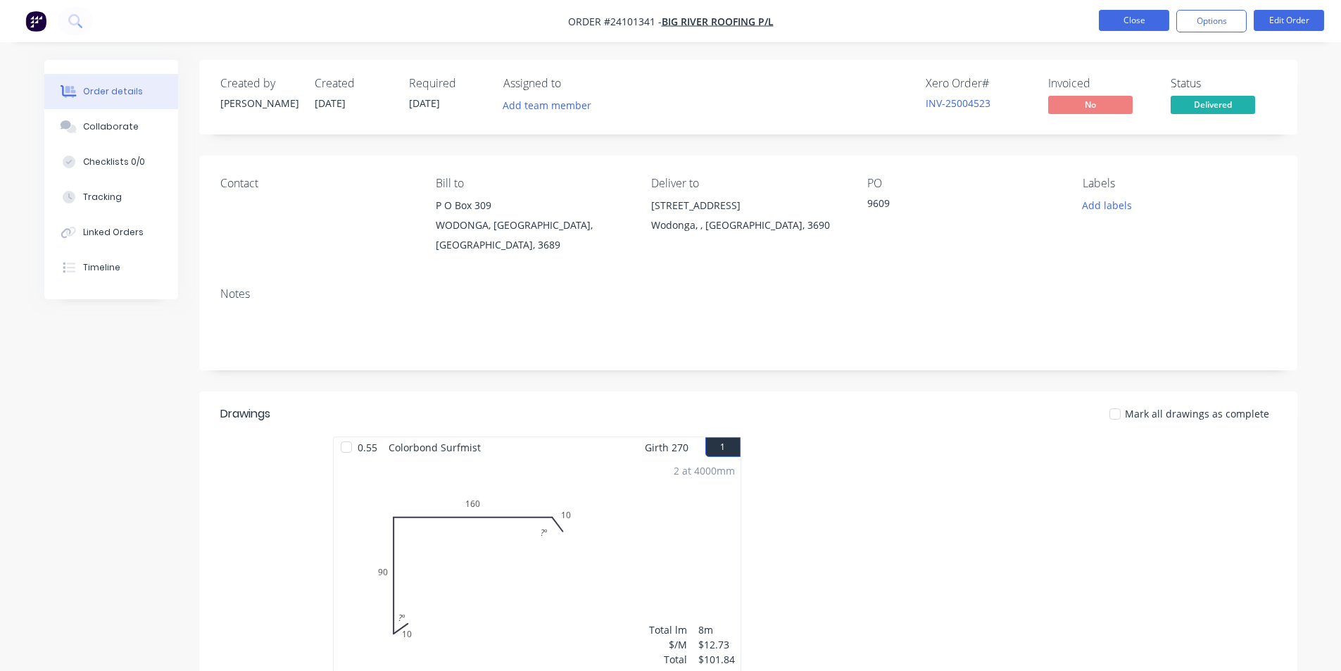
click at [1130, 24] on button "Close" at bounding box center [1134, 20] width 70 height 21
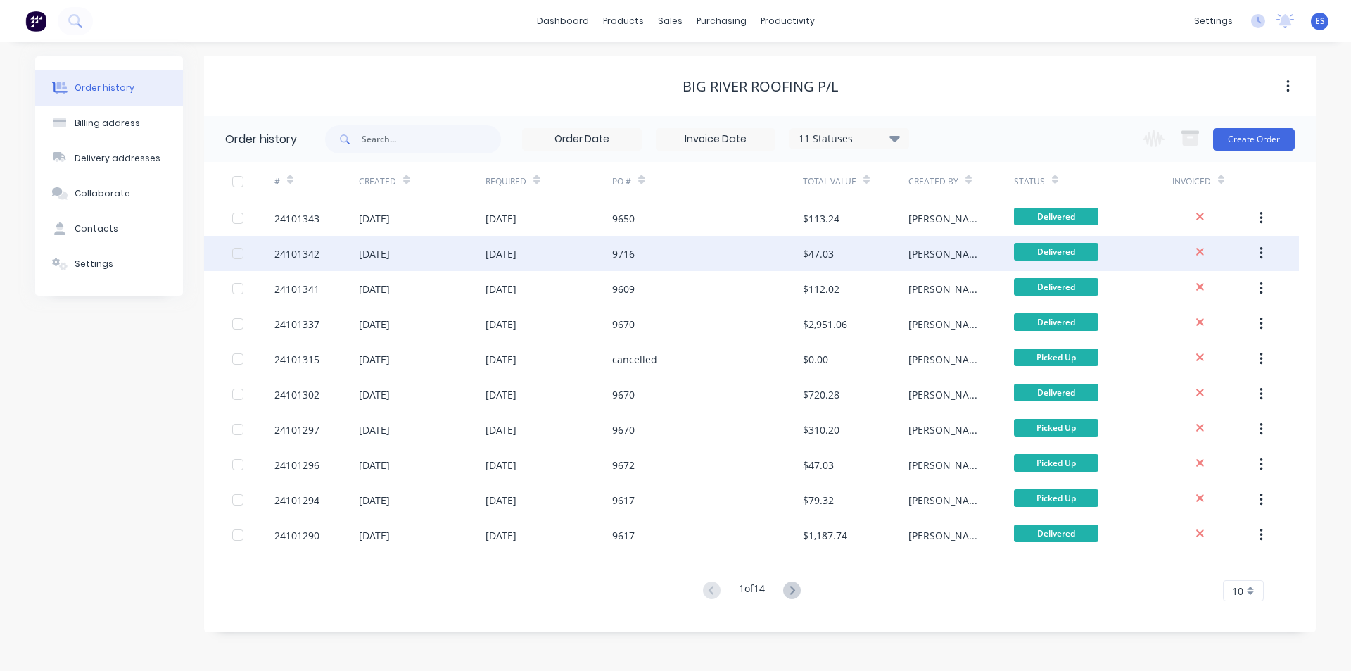
click at [585, 254] on div "[DATE]" at bounding box center [549, 253] width 127 height 35
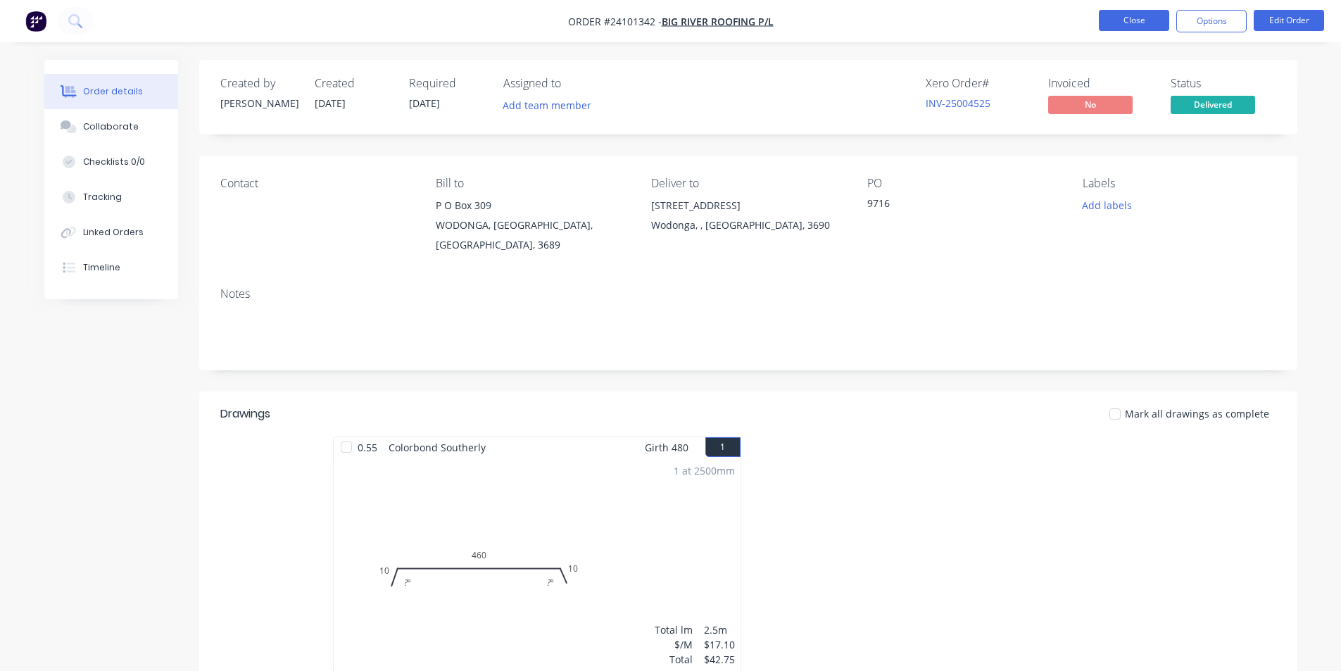
click at [1142, 13] on button "Close" at bounding box center [1134, 20] width 70 height 21
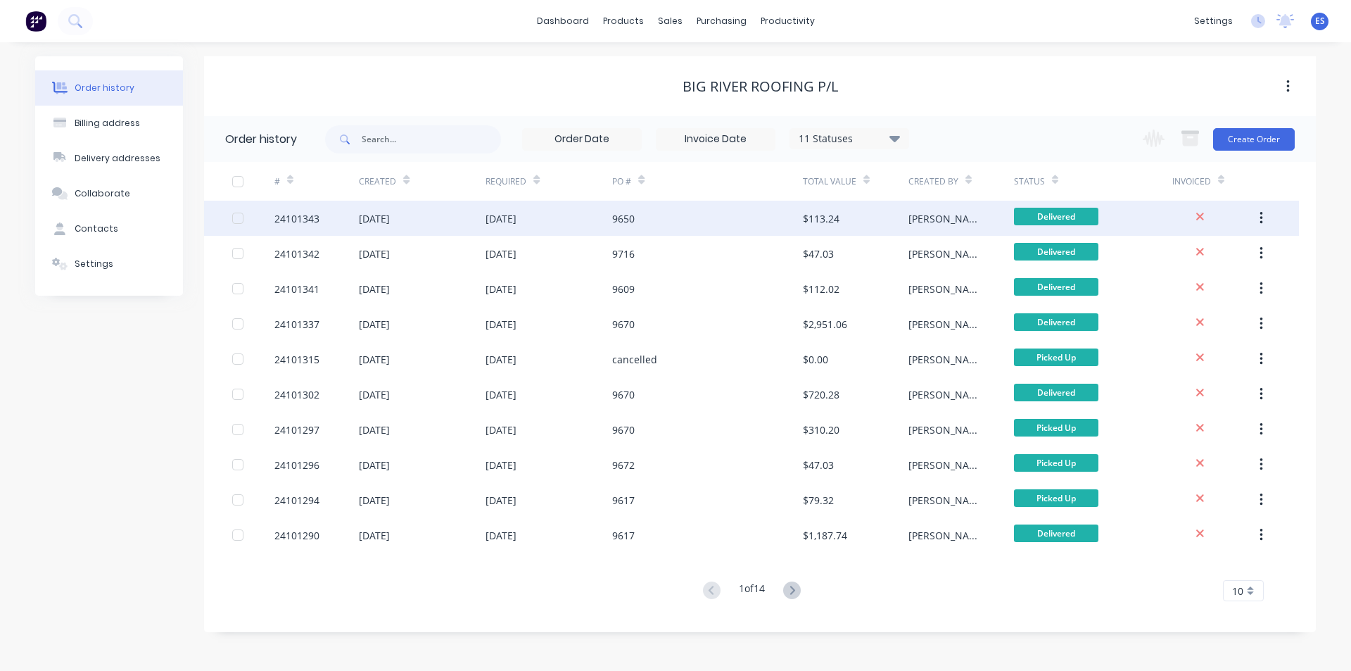
click at [635, 220] on div "9650" at bounding box center [623, 218] width 23 height 15
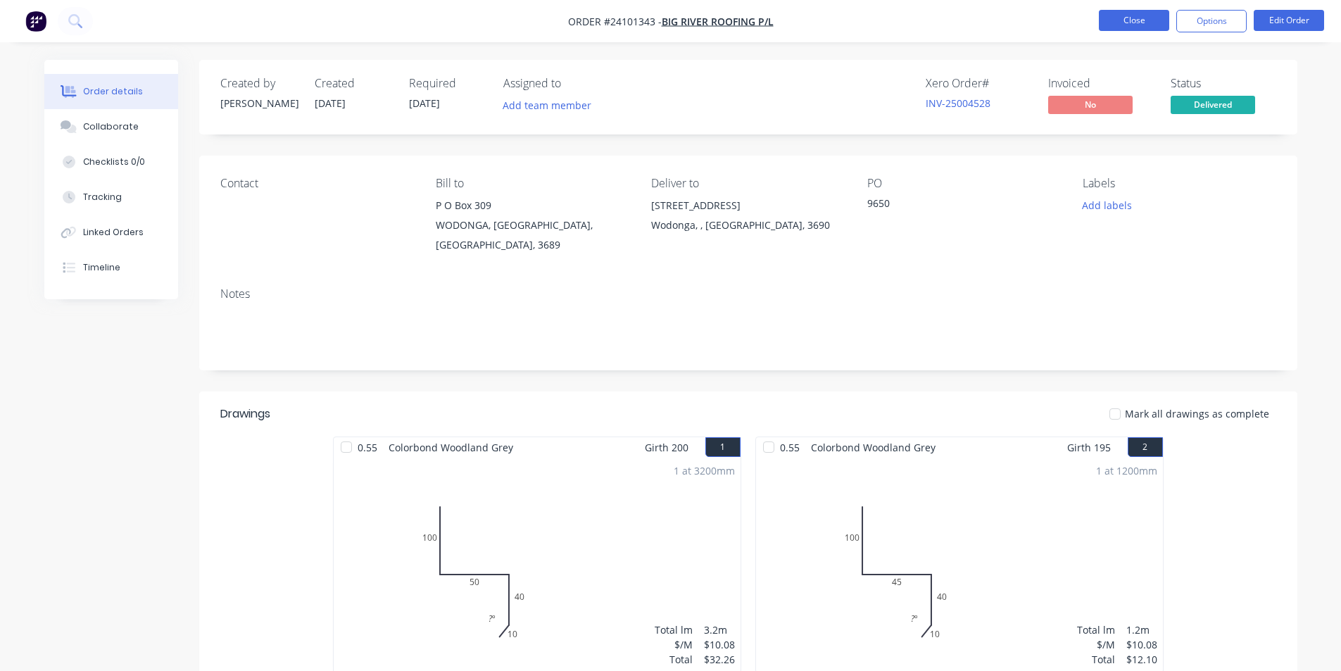
click at [1135, 21] on button "Close" at bounding box center [1134, 20] width 70 height 21
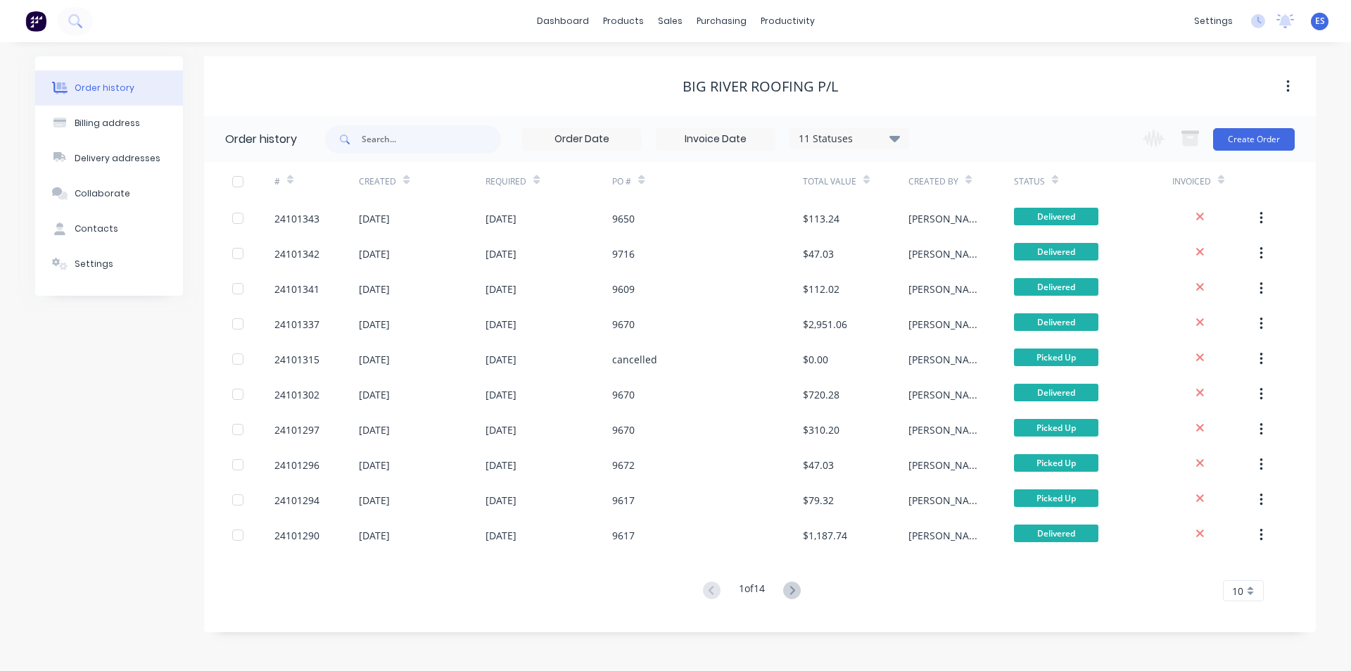
click at [35, 26] on img at bounding box center [35, 21] width 21 height 21
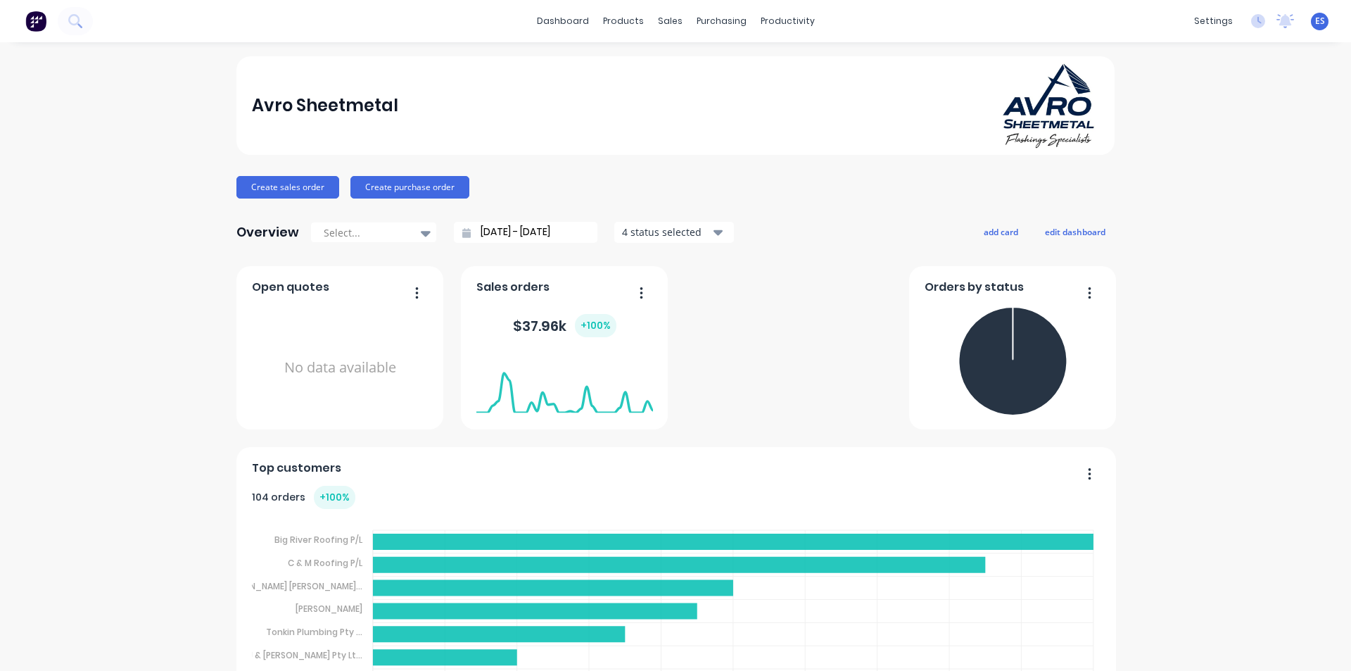
click at [815, 75] on link "Workflow" at bounding box center [837, 67] width 187 height 28
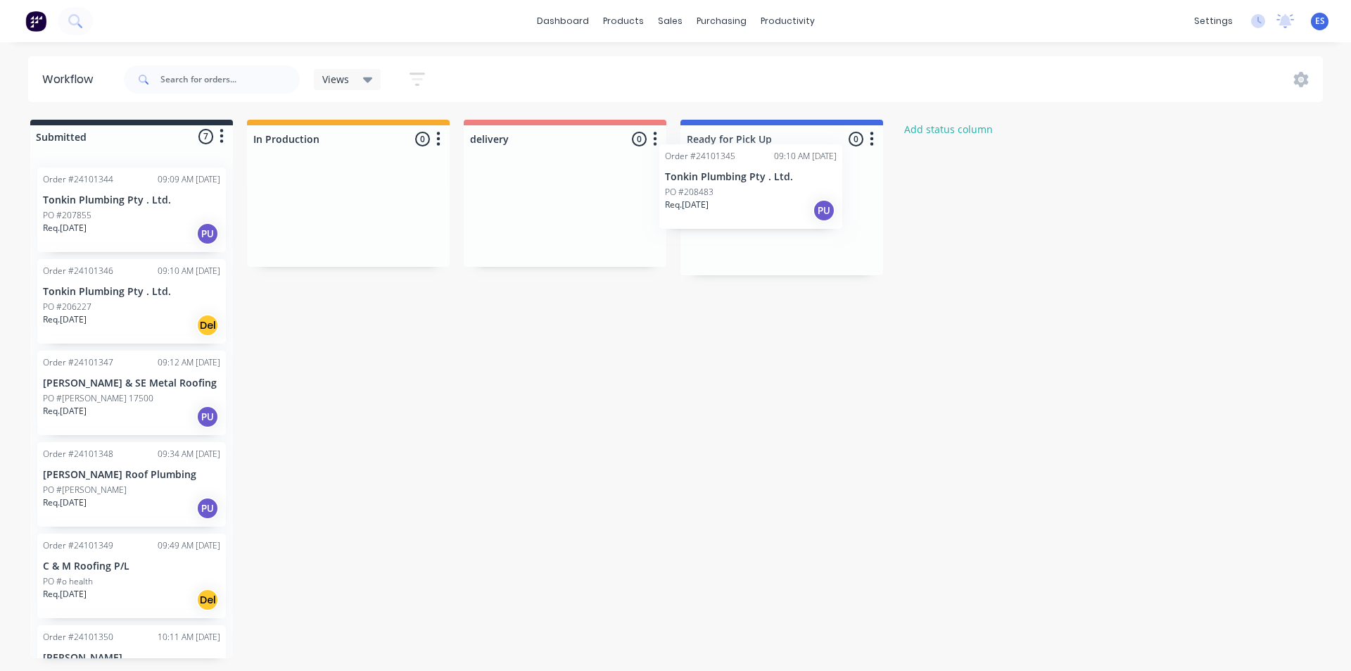
drag, startPoint x: 111, startPoint y: 325, endPoint x: 739, endPoint y: 209, distance: 638.5
click at [739, 209] on div "Submitted 7 Status colour #273444 hex #273444 Save Cancel Summaries Total order…" at bounding box center [652, 389] width 1327 height 538
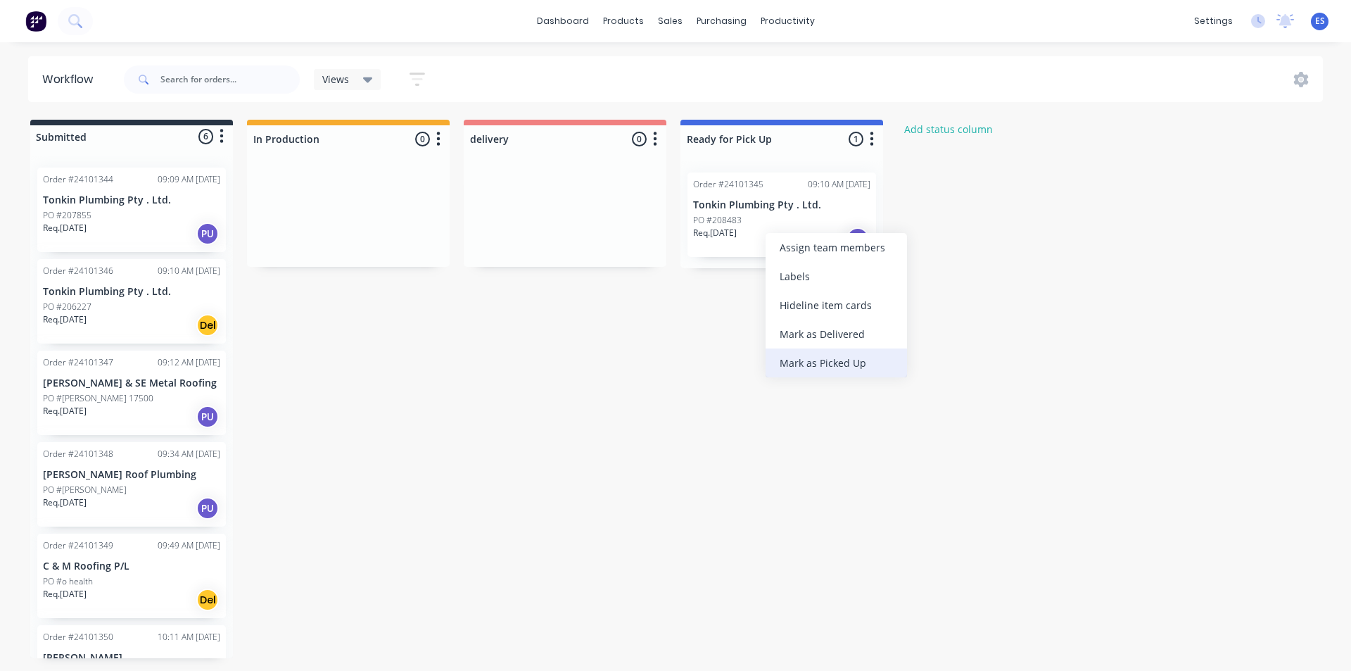
click at [840, 364] on div "Mark as Picked Up" at bounding box center [836, 362] width 141 height 29
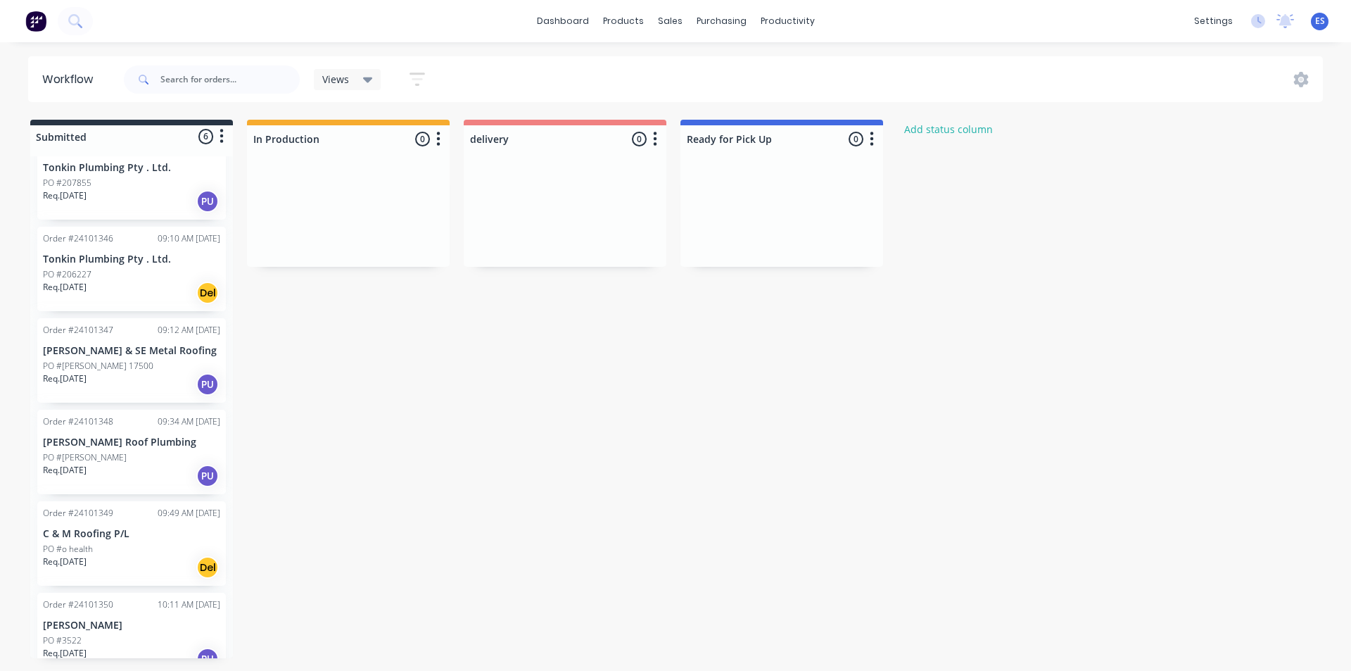
scroll to position [63, 0]
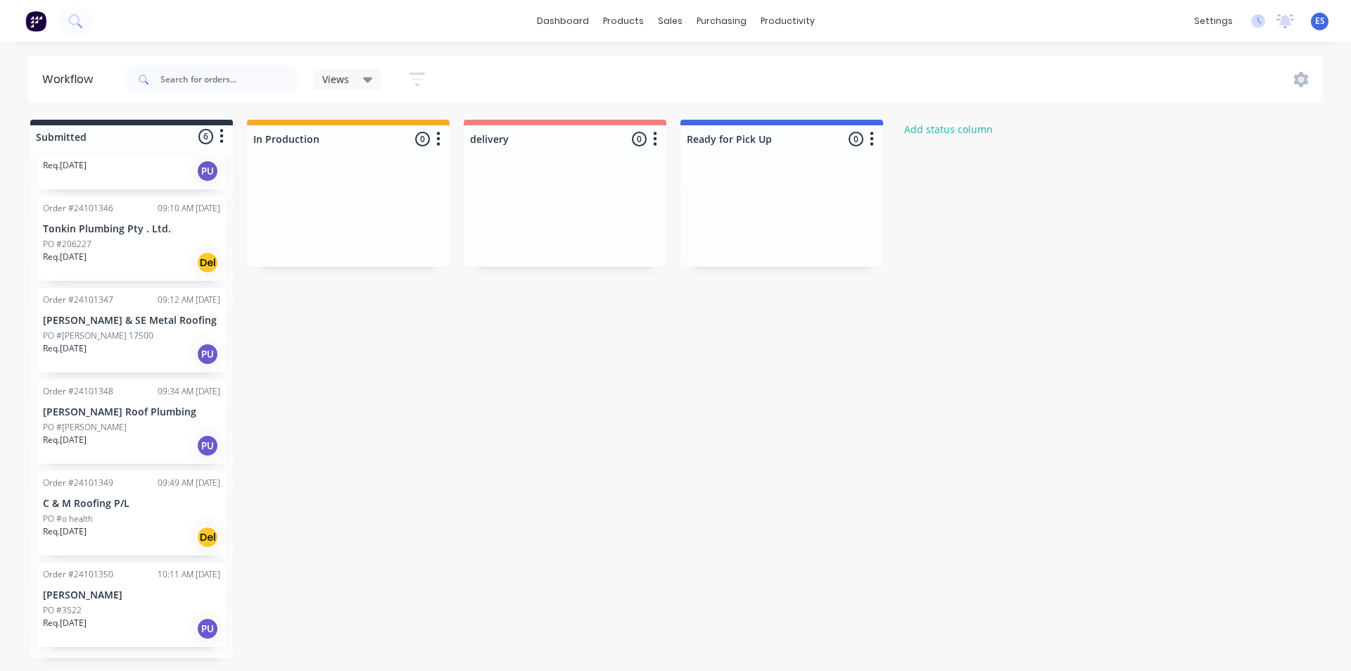
click at [108, 605] on div "PO #3522" at bounding box center [131, 610] width 177 height 13
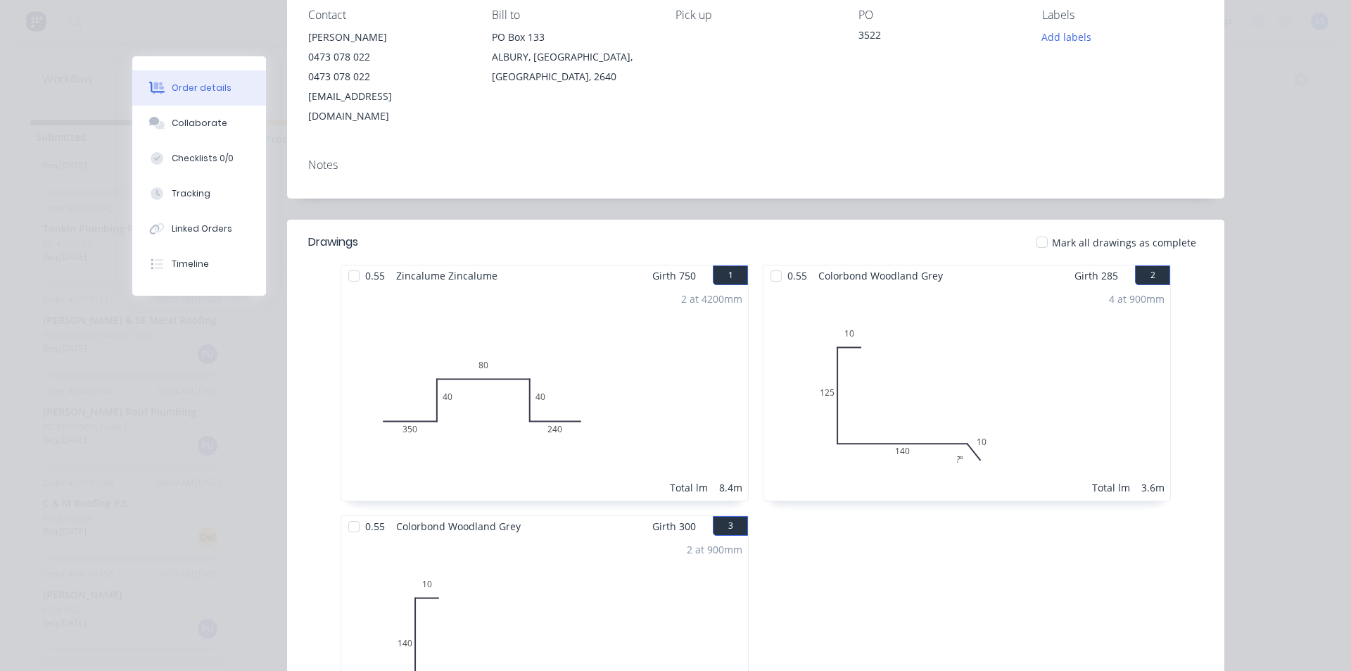
scroll to position [211, 0]
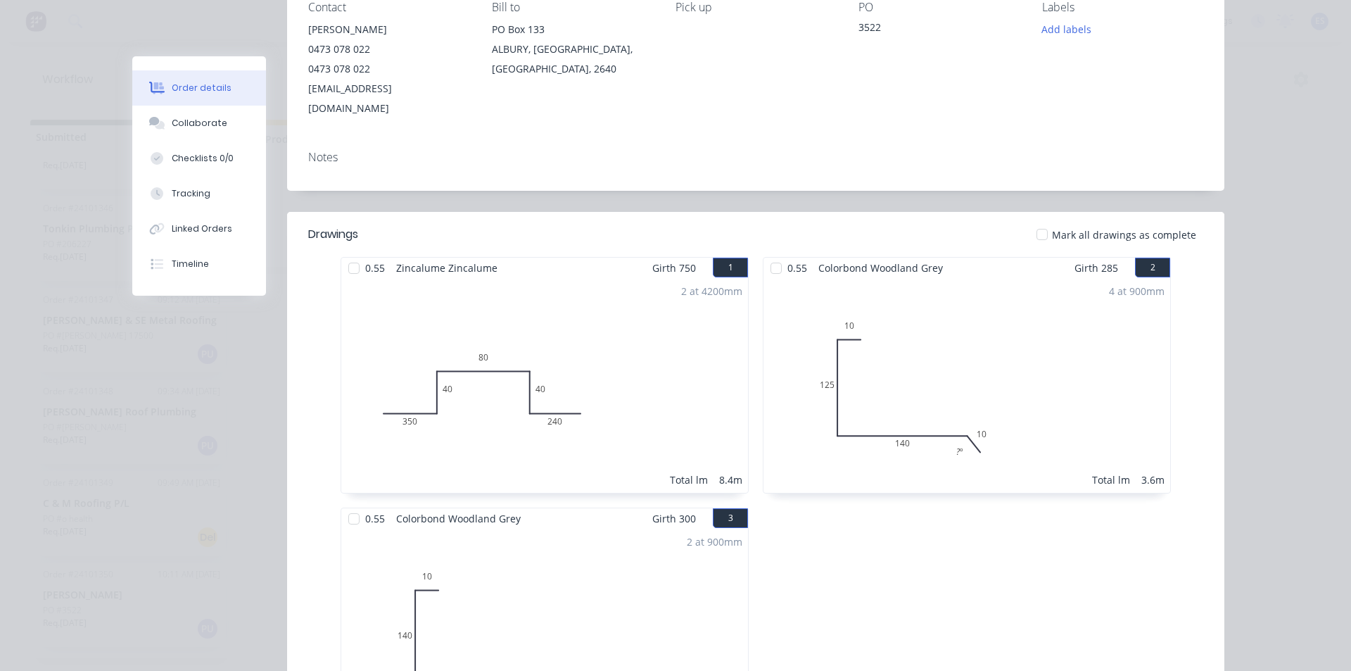
click at [645, 309] on div "2 at 4200mm Total lm 8.4m" at bounding box center [544, 385] width 407 height 215
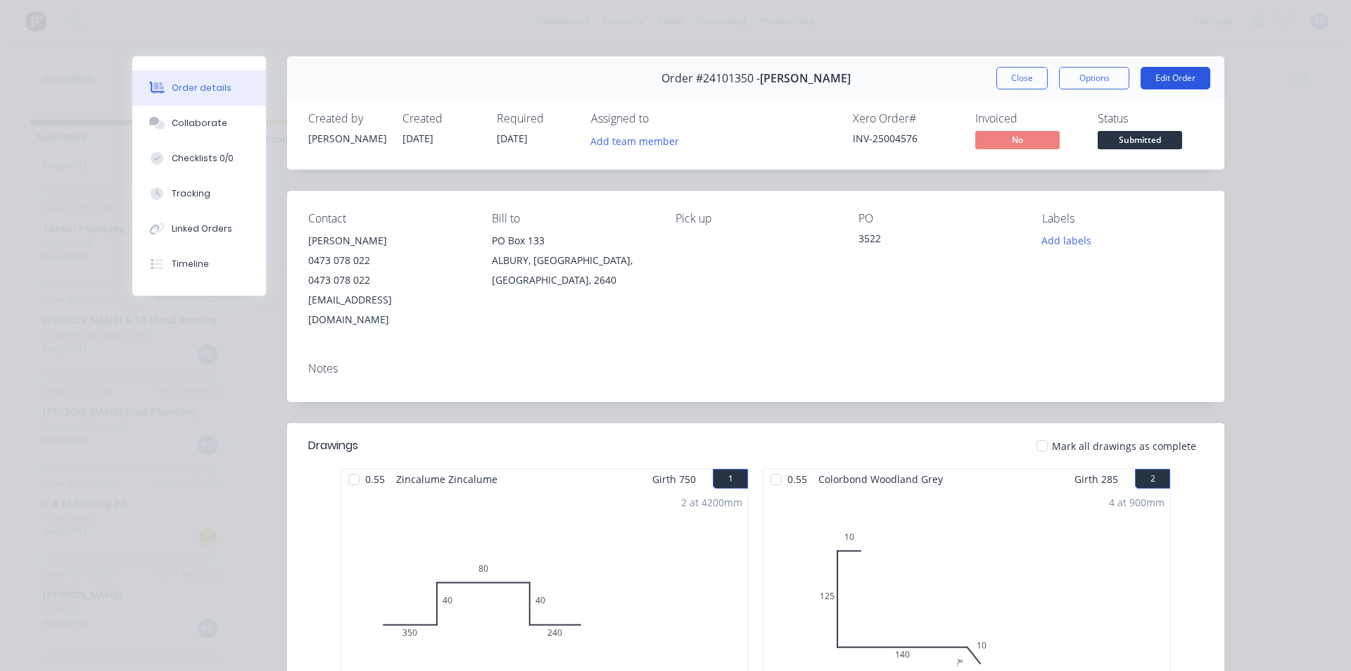
click at [1154, 77] on button "Edit Order" at bounding box center [1176, 78] width 70 height 23
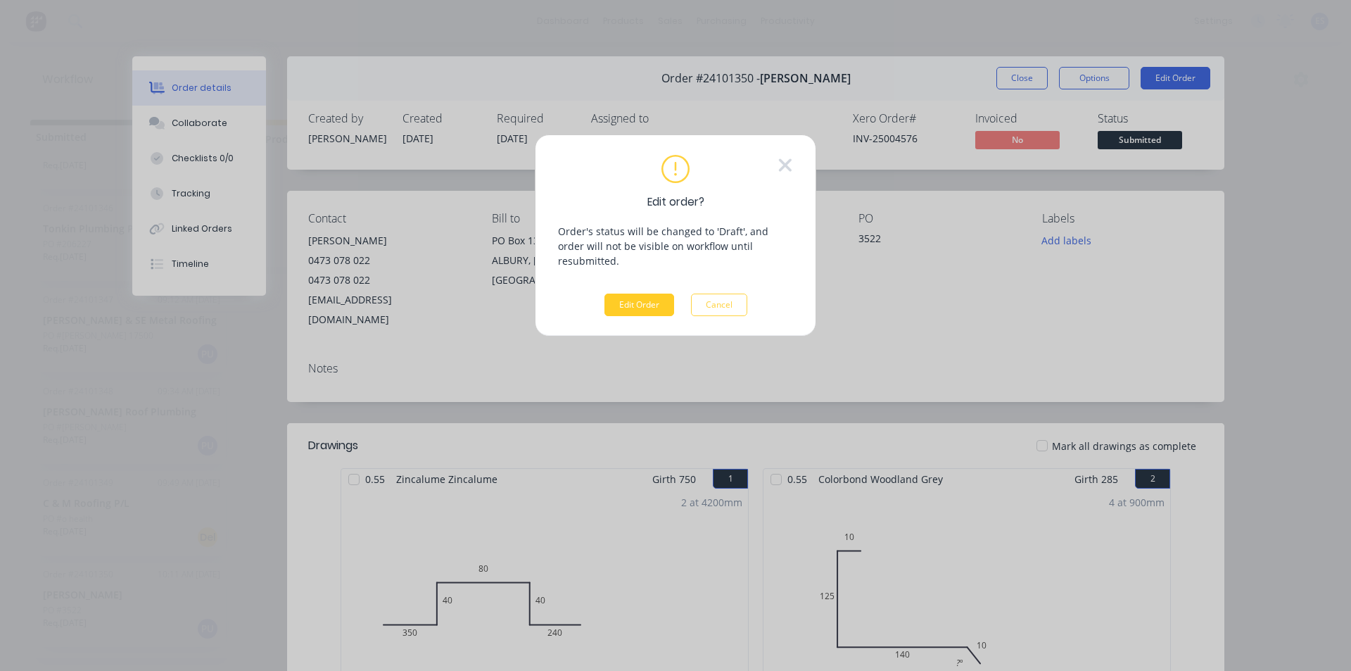
click at [633, 294] on button "Edit Order" at bounding box center [640, 305] width 70 height 23
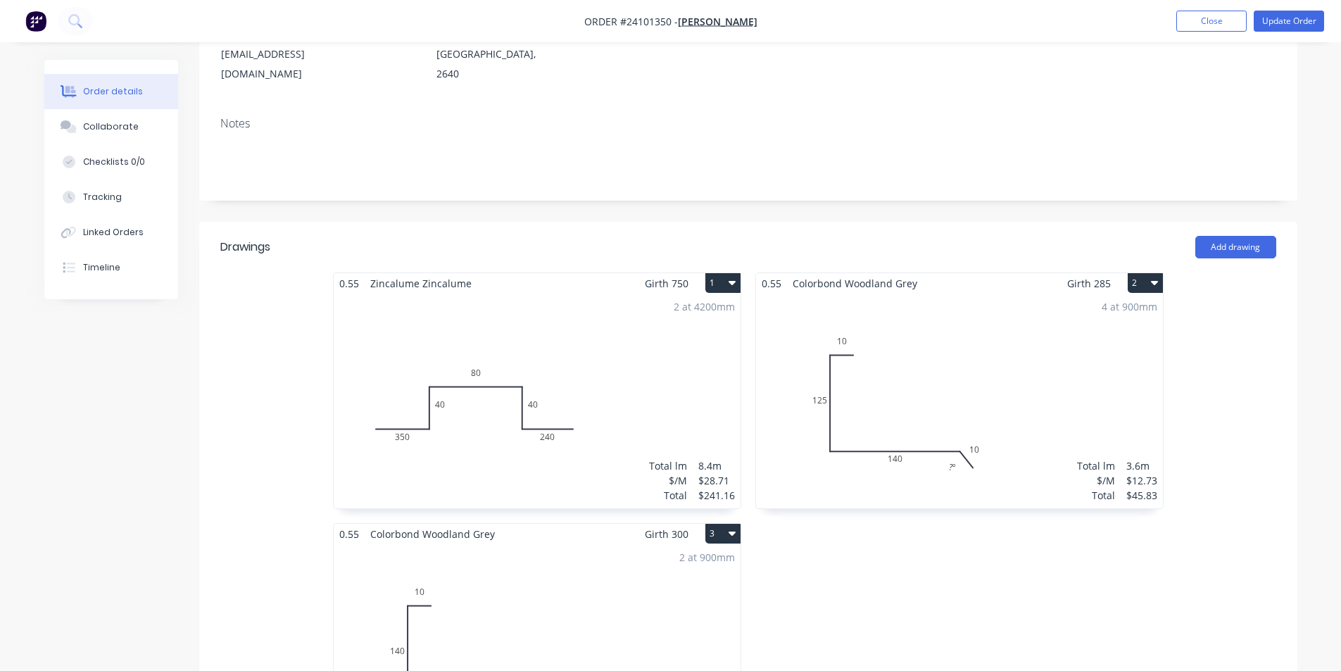
scroll to position [211, 0]
click at [732, 277] on icon "button" at bounding box center [731, 282] width 7 height 11
click at [665, 364] on div "Delete" at bounding box center [673, 374] width 108 height 20
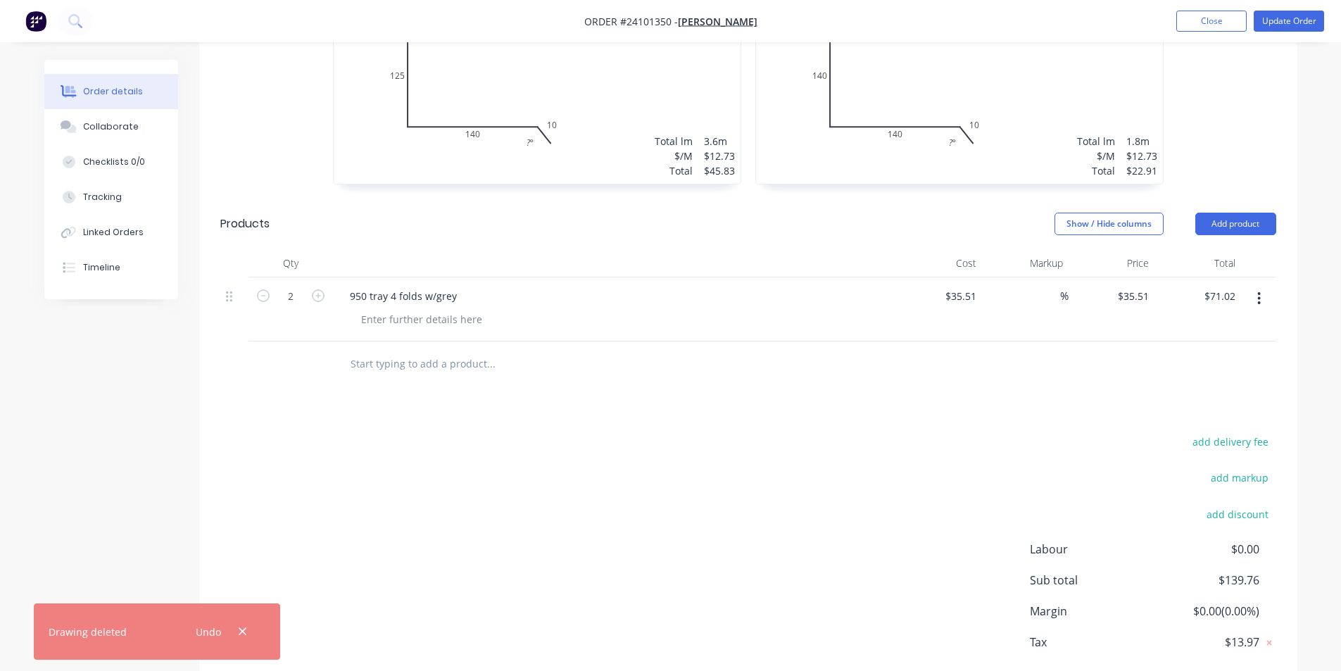
scroll to position [563, 0]
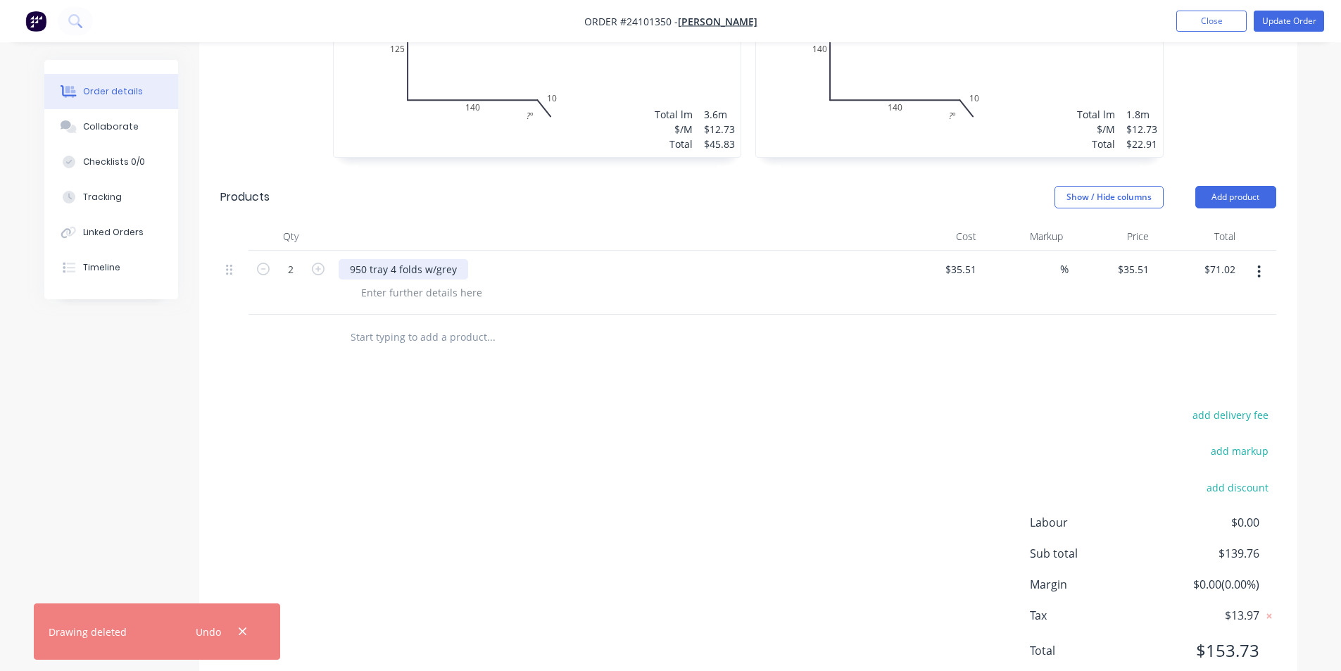
click at [365, 259] on div "950 tray 4 folds w/grey" at bounding box center [404, 269] width 130 height 20
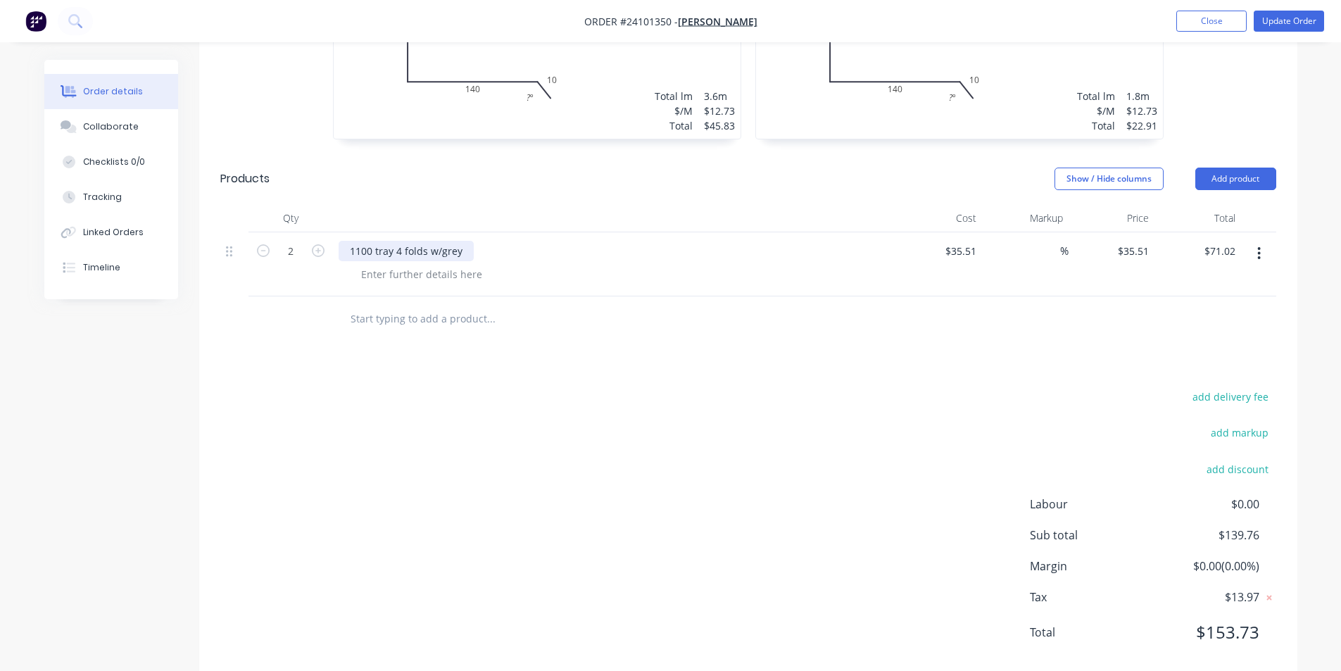
scroll to position [592, 0]
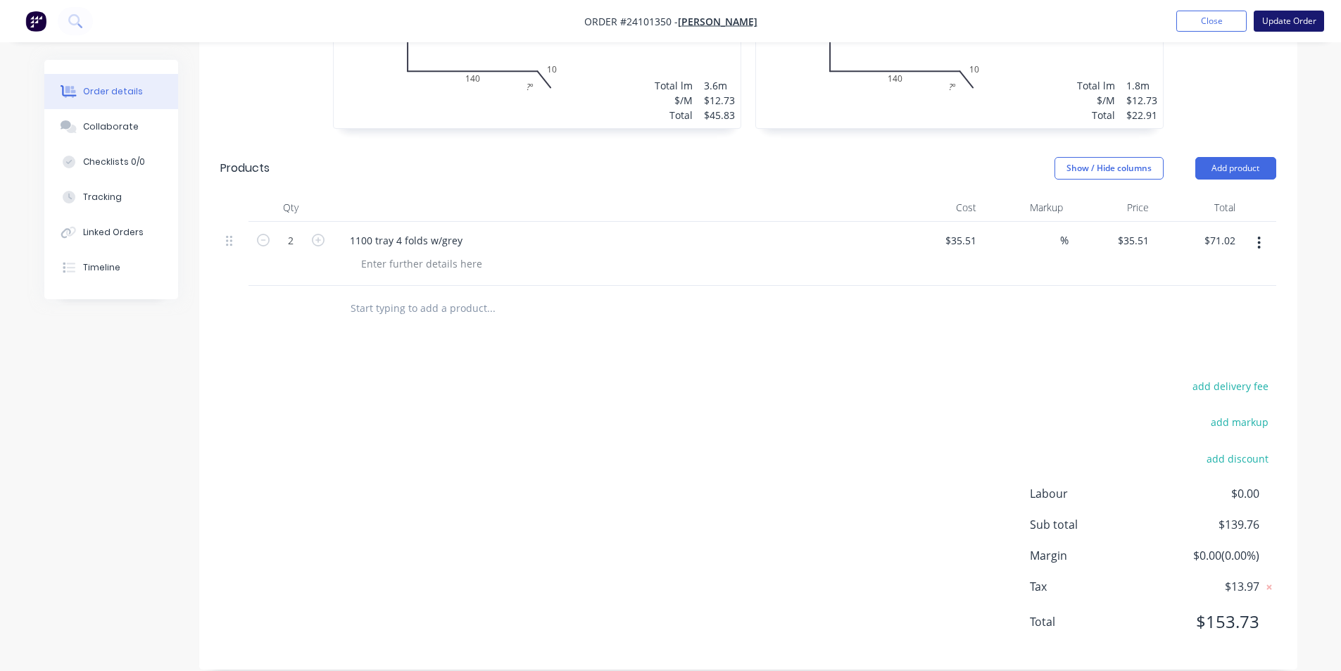
click at [1295, 20] on button "Update Order" at bounding box center [1289, 21] width 70 height 21
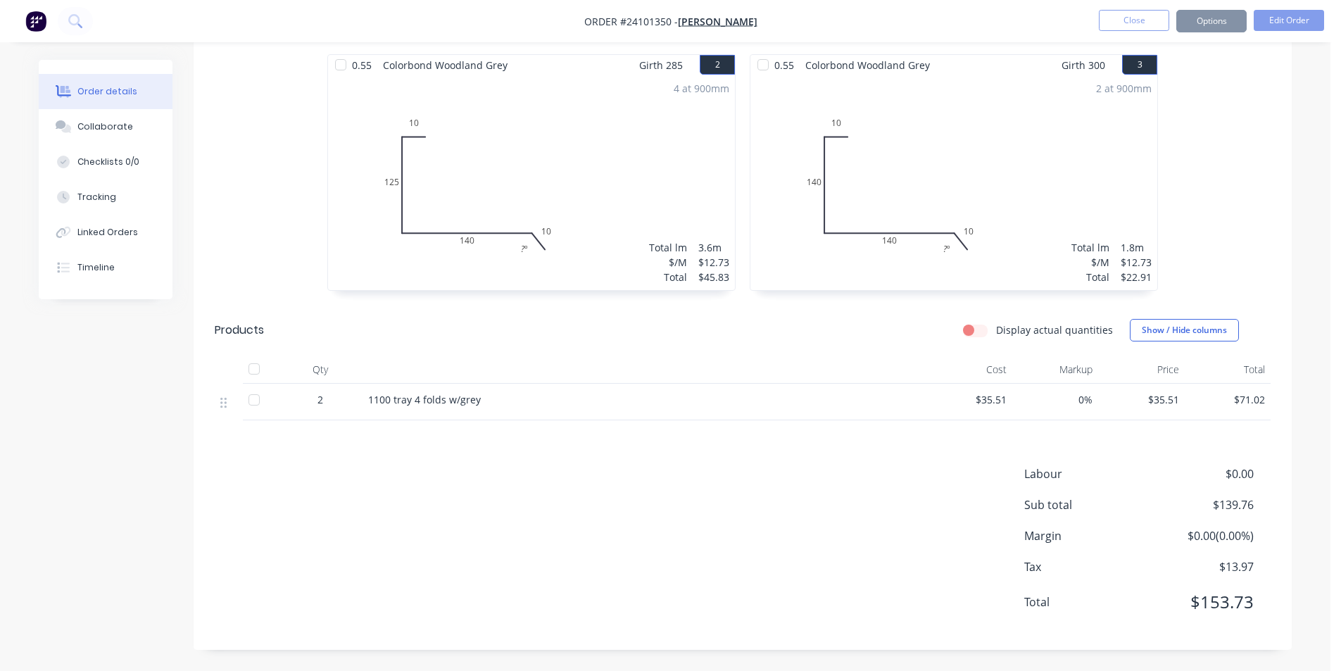
scroll to position [0, 0]
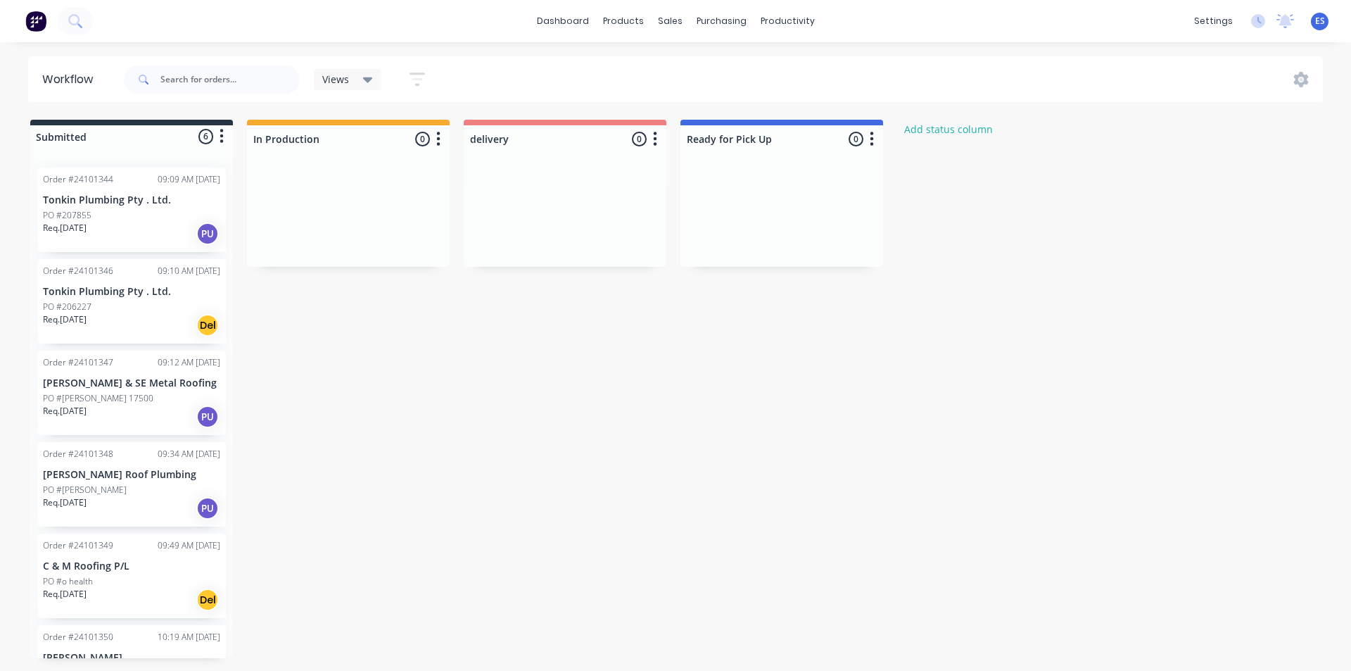
click at [31, 30] on img at bounding box center [35, 21] width 21 height 21
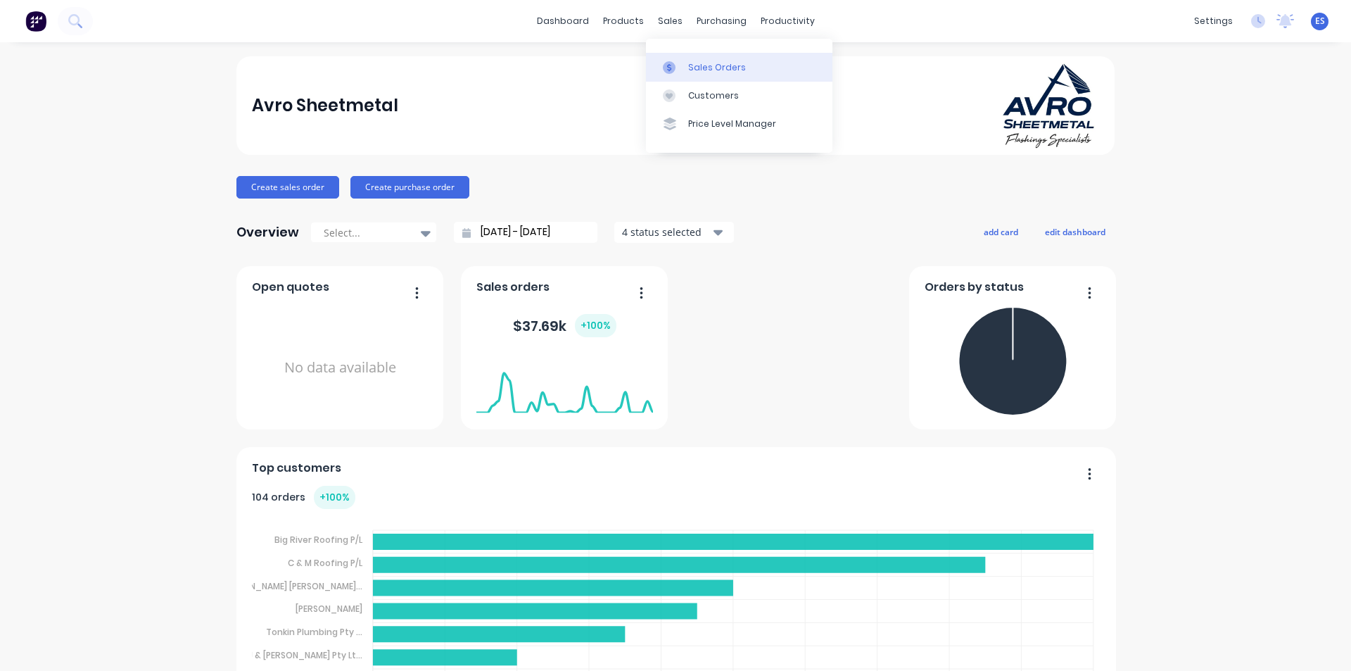
click at [698, 70] on div "Sales Orders" at bounding box center [717, 67] width 58 height 13
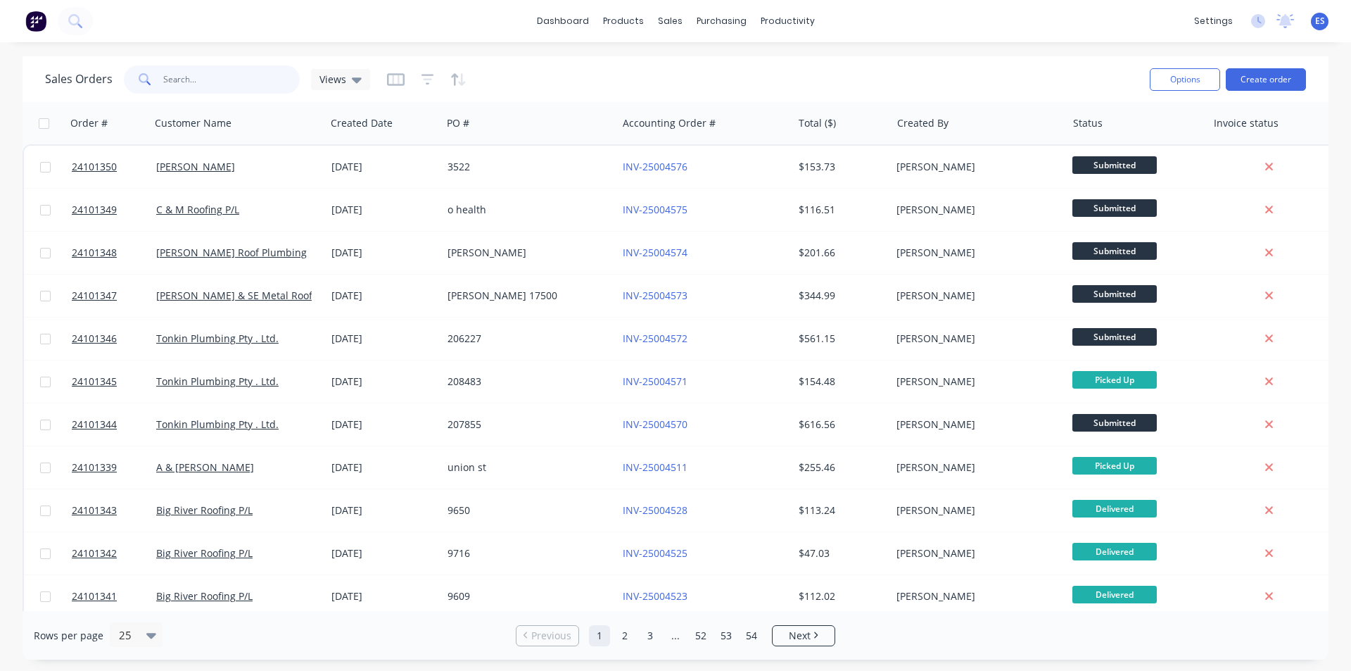
click at [186, 82] on input "text" at bounding box center [231, 79] width 137 height 28
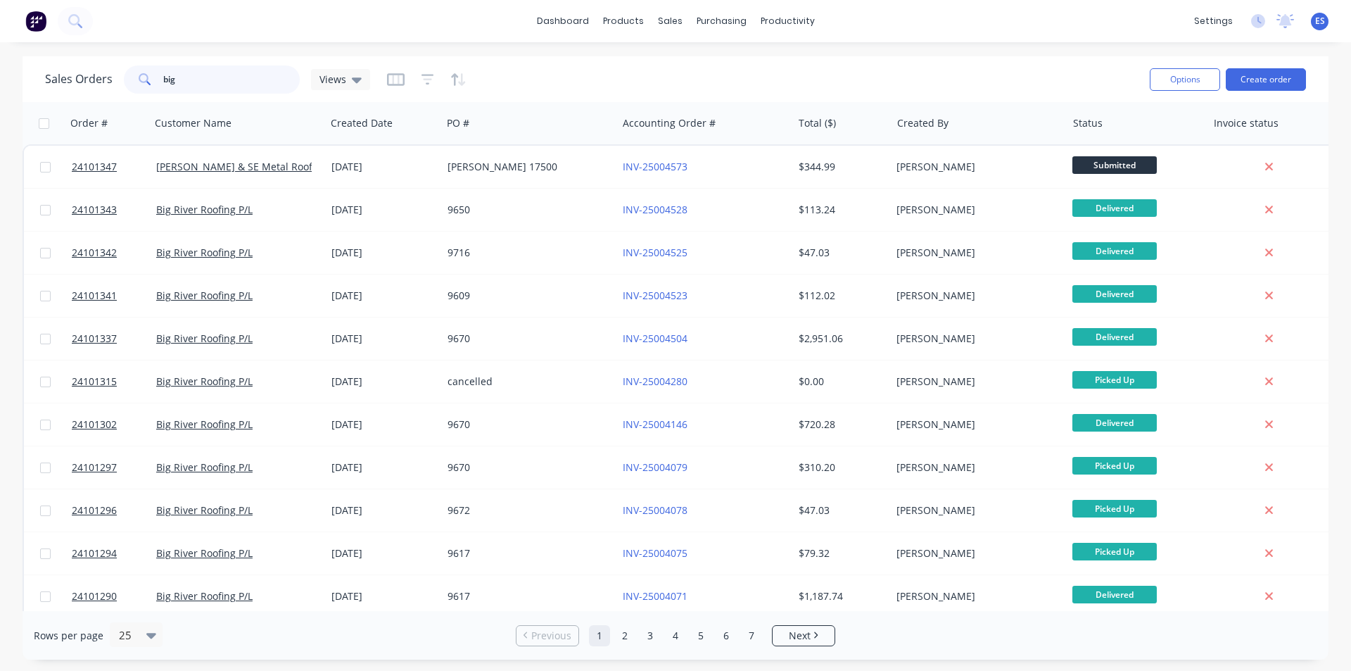
type input "big"
click at [34, 20] on img at bounding box center [35, 21] width 21 height 21
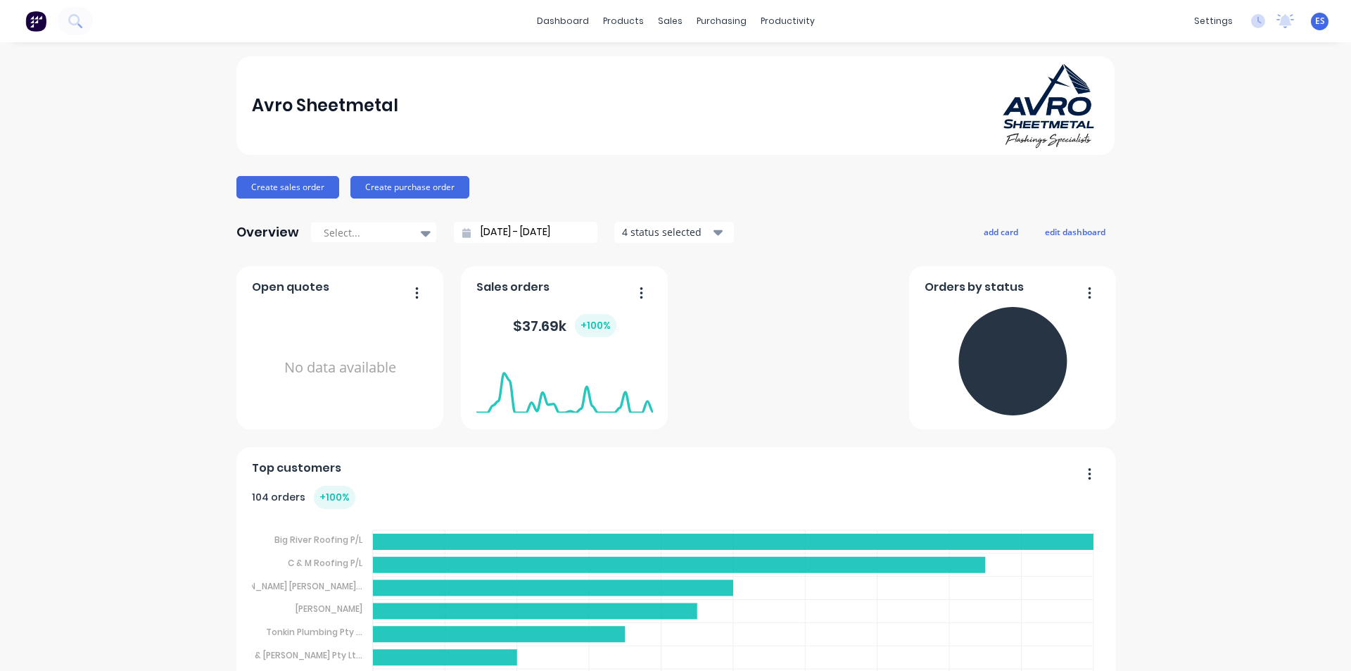
click at [274, 188] on button "Create sales order" at bounding box center [287, 187] width 103 height 23
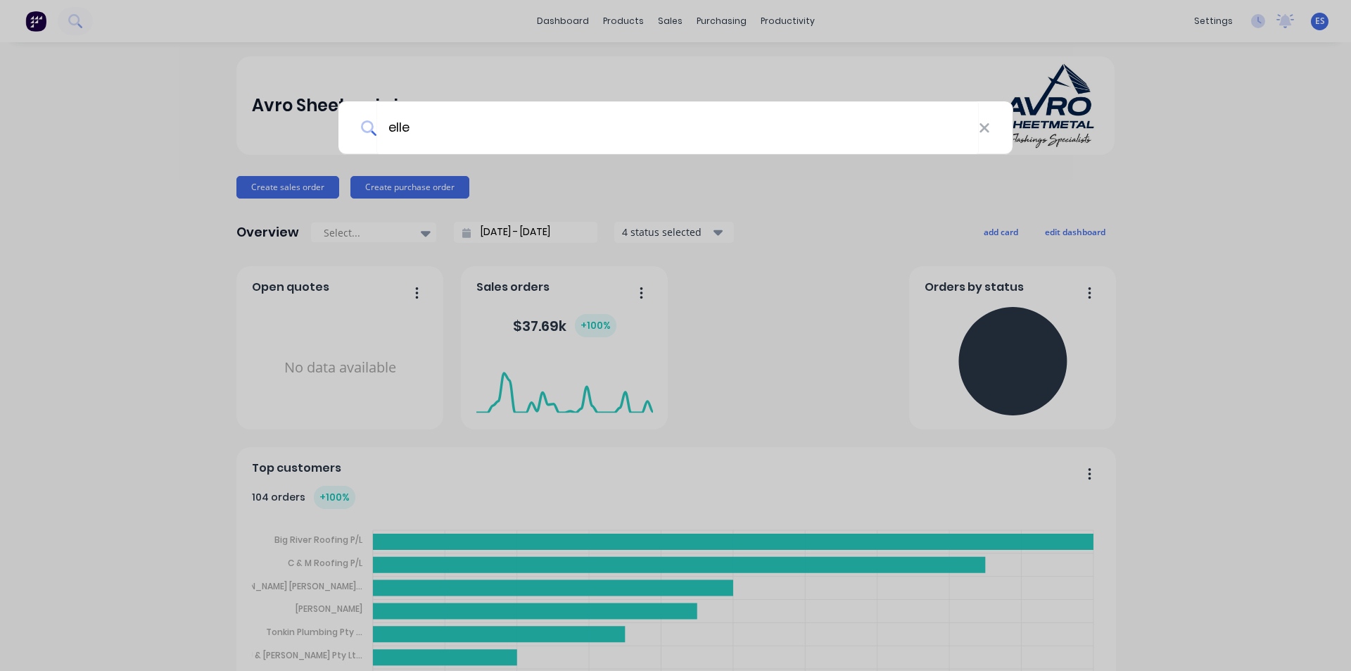
type input "[PERSON_NAME]"
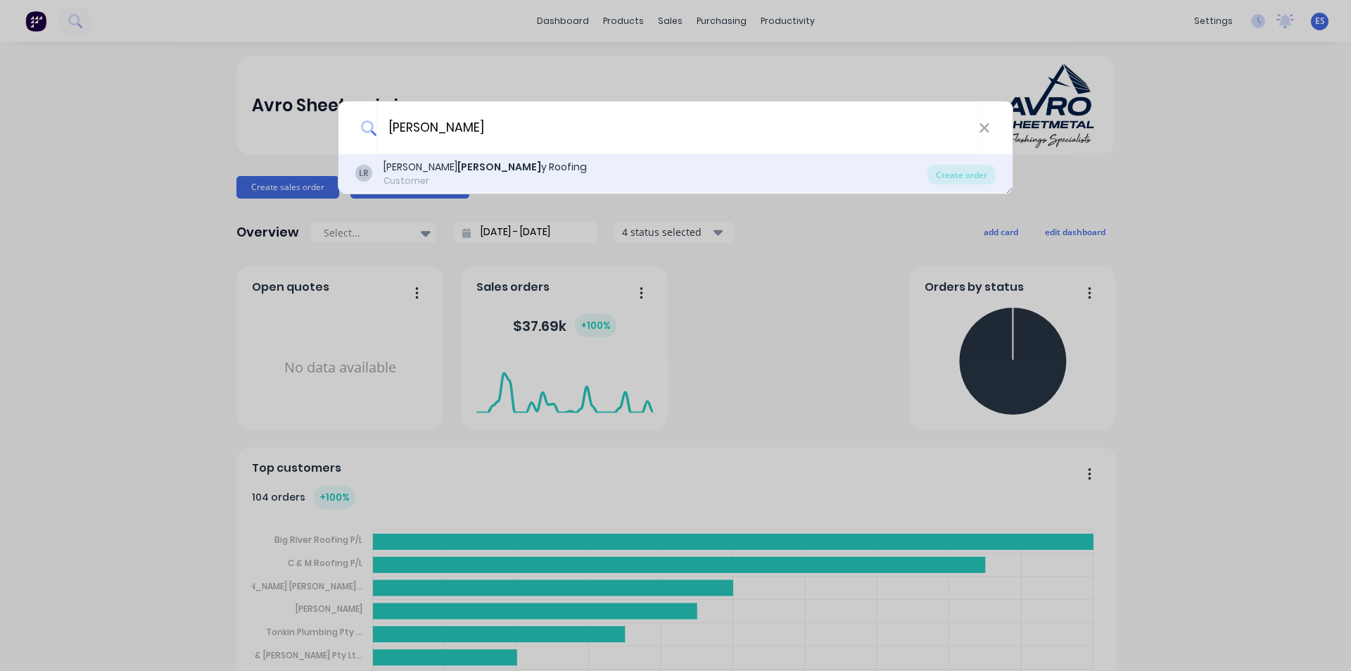
click at [458, 166] on b "[PERSON_NAME]" at bounding box center [500, 167] width 84 height 14
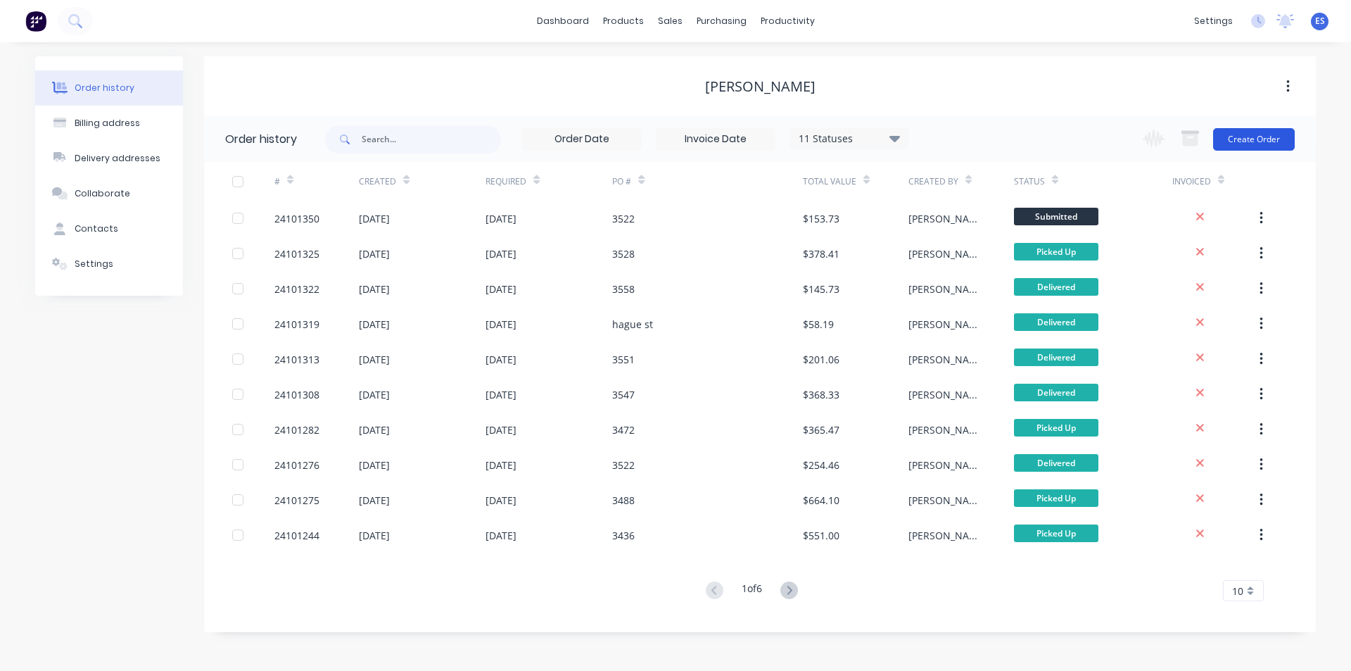
click at [1232, 134] on button "Create Order" at bounding box center [1254, 139] width 82 height 23
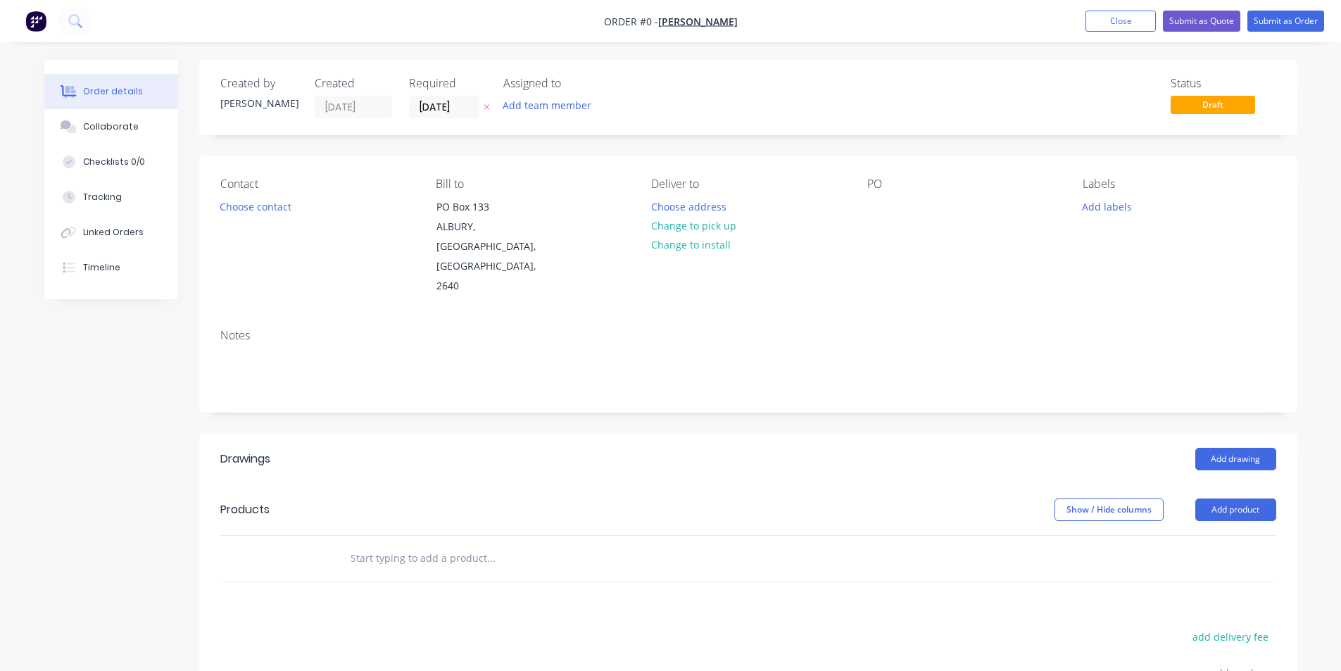
click at [468, 329] on div "Notes" at bounding box center [748, 335] width 1056 height 13
click at [880, 209] on div at bounding box center [878, 206] width 23 height 20
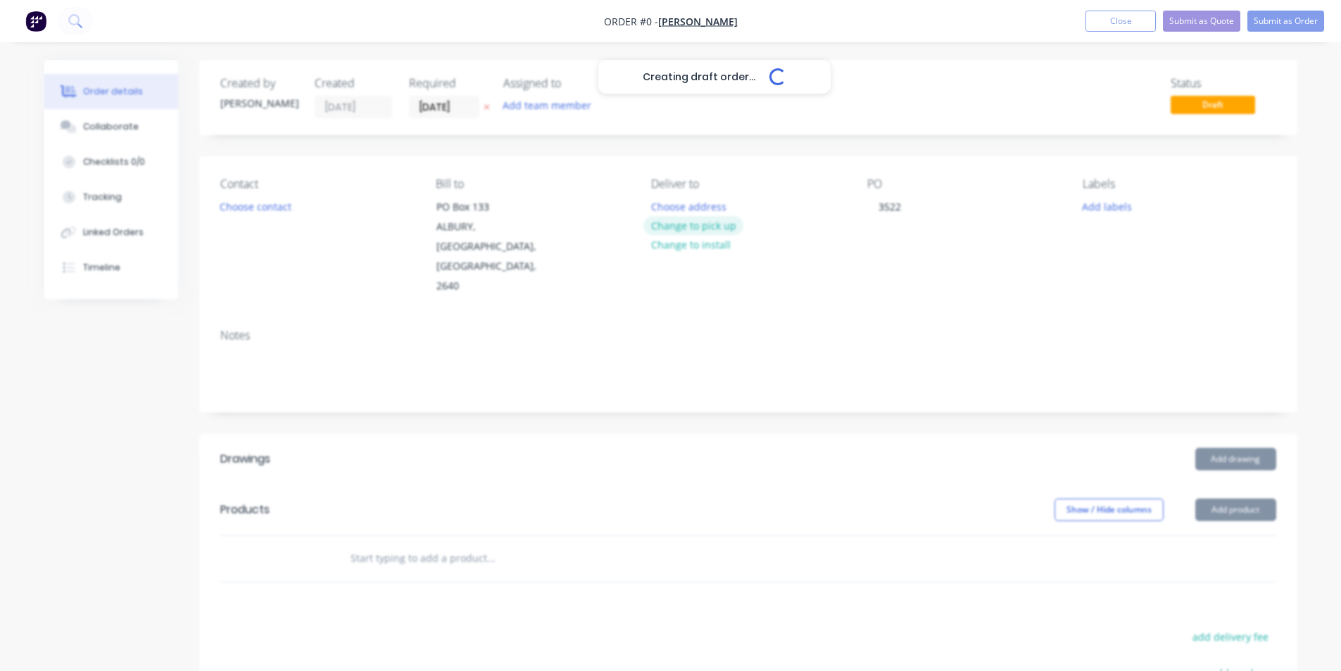
click at [690, 224] on div "Creating draft order... Loading... Order details Collaborate Checklists 0/0 Tra…" at bounding box center [670, 500] width 1281 height 881
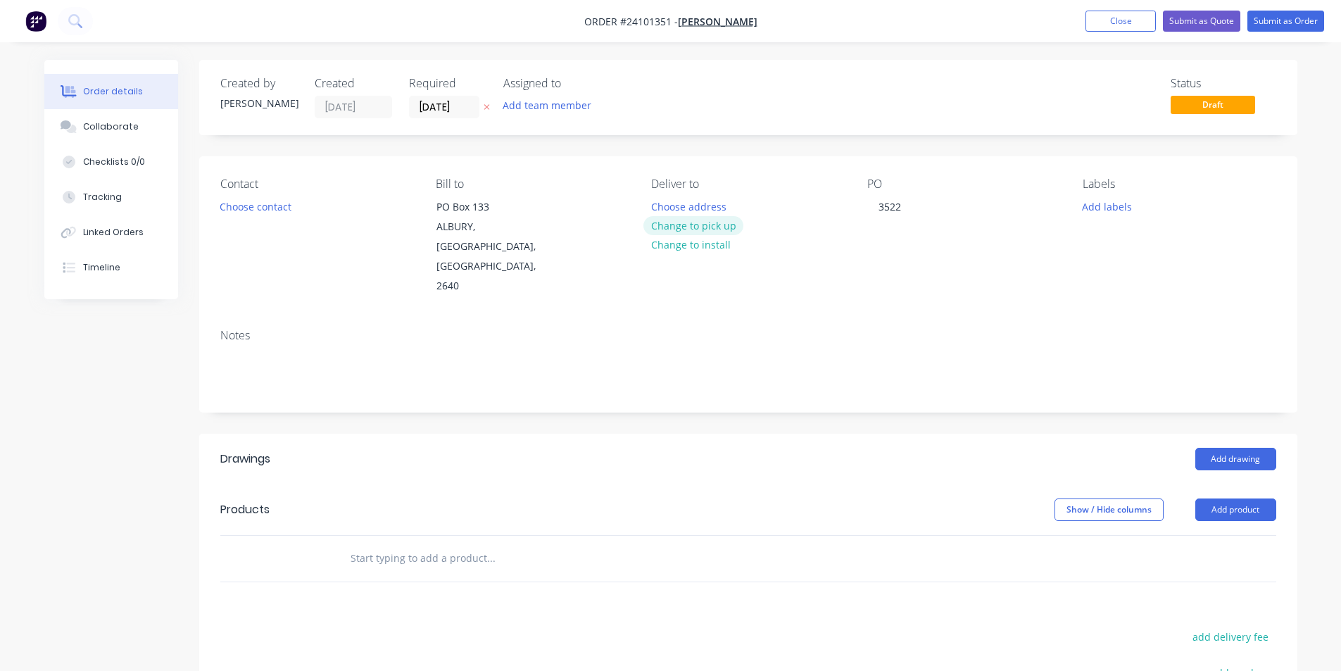
click at [692, 224] on button "Change to pick up" at bounding box center [693, 225] width 100 height 19
click at [258, 213] on button "Choose contact" at bounding box center [255, 205] width 87 height 19
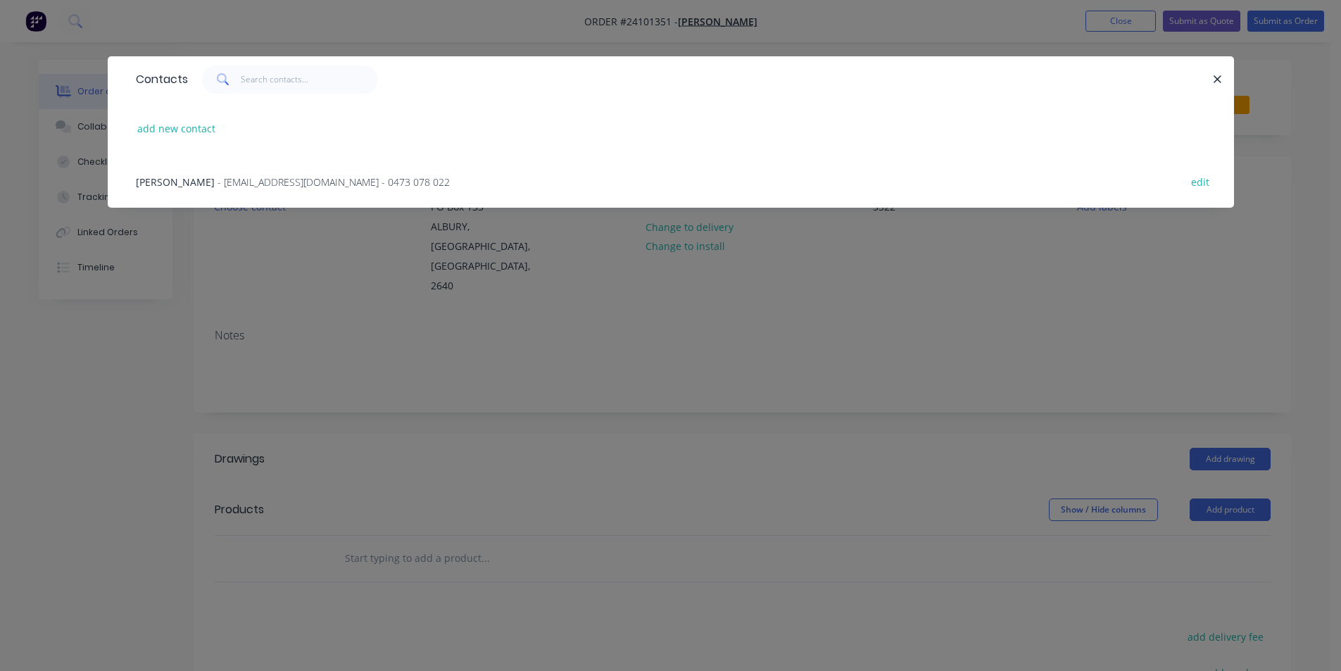
click at [264, 184] on span "- [EMAIL_ADDRESS][DOMAIN_NAME] - 0473 078 022" at bounding box center [333, 181] width 232 height 13
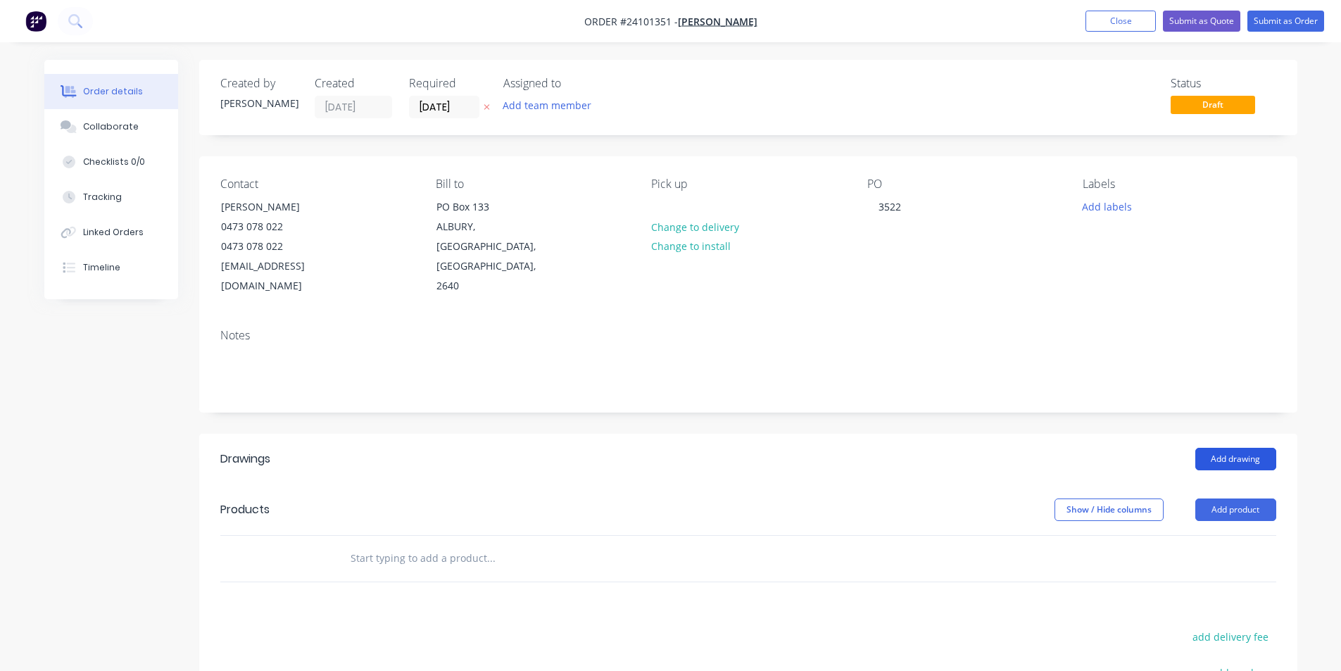
click at [1255, 448] on button "Add drawing" at bounding box center [1235, 459] width 81 height 23
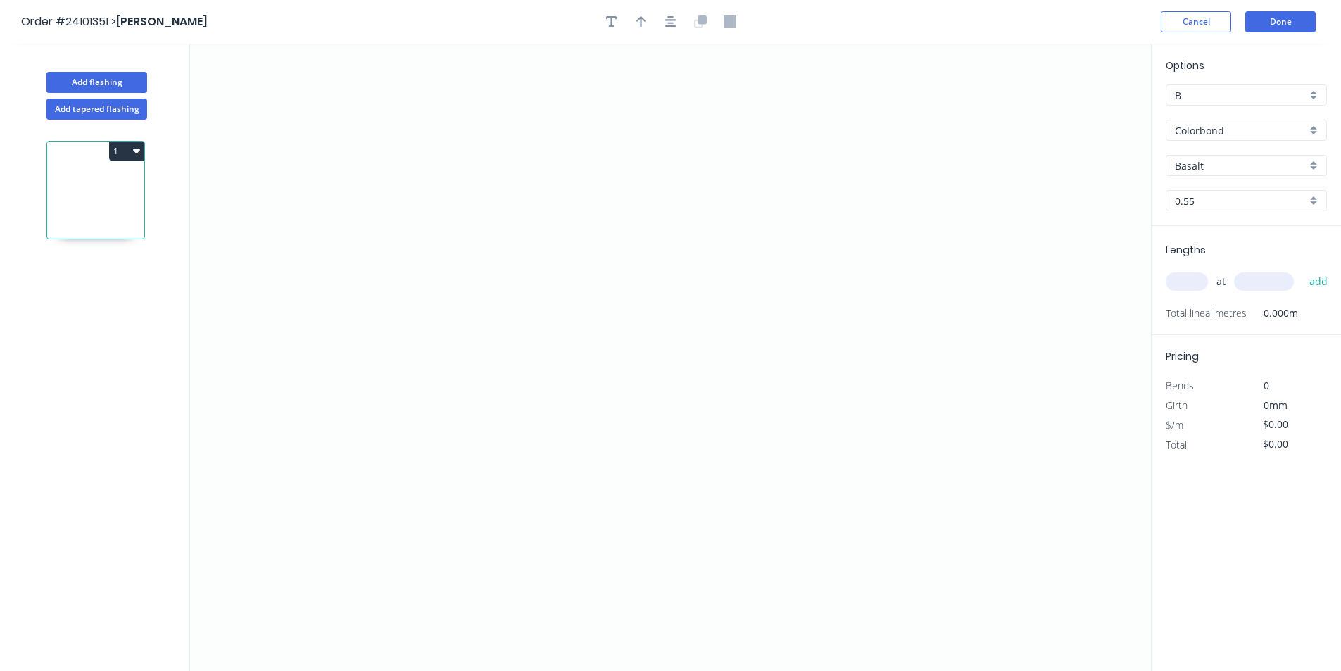
click at [1227, 126] on input "Colorbond" at bounding box center [1241, 130] width 132 height 15
click at [1214, 233] on div "Zincalume" at bounding box center [1246, 231] width 160 height 25
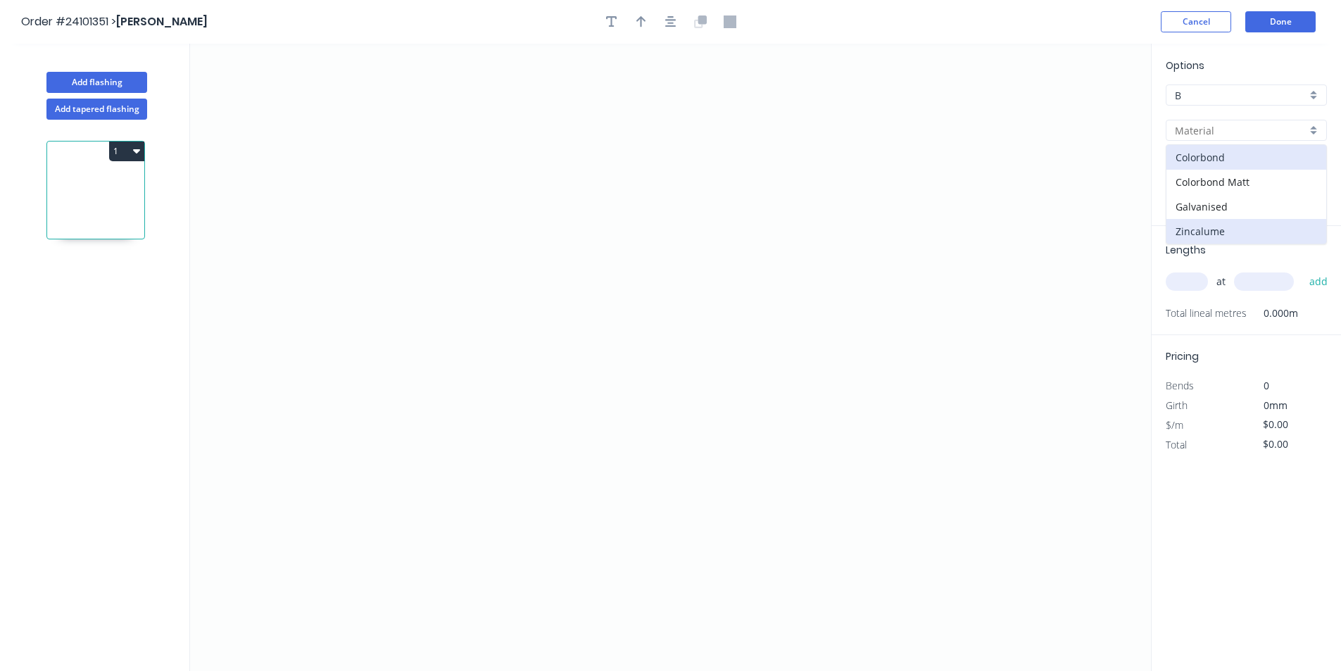
type input "Zincalume"
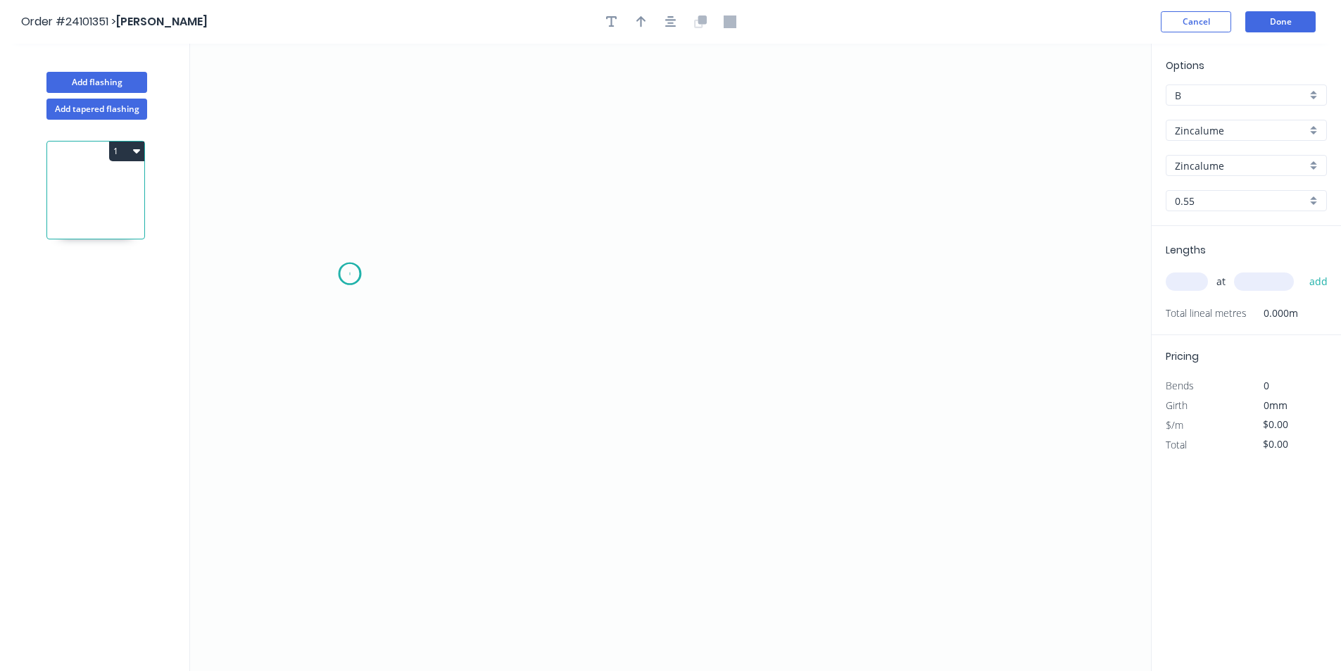
click at [350, 274] on icon "0" at bounding box center [670, 357] width 961 height 627
click at [545, 275] on icon "0" at bounding box center [670, 357] width 961 height 627
click at [559, 429] on icon "0 ?" at bounding box center [670, 357] width 961 height 627
click at [574, 275] on icon at bounding box center [566, 352] width 15 height 155
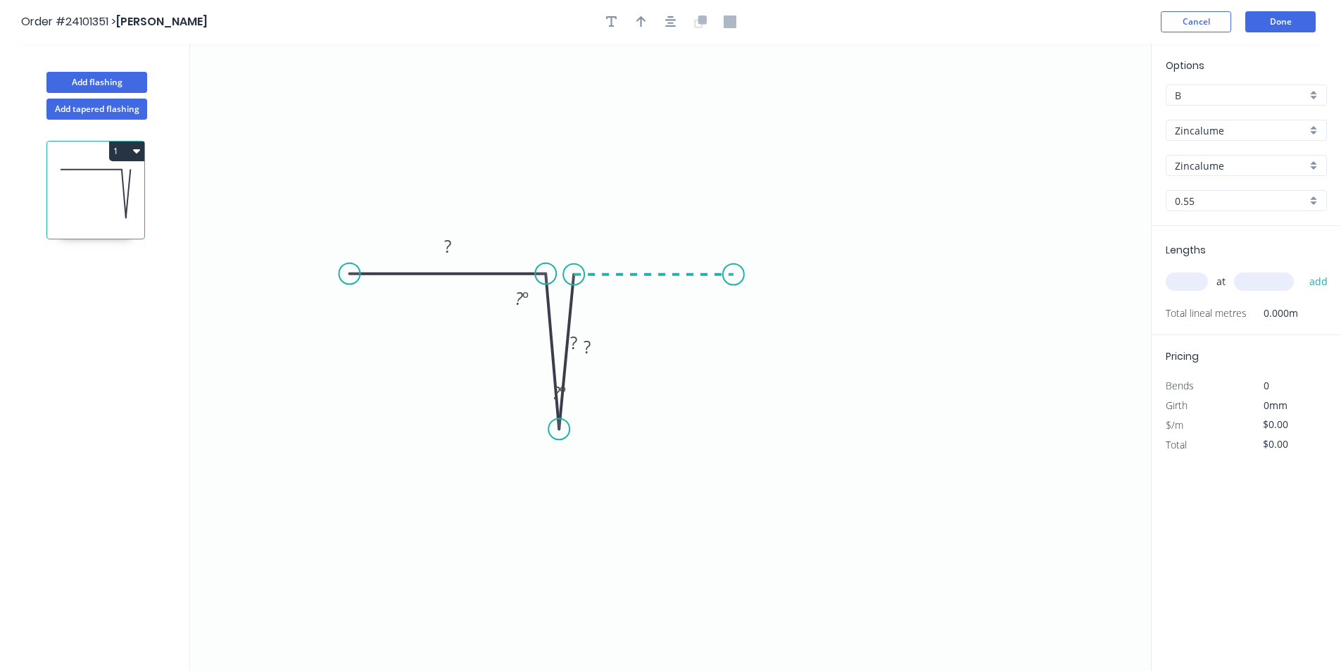
click at [733, 273] on icon "0 ? ? ? ? º ? º" at bounding box center [670, 357] width 961 height 627
click at [746, 441] on icon "0 ? ? ? ? ? º ? º ? º" at bounding box center [670, 357] width 961 height 627
click at [762, 275] on icon "0 ? ? ? ? ? ? º ? º ? º ? º" at bounding box center [670, 357] width 961 height 627
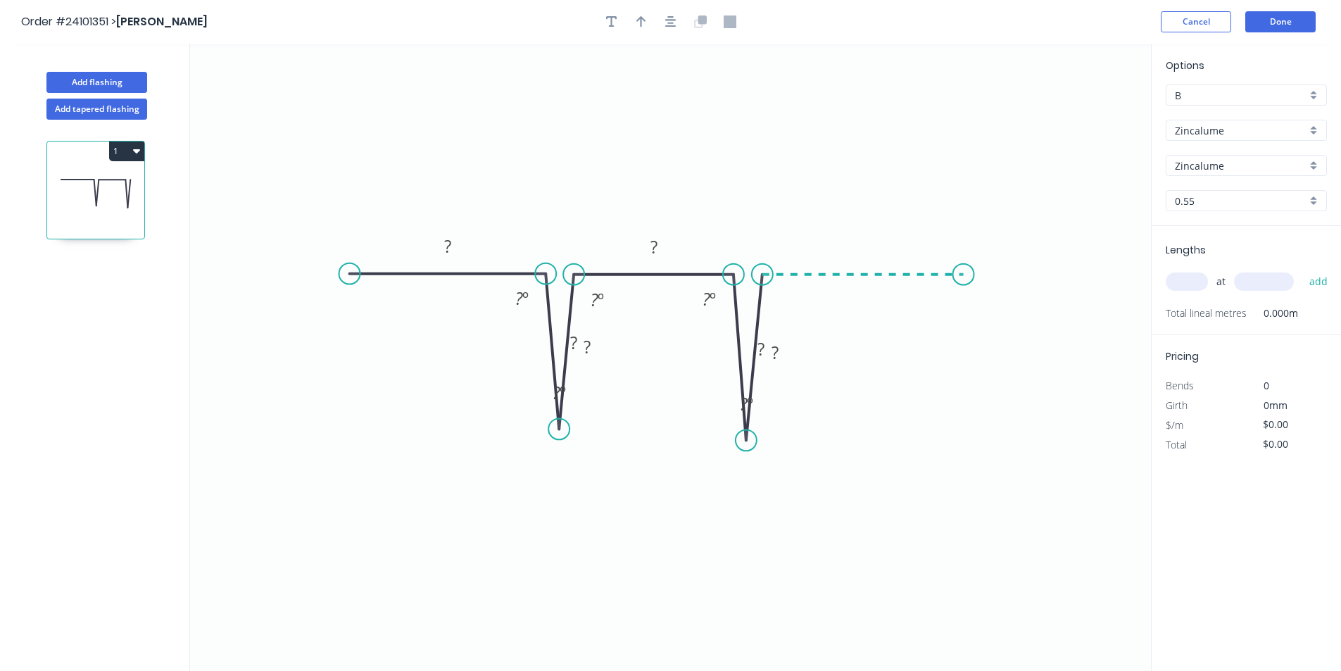
click at [964, 273] on icon "0 ? ? ? ? ? ? ? º ? º ? º ? º ? º" at bounding box center [670, 357] width 961 height 627
click at [964, 273] on circle at bounding box center [963, 274] width 21 height 21
click at [861, 242] on tspan "?" at bounding box center [862, 246] width 7 height 23
click at [446, 244] on tspan "?" at bounding box center [447, 245] width 7 height 23
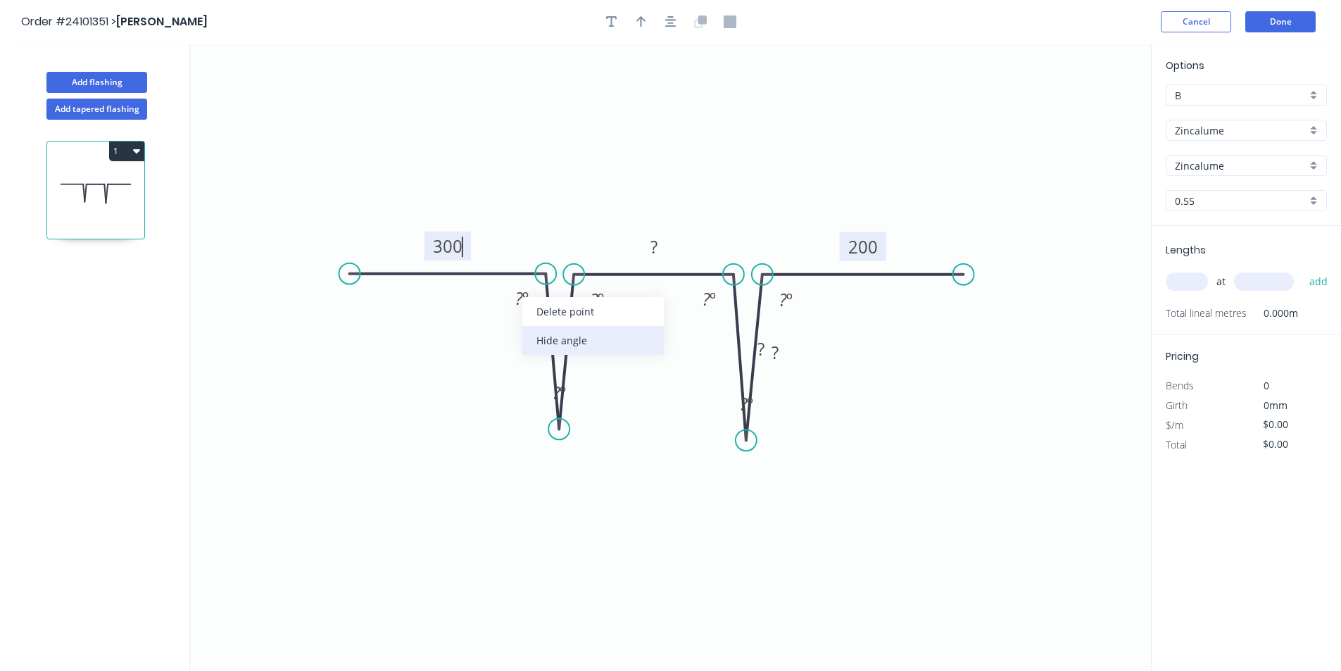
click at [572, 346] on div "Hide angle" at bounding box center [592, 340] width 141 height 29
click at [607, 346] on div "Hide angle" at bounding box center [665, 350] width 141 height 29
click at [747, 356] on div "Hide angle" at bounding box center [796, 349] width 141 height 29
click at [803, 348] on div "Hide angle" at bounding box center [851, 354] width 141 height 29
drag, startPoint x: 756, startPoint y: 347, endPoint x: 682, endPoint y: 344, distance: 74.0
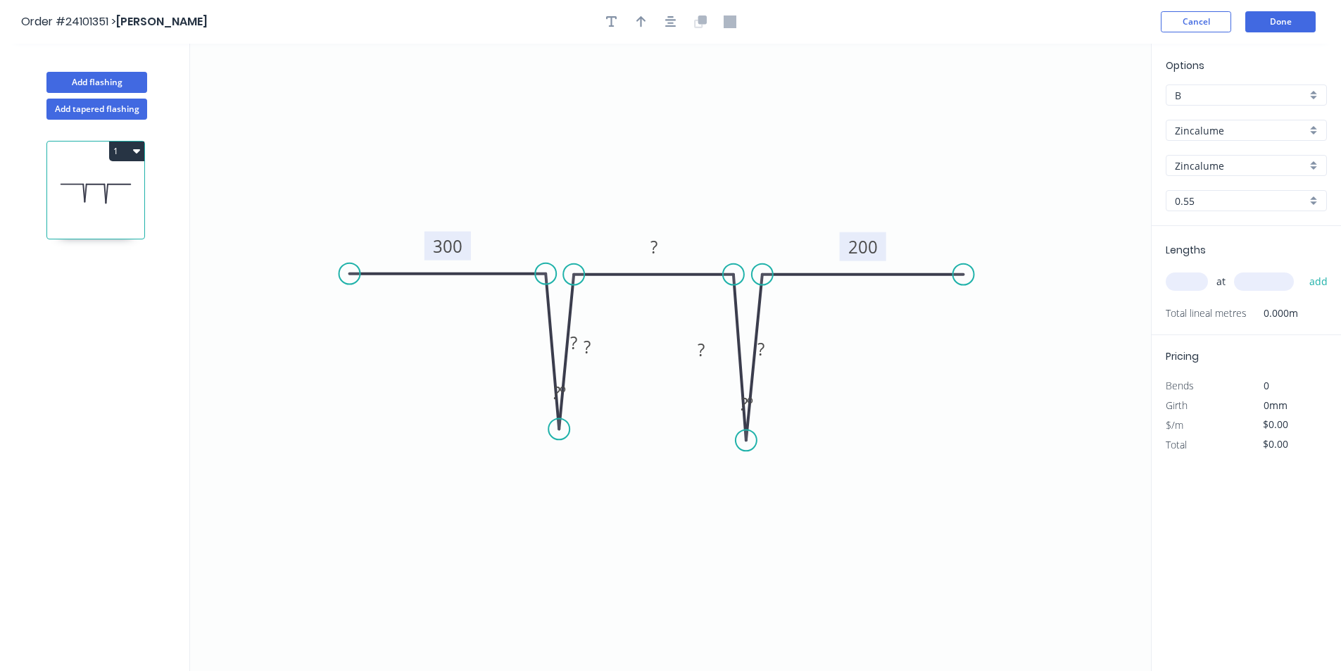
click at [682, 344] on rect at bounding box center [702, 349] width 46 height 29
click at [786, 447] on div "Hide angle" at bounding box center [817, 444] width 141 height 29
click at [597, 430] on div "Hide angle" at bounding box center [622, 438] width 141 height 29
drag, startPoint x: 569, startPoint y: 343, endPoint x: 499, endPoint y: 340, distance: 69.8
click at [499, 340] on rect at bounding box center [518, 343] width 46 height 29
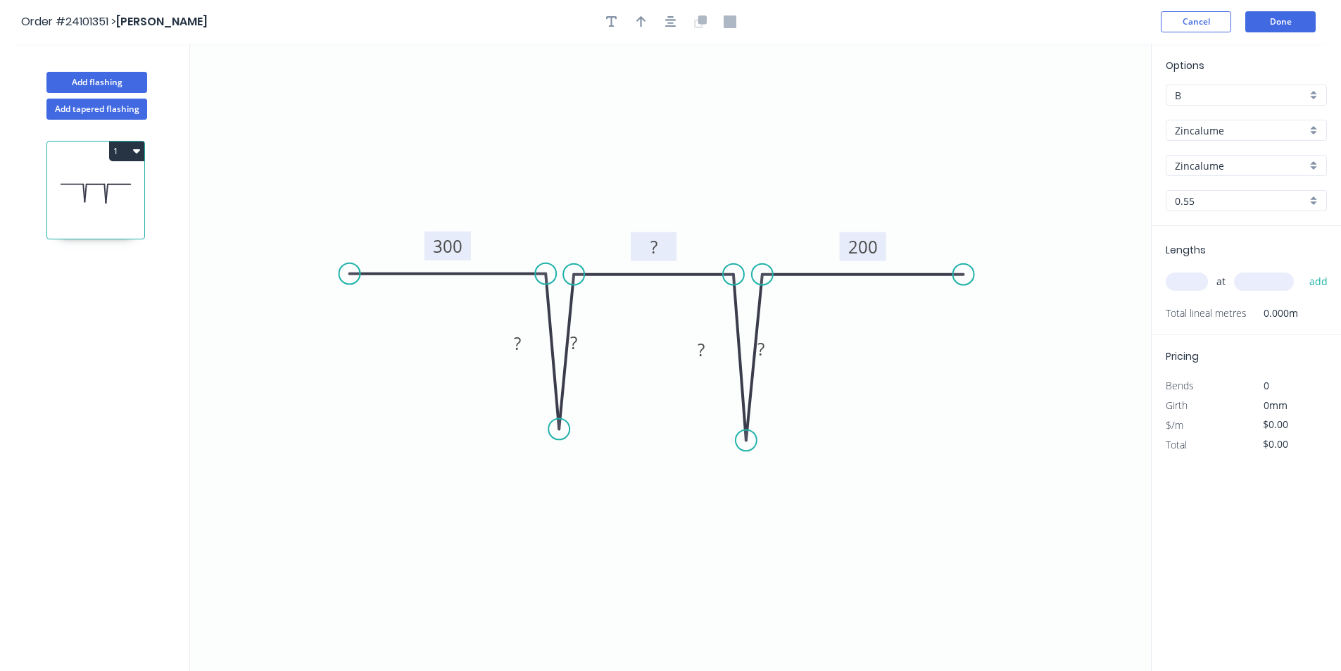
click at [647, 244] on rect at bounding box center [654, 248] width 28 height 20
click at [586, 345] on rect at bounding box center [574, 344] width 28 height 20
click at [523, 344] on rect at bounding box center [518, 344] width 28 height 20
click at [710, 347] on rect at bounding box center [701, 351] width 28 height 20
click at [774, 351] on rect at bounding box center [761, 350] width 28 height 20
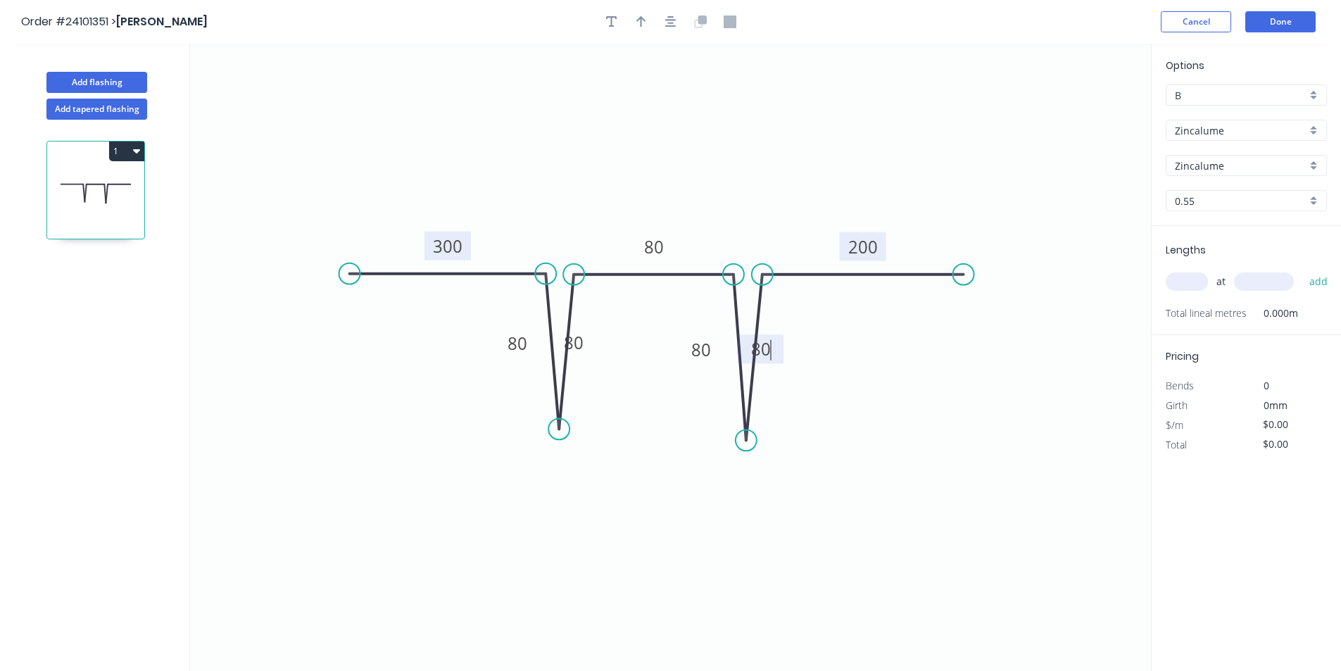
click at [864, 362] on icon "0 300 80 80 80 80 80 200" at bounding box center [670, 357] width 961 height 627
type input "$36.45"
click at [1180, 282] on input "text" at bounding box center [1187, 281] width 42 height 18
type input "2"
click at [1299, 280] on div "2 at add" at bounding box center [1248, 282] width 164 height 24
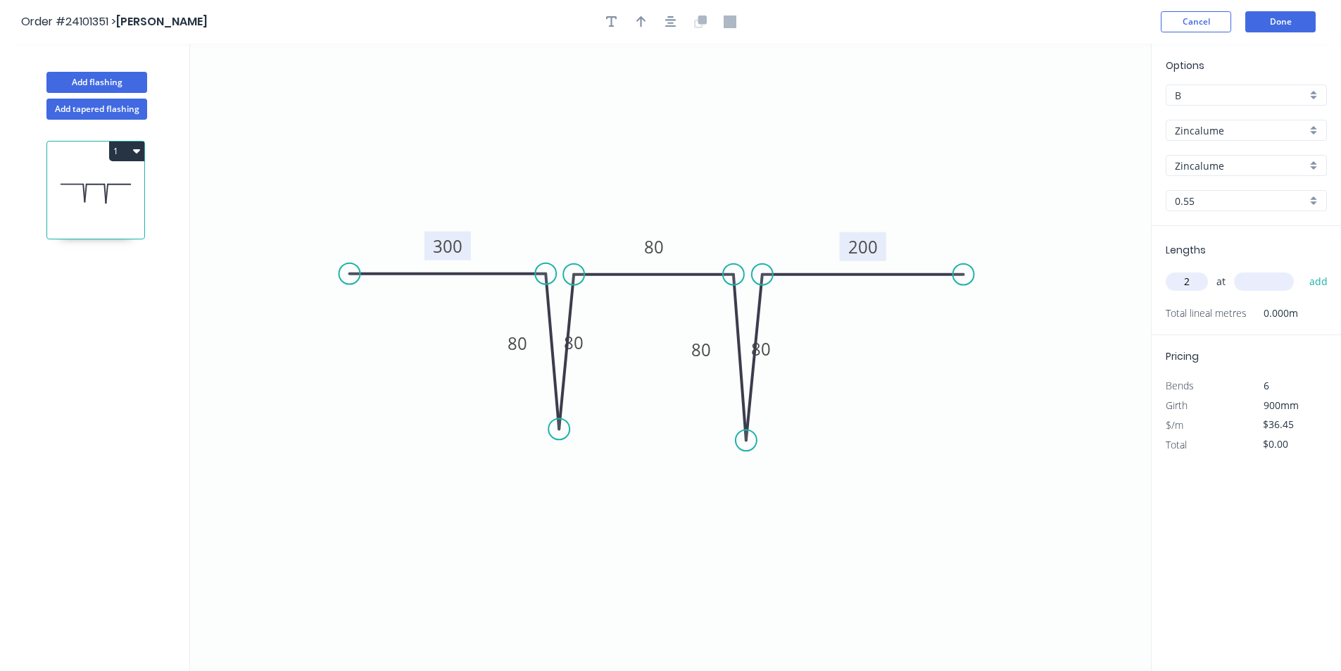
click at [1271, 279] on input "text" at bounding box center [1264, 281] width 60 height 18
type input "4200"
click at [1302, 270] on button "add" at bounding box center [1318, 282] width 33 height 24
type input "$306.18"
click at [1266, 28] on button "Done" at bounding box center [1280, 21] width 70 height 21
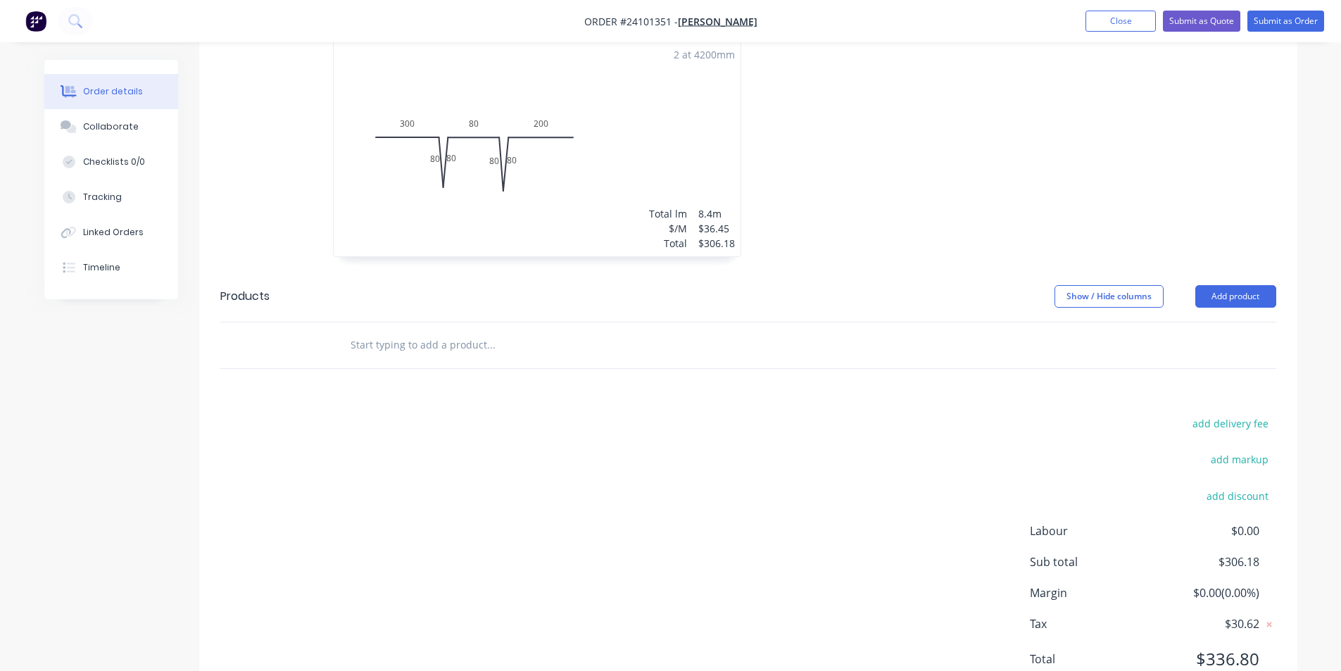
scroll to position [501, 0]
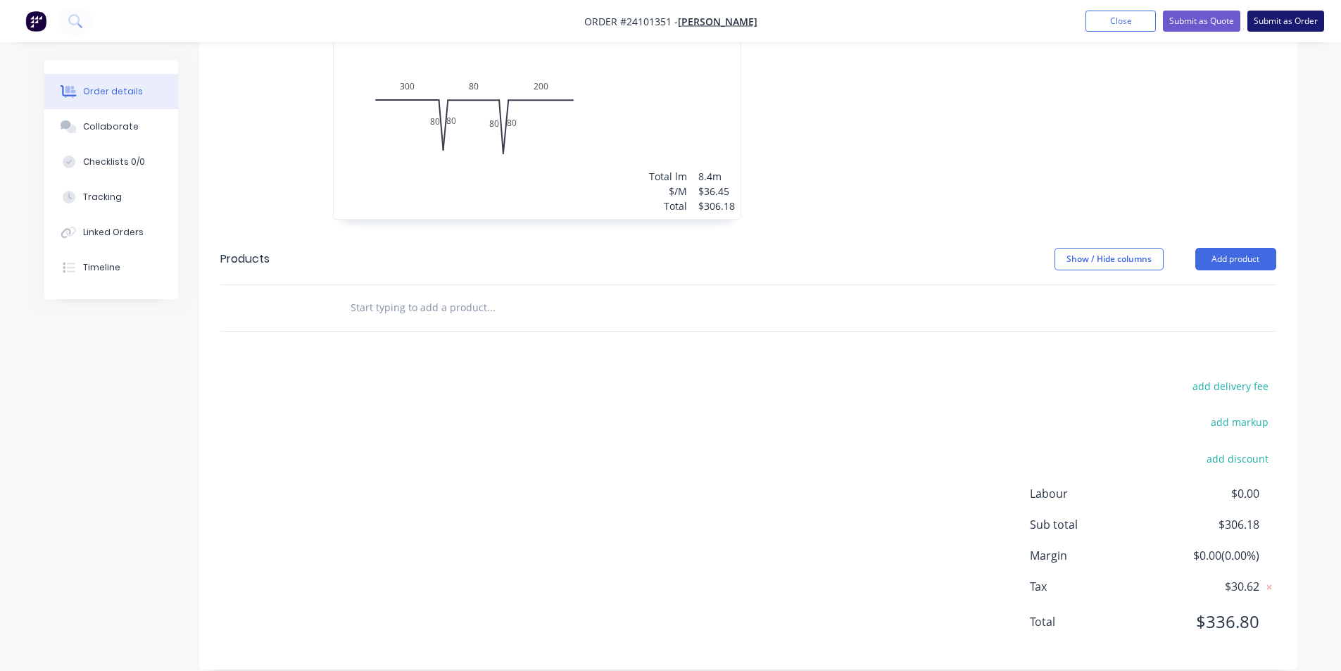
click at [1282, 19] on button "Submit as Order" at bounding box center [1285, 21] width 77 height 21
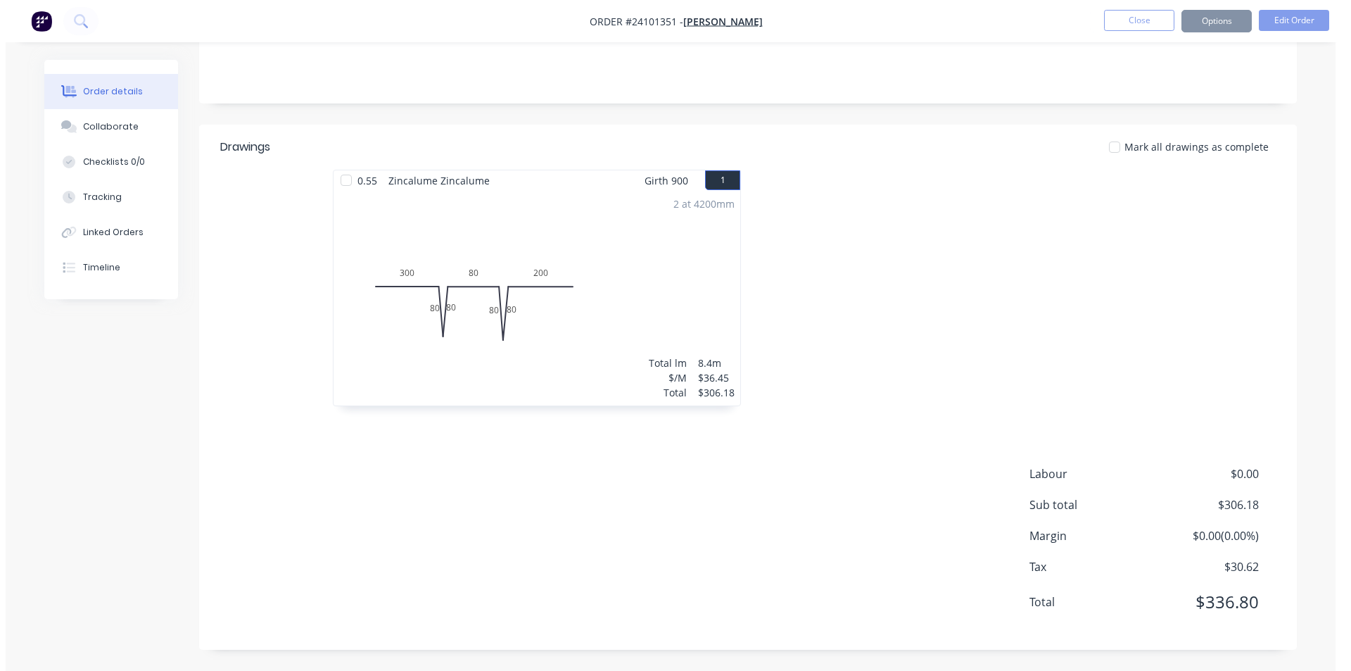
scroll to position [0, 0]
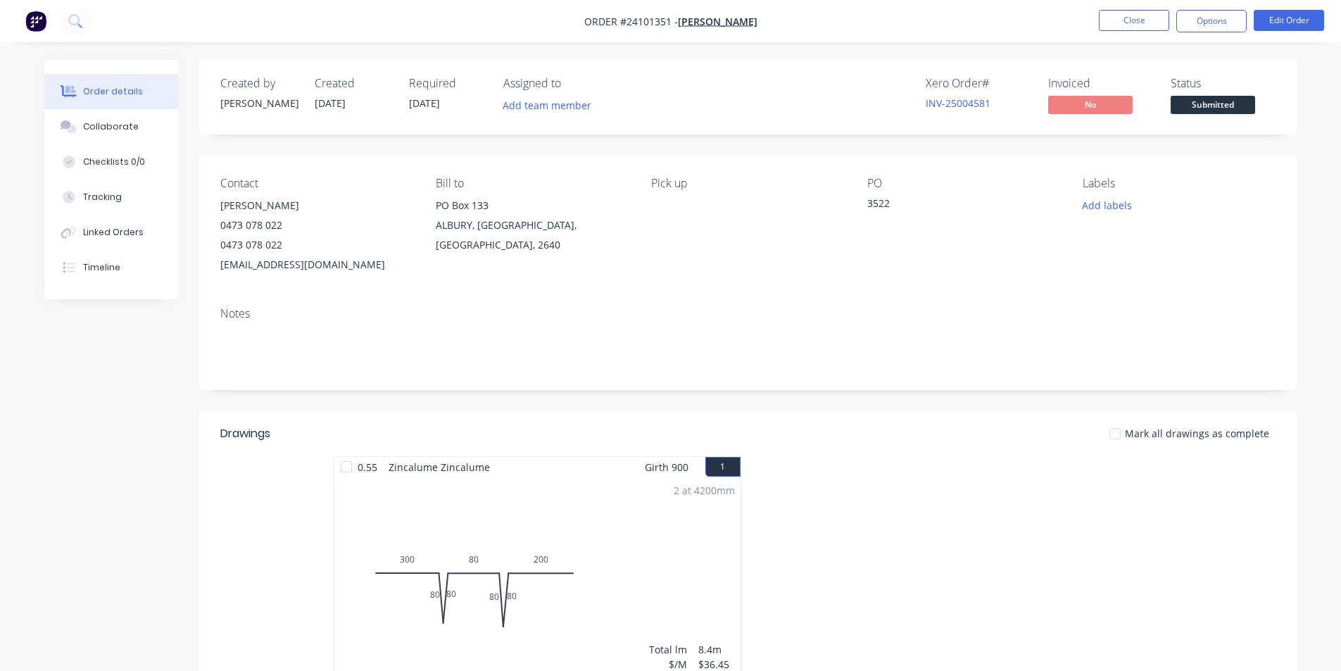
click at [37, 17] on img "button" at bounding box center [35, 21] width 21 height 21
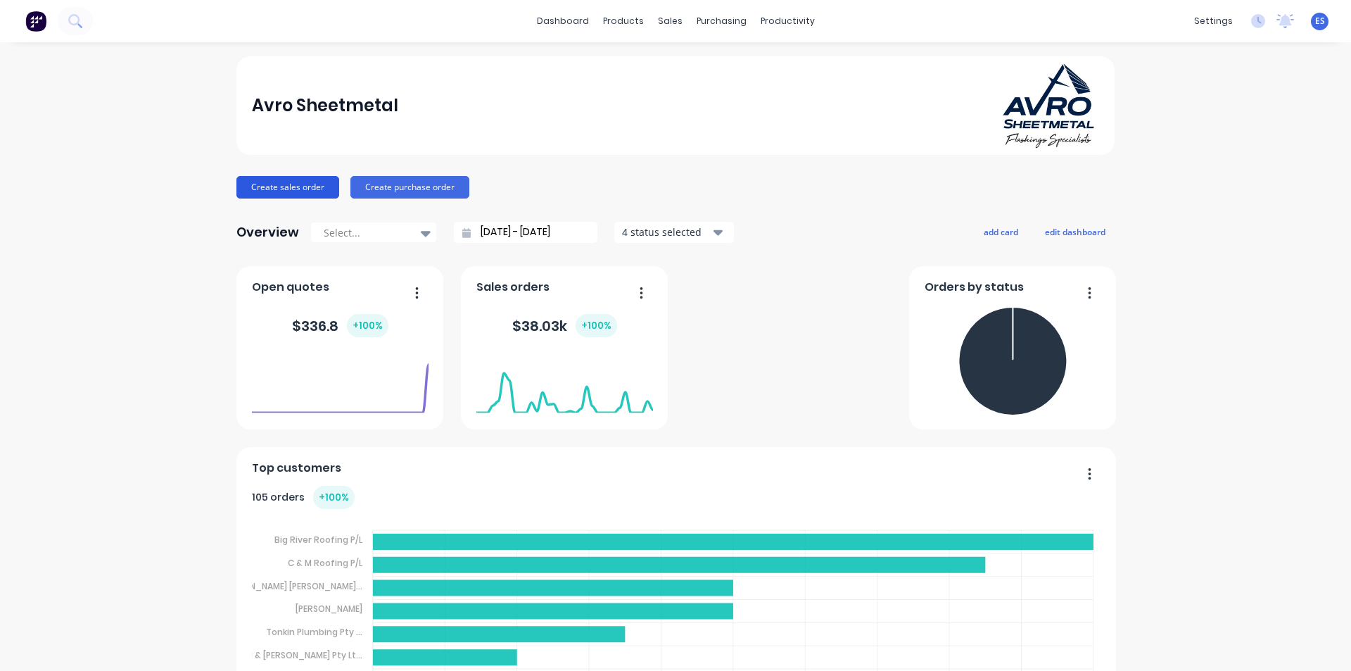
click at [264, 177] on button "Create sales order" at bounding box center [287, 187] width 103 height 23
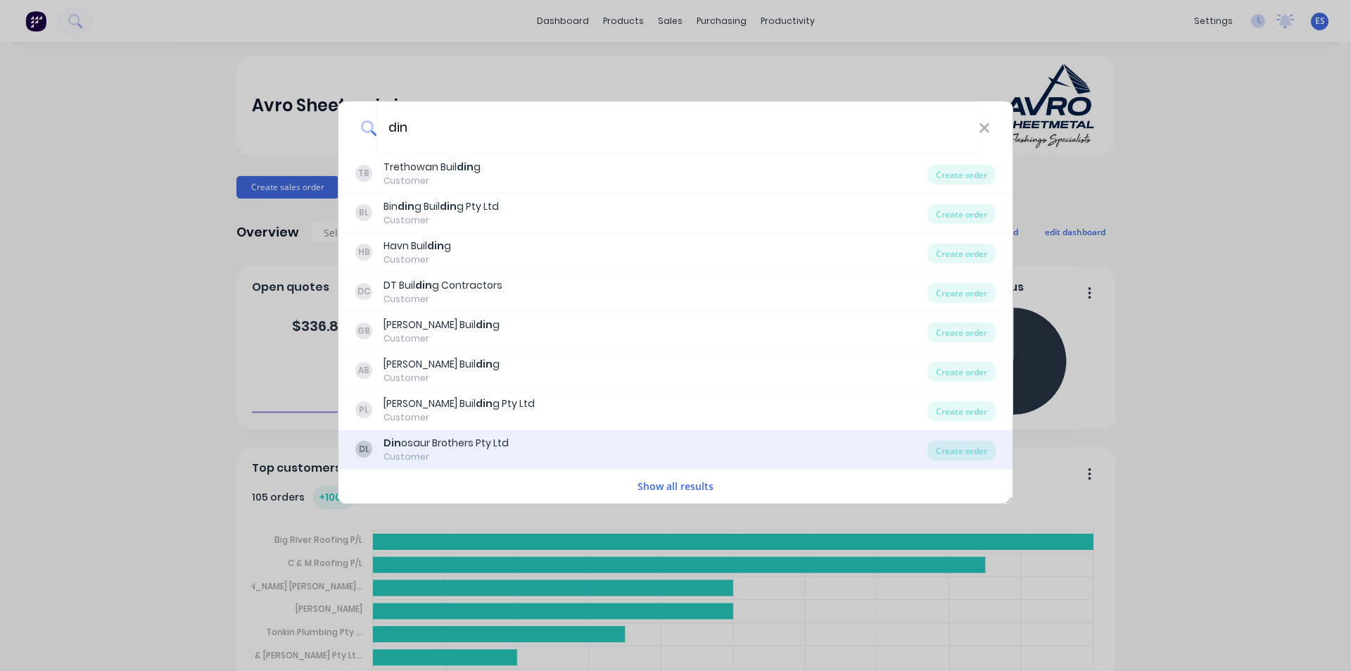
type input "din"
click at [438, 455] on div "Customer" at bounding box center [446, 456] width 125 height 13
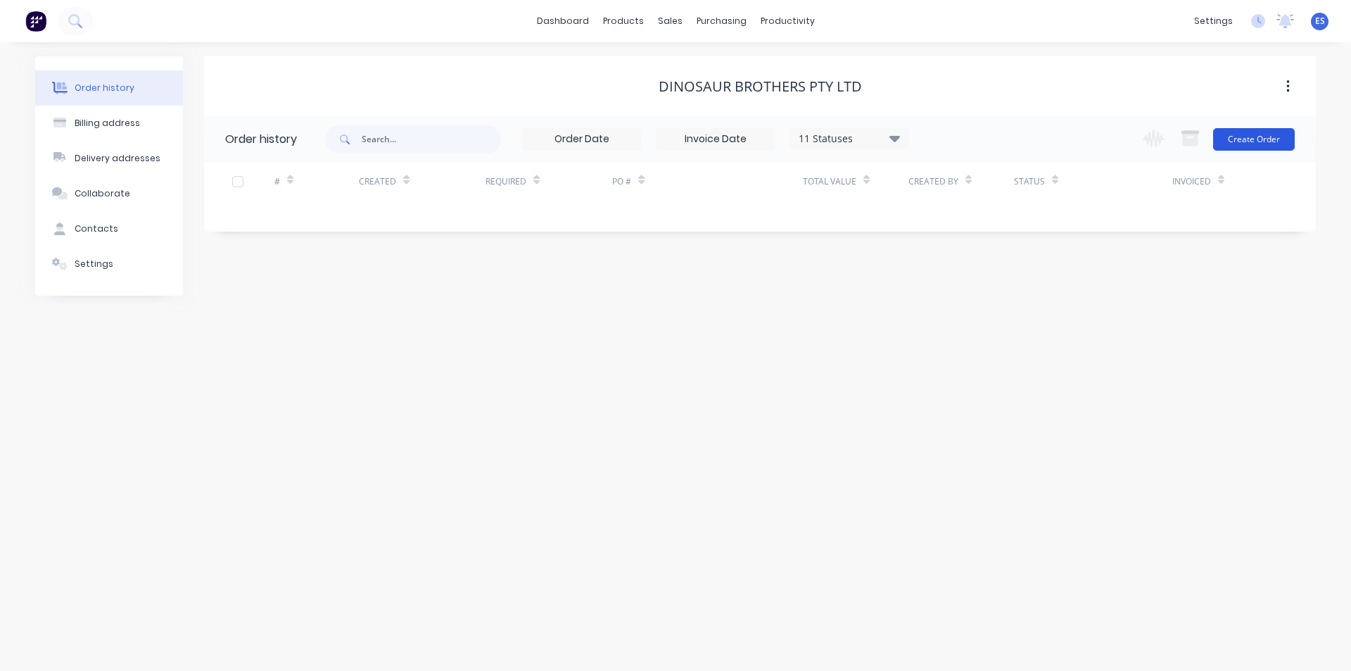
click at [1232, 137] on button "Create Order" at bounding box center [1254, 139] width 82 height 23
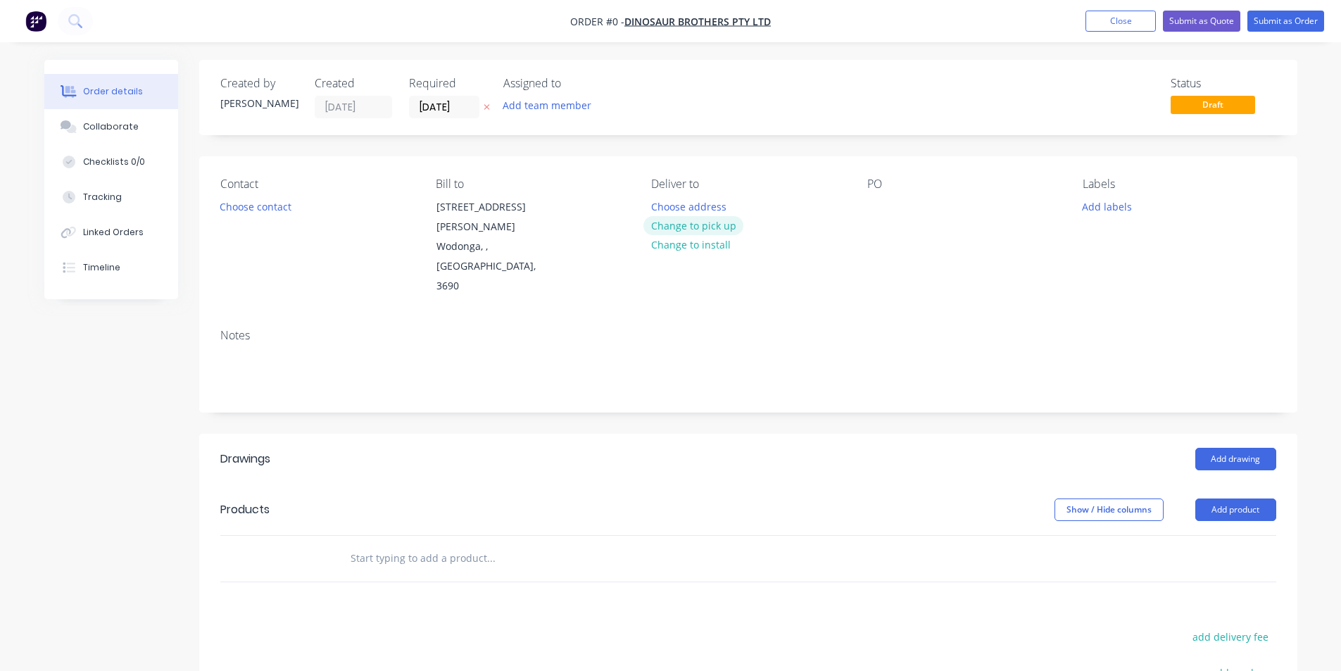
click at [719, 227] on button "Change to pick up" at bounding box center [693, 225] width 100 height 19
click at [873, 208] on div at bounding box center [878, 206] width 23 height 20
click at [1225, 448] on button "Add drawing" at bounding box center [1235, 459] width 81 height 23
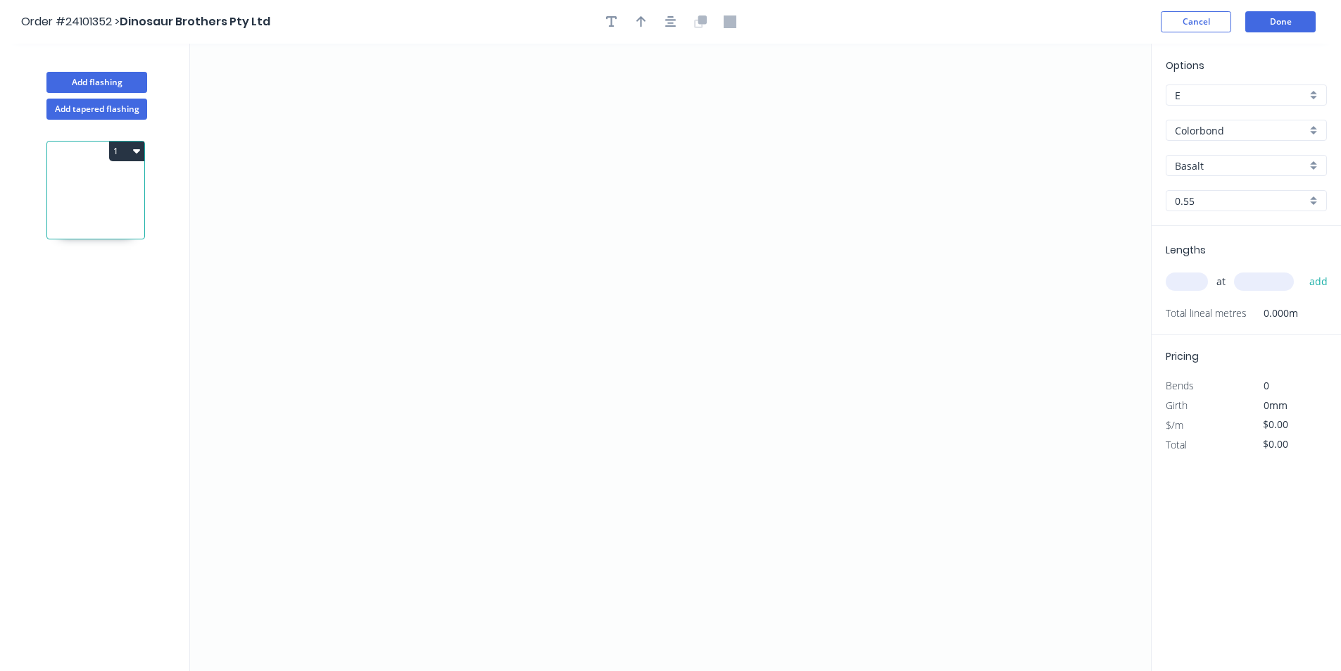
click at [1223, 125] on input "Colorbond" at bounding box center [1241, 130] width 132 height 15
click at [1190, 210] on div "Galvanised" at bounding box center [1246, 206] width 160 height 25
type input "Galvanised"
click at [436, 212] on icon "0" at bounding box center [670, 357] width 961 height 627
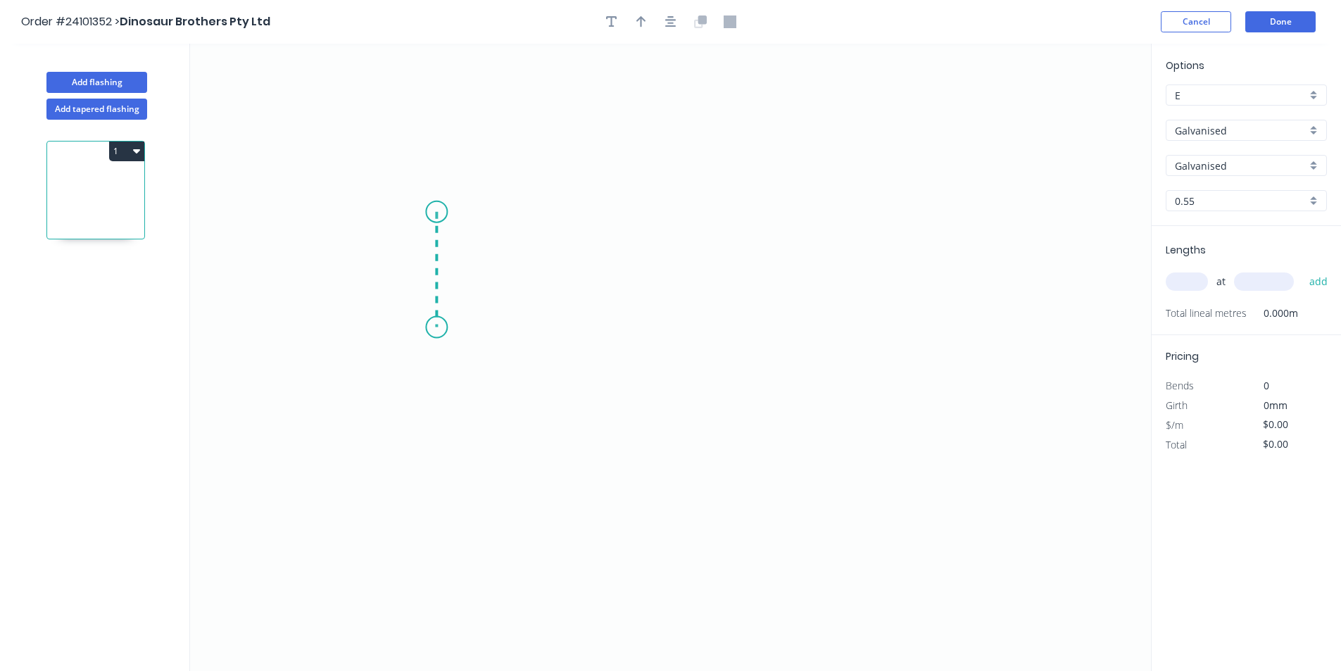
click at [438, 327] on icon "0" at bounding box center [670, 357] width 961 height 627
click at [813, 405] on icon "0 ?" at bounding box center [670, 357] width 961 height 627
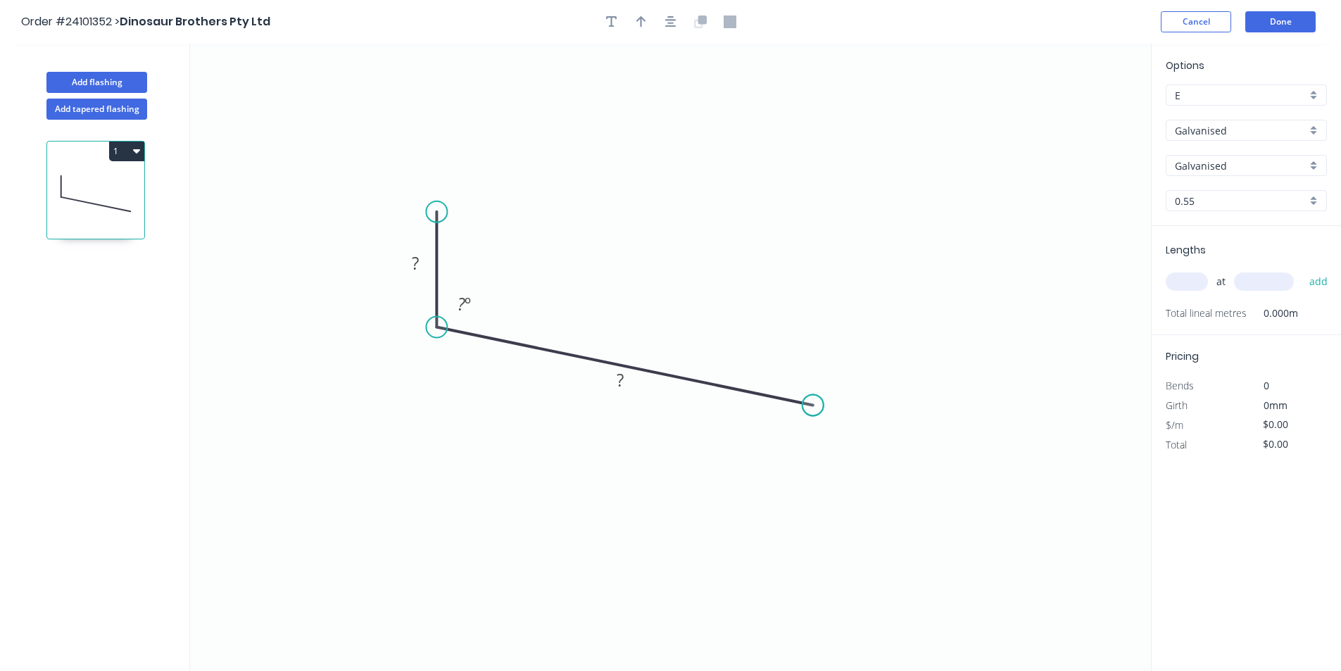
click at [813, 405] on circle at bounding box center [812, 404] width 21 height 21
click at [638, 386] on rect at bounding box center [621, 379] width 46 height 29
click at [628, 386] on rect at bounding box center [621, 381] width 28 height 20
click at [419, 265] on tspan "?" at bounding box center [415, 262] width 7 height 23
type input "$12.37"
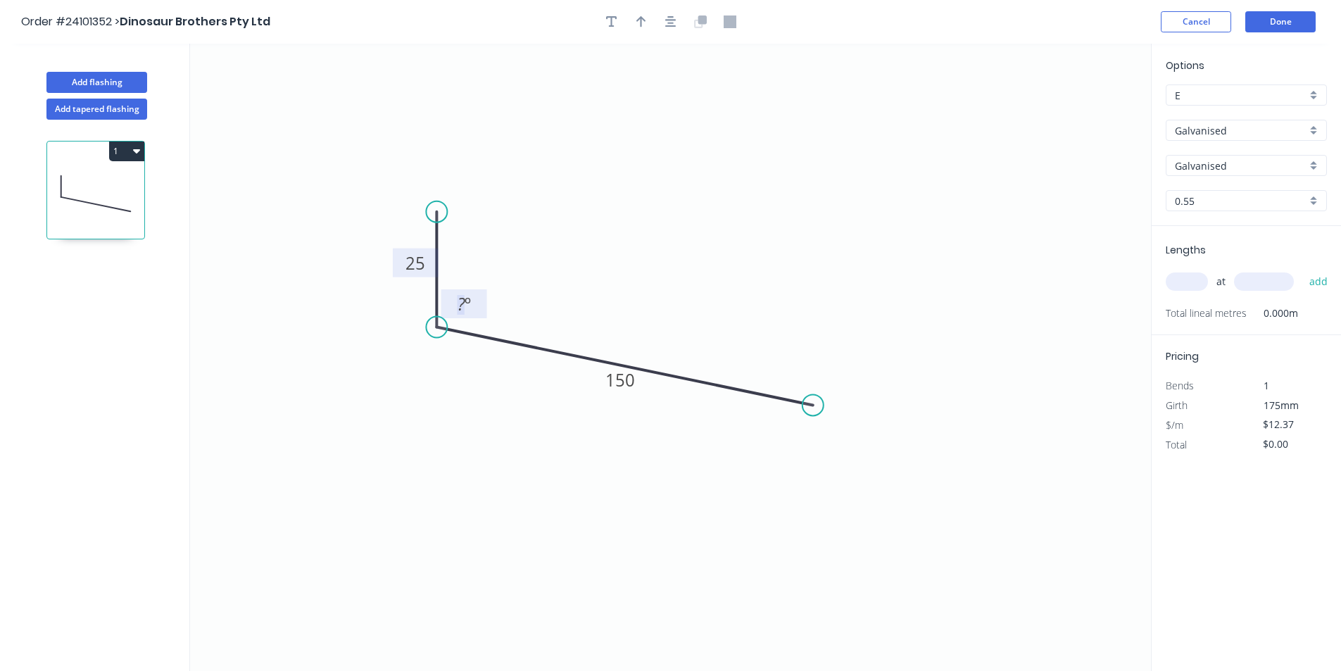
click at [465, 305] on tspan "º" at bounding box center [468, 303] width 6 height 23
click at [1182, 279] on input "text" at bounding box center [1187, 281] width 42 height 18
type input "3"
click at [1277, 290] on input "text" at bounding box center [1264, 281] width 60 height 18
type input "2200"
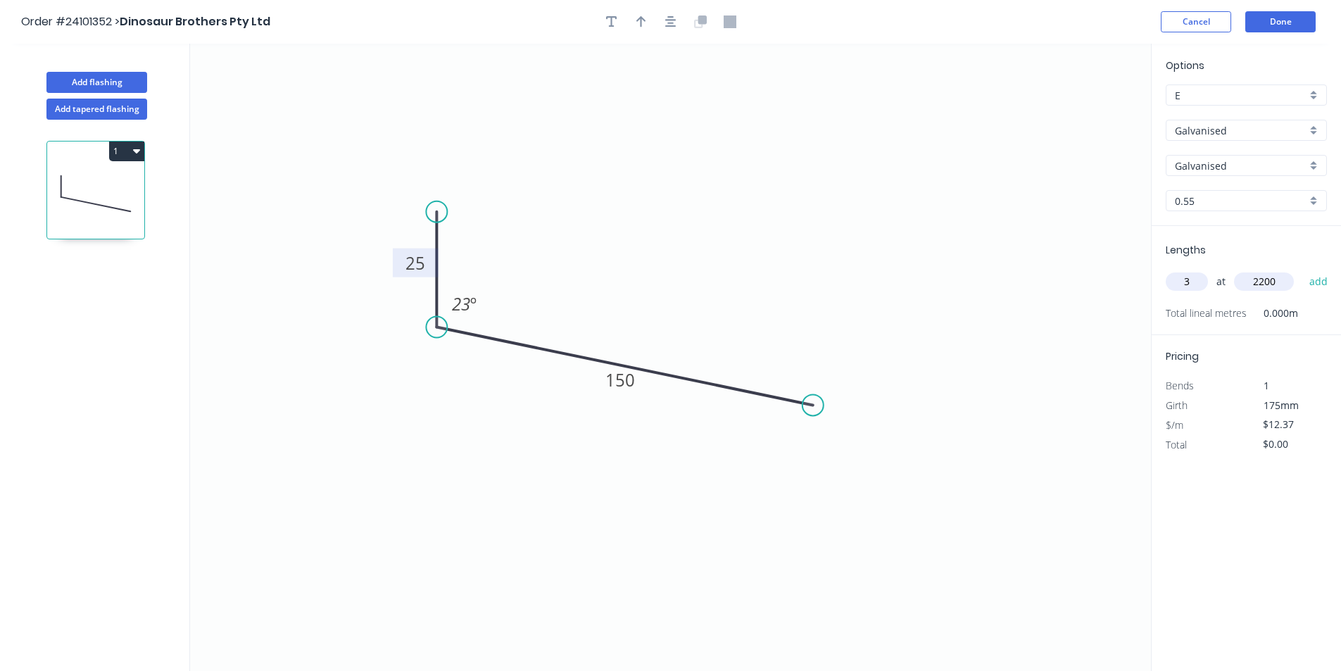
click at [1302, 270] on button "add" at bounding box center [1318, 282] width 33 height 24
type input "$81.64"
click at [116, 76] on button "Add flashing" at bounding box center [96, 82] width 101 height 21
type input "$0.00"
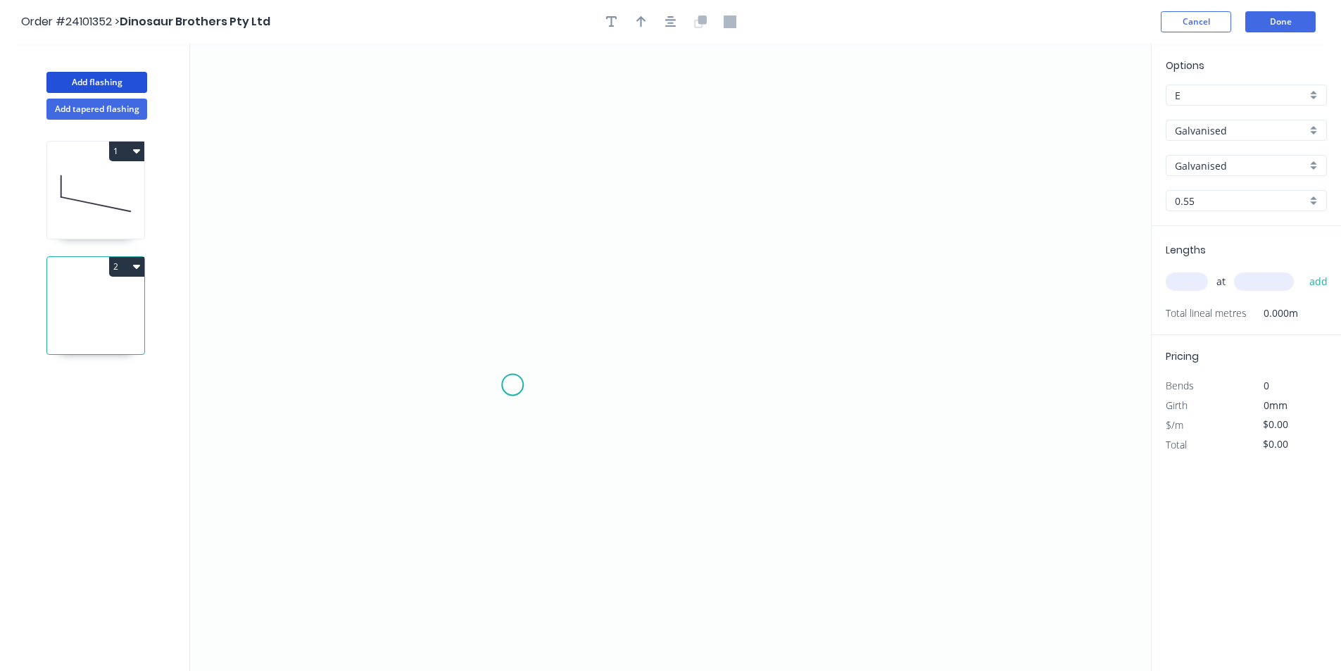
click at [510, 375] on icon "0" at bounding box center [670, 357] width 961 height 627
click at [505, 255] on icon "0" at bounding box center [670, 357] width 961 height 627
click at [748, 258] on icon "0 ?" at bounding box center [670, 357] width 961 height 627
click at [648, 222] on rect at bounding box center [630, 227] width 46 height 29
click at [638, 225] on rect at bounding box center [631, 228] width 28 height 20
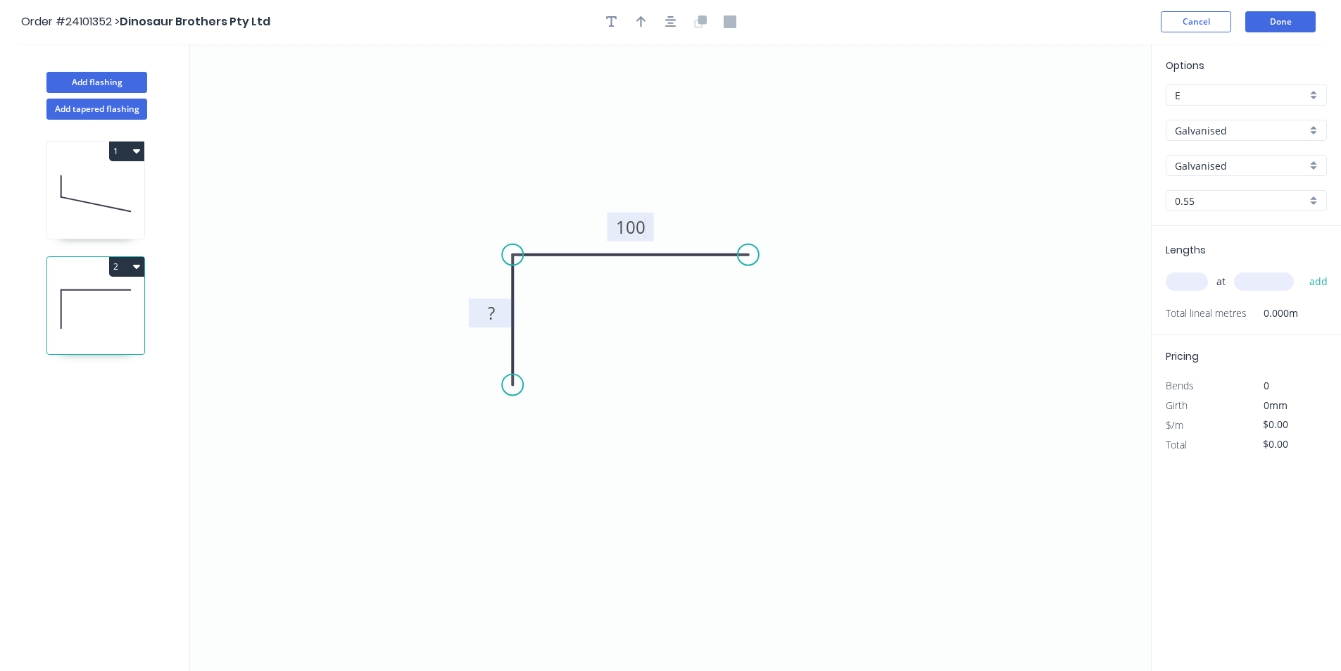
click at [492, 311] on tspan "?" at bounding box center [491, 312] width 7 height 23
click at [1203, 284] on input "text" at bounding box center [1187, 281] width 42 height 18
type input "$12.37"
type input "2"
click at [1237, 279] on input "text" at bounding box center [1264, 281] width 60 height 18
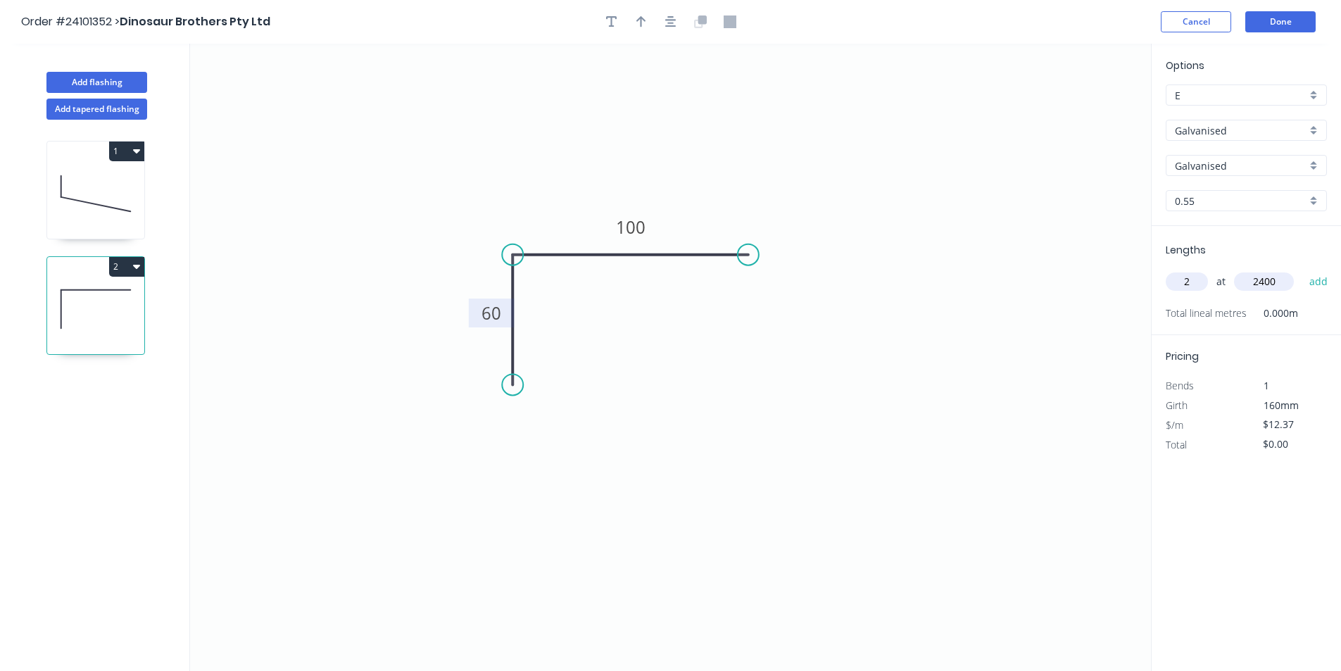
type input "2400"
click at [1302, 270] on button "add" at bounding box center [1318, 282] width 33 height 24
type input "$59.38"
click at [1287, 20] on button "Done" at bounding box center [1280, 21] width 70 height 21
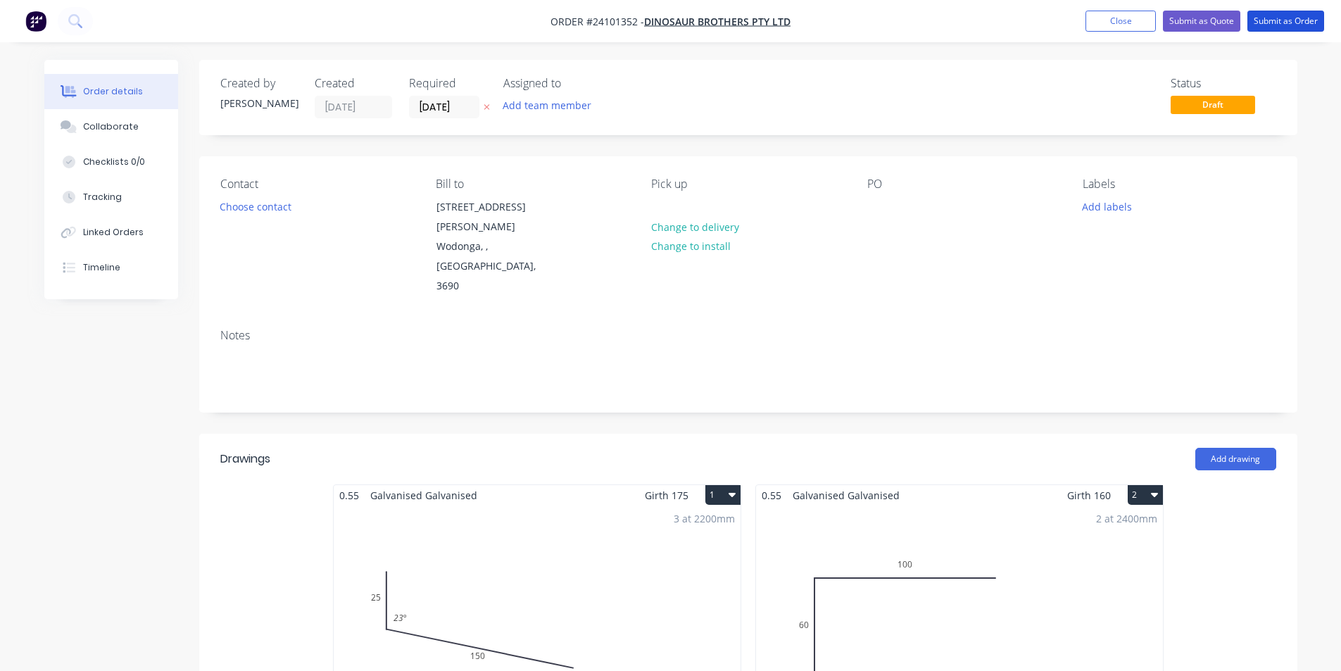
click at [1287, 20] on button "Submit as Order" at bounding box center [1285, 21] width 77 height 21
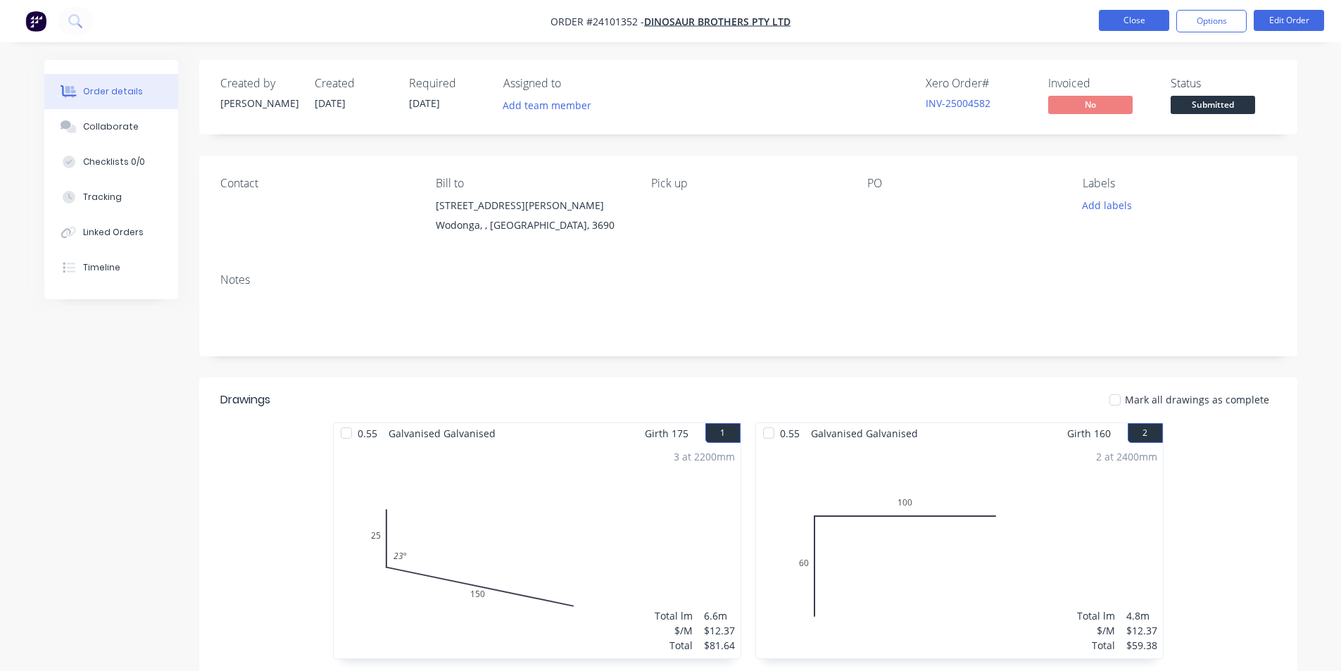
click at [1122, 20] on button "Close" at bounding box center [1134, 20] width 70 height 21
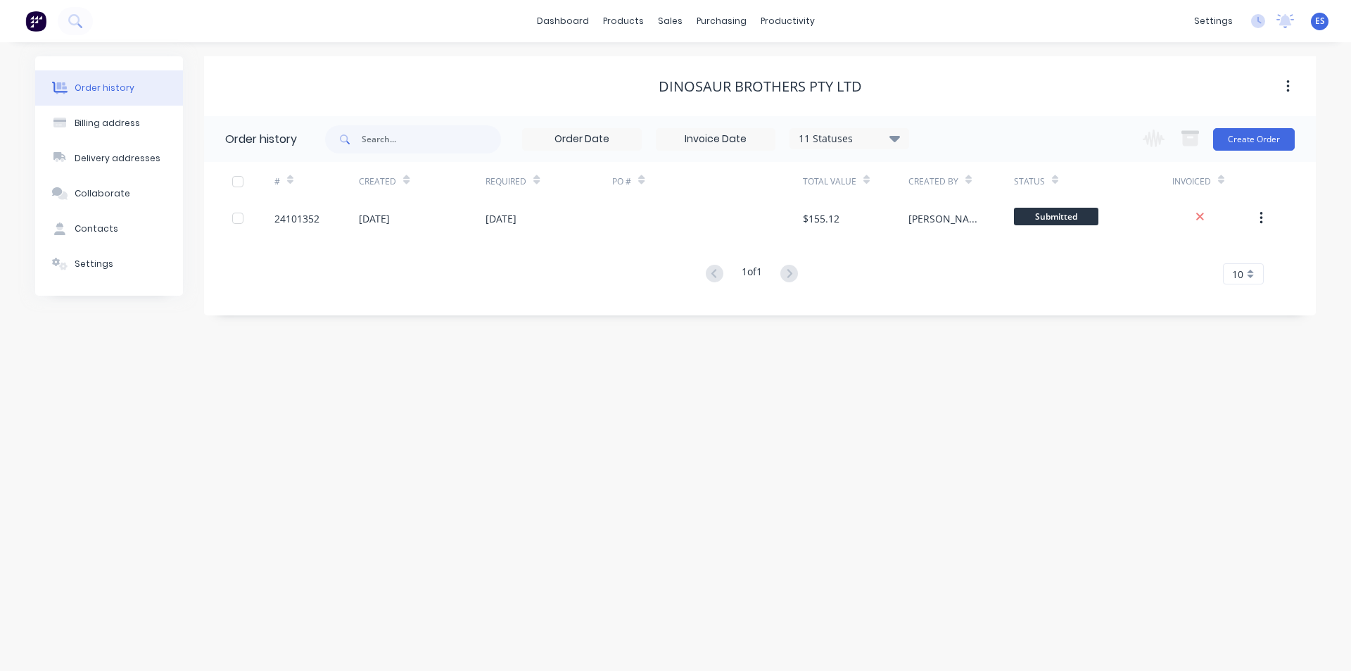
click at [30, 17] on img at bounding box center [35, 21] width 21 height 21
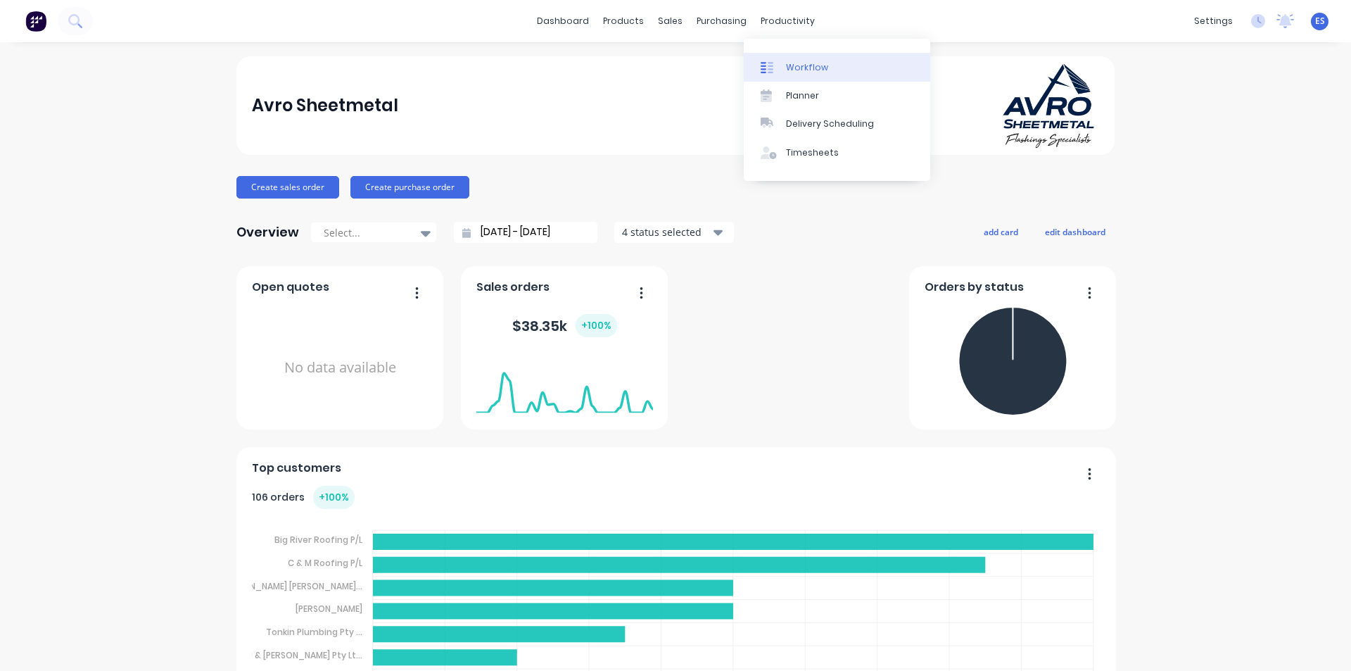
click at [798, 65] on div "Workflow" at bounding box center [807, 67] width 42 height 13
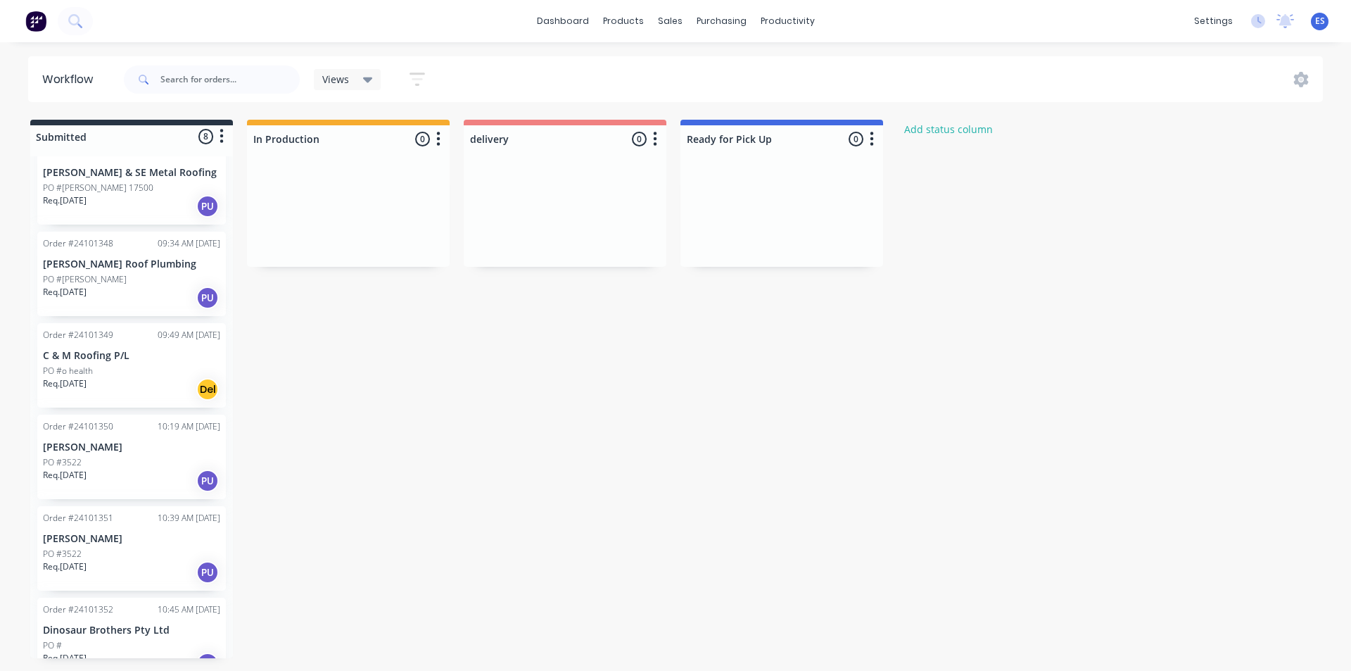
scroll to position [211, 0]
drag, startPoint x: 149, startPoint y: 460, endPoint x: 346, endPoint y: 235, distance: 298.3
click at [346, 235] on div "Submitted 8 Status colour #273444 hex #273444 Save Cancel Summaries Total order…" at bounding box center [652, 389] width 1327 height 538
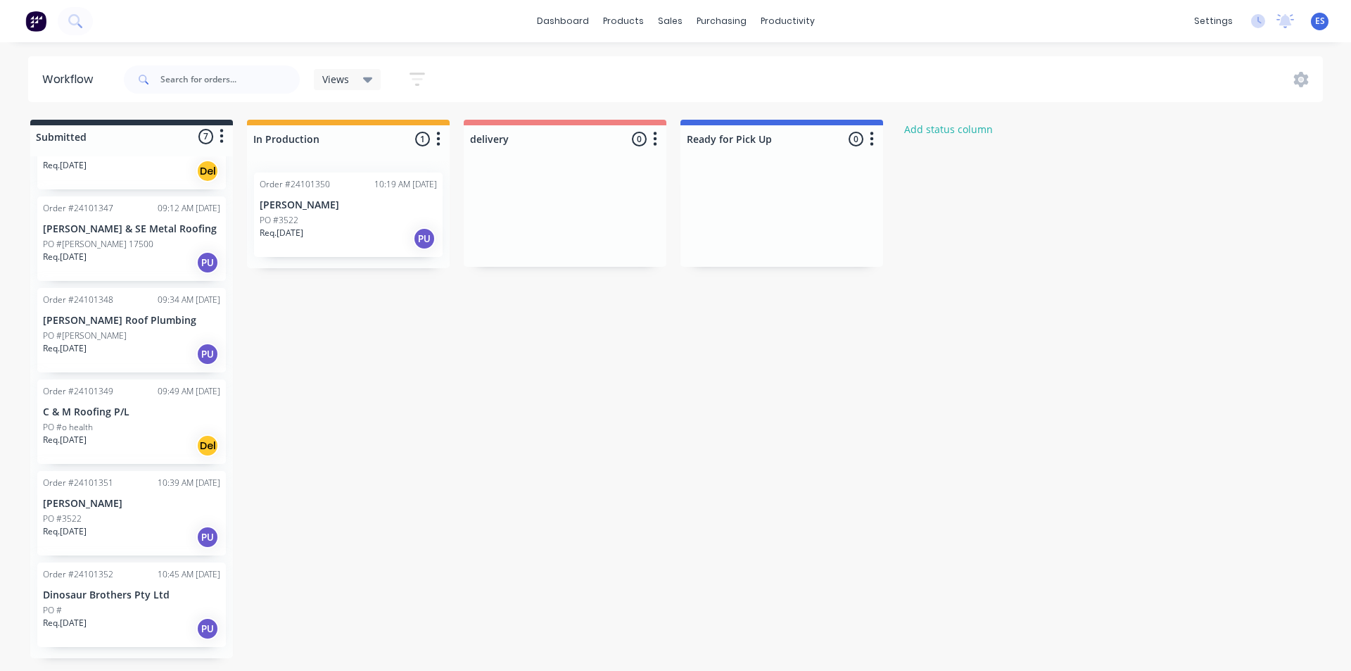
scroll to position [154, 0]
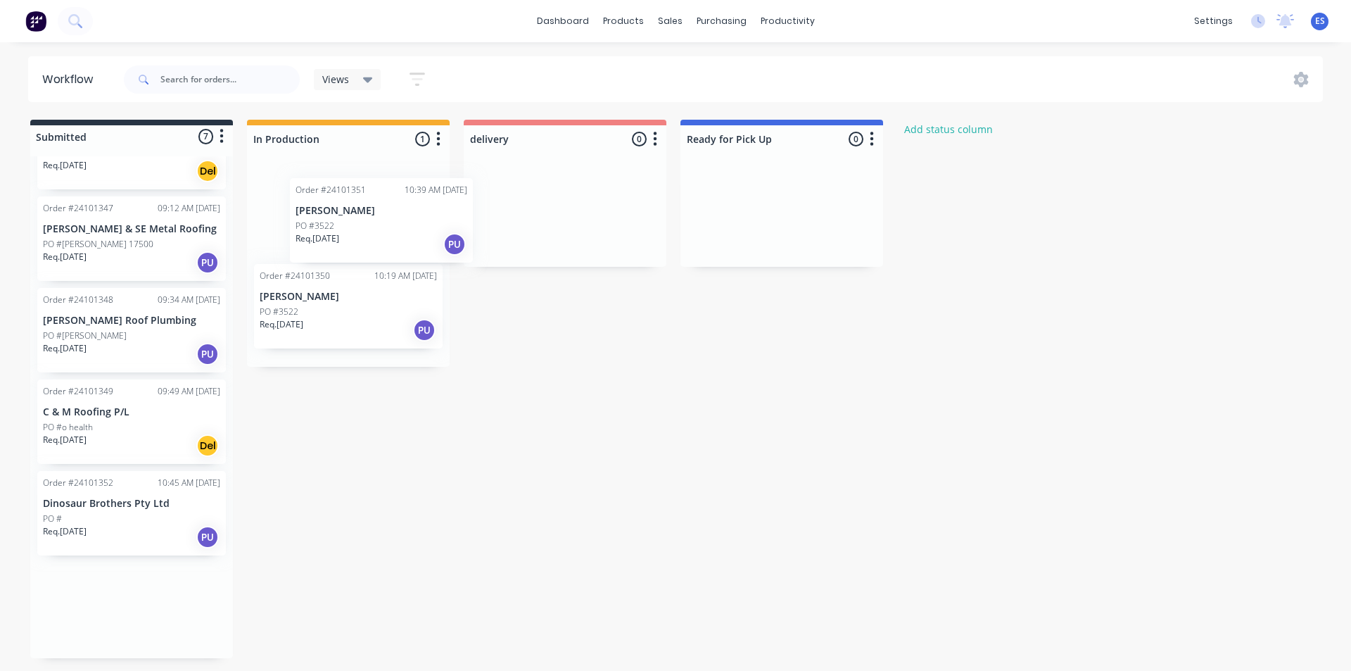
drag, startPoint x: 100, startPoint y: 484, endPoint x: 340, endPoint y: 195, distance: 375.9
click at [351, 192] on div "Submitted 7 Status colour #273444 hex #273444 Save Cancel Summaries Total order…" at bounding box center [652, 389] width 1327 height 538
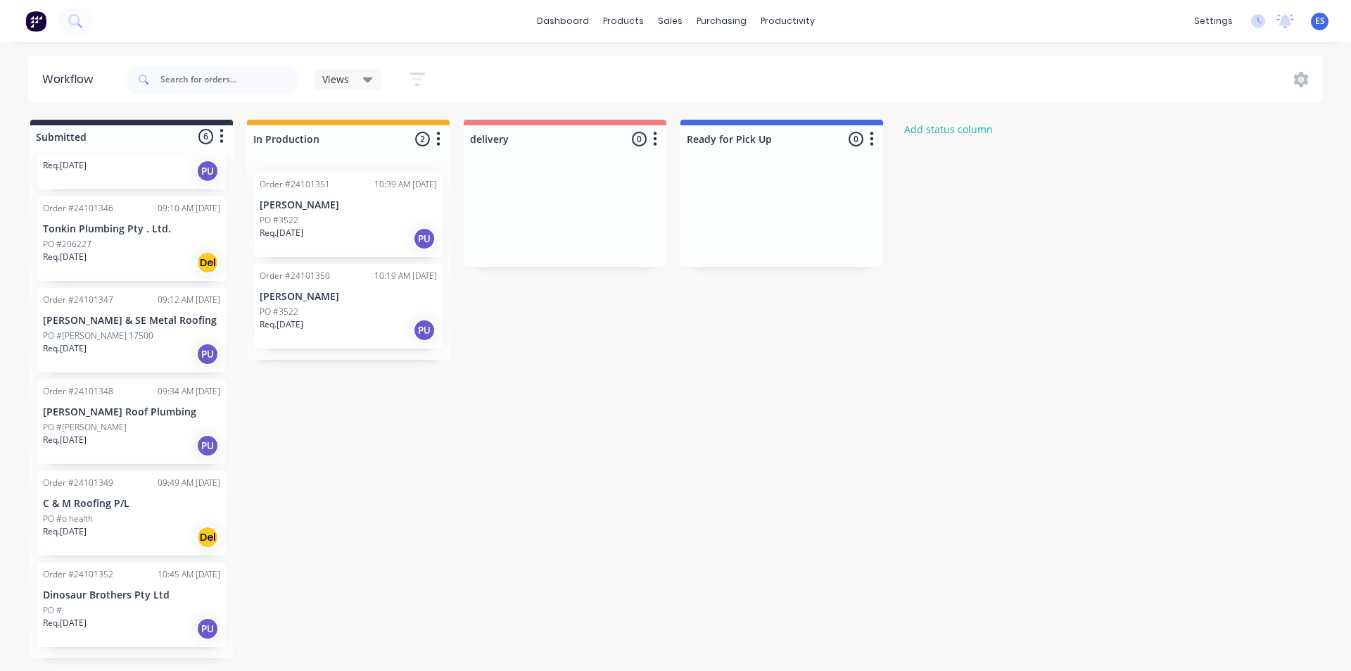
scroll to position [0, 0]
